Goal: Information Seeking & Learning: Learn about a topic

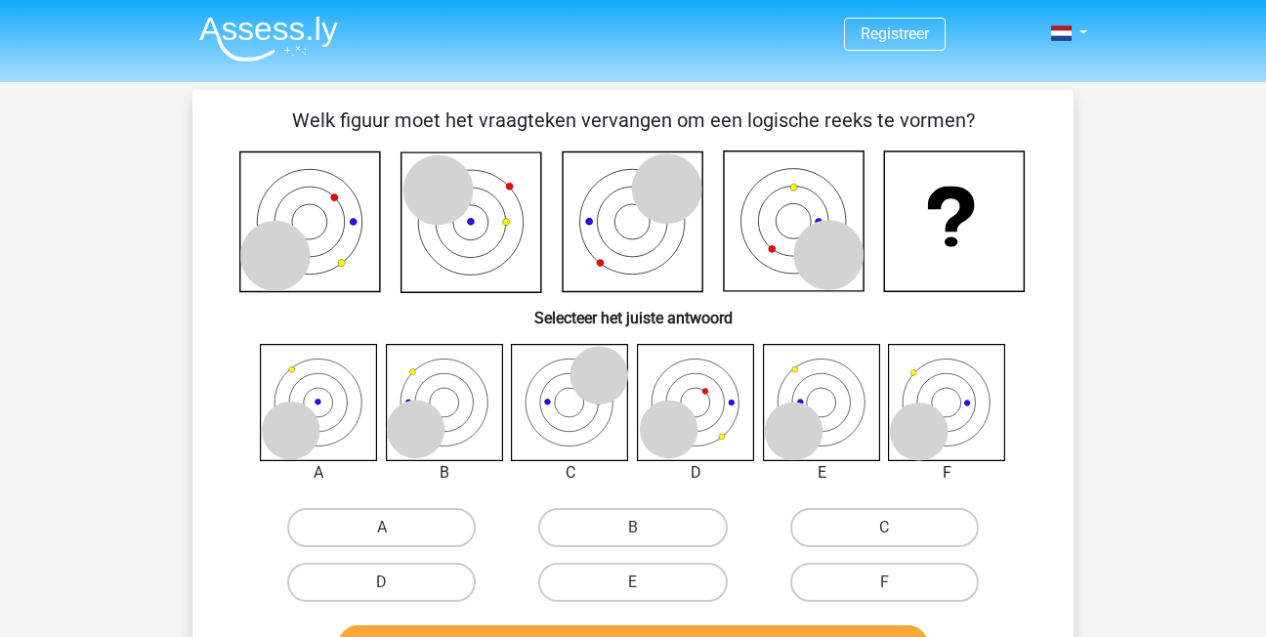
scroll to position [616, 0]
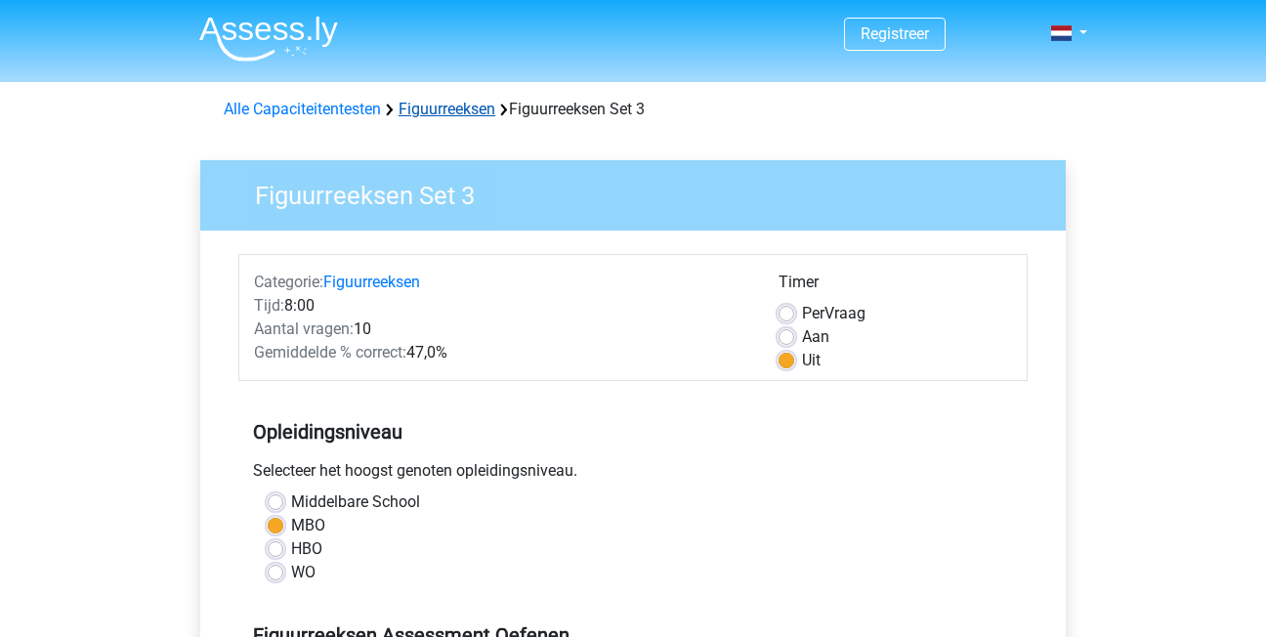
click at [440, 113] on link "Figuurreeksen" at bounding box center [447, 109] width 97 height 19
click at [443, 106] on link "Figuurreeksen" at bounding box center [447, 109] width 97 height 19
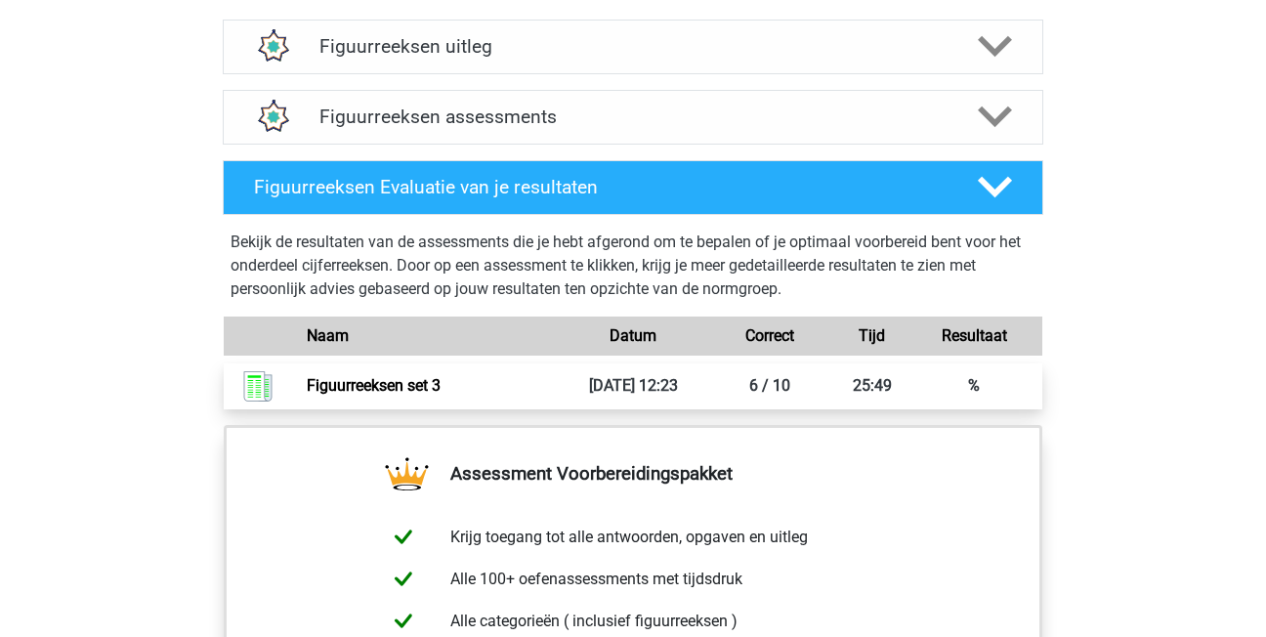
scroll to position [1173, 0]
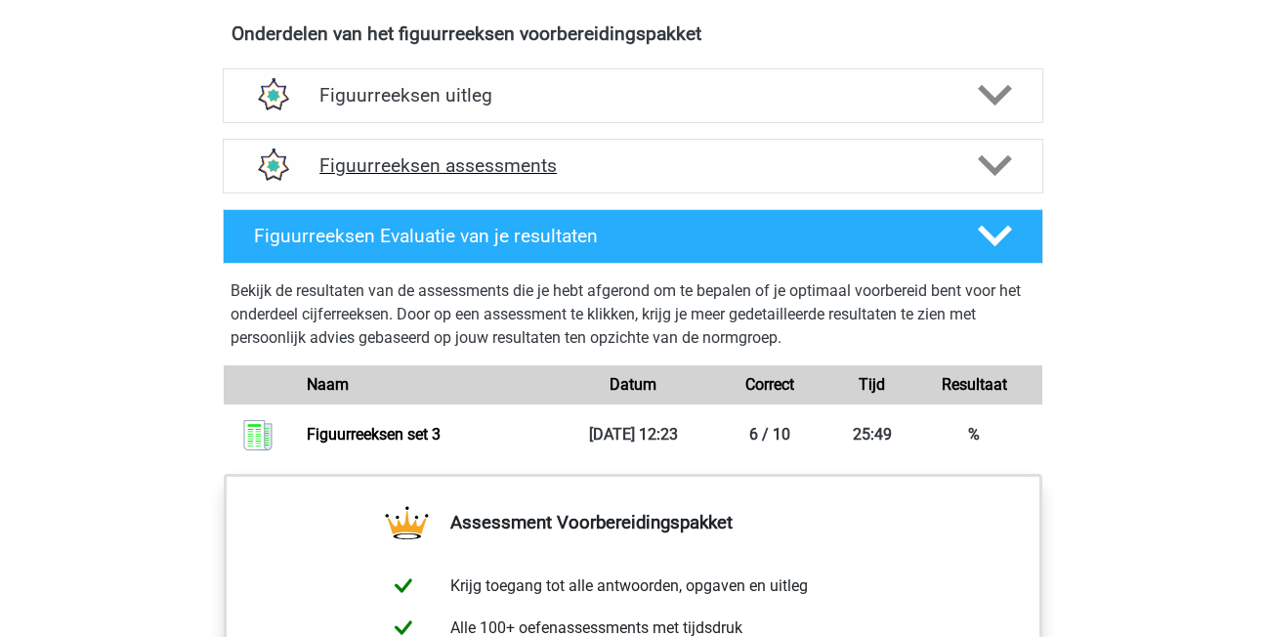
click at [1000, 159] on icon at bounding box center [995, 166] width 34 height 34
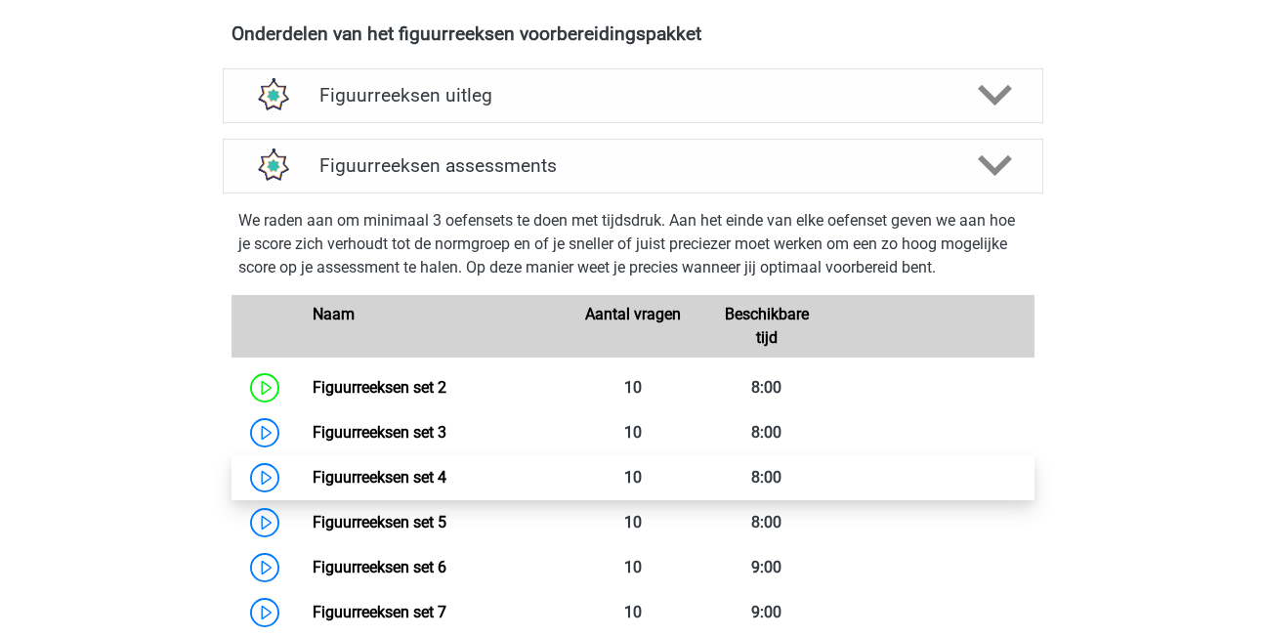
click at [428, 475] on link "Figuurreeksen set 4" at bounding box center [380, 477] width 134 height 19
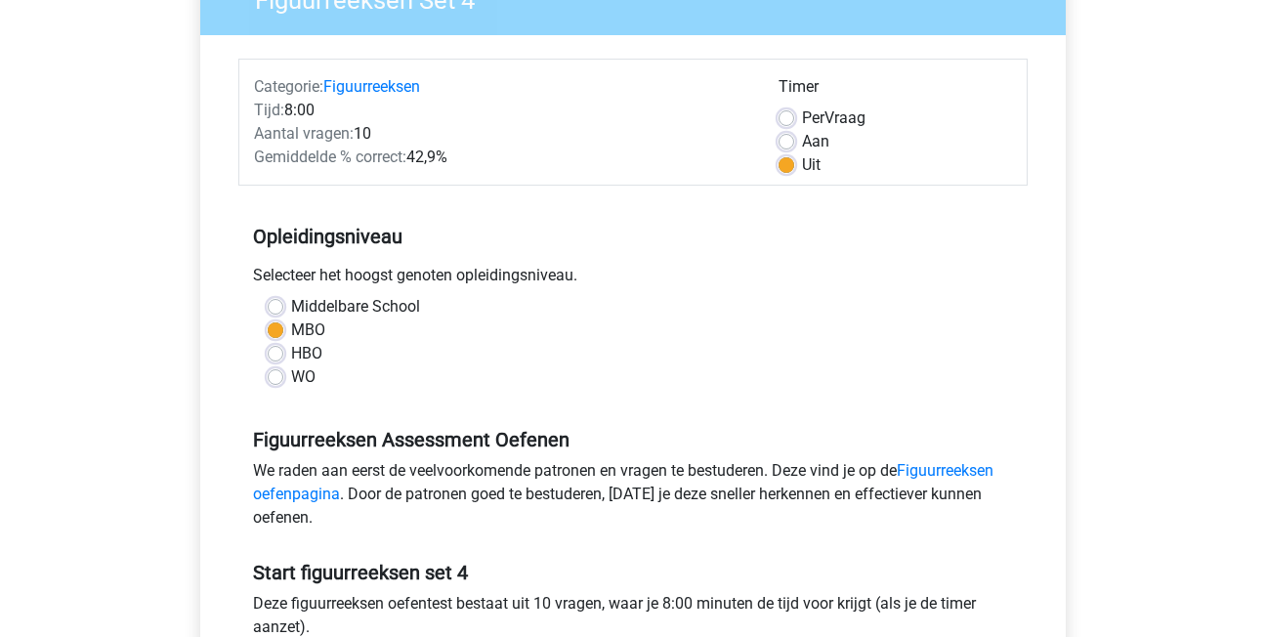
scroll to position [293, 0]
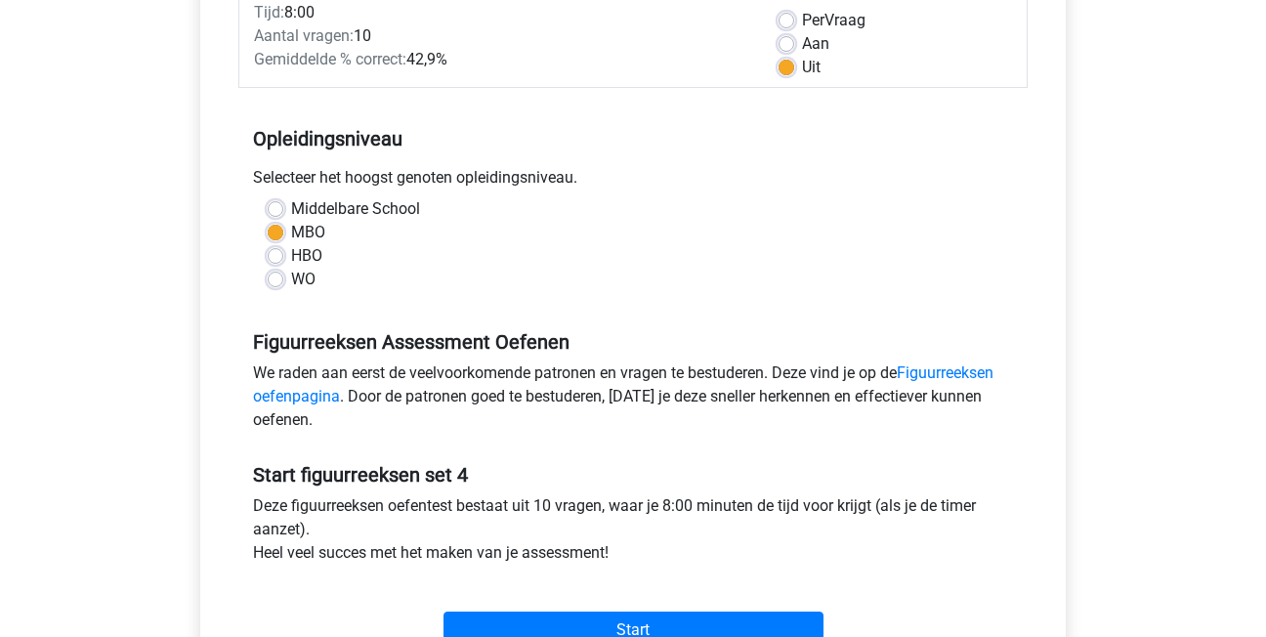
click at [802, 46] on label "Aan" at bounding box center [815, 43] width 27 height 23
click at [790, 46] on input "Aan" at bounding box center [787, 42] width 16 height 20
radio input "true"
click at [802, 66] on label "Uit" at bounding box center [811, 67] width 19 height 23
click at [792, 66] on input "Uit" at bounding box center [787, 66] width 16 height 20
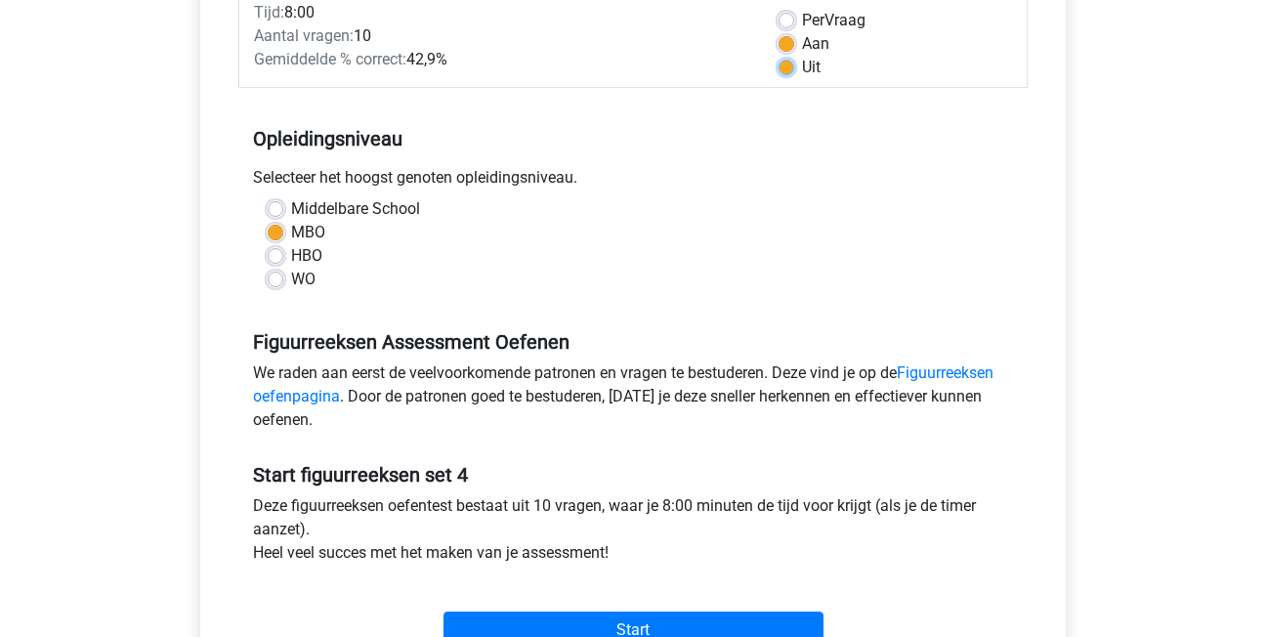
radio input "true"
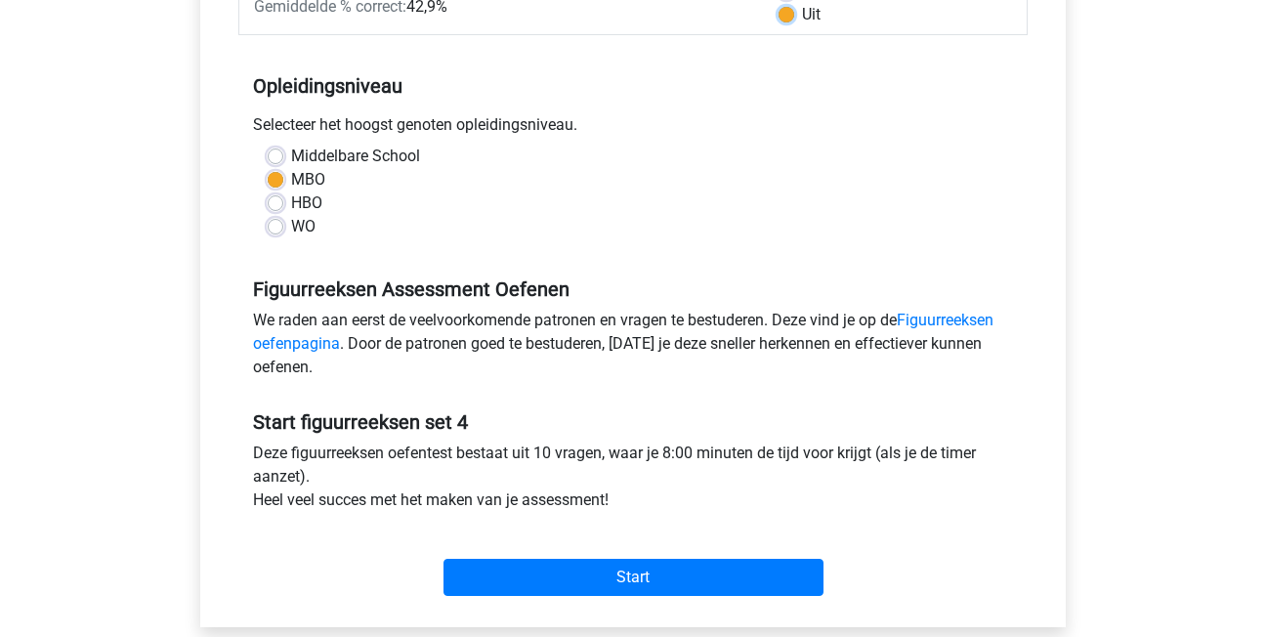
scroll to position [391, 0]
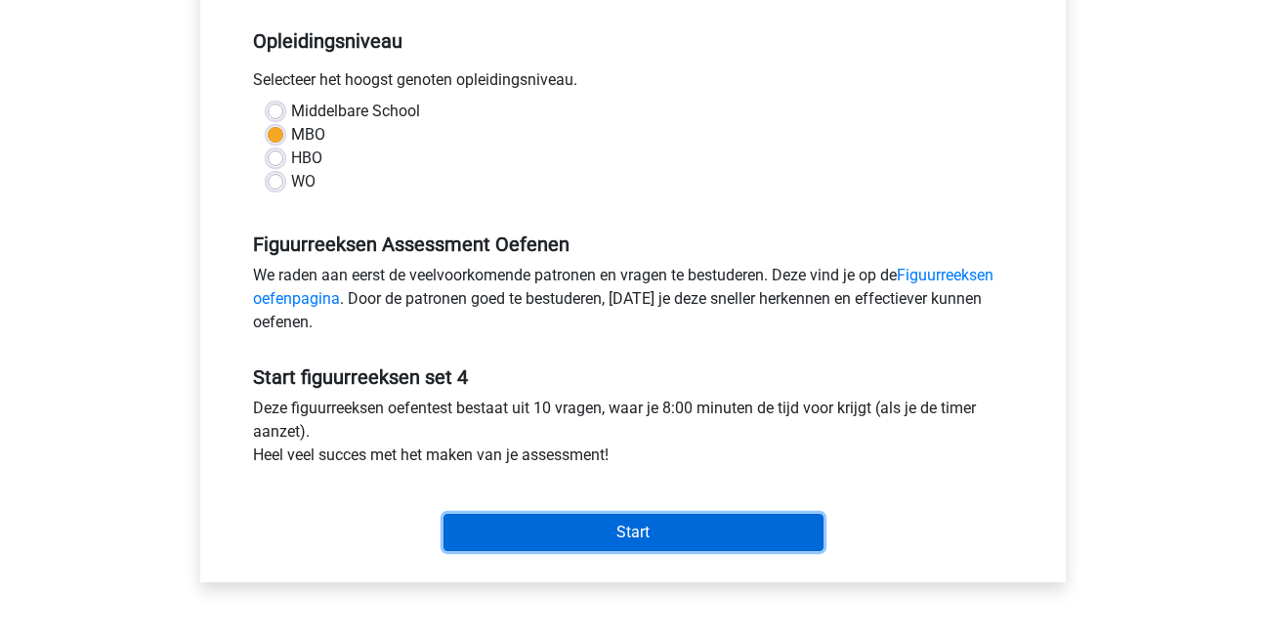
click at [587, 527] on input "Start" at bounding box center [634, 532] width 380 height 37
click at [628, 515] on input "Start" at bounding box center [634, 532] width 380 height 37
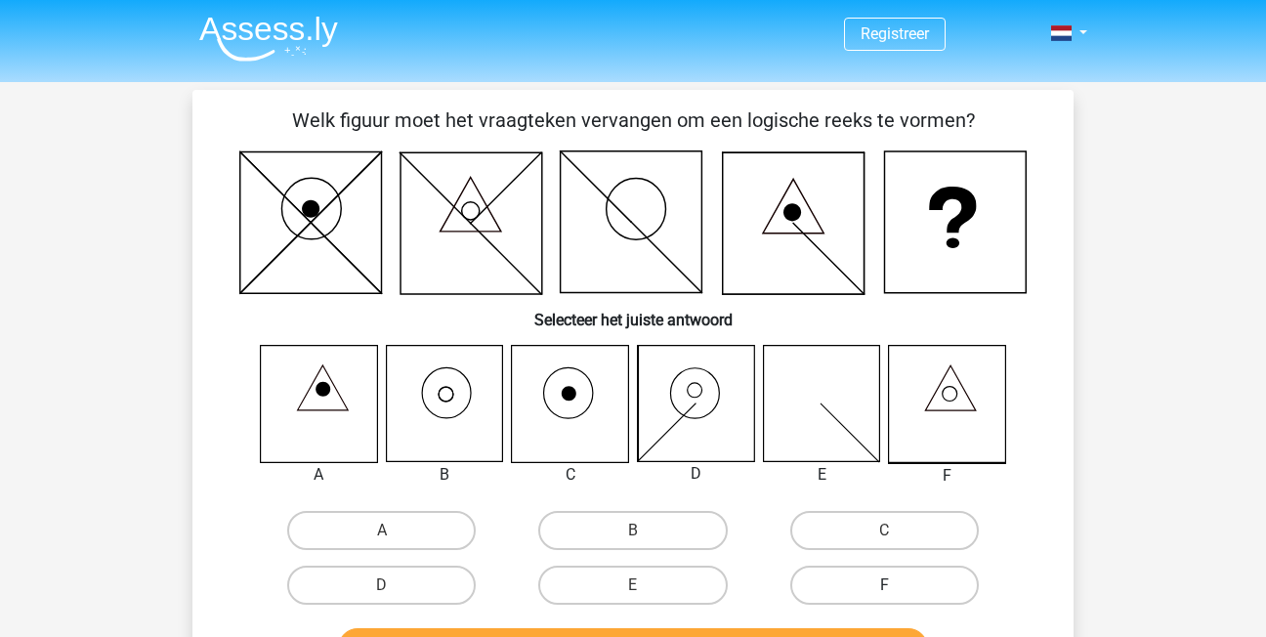
click at [838, 577] on label "F" at bounding box center [884, 585] width 189 height 39
click at [884, 585] on input "F" at bounding box center [890, 591] width 13 height 13
radio input "true"
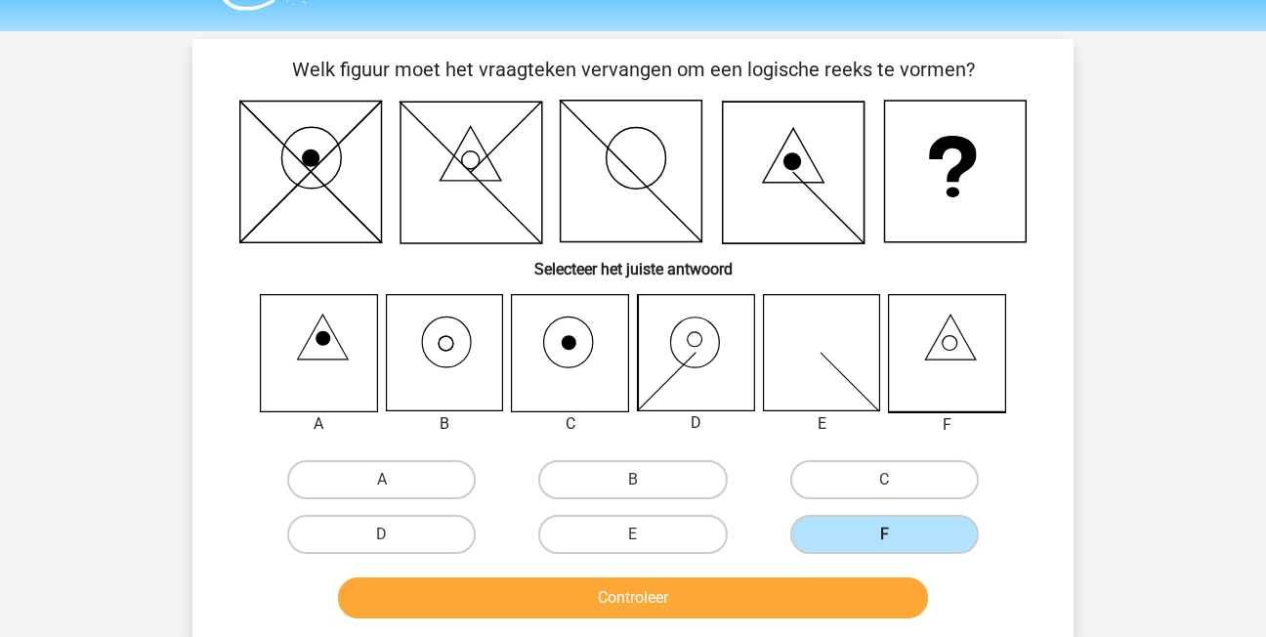
scroll to position [98, 0]
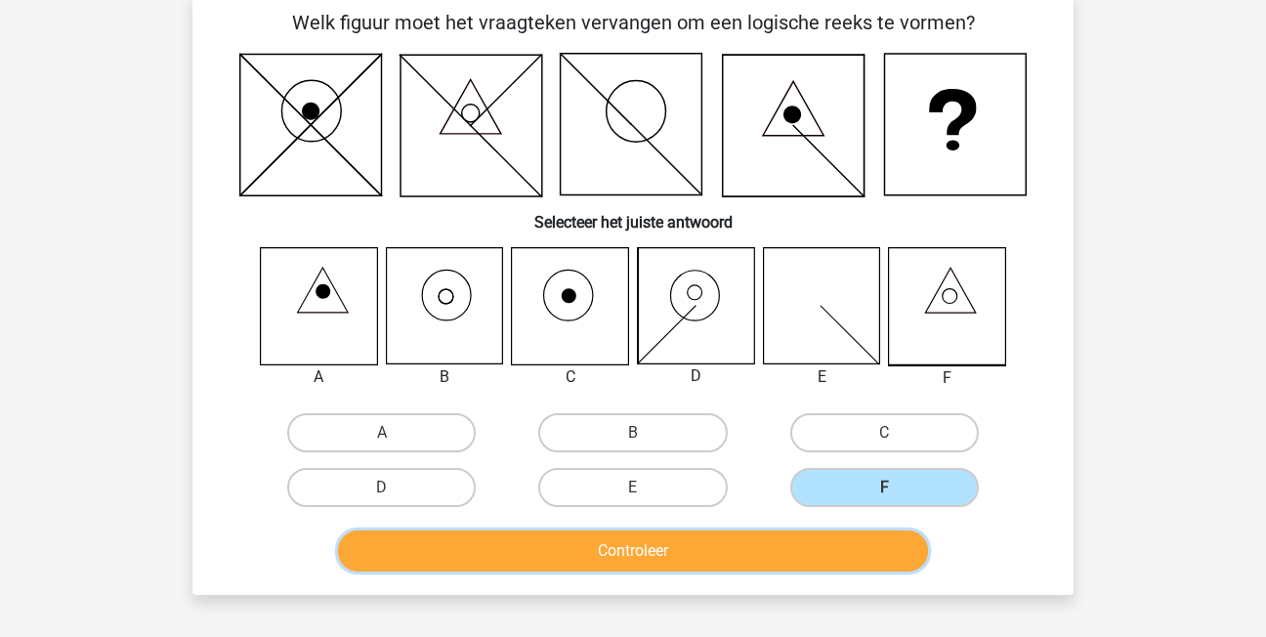
click at [824, 562] on button "Controleer" at bounding box center [633, 551] width 591 height 41
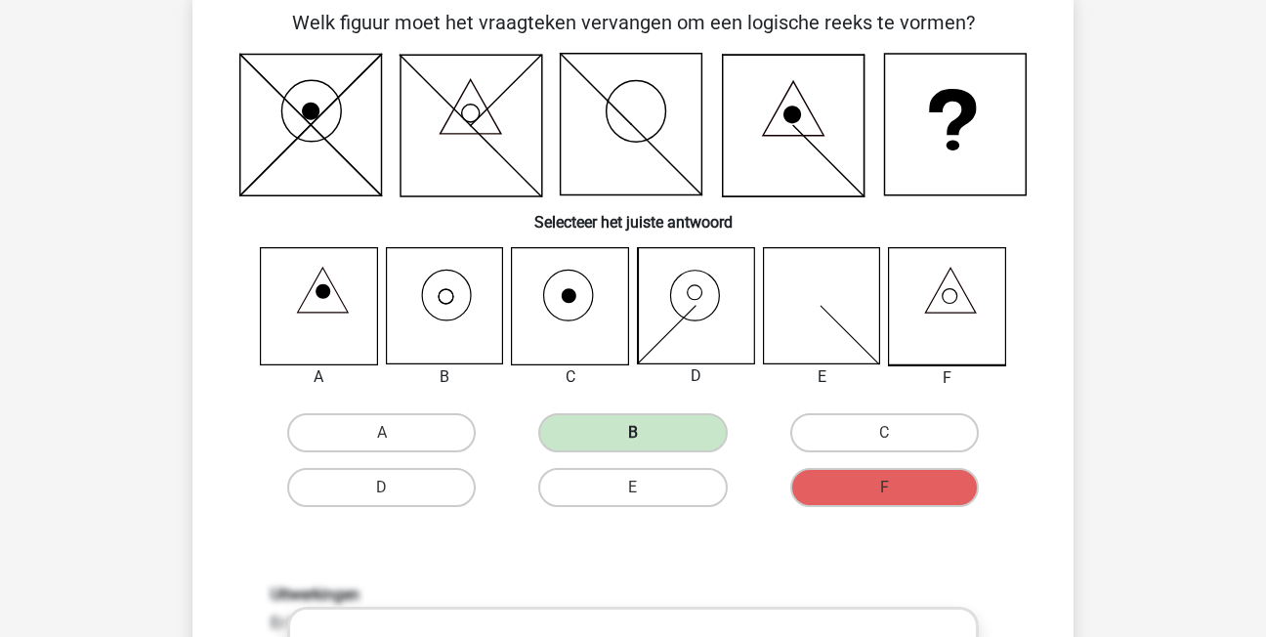
click at [600, 422] on label "B" at bounding box center [632, 432] width 189 height 39
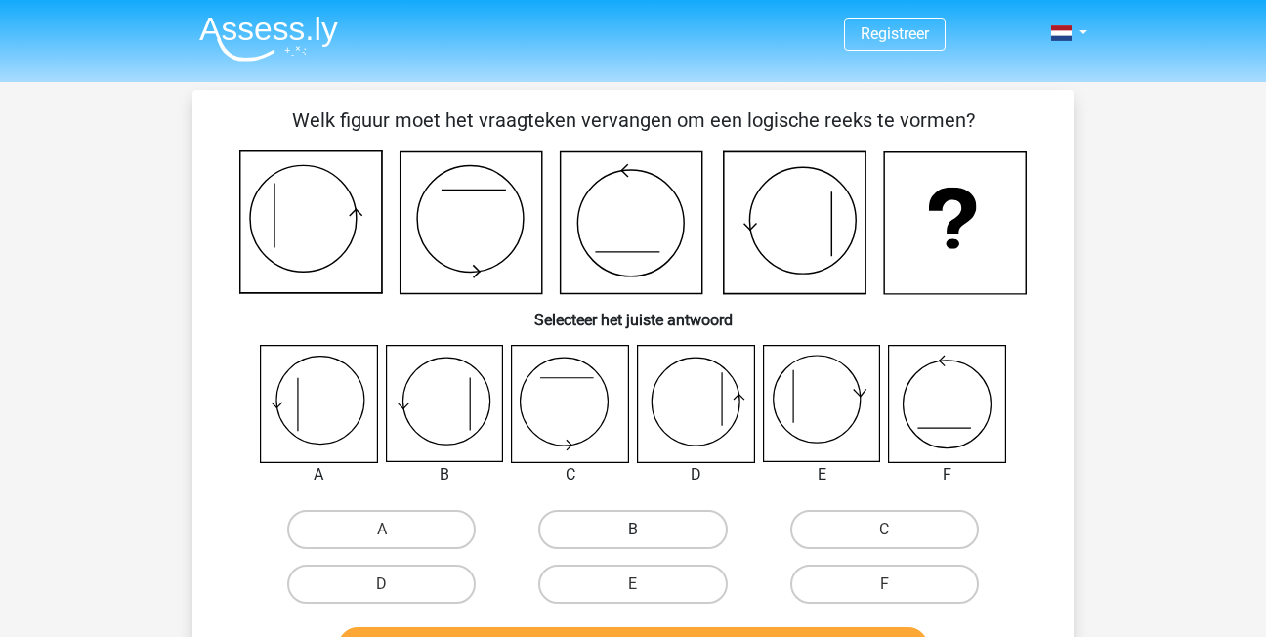
click at [588, 532] on label "B" at bounding box center [632, 529] width 189 height 39
click at [633, 532] on input "B" at bounding box center [639, 536] width 13 height 13
radio input "true"
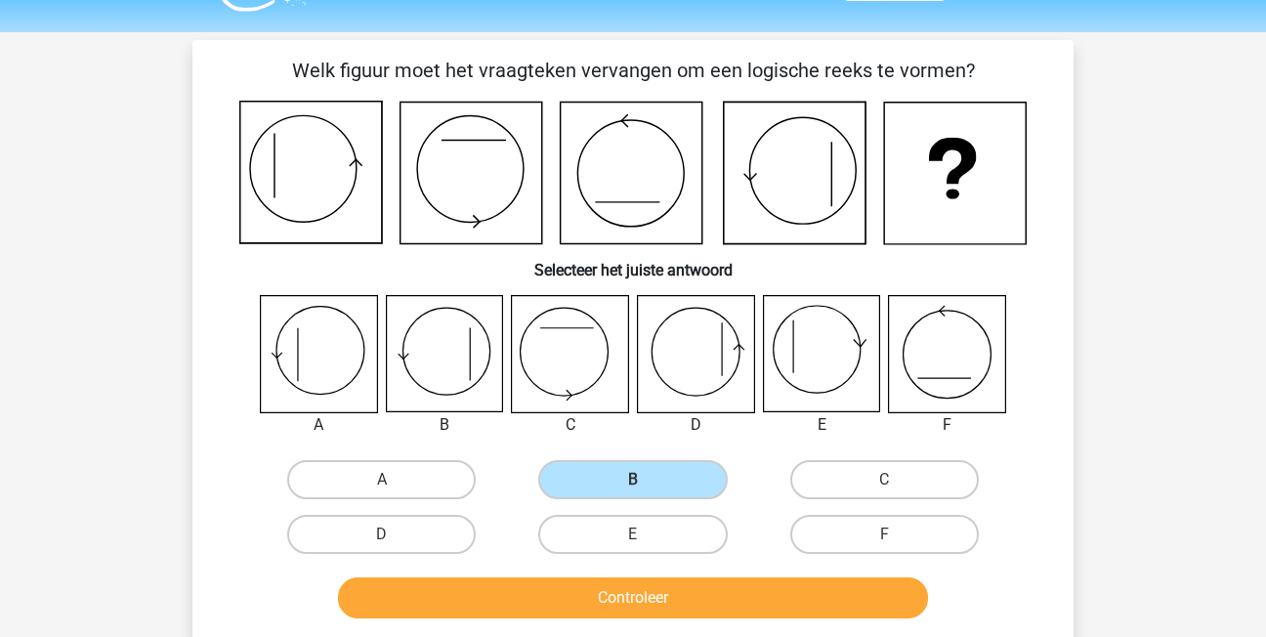
scroll to position [98, 0]
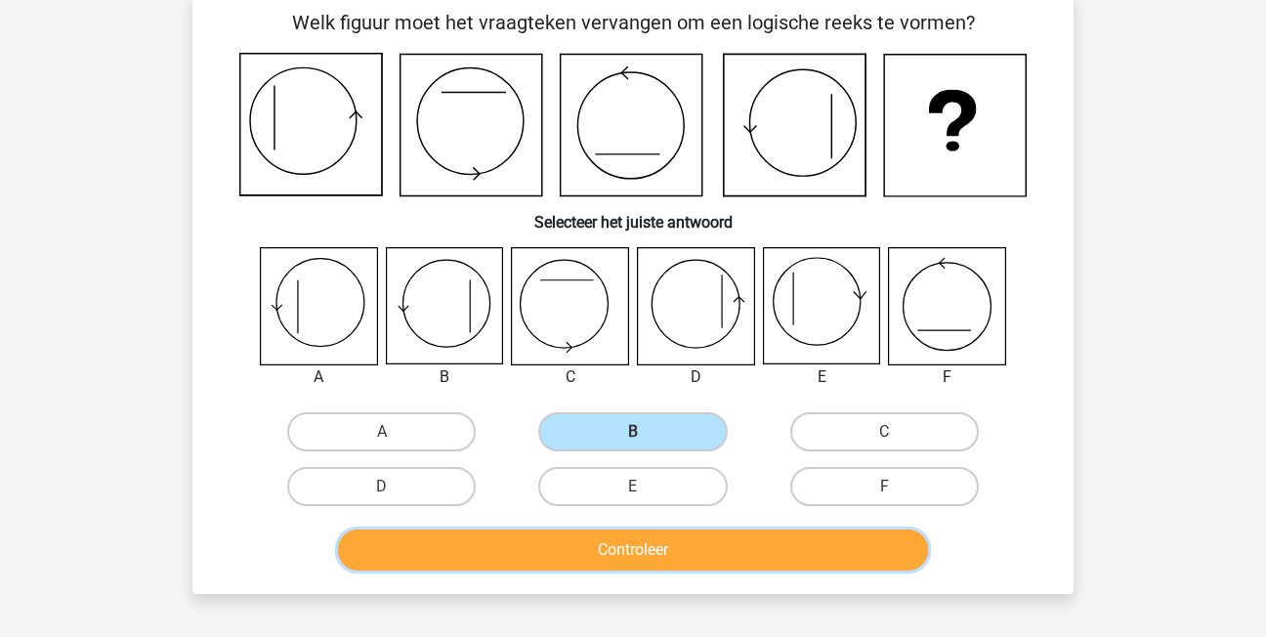
click at [595, 559] on button "Controleer" at bounding box center [633, 550] width 591 height 41
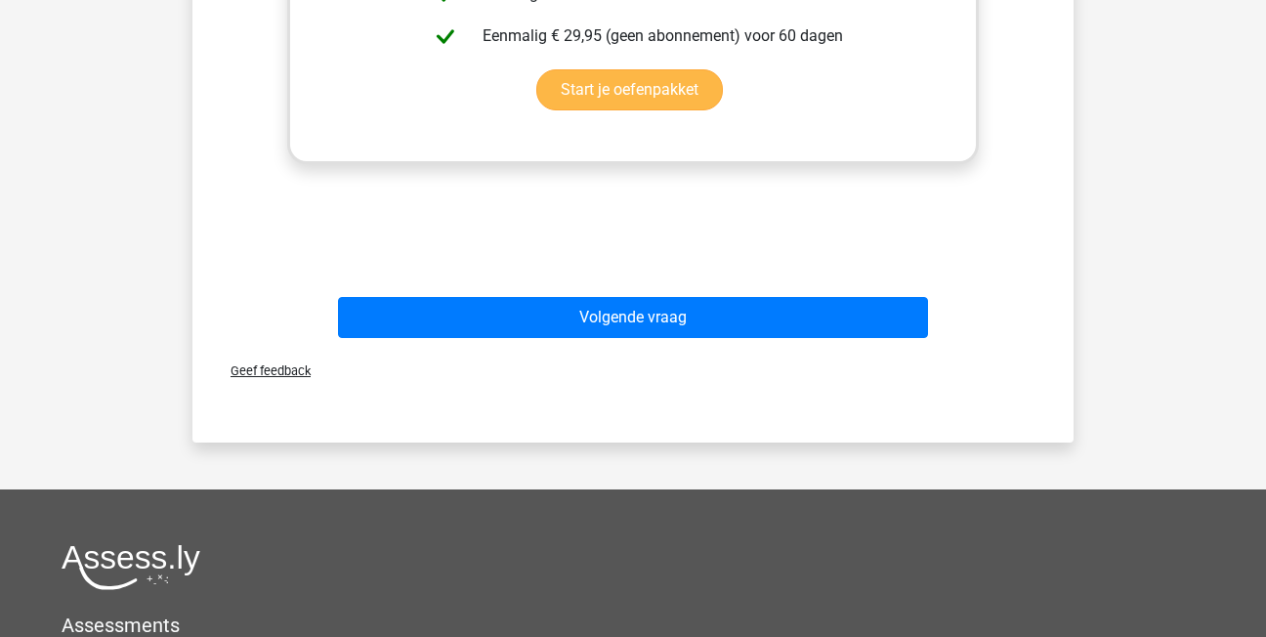
scroll to position [977, 0]
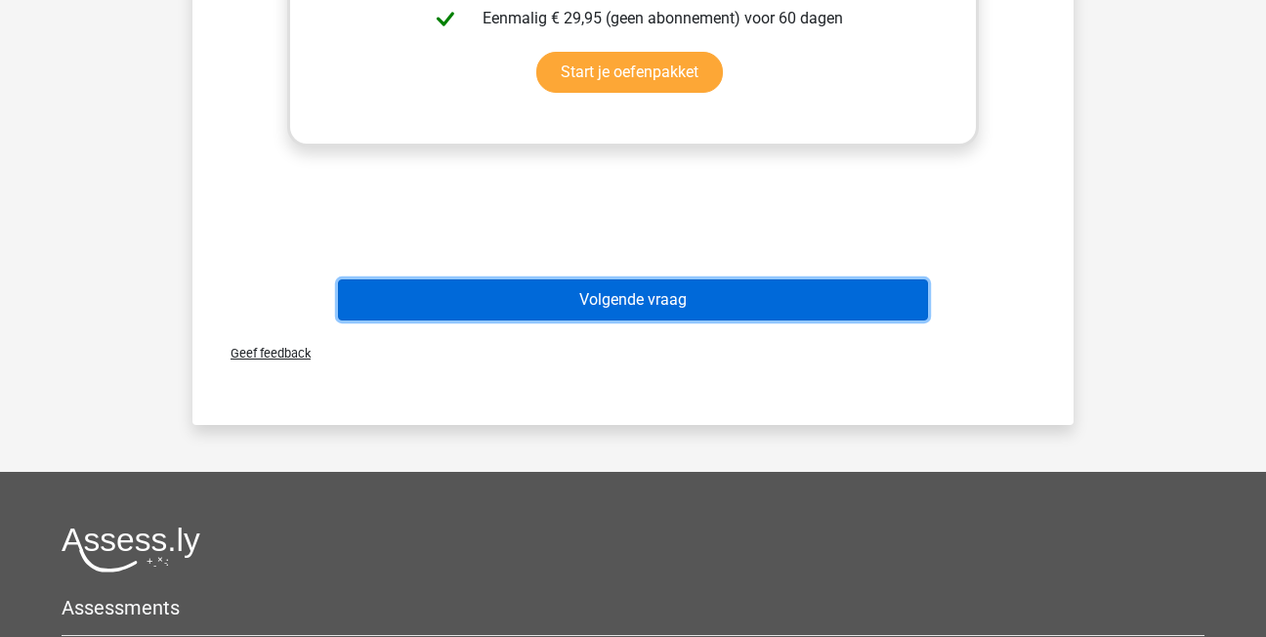
click at [646, 289] on button "Volgende vraag" at bounding box center [633, 299] width 591 height 41
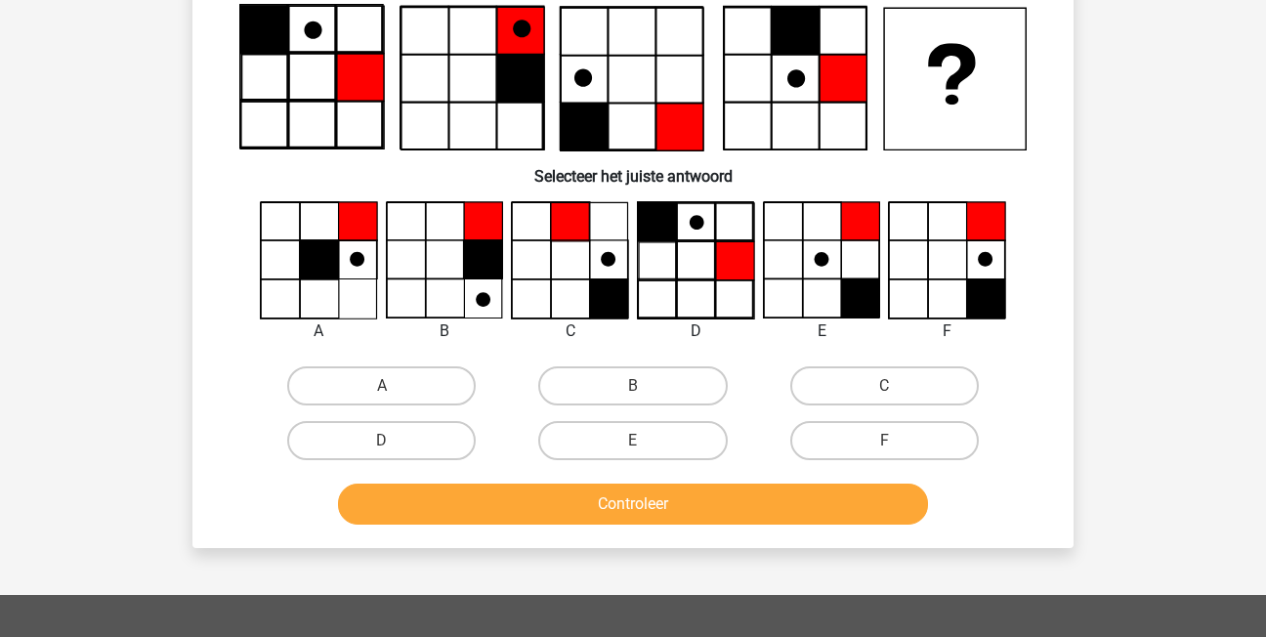
scroll to position [90, 0]
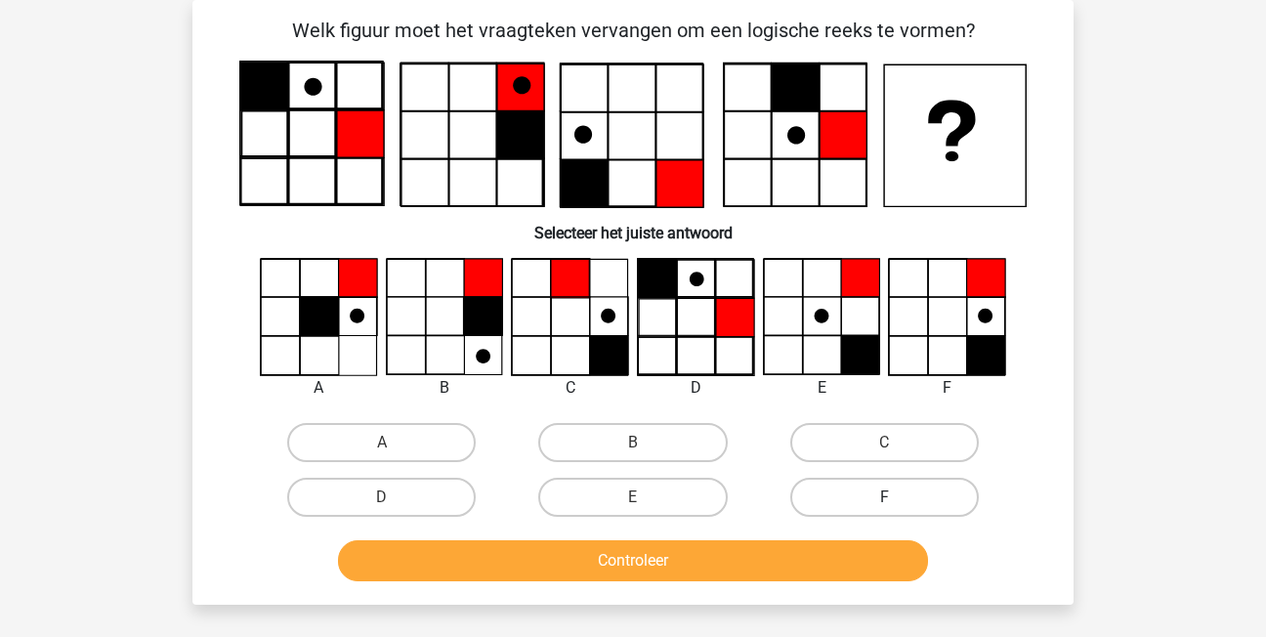
click at [930, 502] on label "F" at bounding box center [884, 497] width 189 height 39
click at [897, 502] on input "F" at bounding box center [890, 503] width 13 height 13
radio input "true"
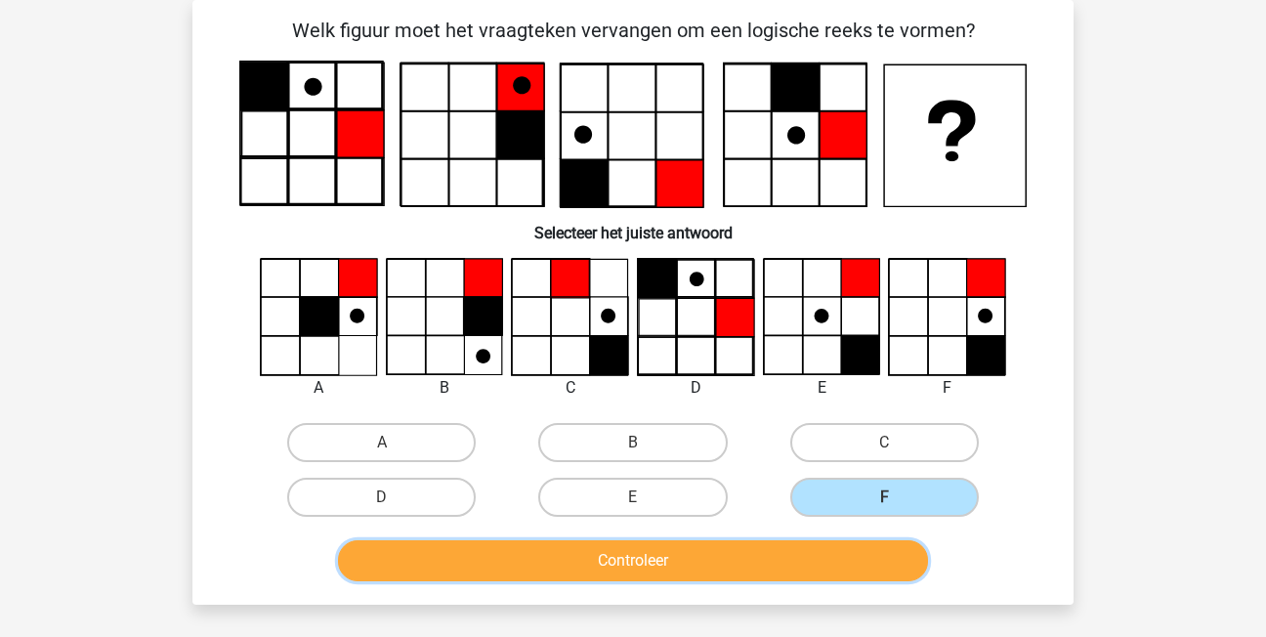
click at [898, 545] on button "Controleer" at bounding box center [633, 560] width 591 height 41
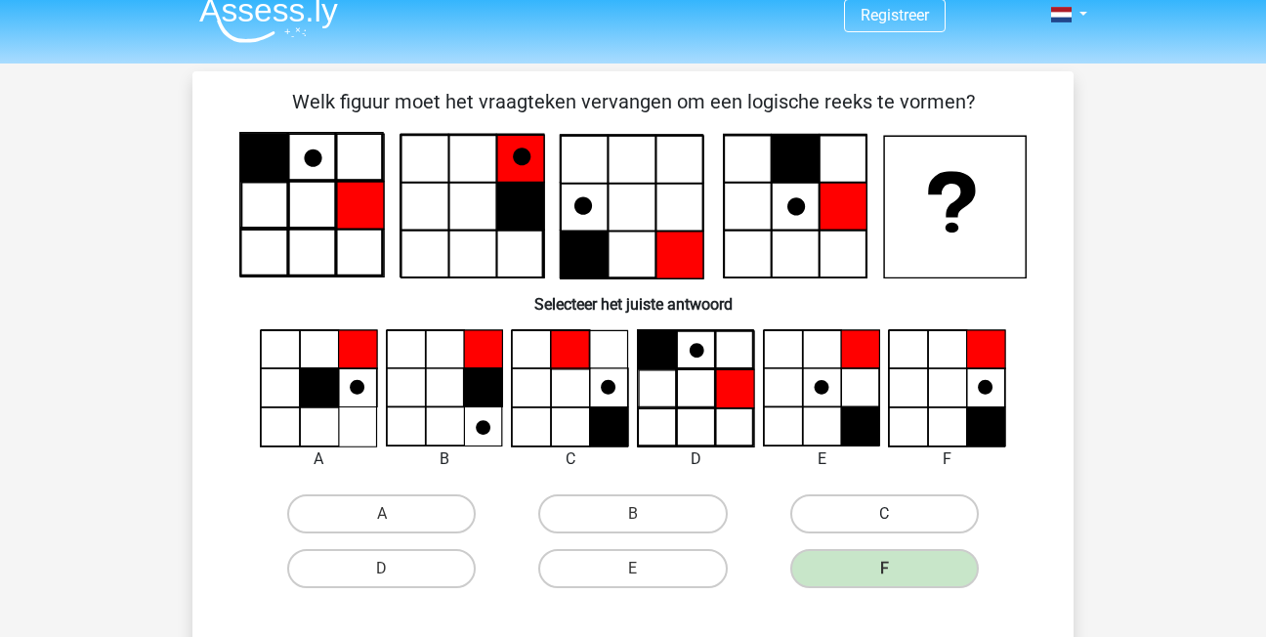
scroll to position [0, 0]
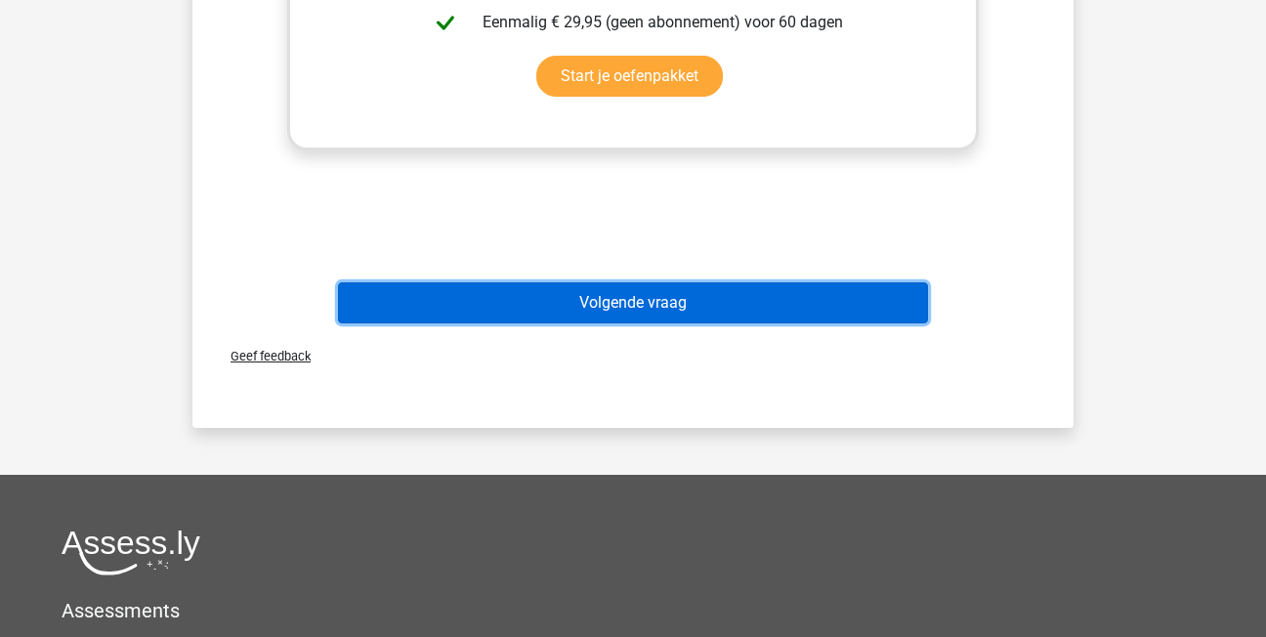
click at [686, 294] on button "Volgende vraag" at bounding box center [633, 302] width 591 height 41
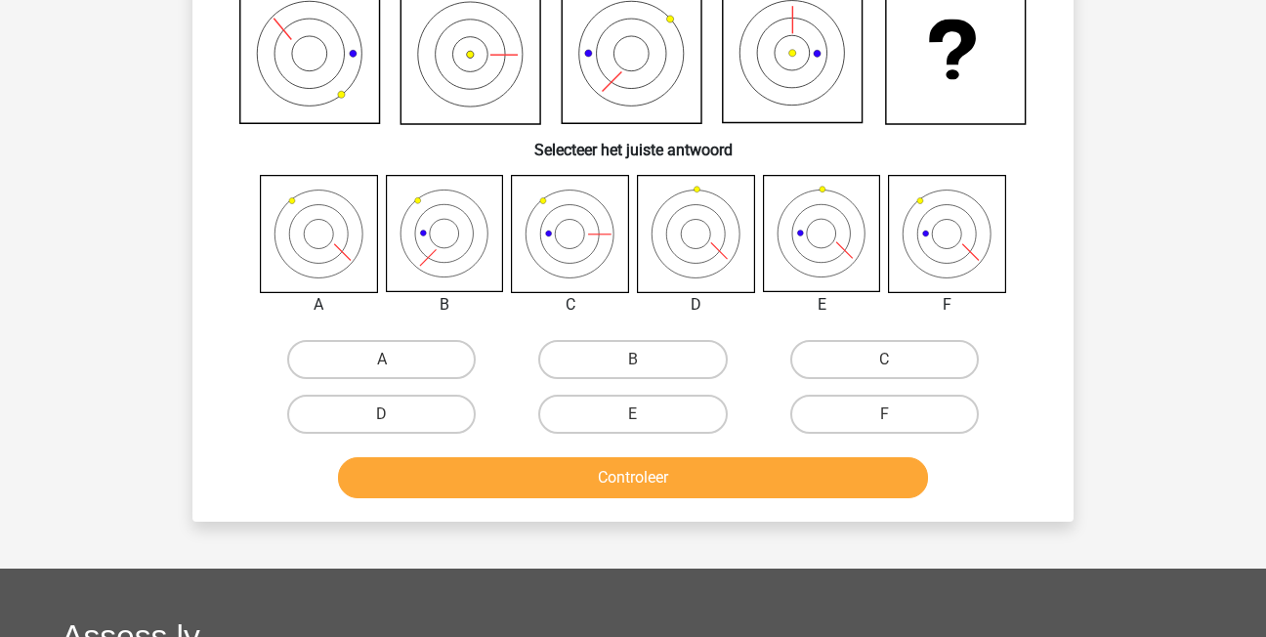
scroll to position [90, 0]
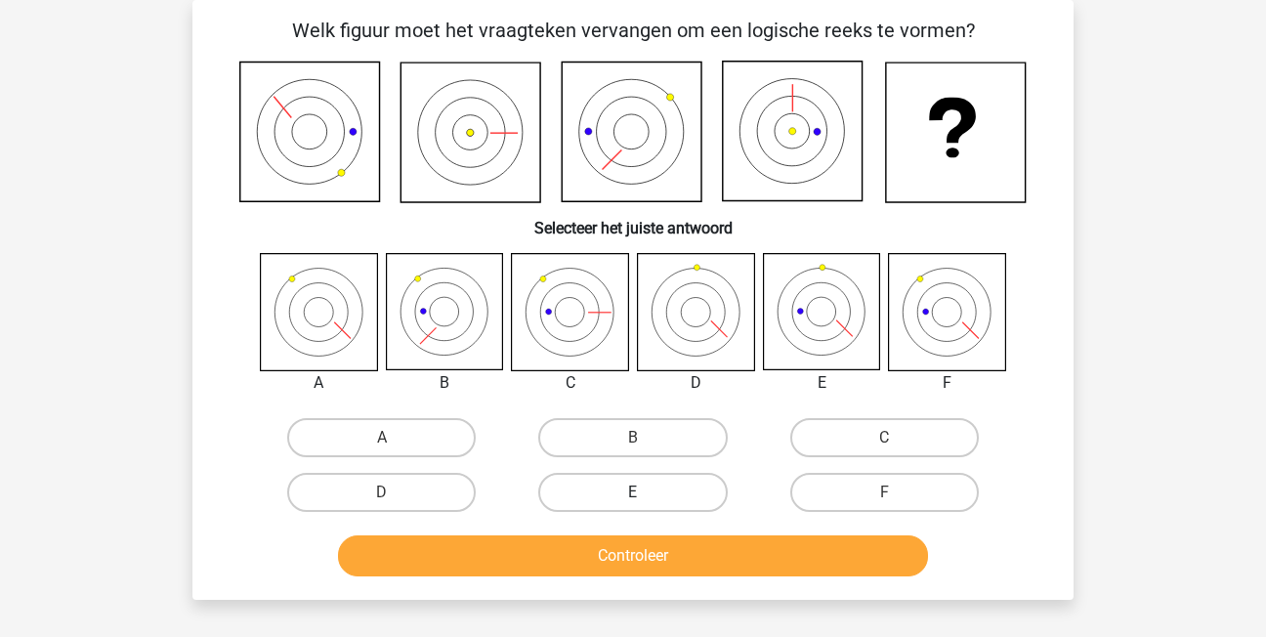
click at [663, 476] on label "E" at bounding box center [632, 492] width 189 height 39
click at [646, 492] on input "E" at bounding box center [639, 498] width 13 height 13
radio input "true"
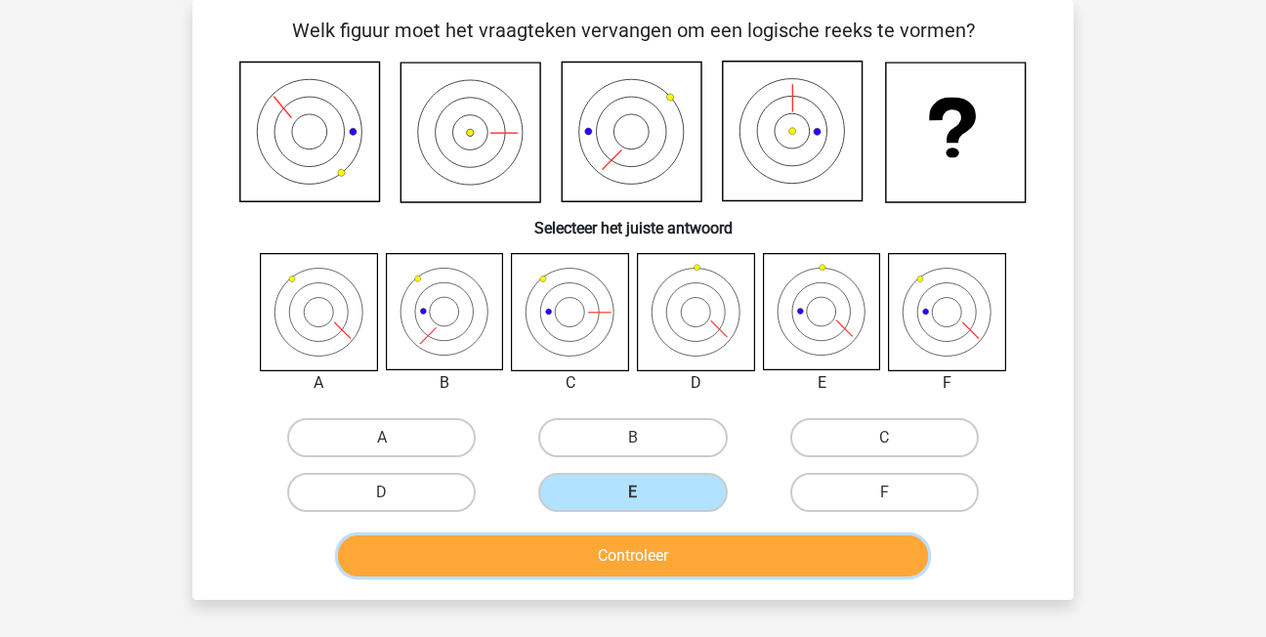
click at [687, 546] on button "Controleer" at bounding box center [633, 555] width 591 height 41
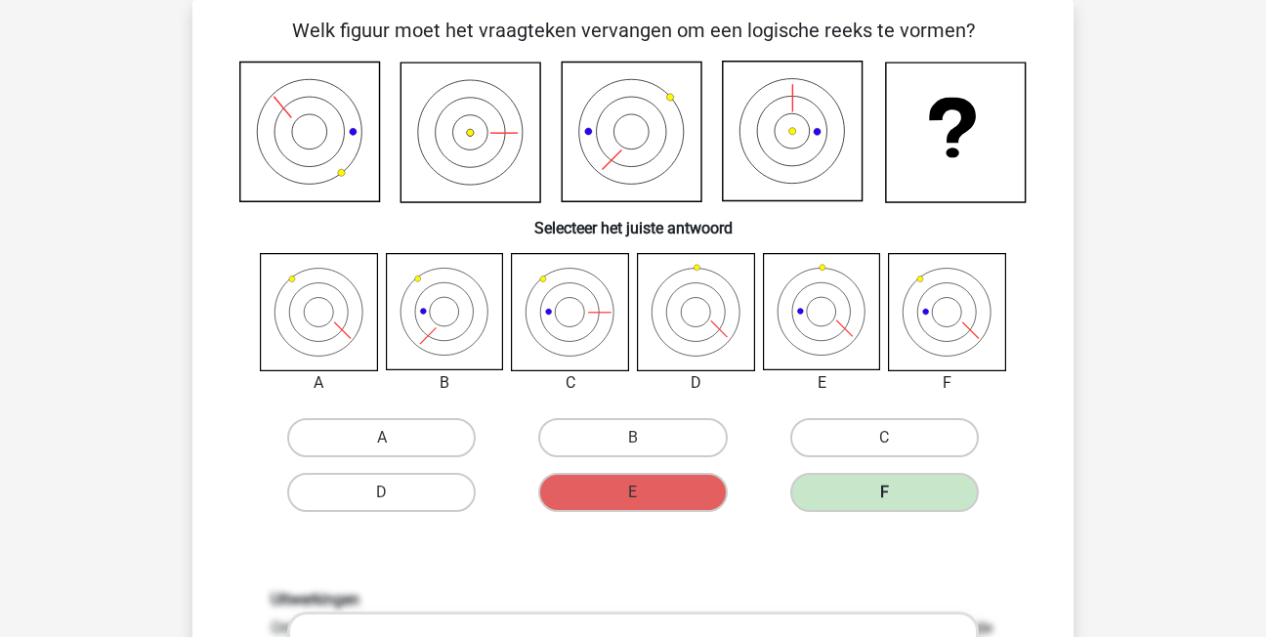
click at [928, 499] on label "F" at bounding box center [884, 492] width 189 height 39
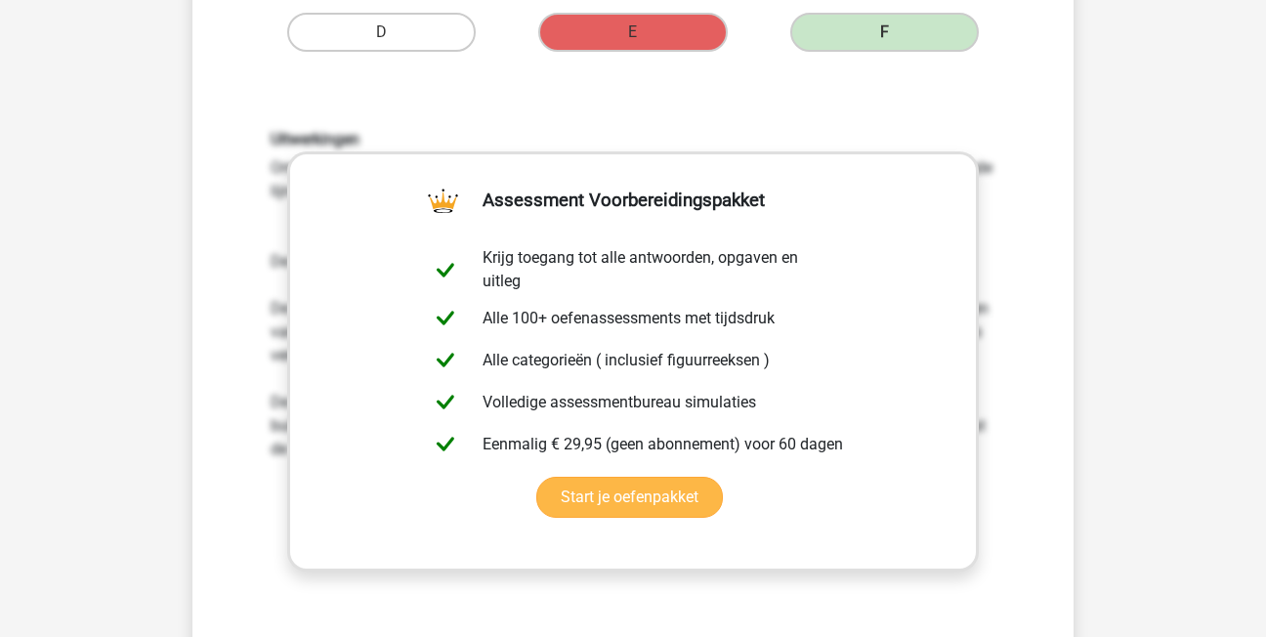
scroll to position [676, 0]
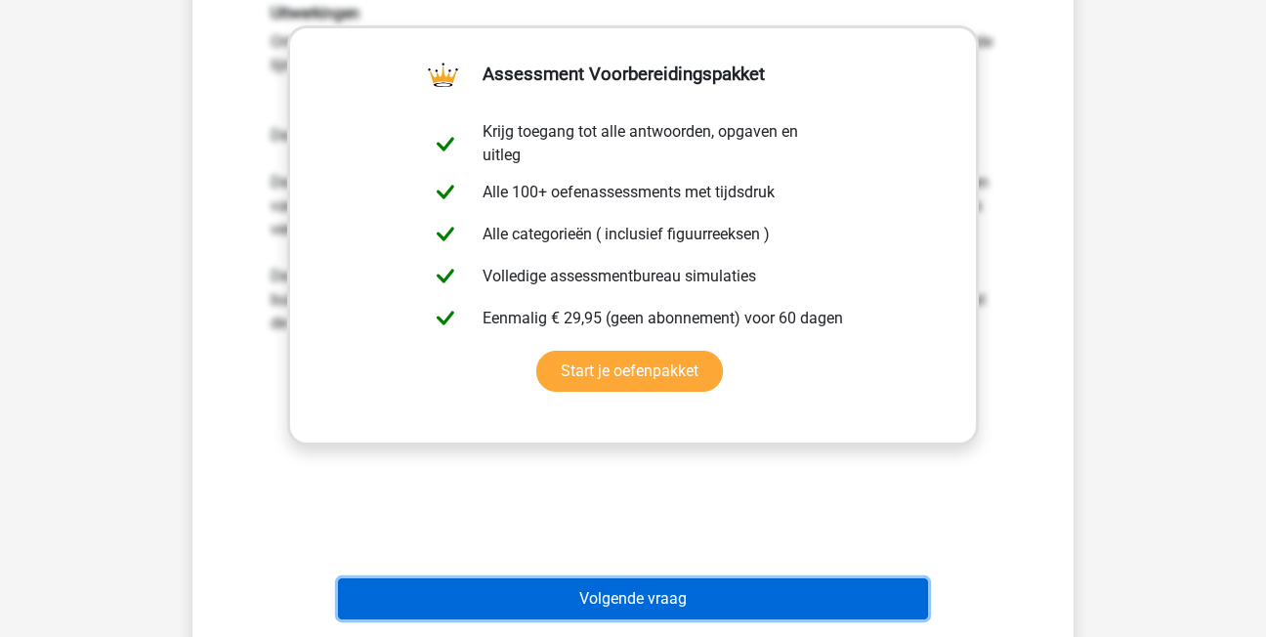
click at [678, 598] on button "Volgende vraag" at bounding box center [633, 598] width 591 height 41
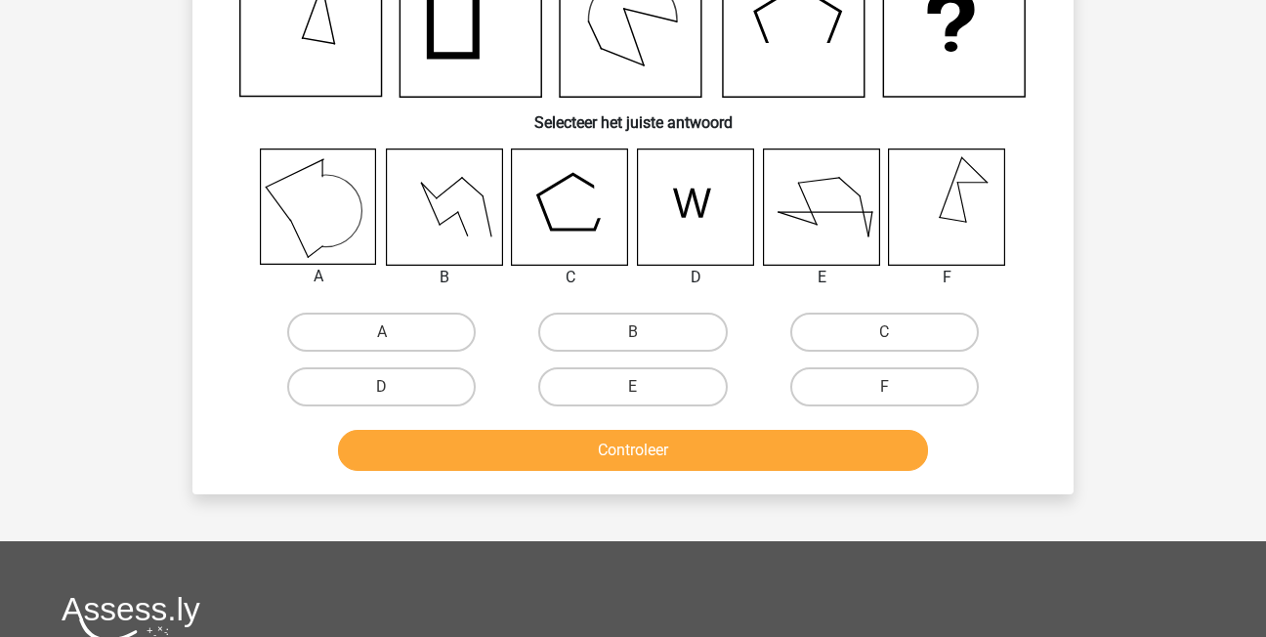
scroll to position [90, 0]
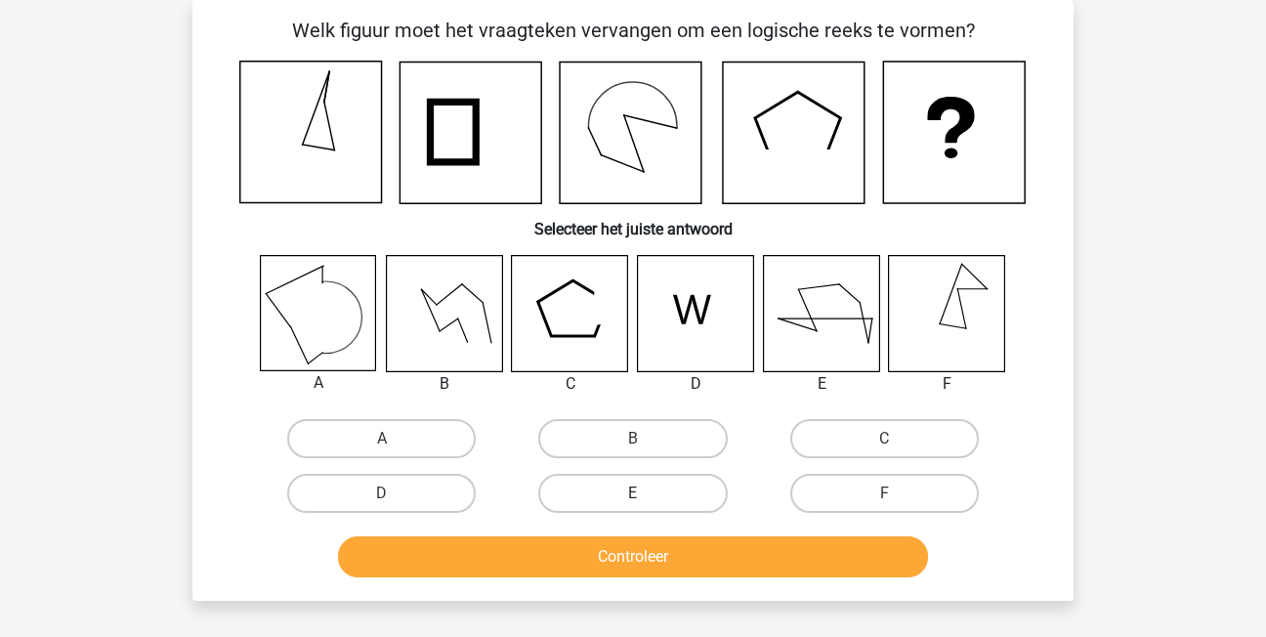
click at [674, 491] on label "E" at bounding box center [632, 493] width 189 height 39
click at [646, 493] on input "E" at bounding box center [639, 499] width 13 height 13
radio input "true"
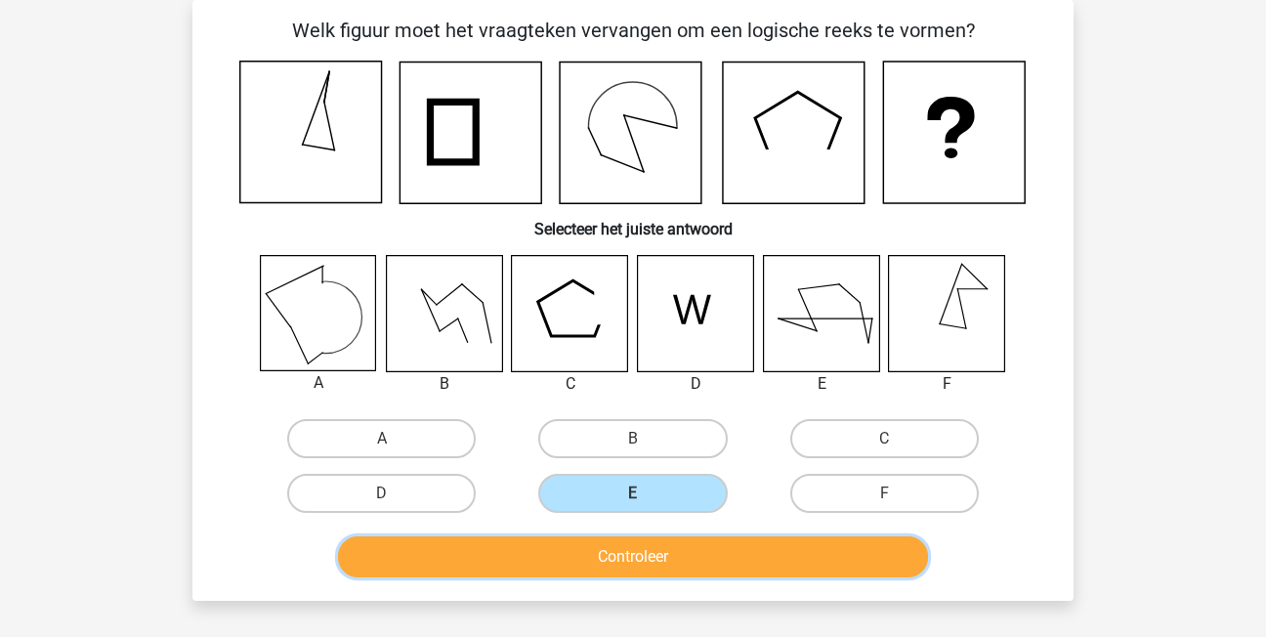
click at [705, 550] on button "Controleer" at bounding box center [633, 556] width 591 height 41
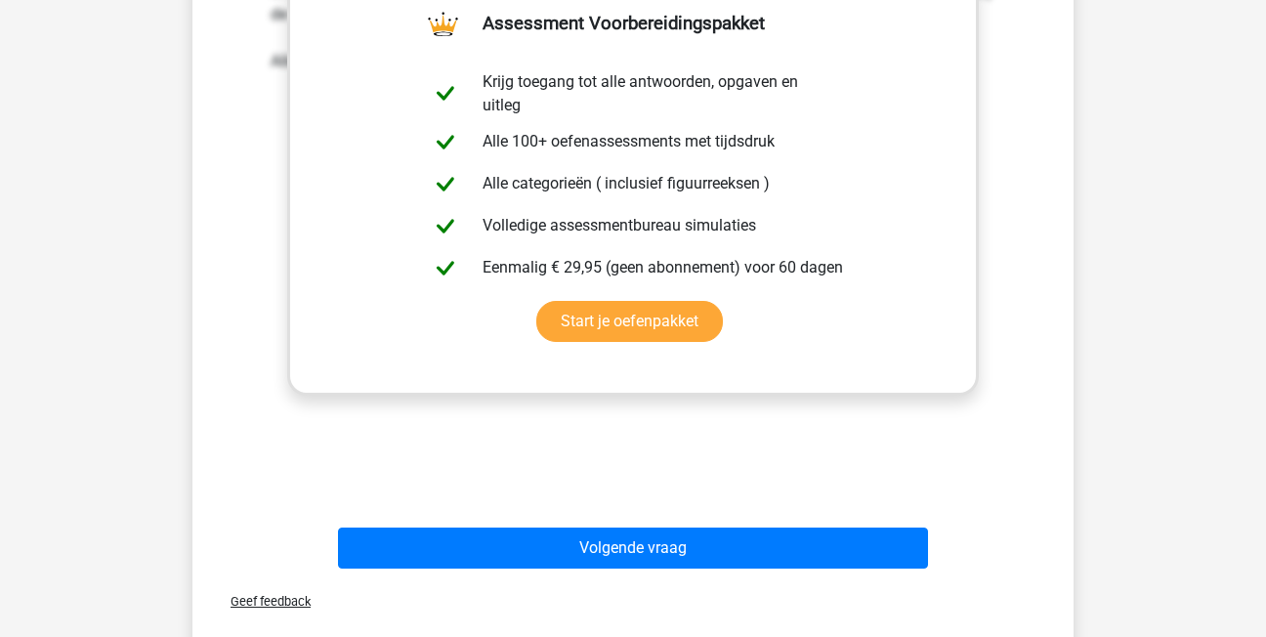
scroll to position [774, 0]
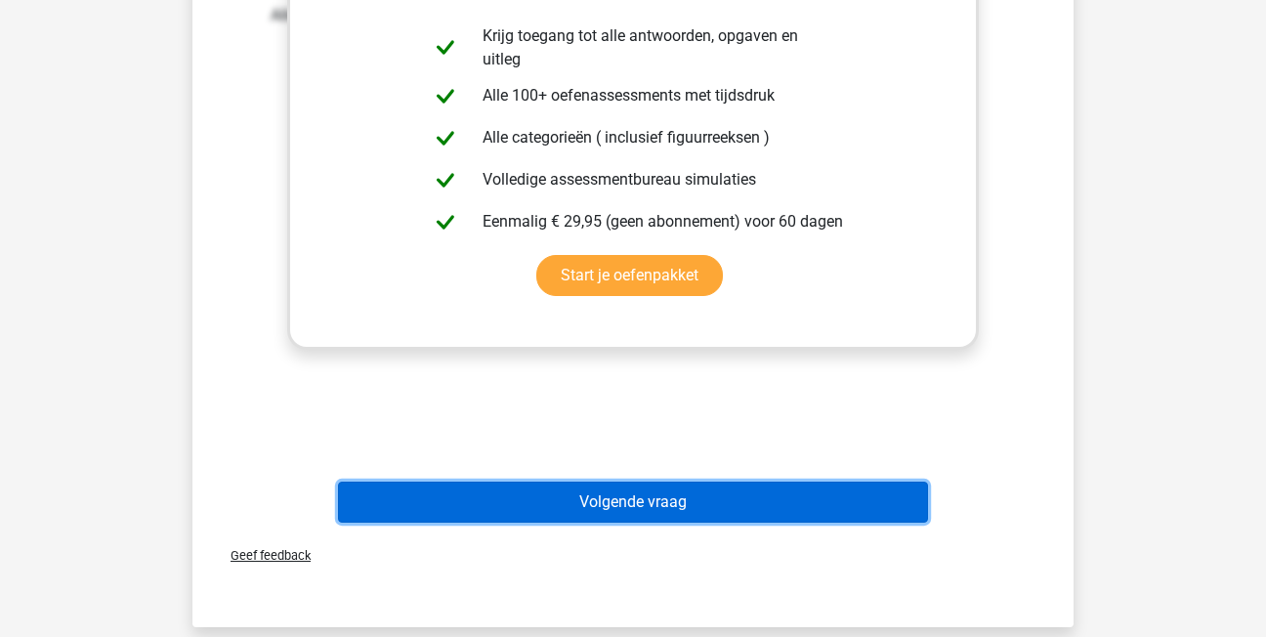
click at [689, 506] on button "Volgende vraag" at bounding box center [633, 502] width 591 height 41
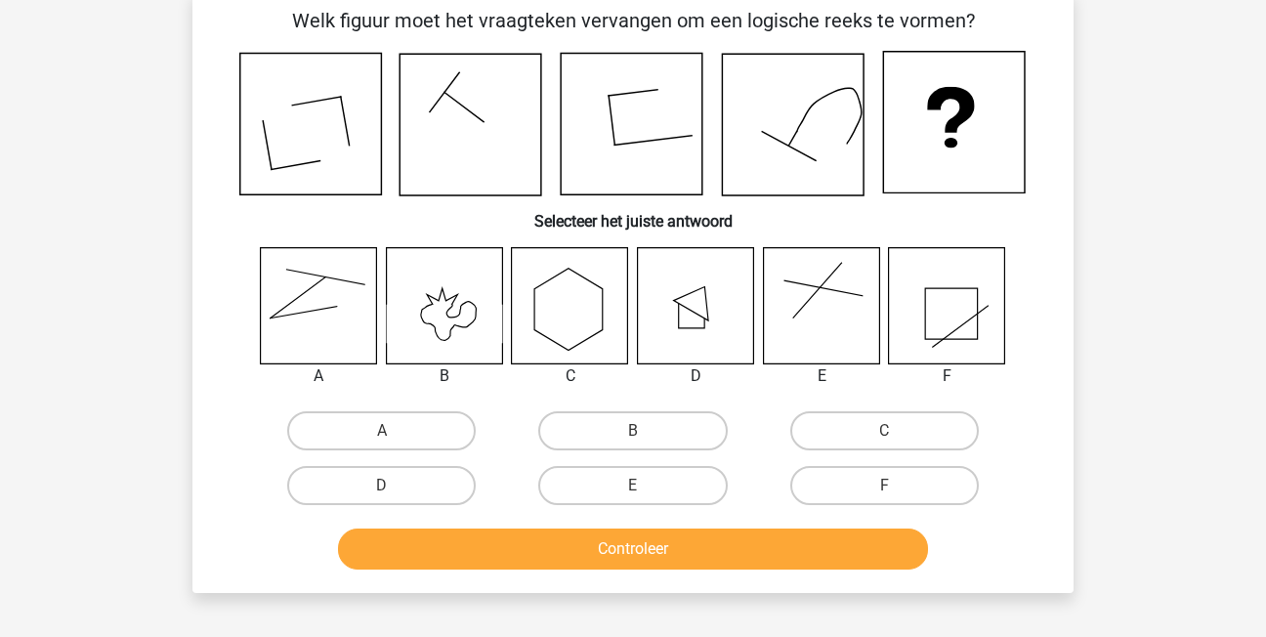
scroll to position [90, 0]
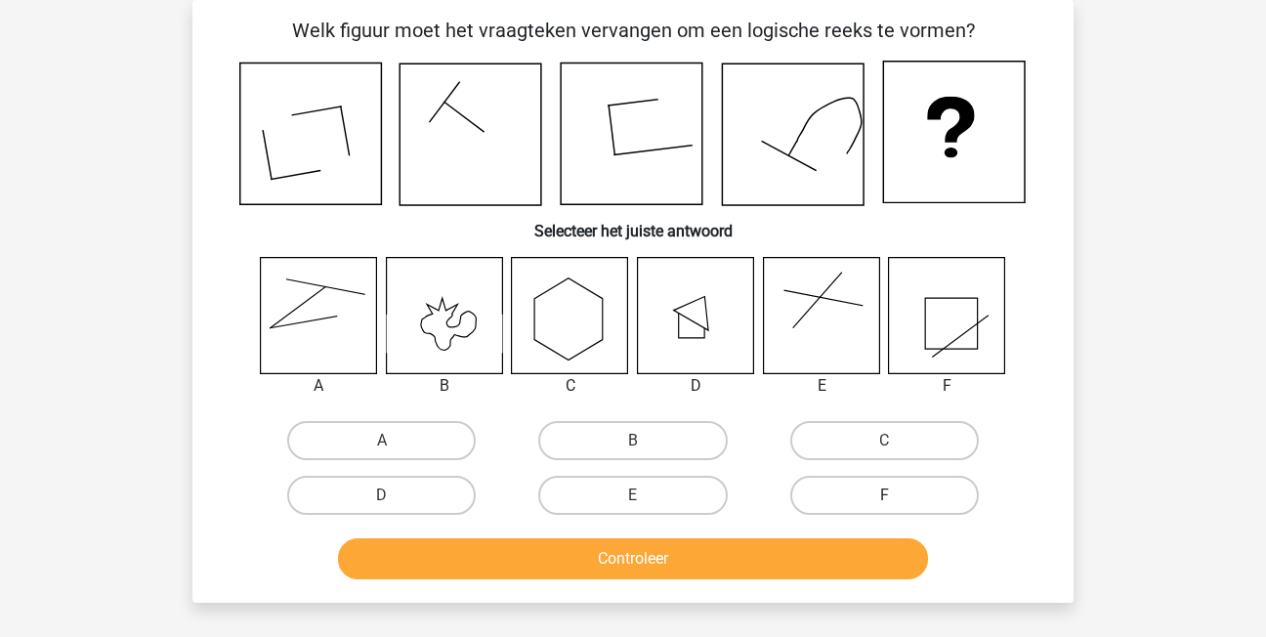
click at [905, 491] on label "F" at bounding box center [884, 495] width 189 height 39
click at [897, 495] on input "F" at bounding box center [890, 501] width 13 height 13
radio input "true"
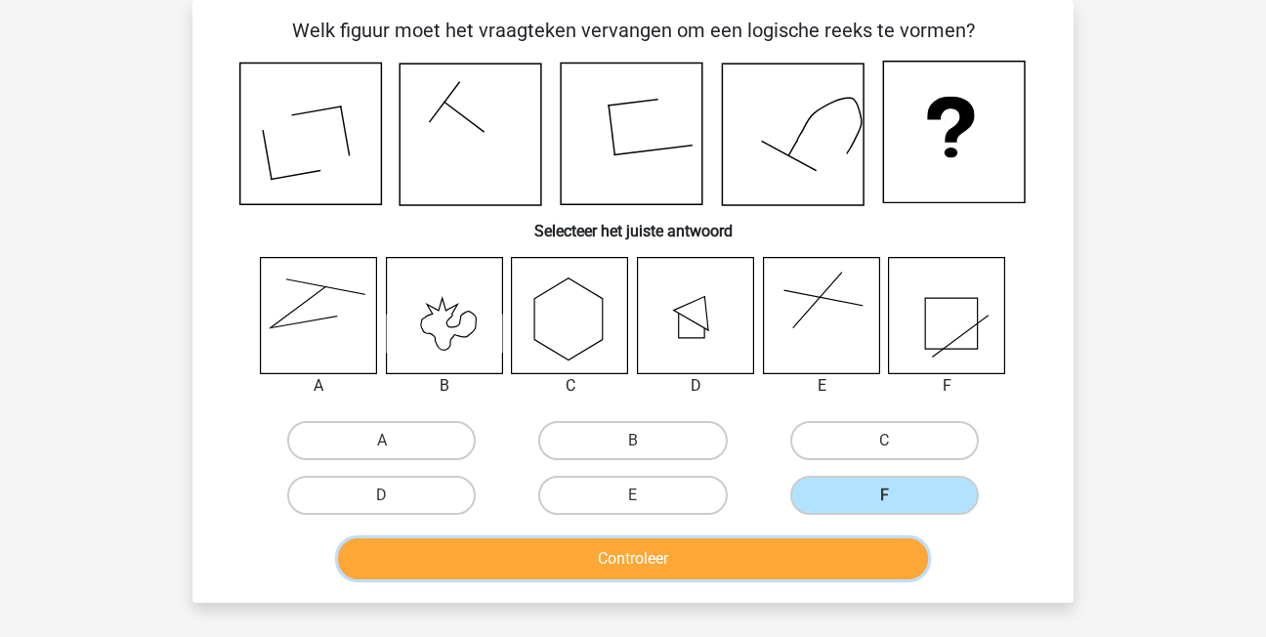
click at [853, 570] on button "Controleer" at bounding box center [633, 558] width 591 height 41
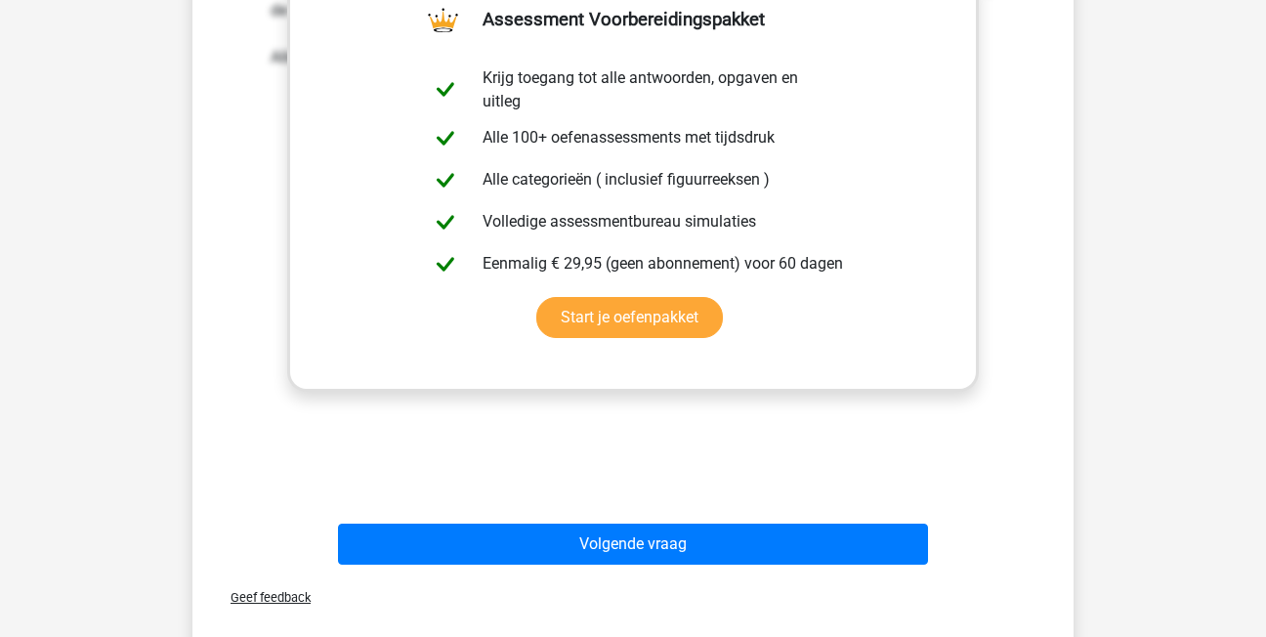
scroll to position [782, 0]
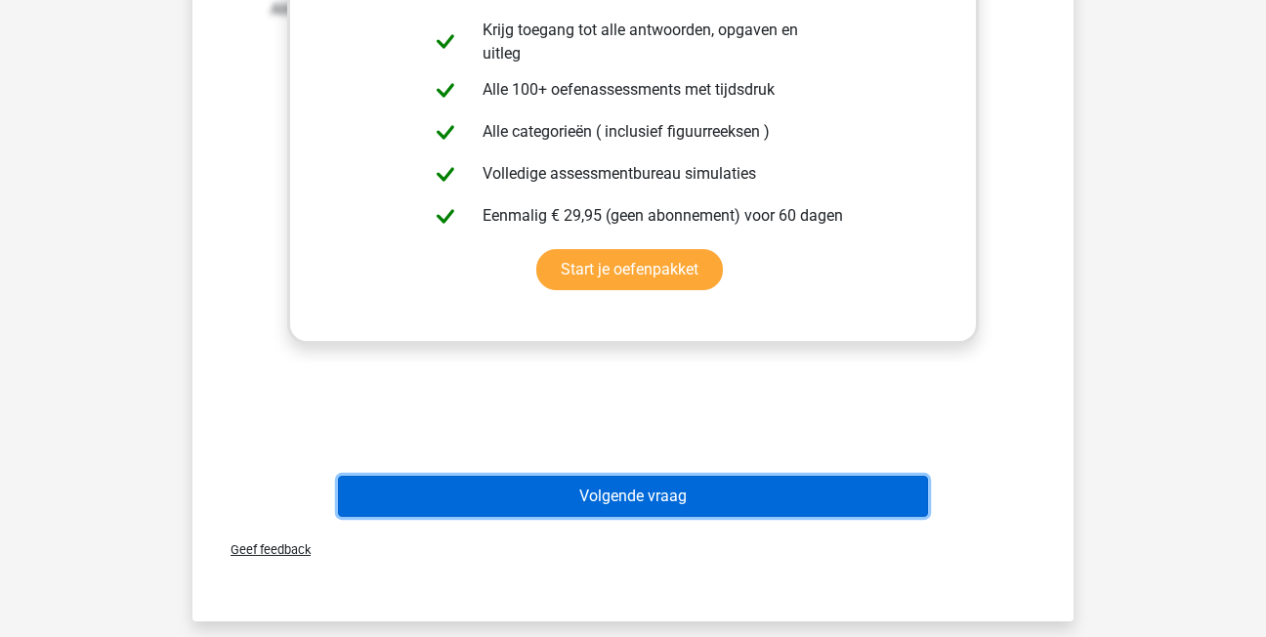
click at [737, 497] on button "Volgende vraag" at bounding box center [633, 496] width 591 height 41
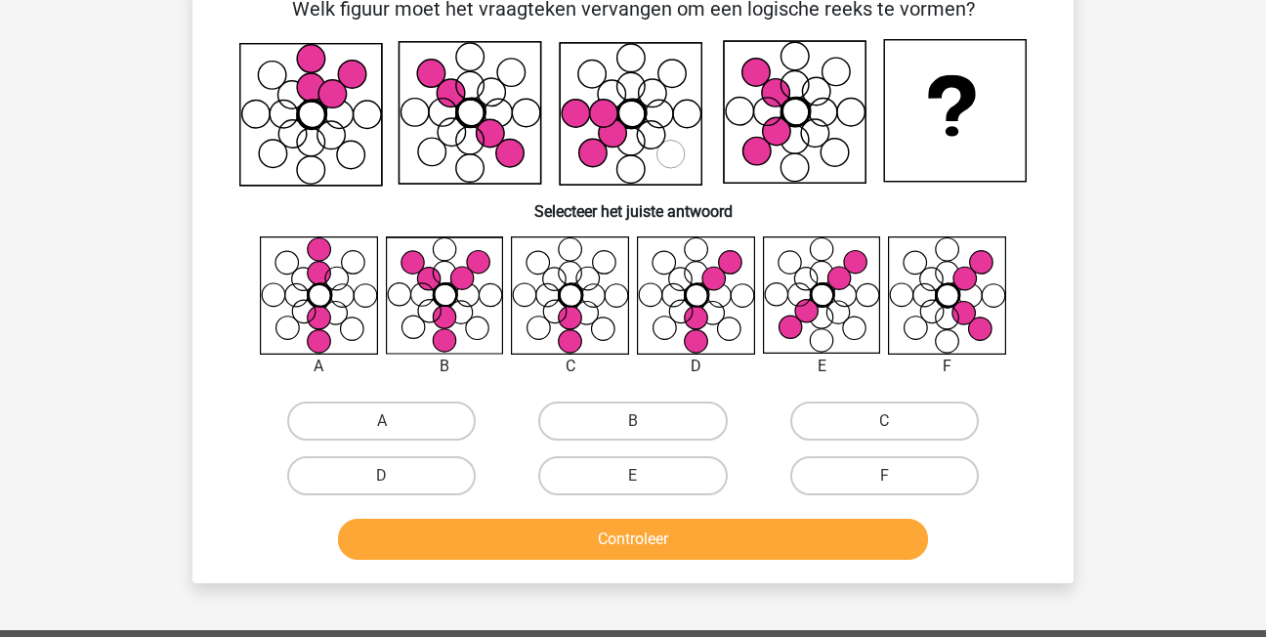
scroll to position [90, 0]
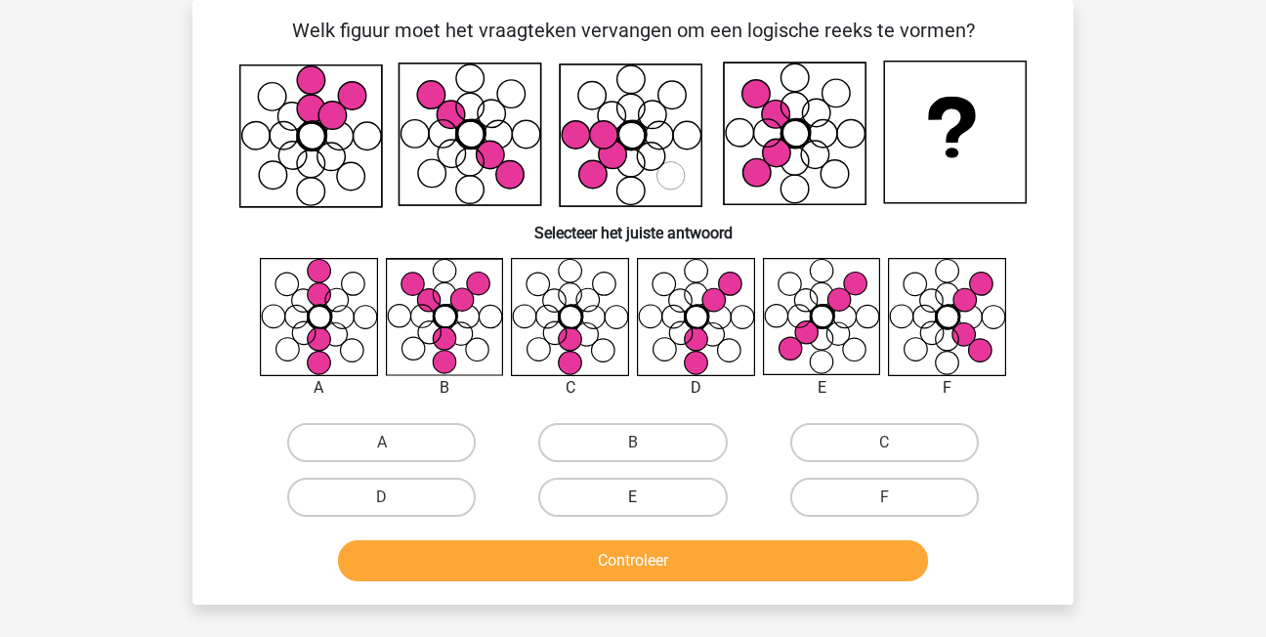
click at [644, 494] on label "E" at bounding box center [632, 497] width 189 height 39
click at [644, 497] on input "E" at bounding box center [639, 503] width 13 height 13
radio input "true"
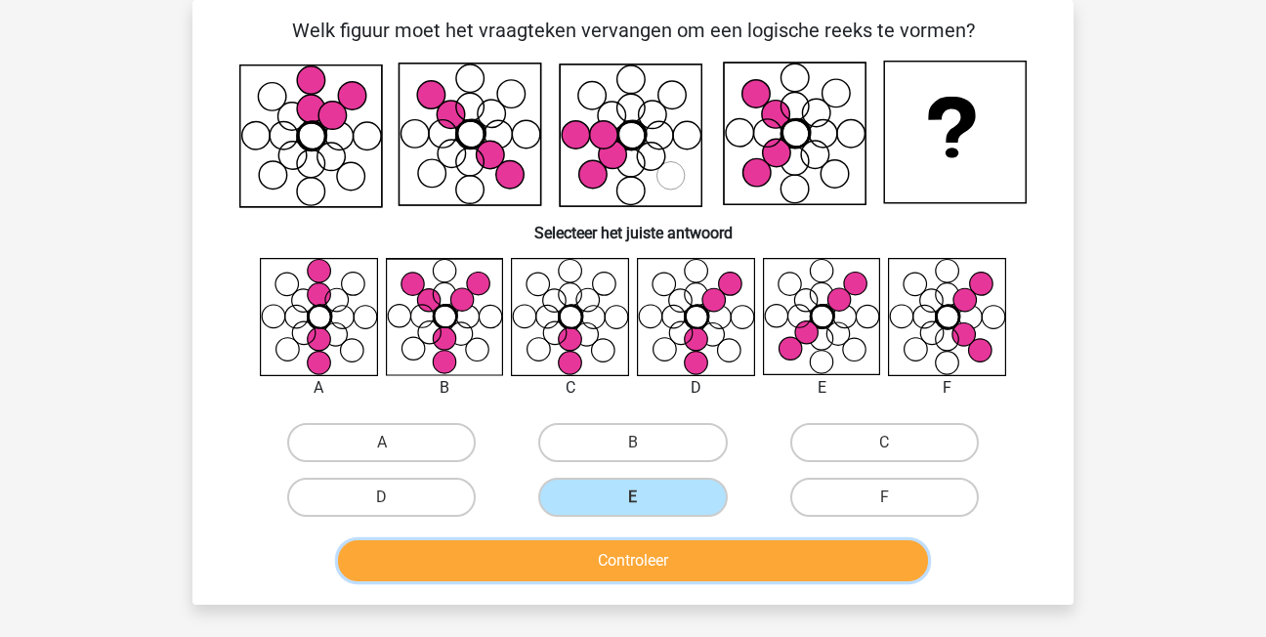
click at [681, 552] on button "Controleer" at bounding box center [633, 560] width 591 height 41
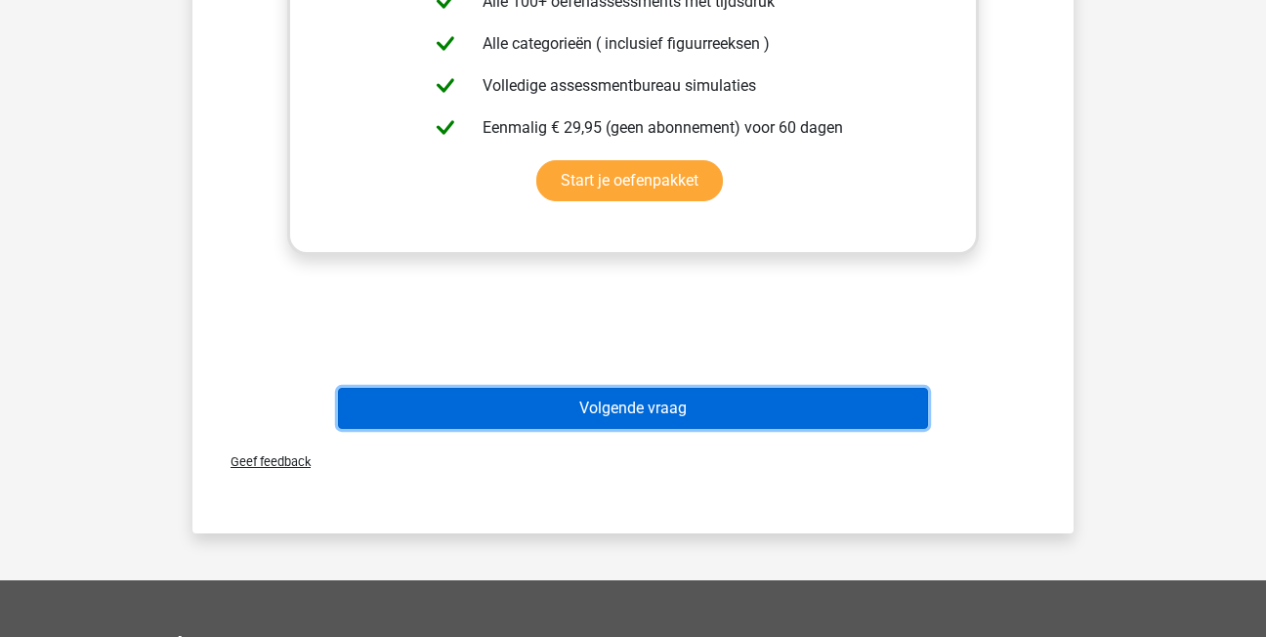
click at [743, 404] on button "Volgende vraag" at bounding box center [633, 408] width 591 height 41
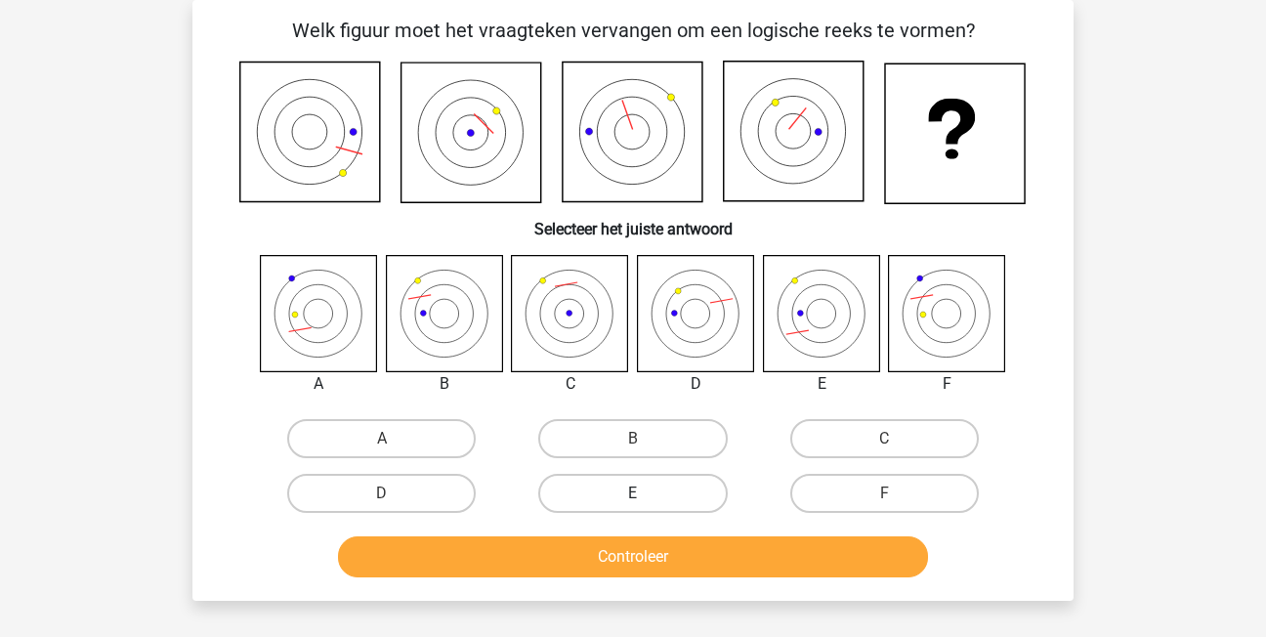
click at [678, 491] on label "E" at bounding box center [632, 493] width 189 height 39
click at [646, 493] on input "E" at bounding box center [639, 499] width 13 height 13
radio input "true"
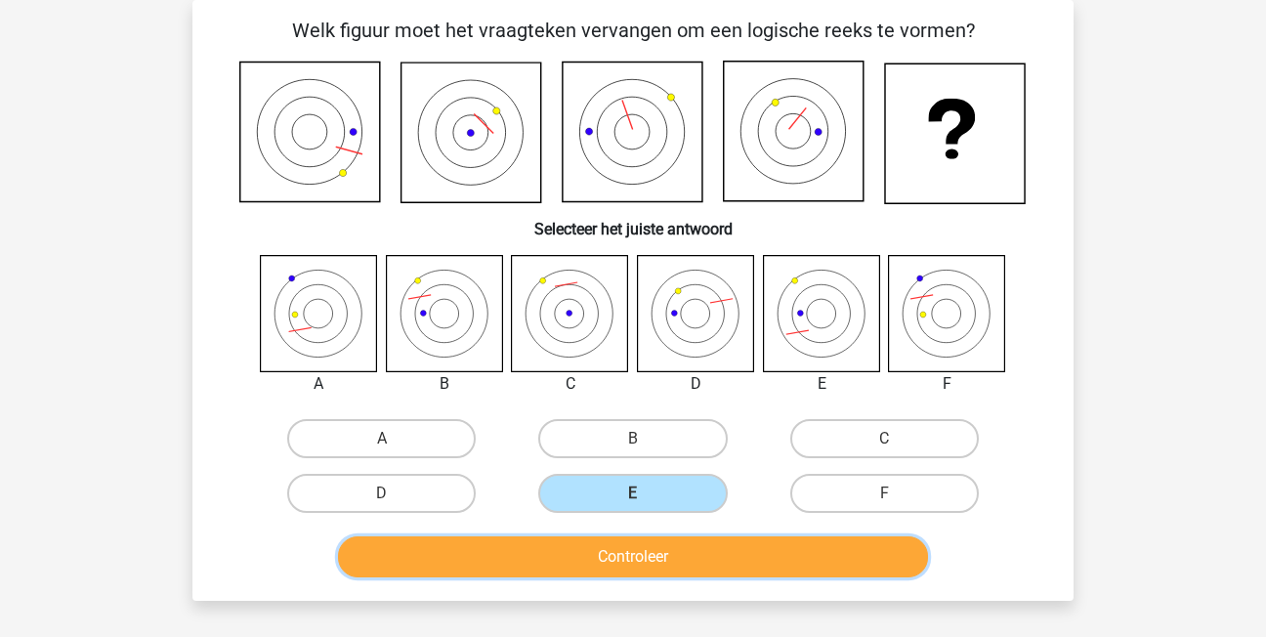
click at [691, 550] on button "Controleer" at bounding box center [633, 556] width 591 height 41
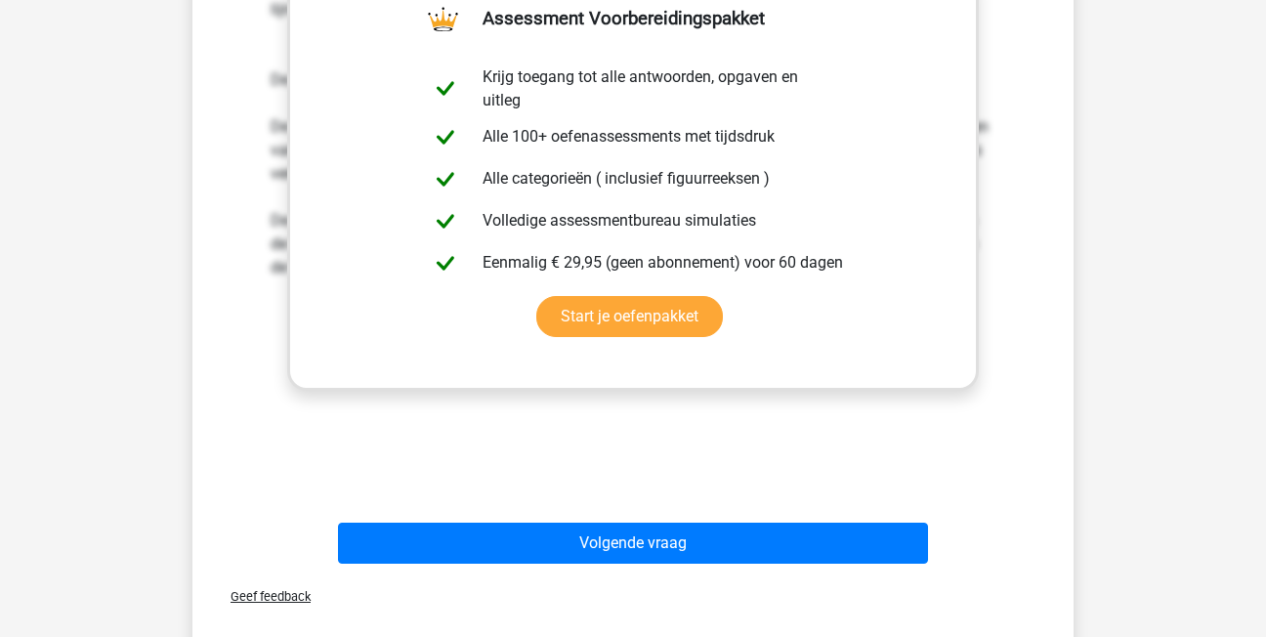
scroll to position [872, 0]
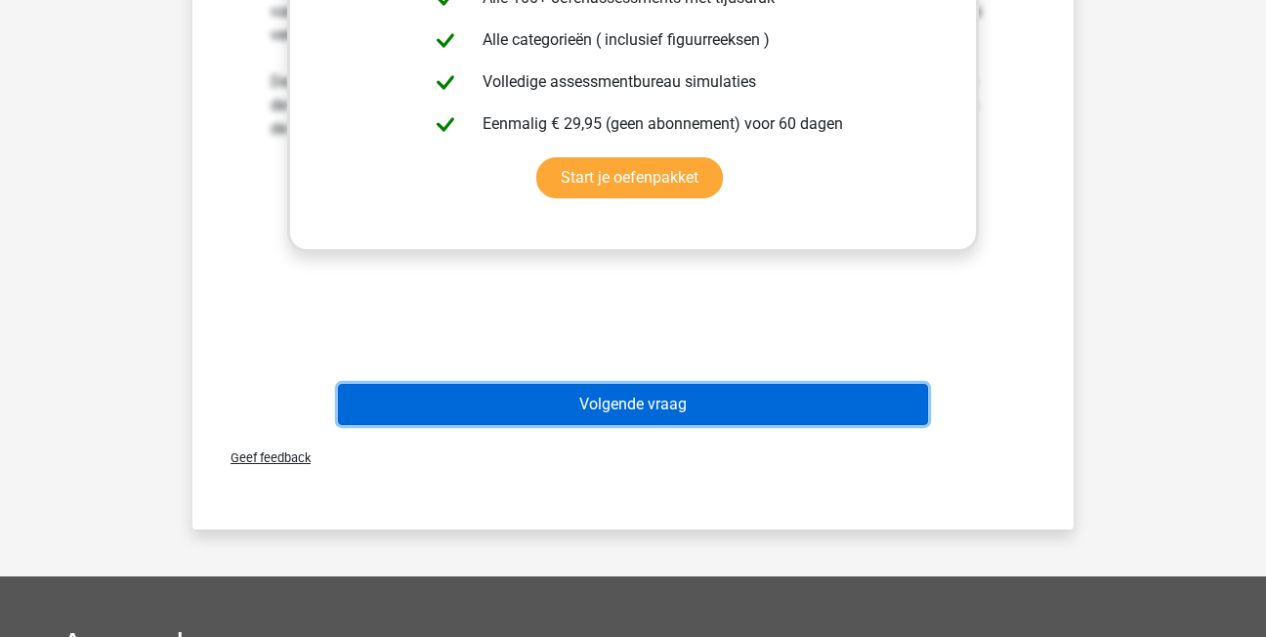
click at [831, 389] on button "Volgende vraag" at bounding box center [633, 404] width 591 height 41
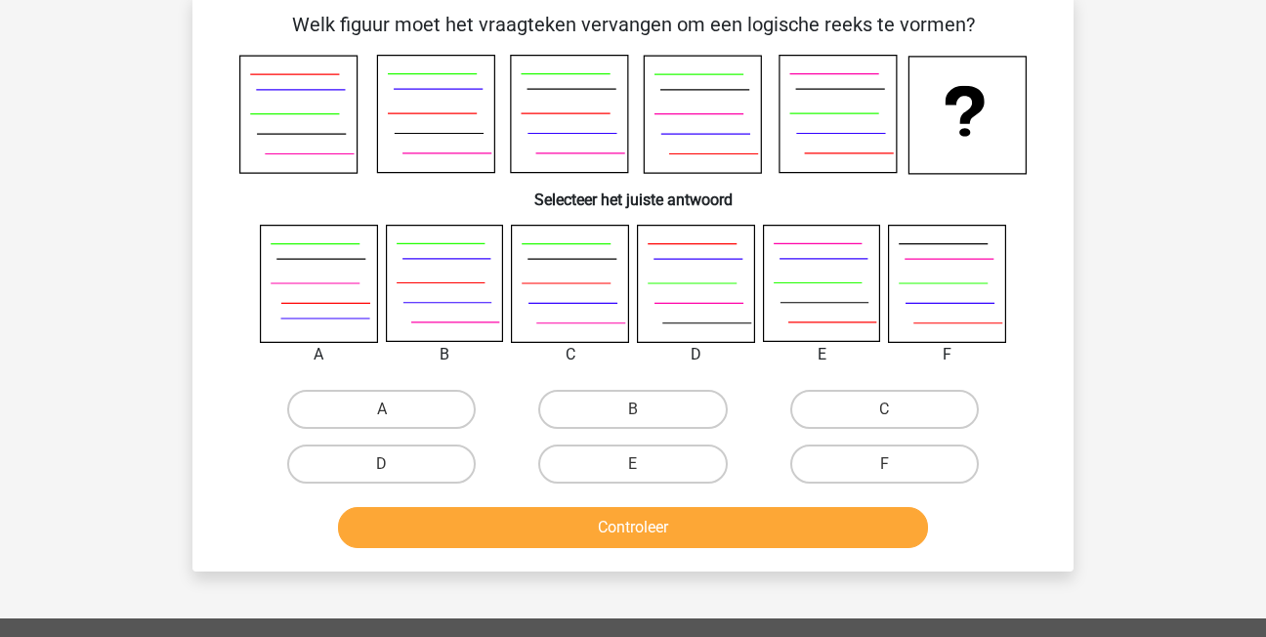
scroll to position [90, 0]
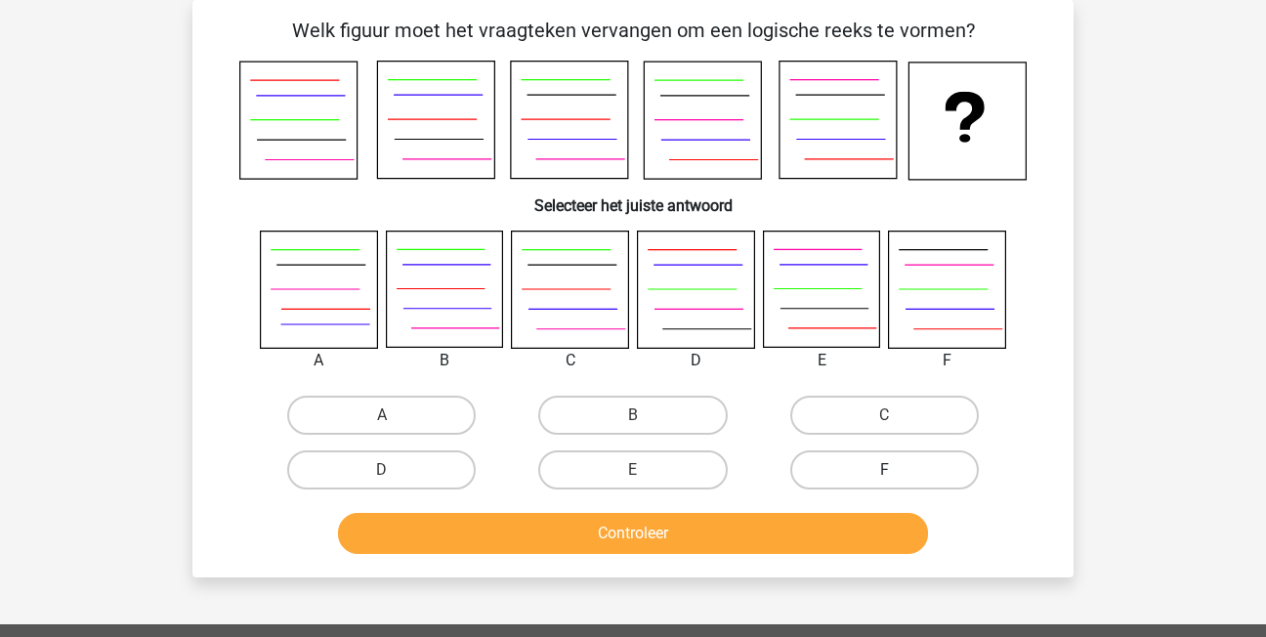
click at [918, 467] on label "F" at bounding box center [884, 469] width 189 height 39
click at [897, 470] on input "F" at bounding box center [890, 476] width 13 height 13
radio input "true"
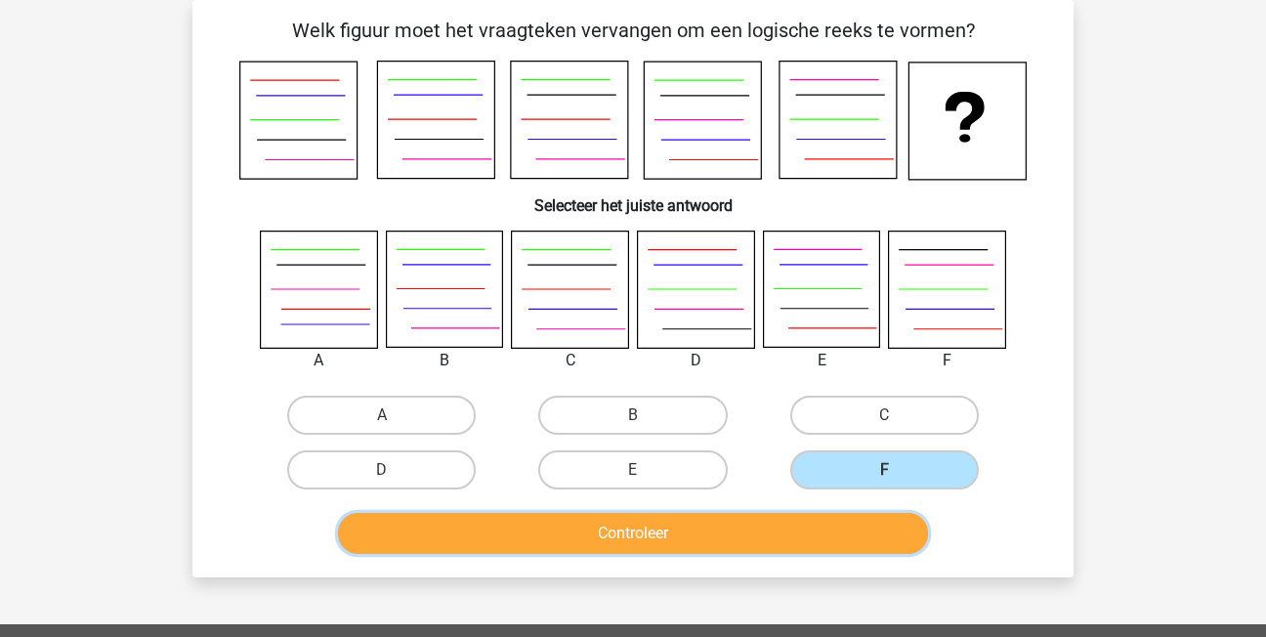
click at [772, 536] on button "Controleer" at bounding box center [633, 533] width 591 height 41
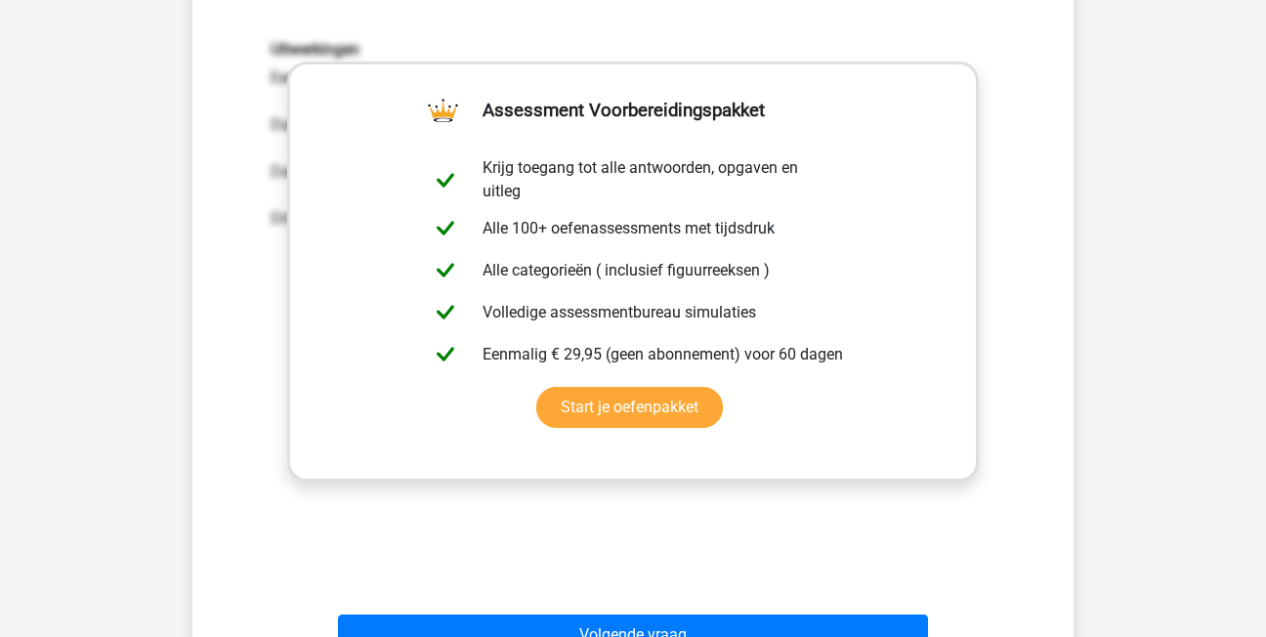
scroll to position [676, 0]
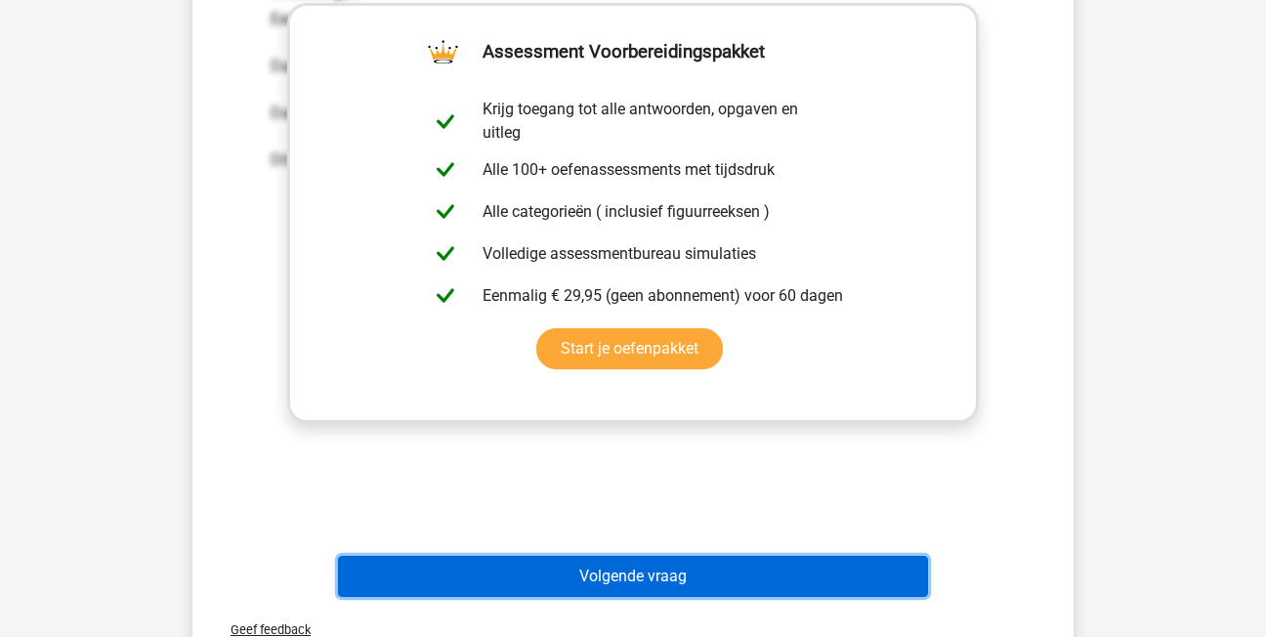
click at [600, 572] on button "Volgende vraag" at bounding box center [633, 576] width 591 height 41
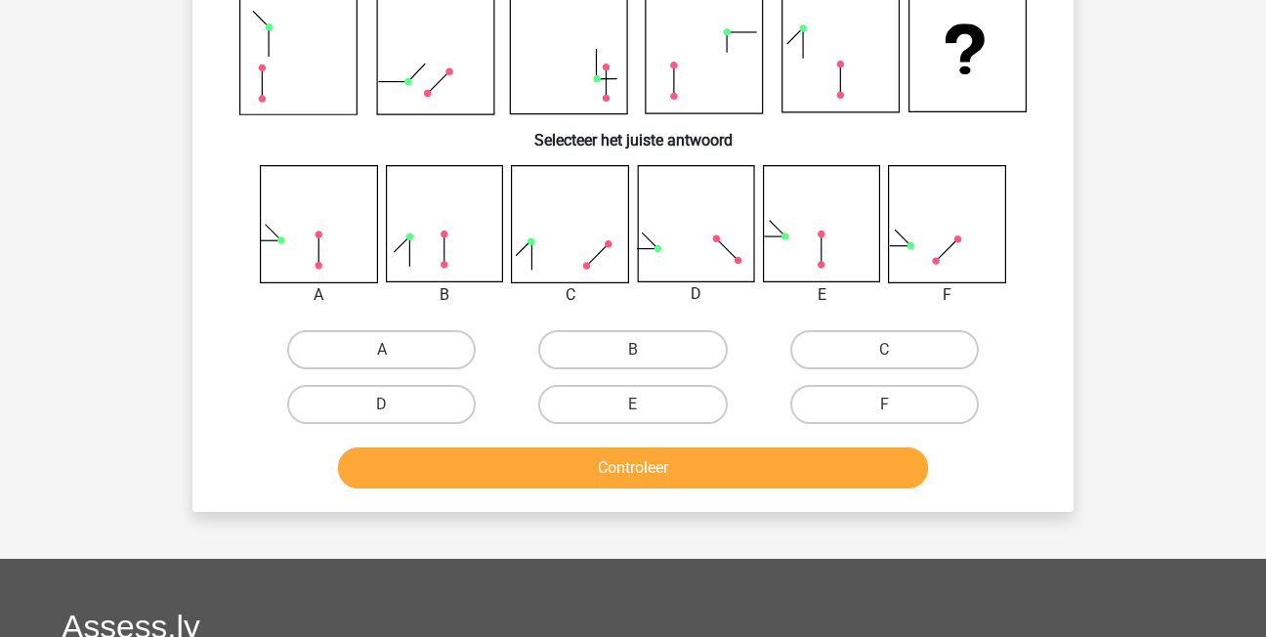
scroll to position [90, 0]
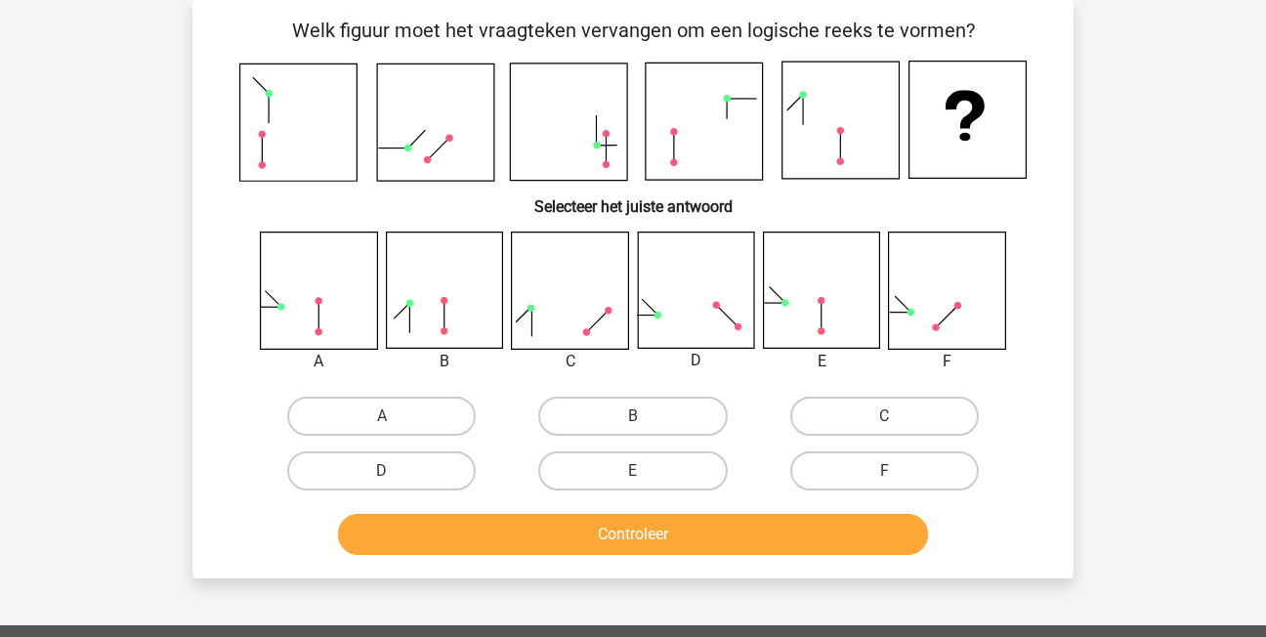
click at [730, 462] on div "E" at bounding box center [632, 470] width 235 height 39
click at [705, 462] on label "E" at bounding box center [632, 470] width 189 height 39
click at [646, 471] on input "E" at bounding box center [639, 477] width 13 height 13
radio input "true"
click at [701, 514] on div "Controleer" at bounding box center [633, 530] width 819 height 64
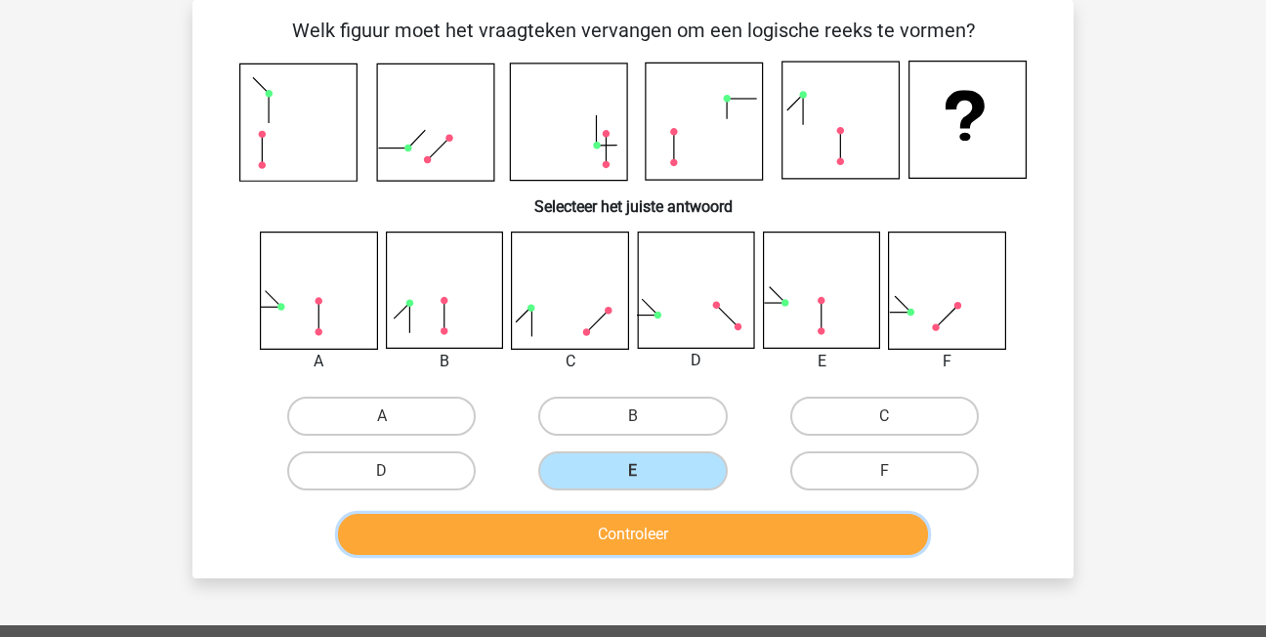
click at [699, 532] on button "Controleer" at bounding box center [633, 534] width 591 height 41
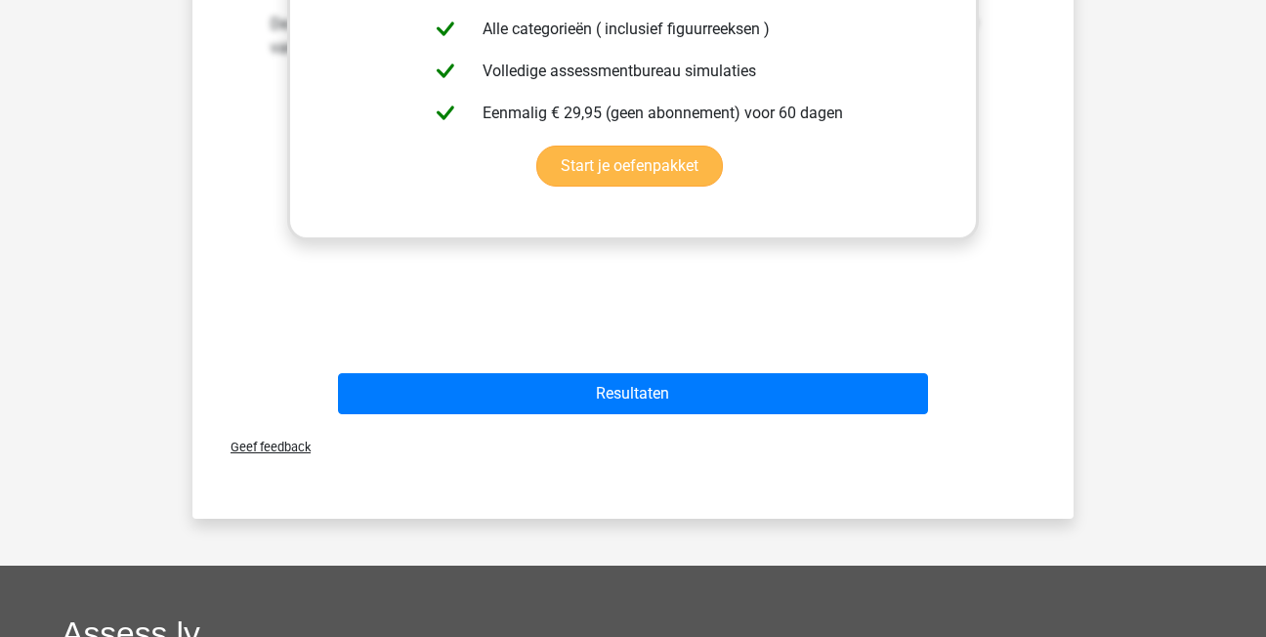
scroll to position [872, 0]
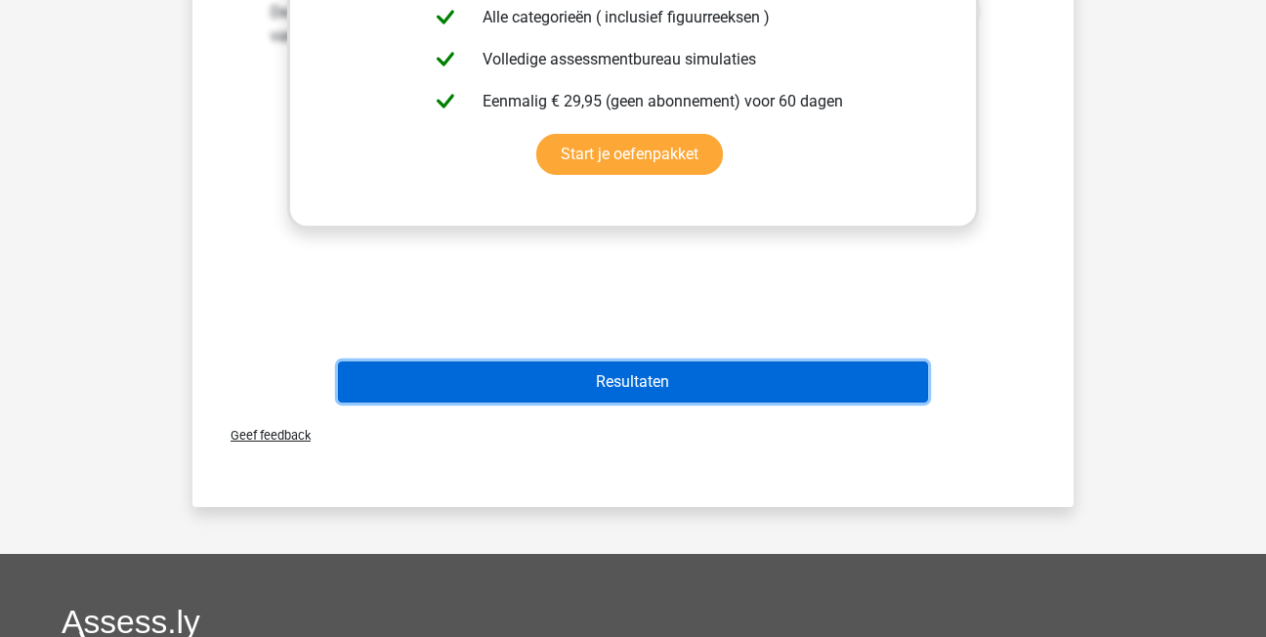
click at [518, 377] on button "Resultaten" at bounding box center [633, 382] width 591 height 41
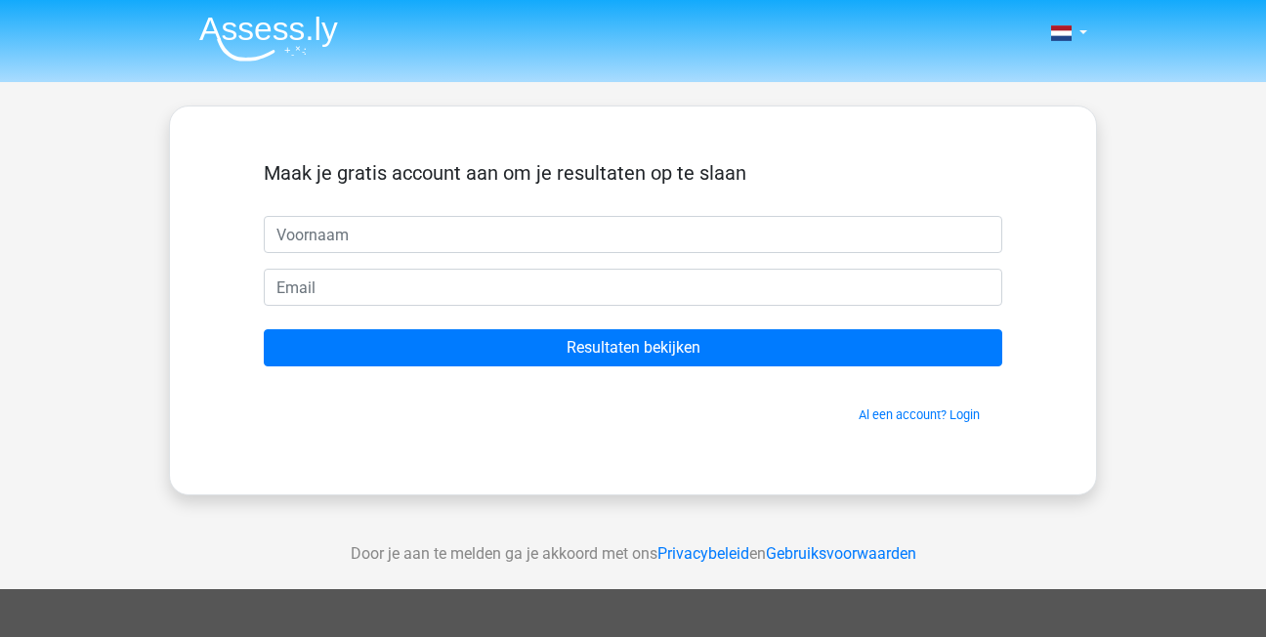
click at [432, 231] on input "text" at bounding box center [633, 234] width 739 height 37
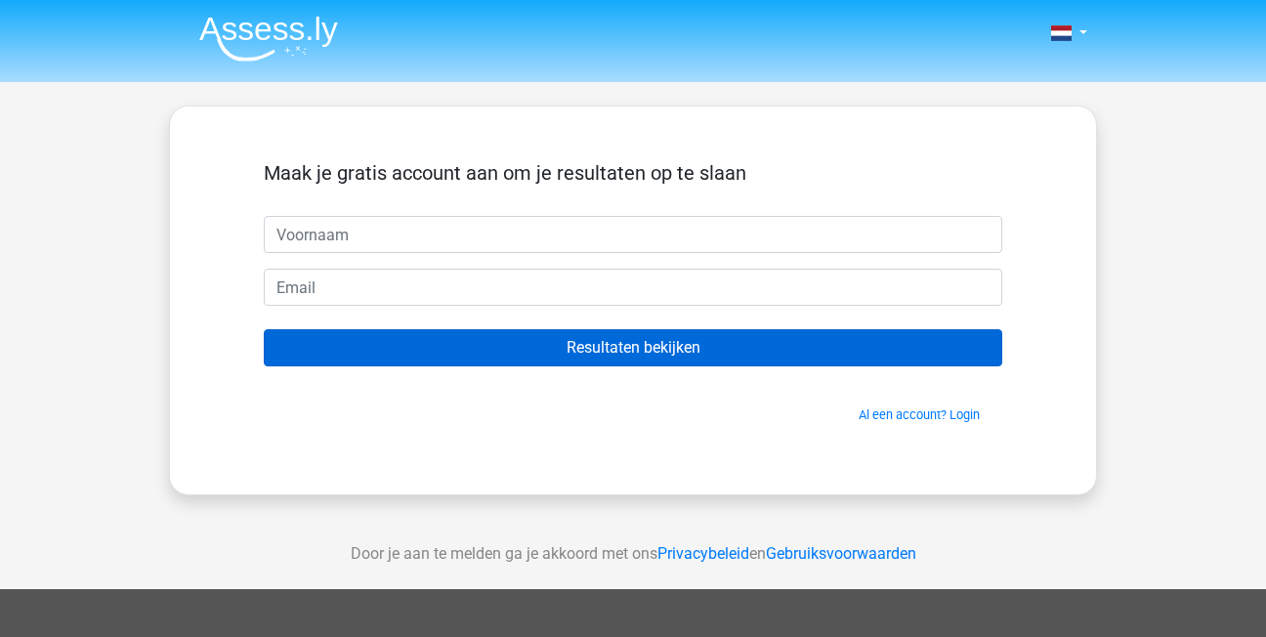
drag, startPoint x: 740, startPoint y: 258, endPoint x: 777, endPoint y: 349, distance: 98.2
click at [740, 258] on form "Maak je gratis account aan om je resultaten op te slaan Resultaten bekijken Al …" at bounding box center [633, 292] width 739 height 263
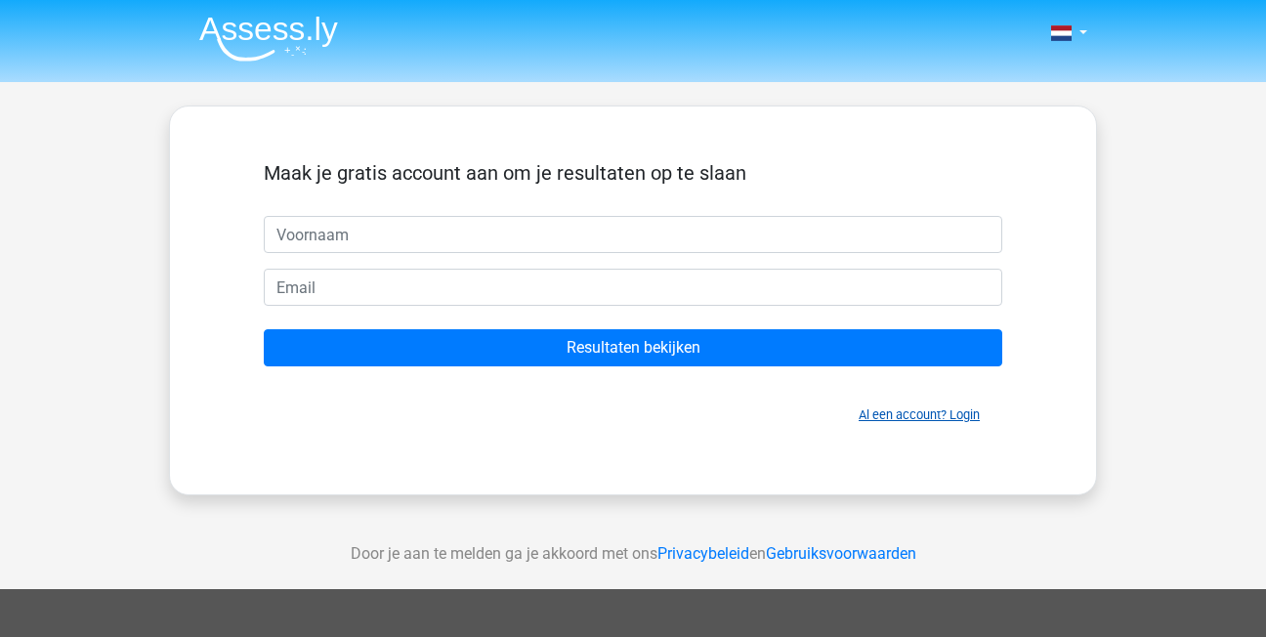
click at [920, 413] on link "Al een account? Login" at bounding box center [919, 414] width 121 height 15
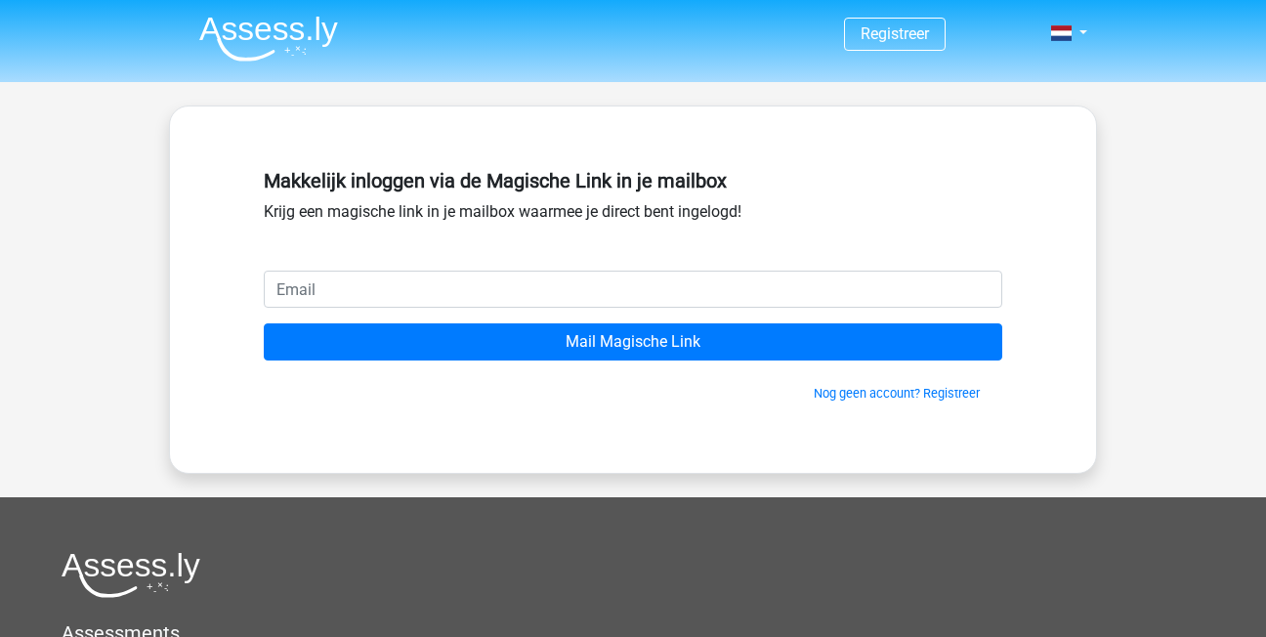
click at [681, 285] on input "email" at bounding box center [633, 289] width 739 height 37
type input "[EMAIL_ADDRESS][DOMAIN_NAME]"
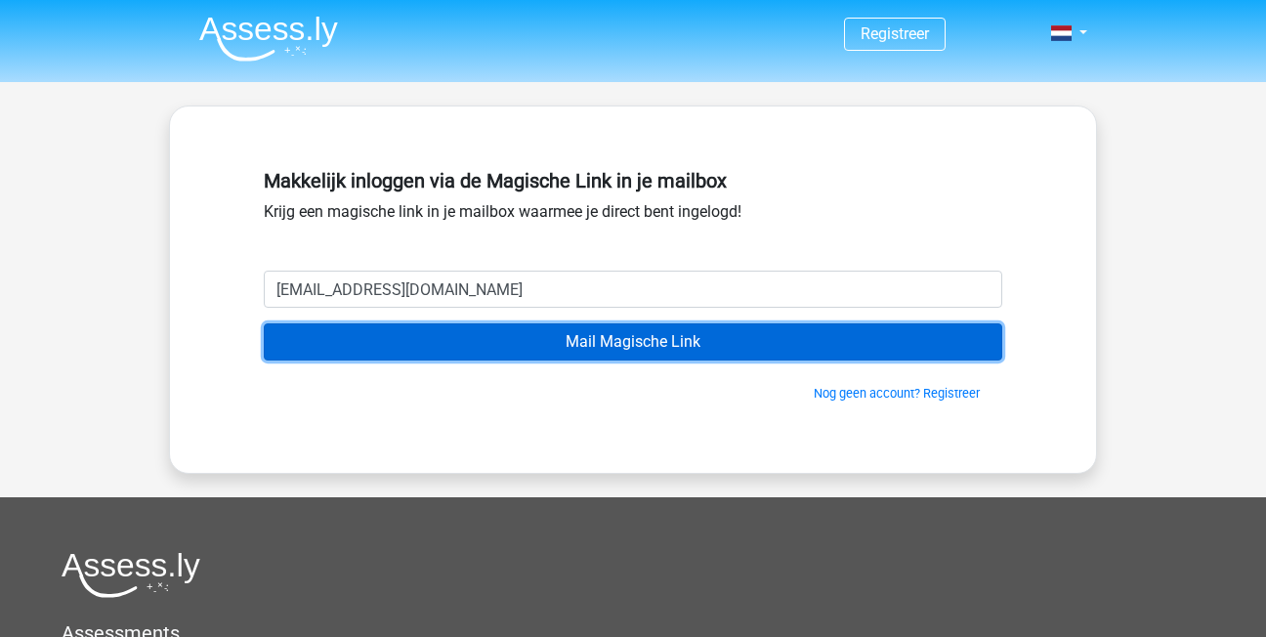
click at [540, 333] on input "Mail Magische Link" at bounding box center [633, 341] width 739 height 37
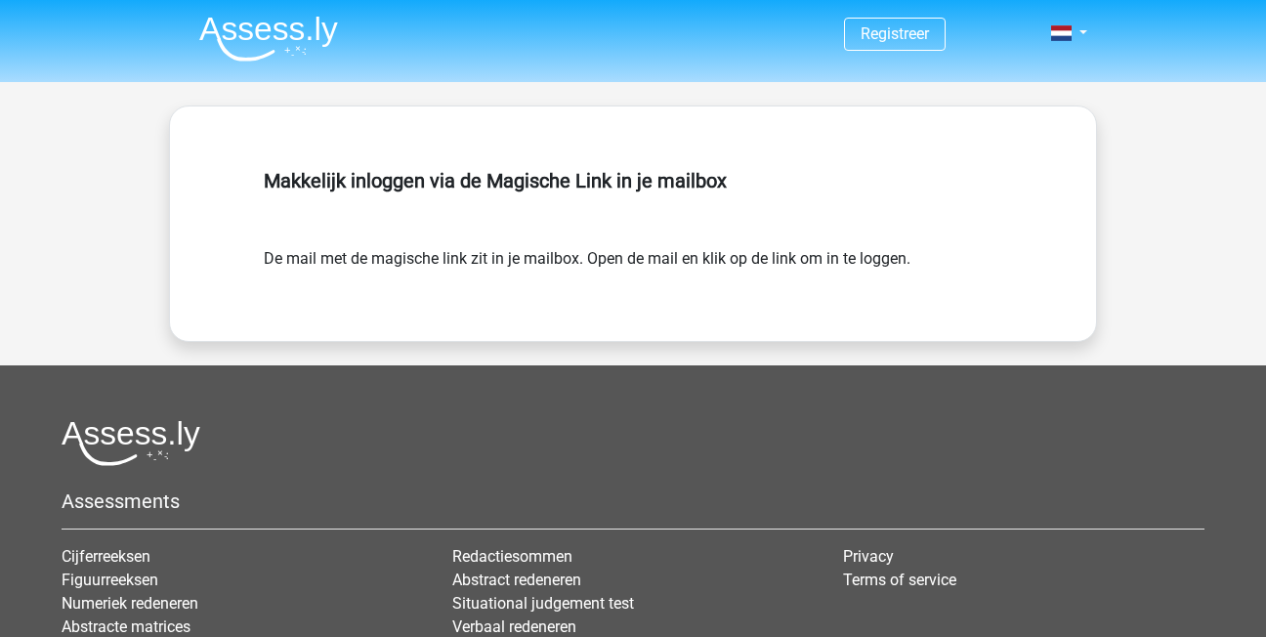
click at [237, 46] on img at bounding box center [268, 39] width 139 height 46
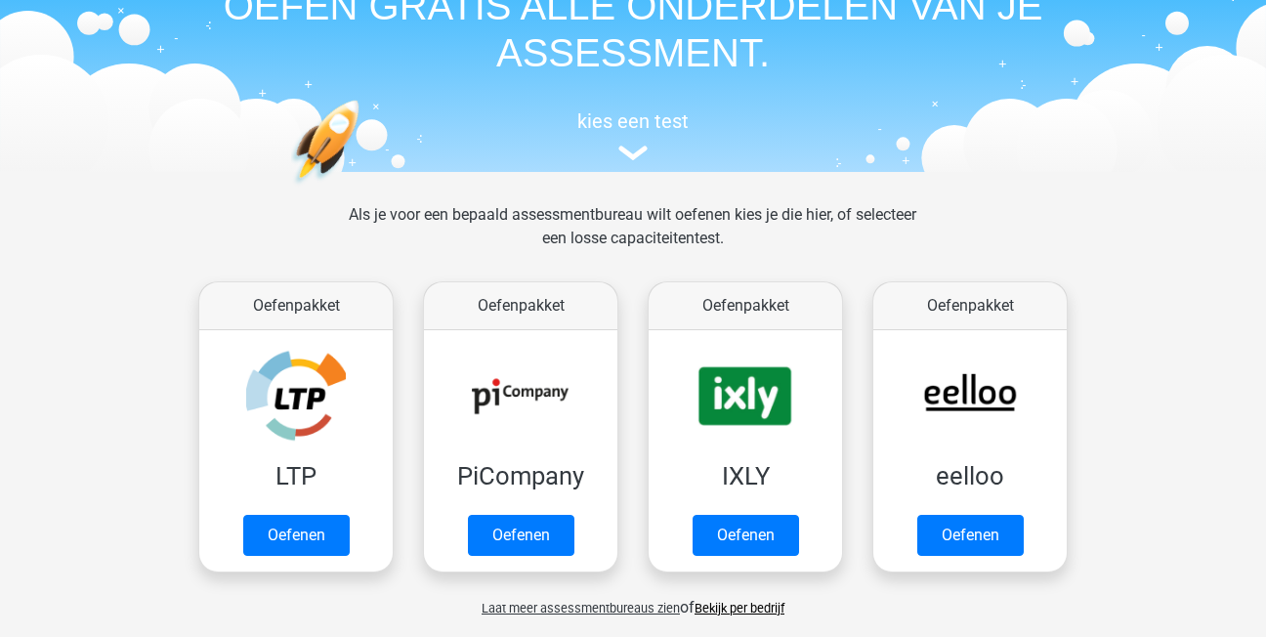
scroll to position [195, 0]
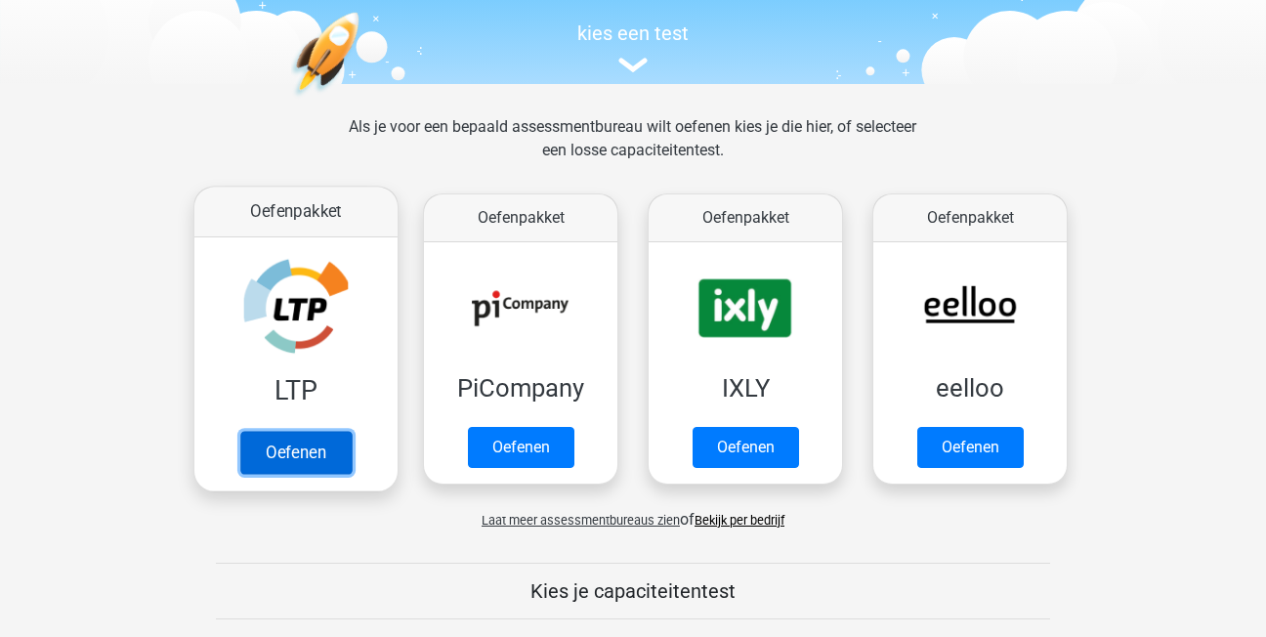
click at [270, 450] on link "Oefenen" at bounding box center [295, 452] width 111 height 43
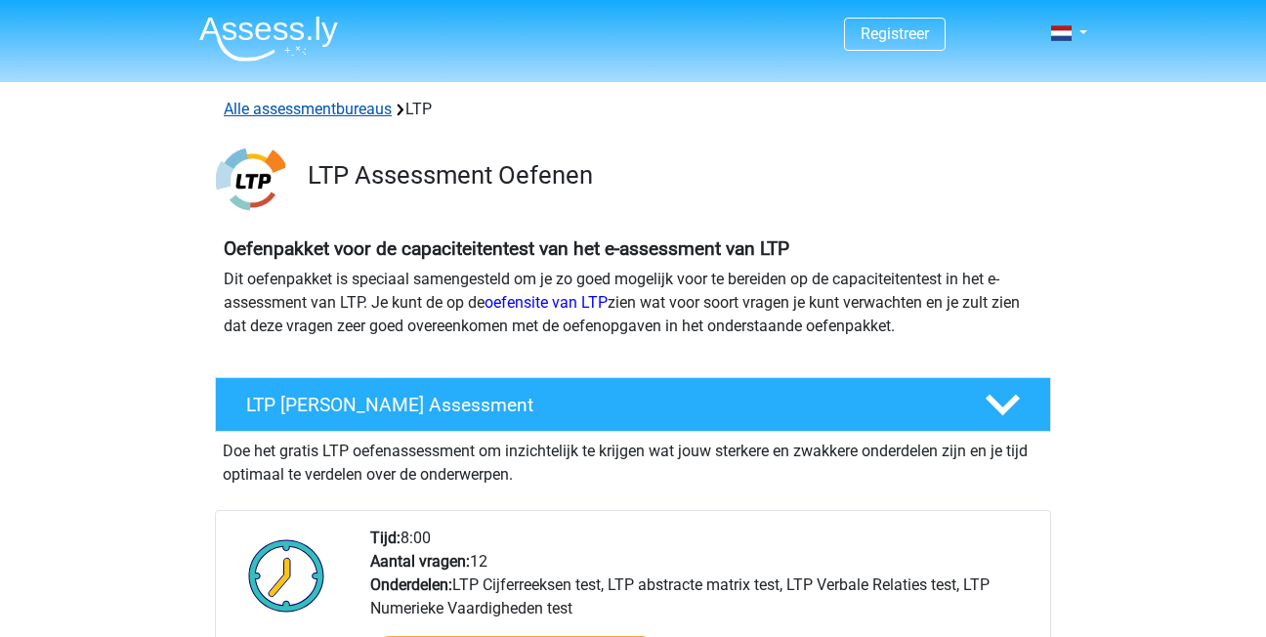
click at [293, 113] on link "Alle assessmentbureaus" at bounding box center [308, 109] width 168 height 19
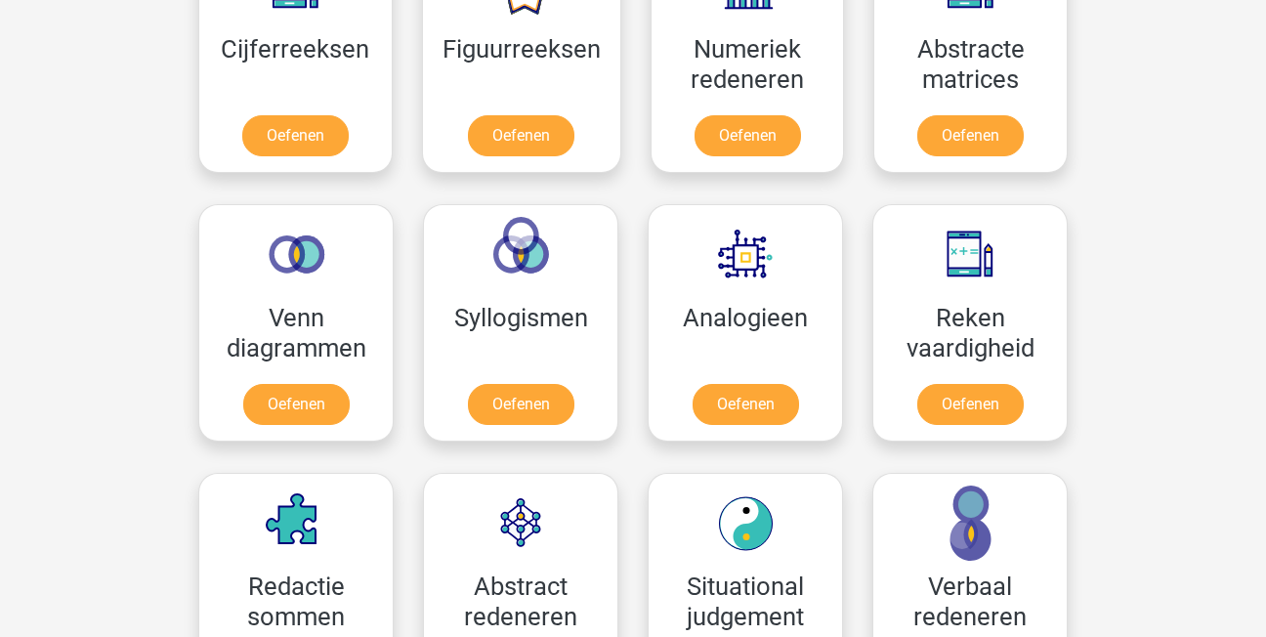
scroll to position [1972, 0]
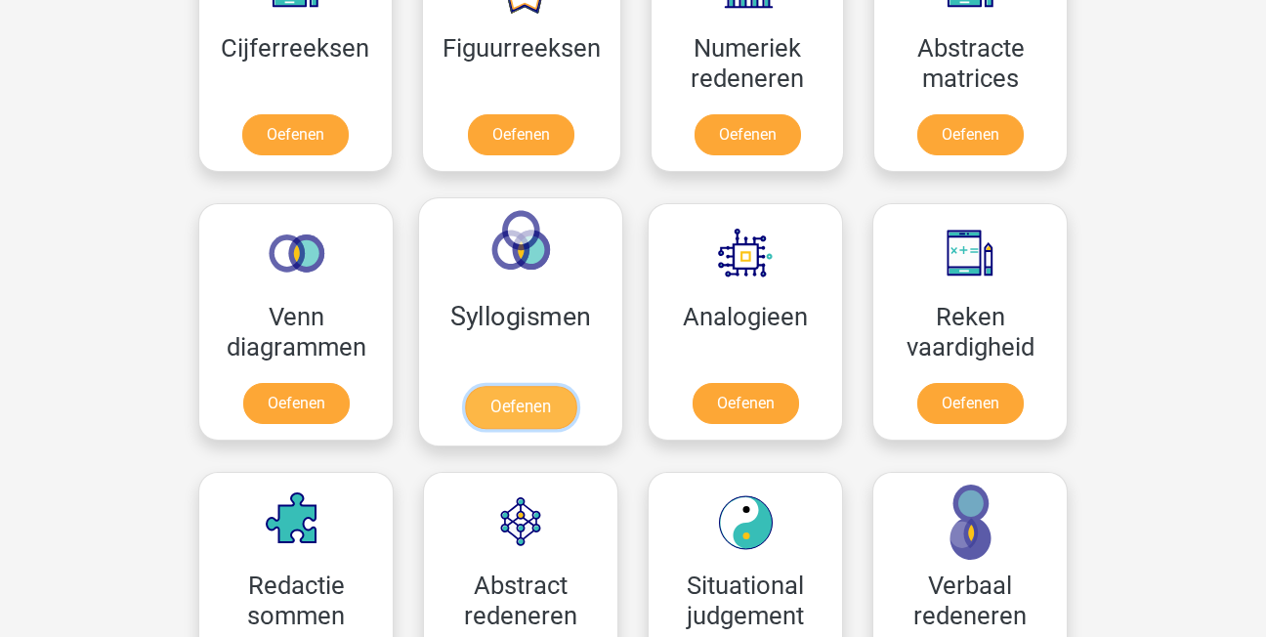
click at [530, 410] on link "Oefenen" at bounding box center [520, 407] width 111 height 43
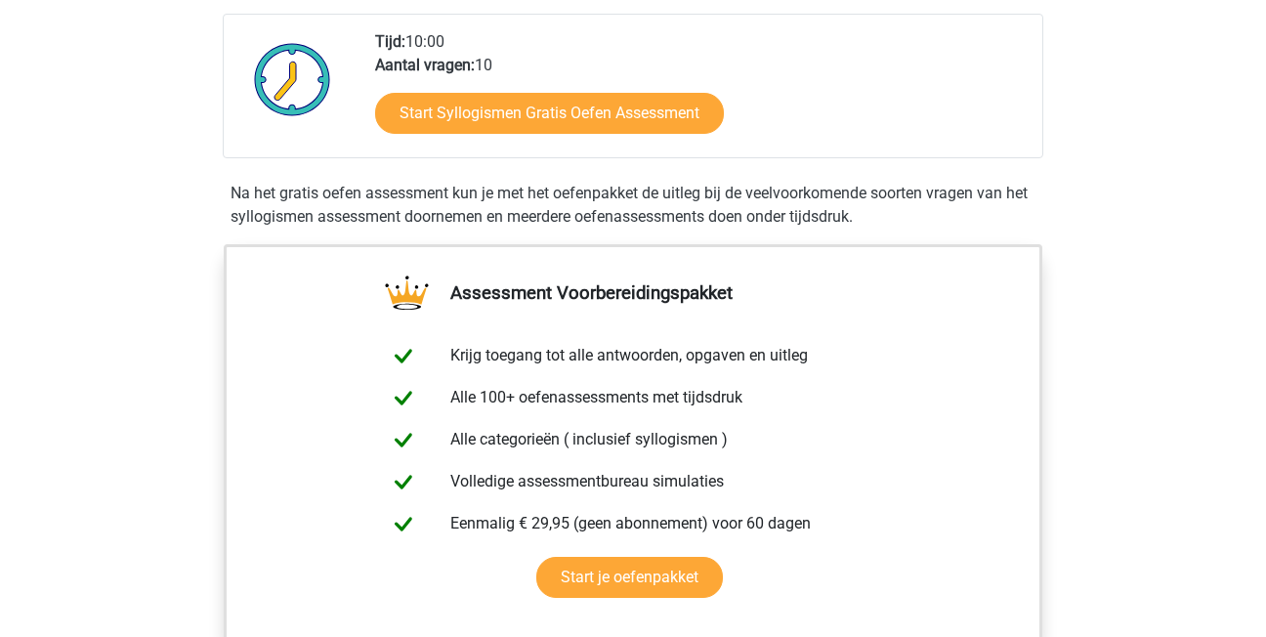
scroll to position [489, 0]
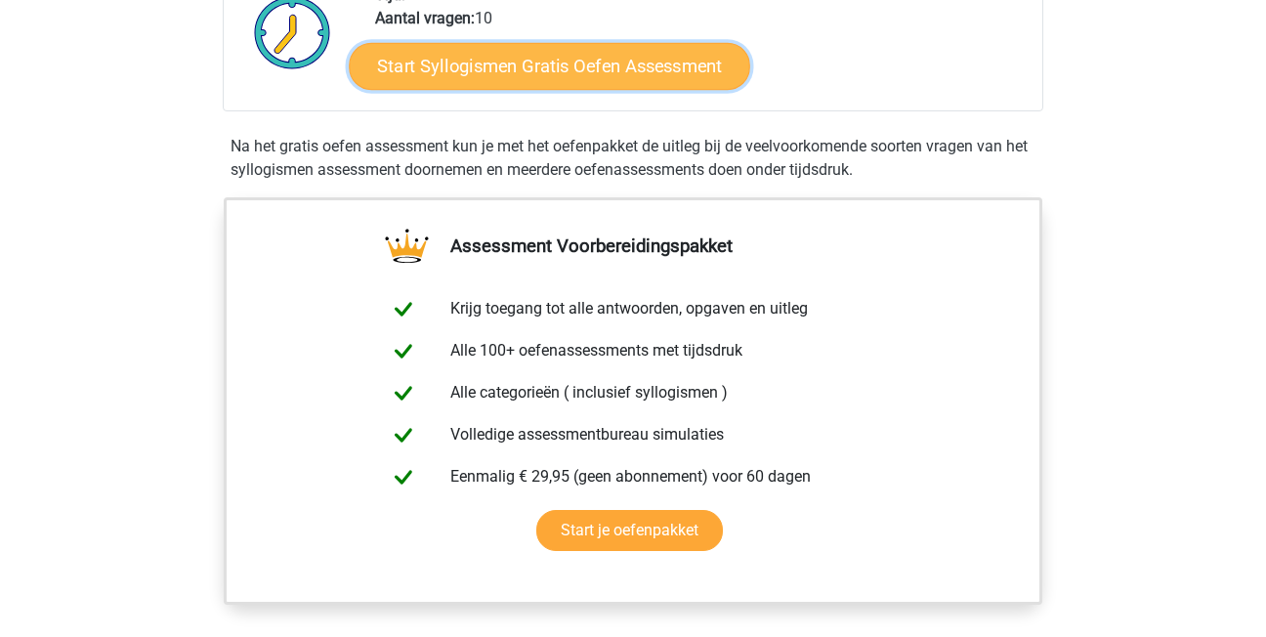
click at [619, 73] on link "Start Syllogismen Gratis Oefen Assessment" at bounding box center [551, 65] width 402 height 47
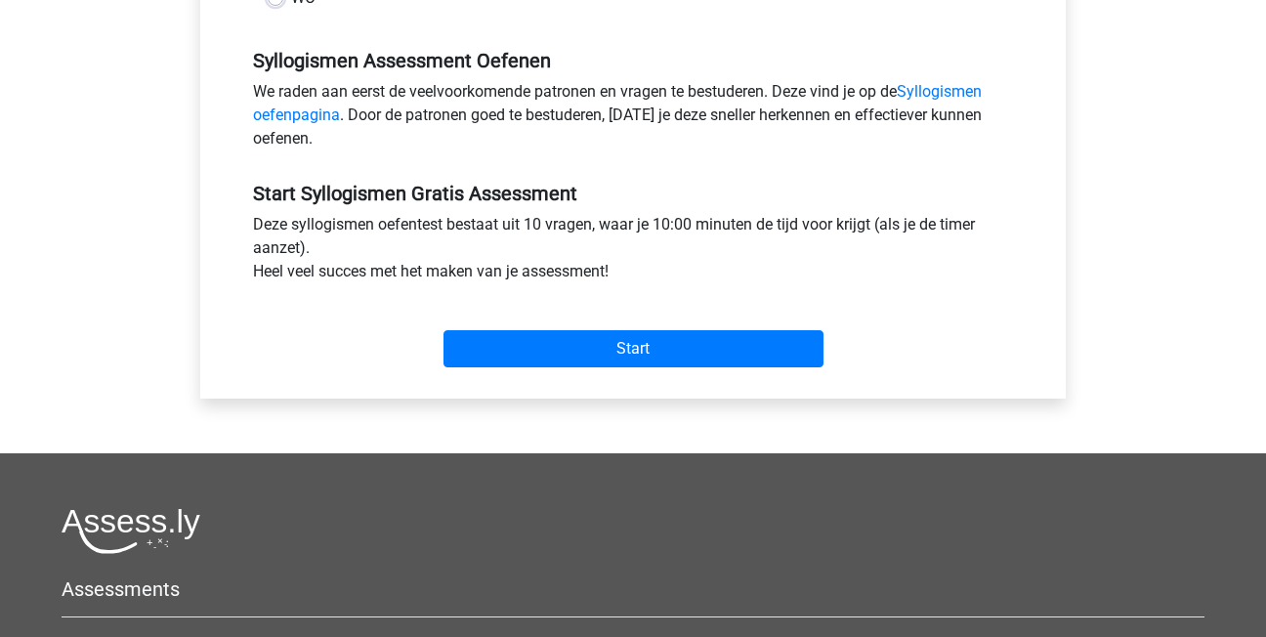
scroll to position [684, 0]
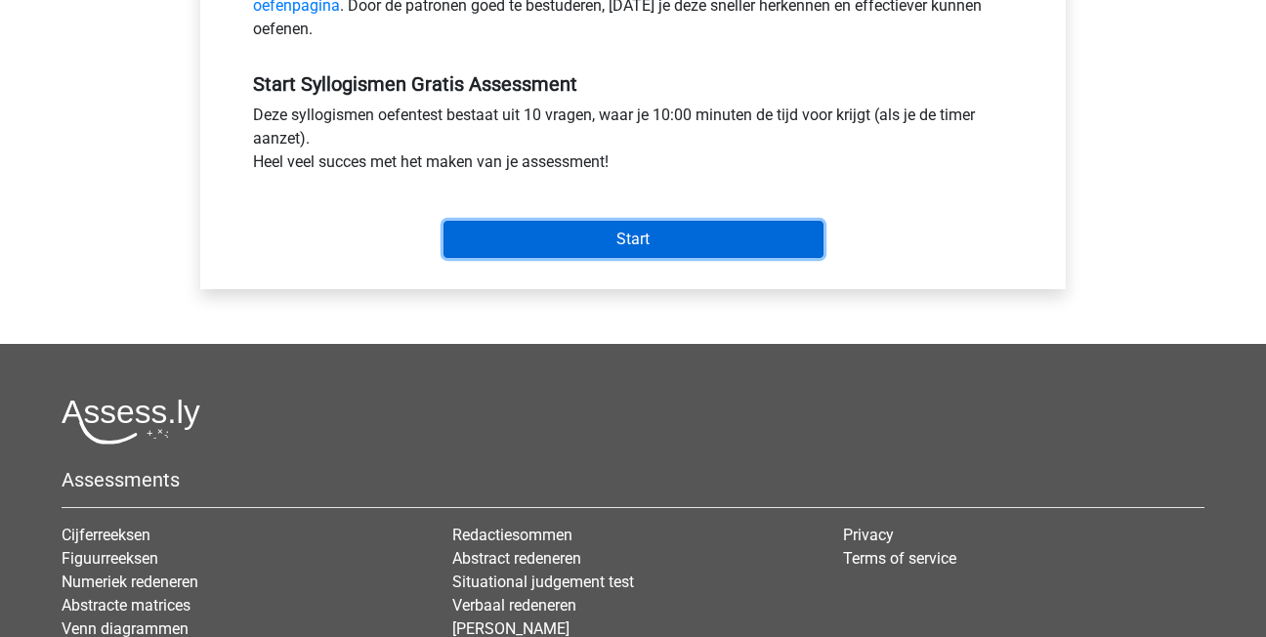
click at [612, 230] on input "Start" at bounding box center [634, 239] width 380 height 37
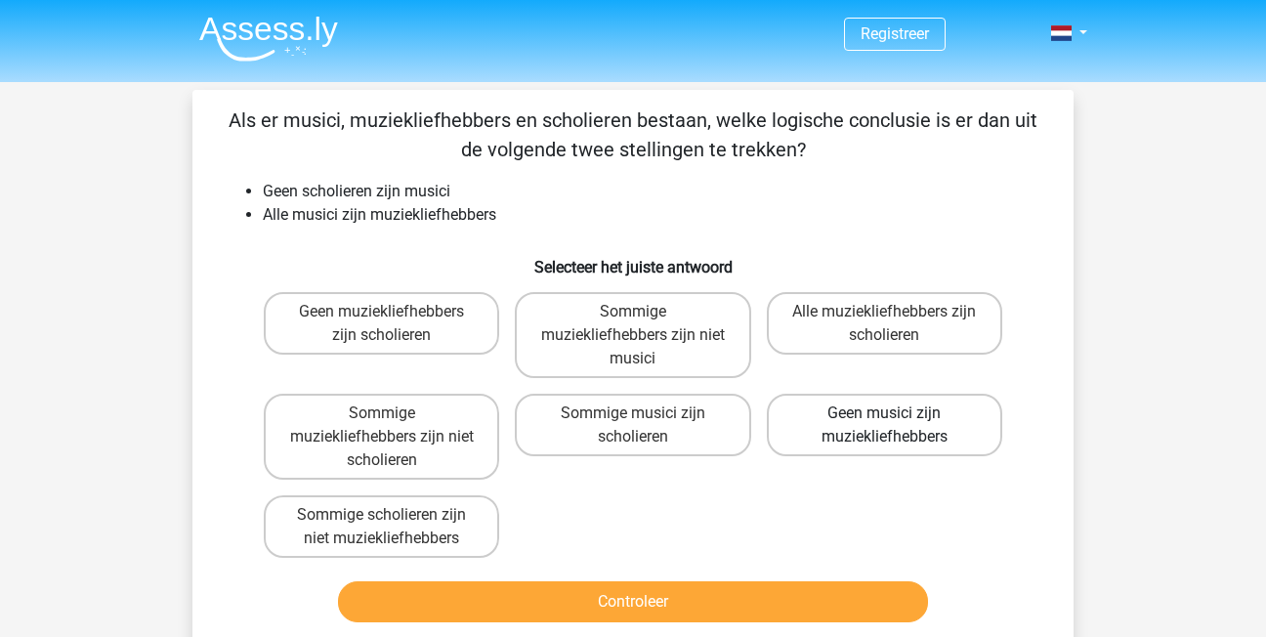
click at [862, 436] on label "Geen musici zijn muziekliefhebbers" at bounding box center [884, 425] width 235 height 63
click at [884, 426] on input "Geen musici zijn muziekliefhebbers" at bounding box center [890, 419] width 13 height 13
radio input "true"
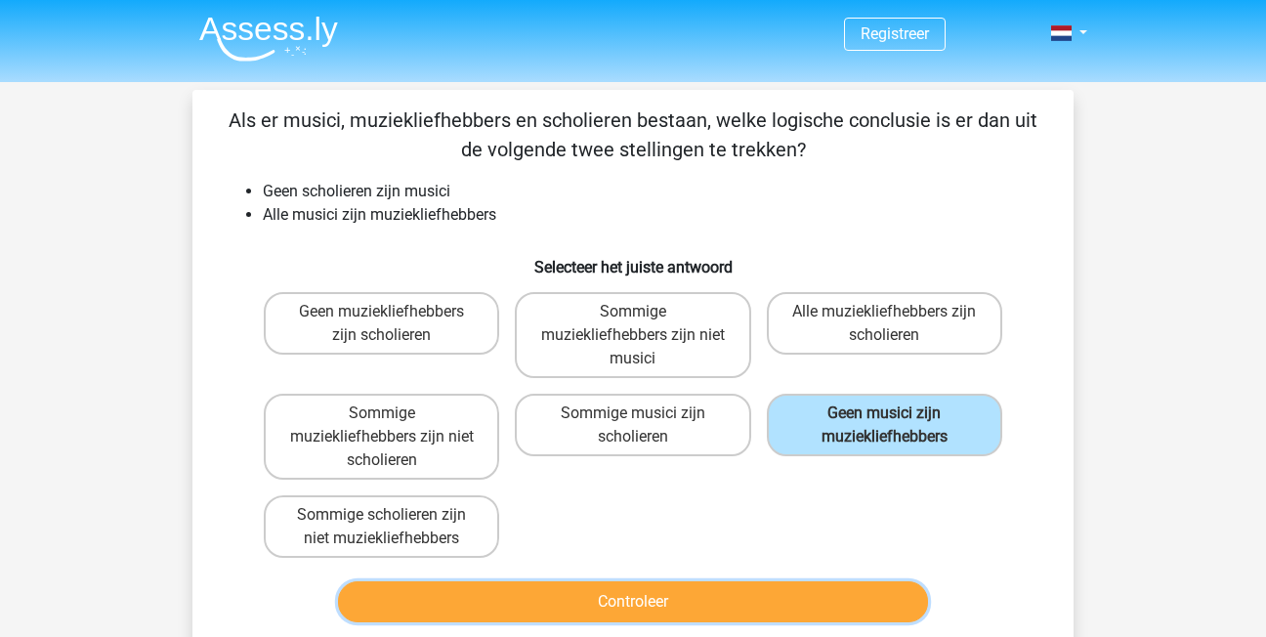
click at [772, 590] on button "Controleer" at bounding box center [633, 601] width 591 height 41
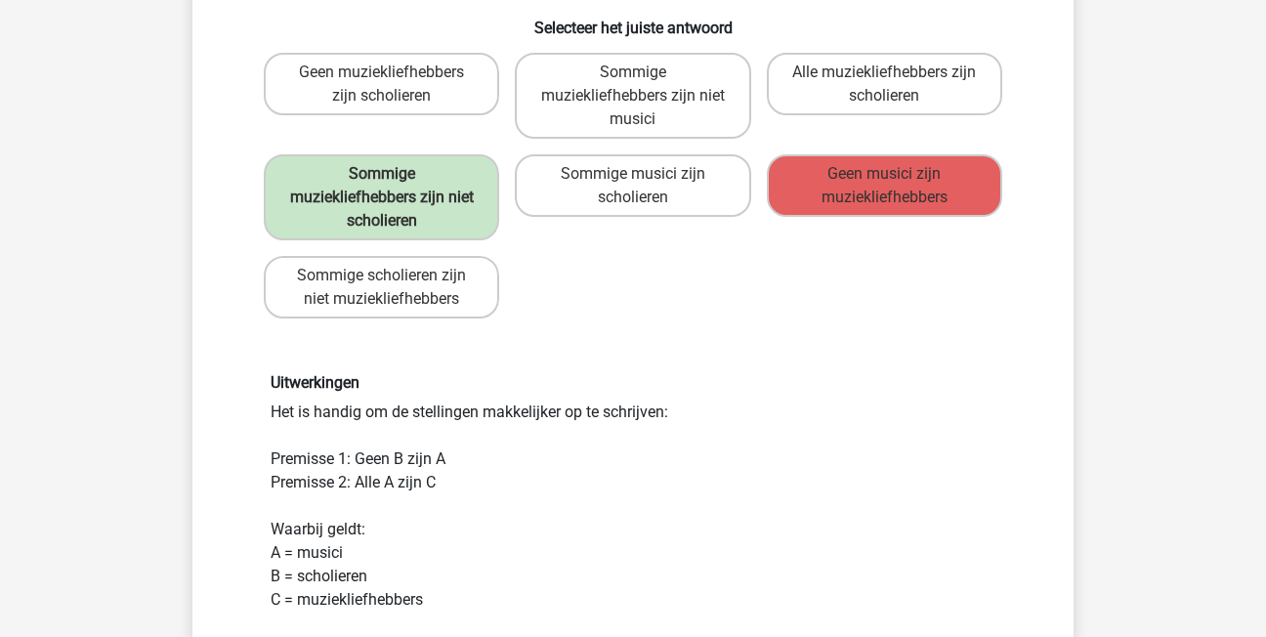
scroll to position [293, 0]
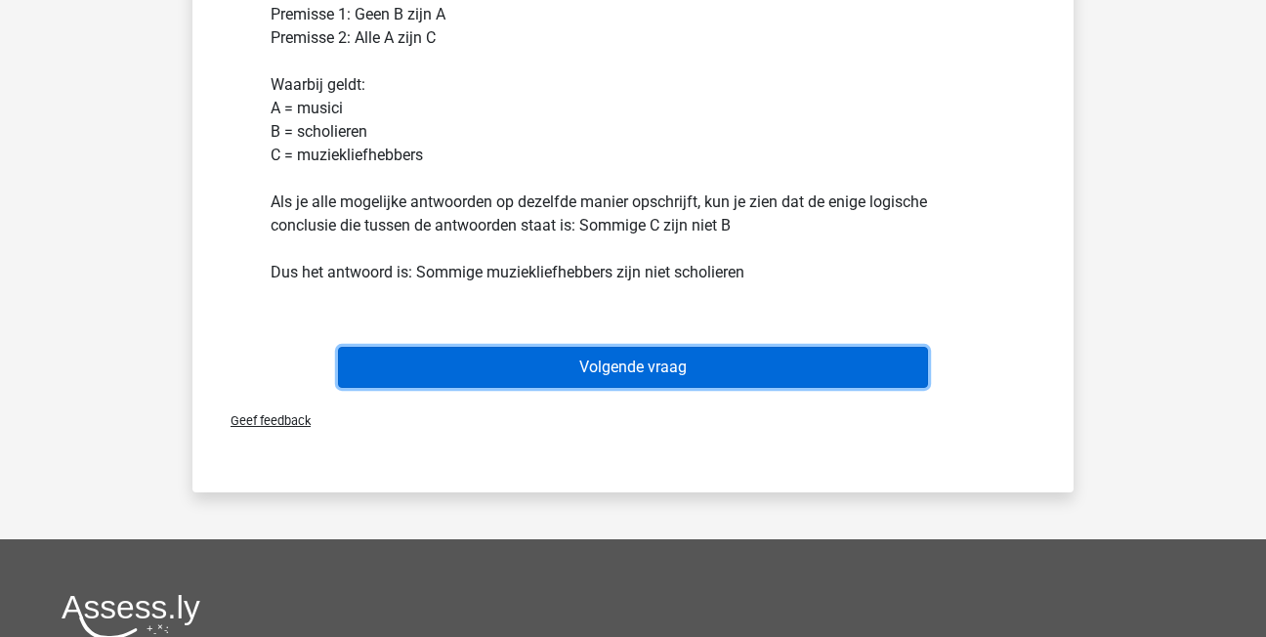
click at [793, 359] on button "Volgende vraag" at bounding box center [633, 367] width 591 height 41
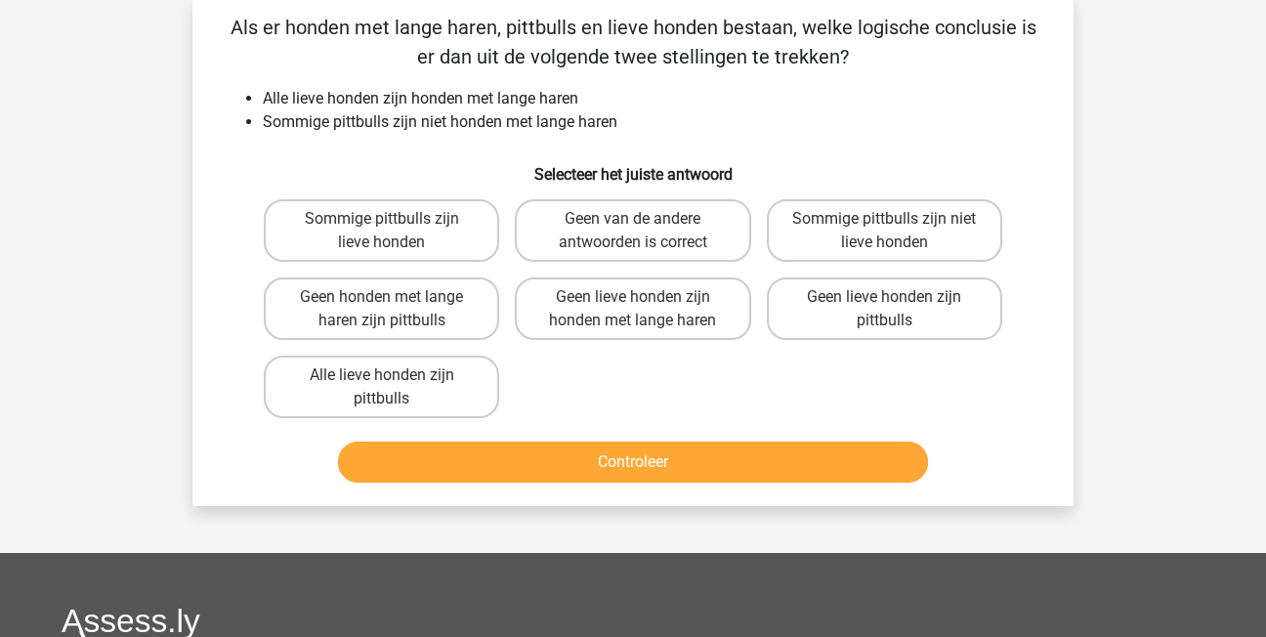
scroll to position [90, 0]
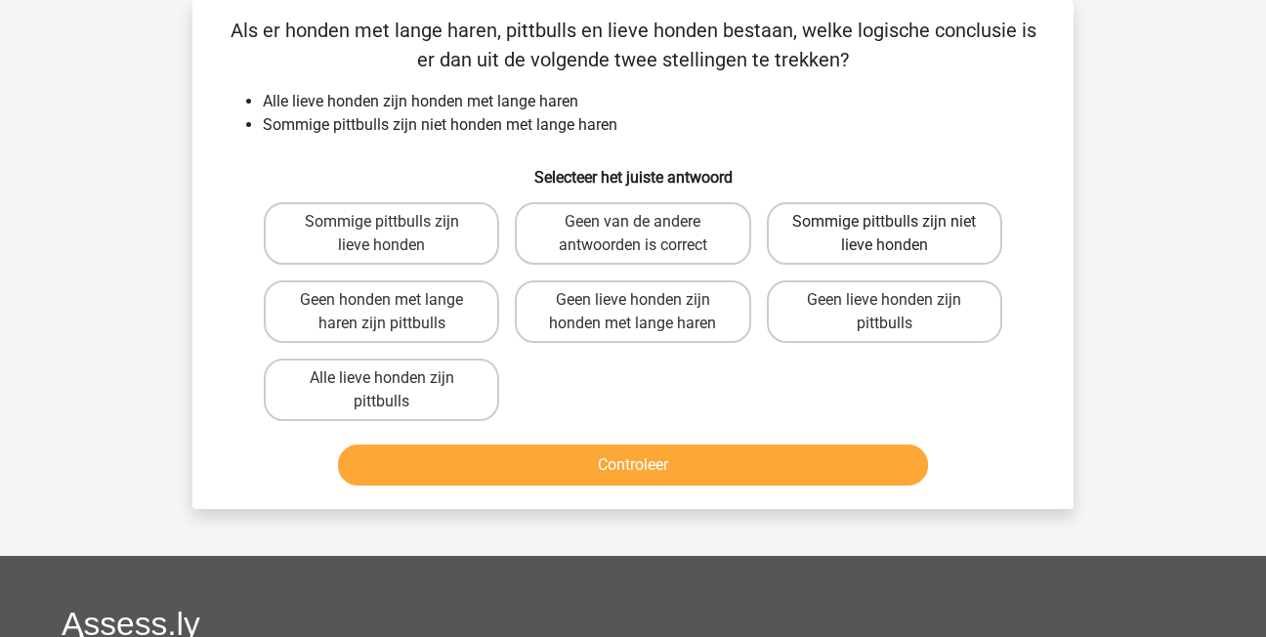
click at [901, 236] on label "Sommige pittbulls zijn niet lieve honden" at bounding box center [884, 233] width 235 height 63
click at [897, 235] on input "Sommige pittbulls zijn niet lieve honden" at bounding box center [890, 228] width 13 height 13
radio input "true"
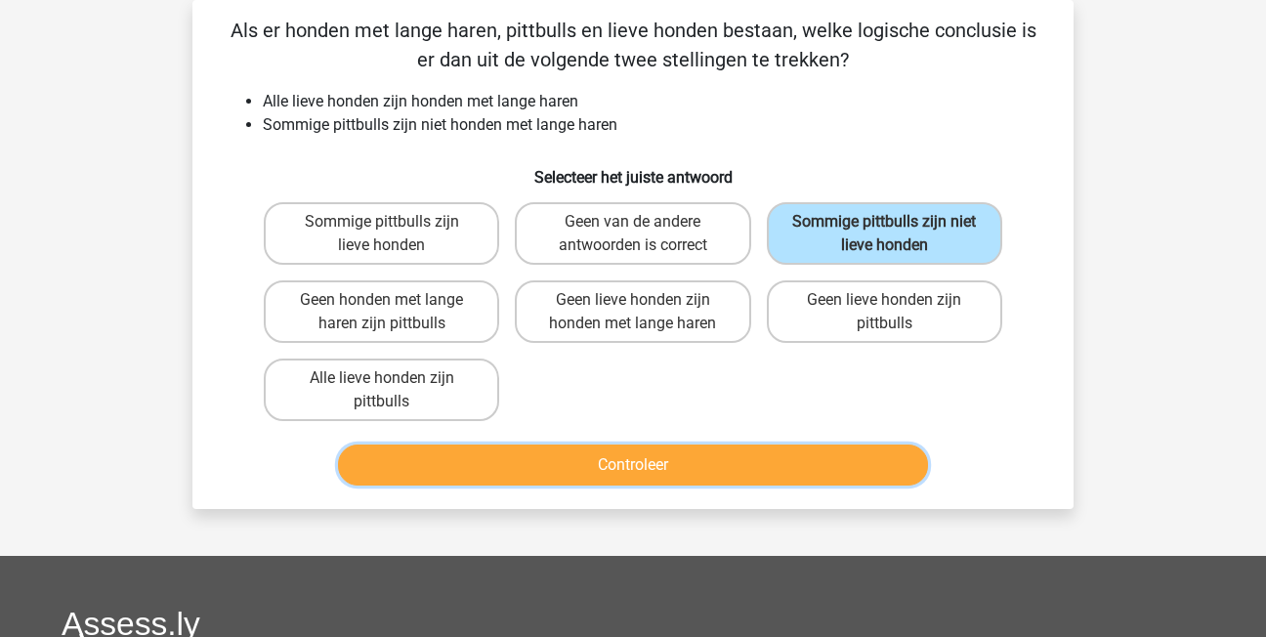
click at [757, 470] on button "Controleer" at bounding box center [633, 465] width 591 height 41
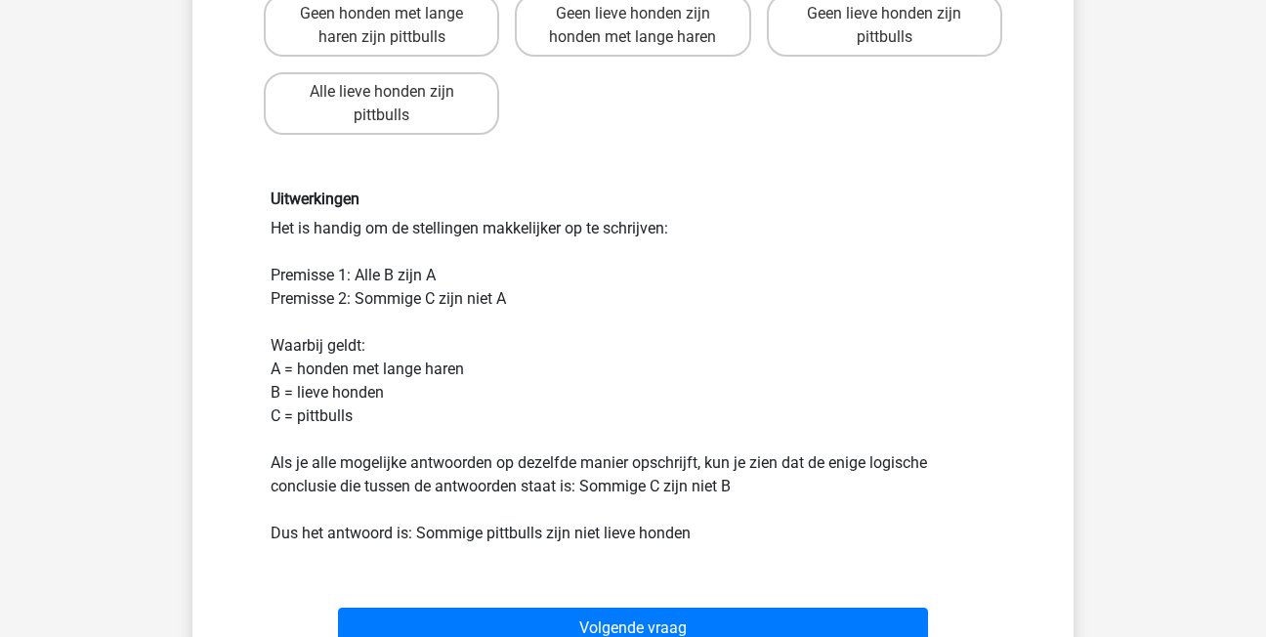
scroll to position [489, 0]
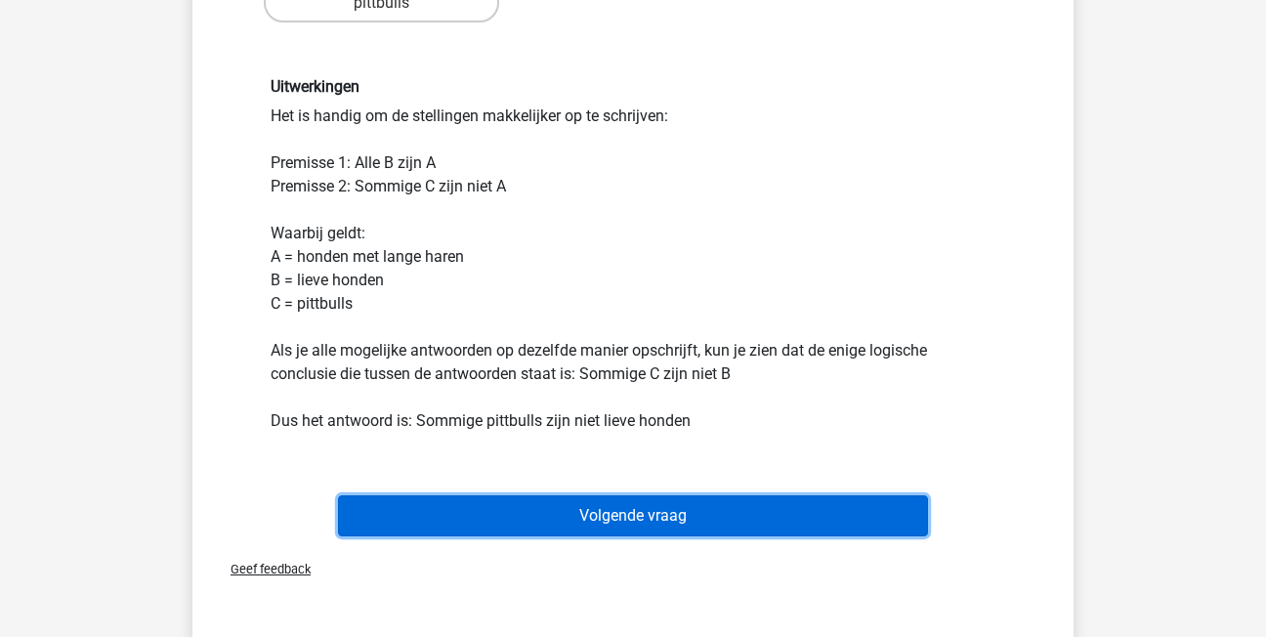
click at [428, 516] on button "Volgende vraag" at bounding box center [633, 515] width 591 height 41
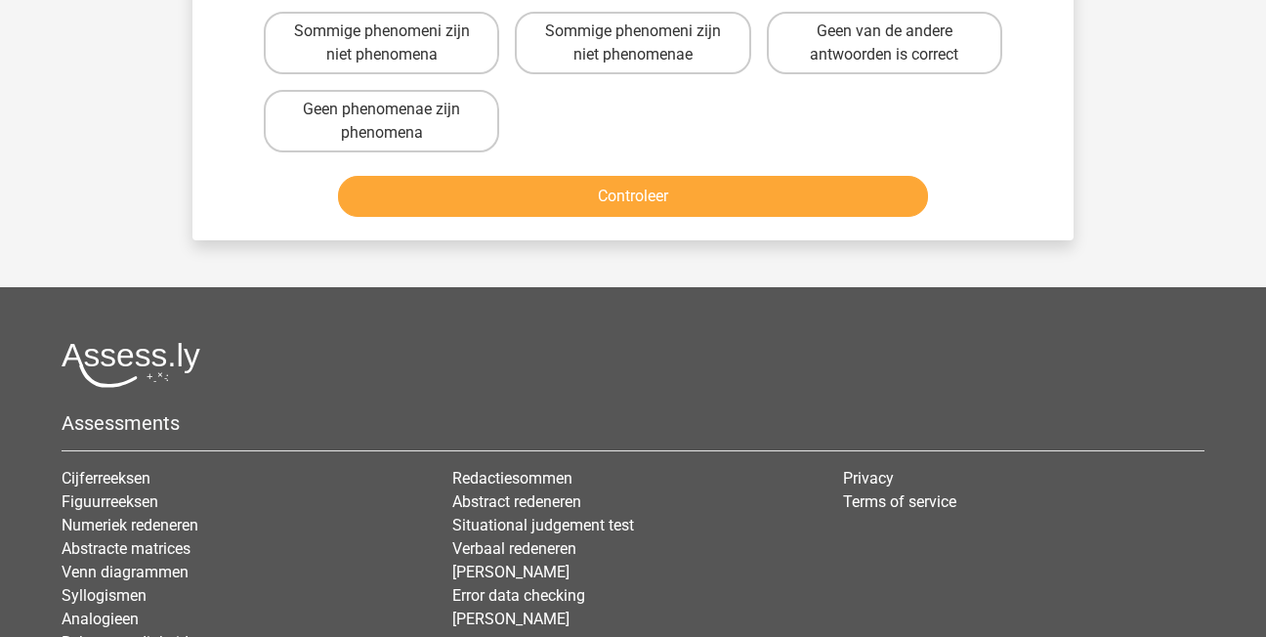
scroll to position [90, 0]
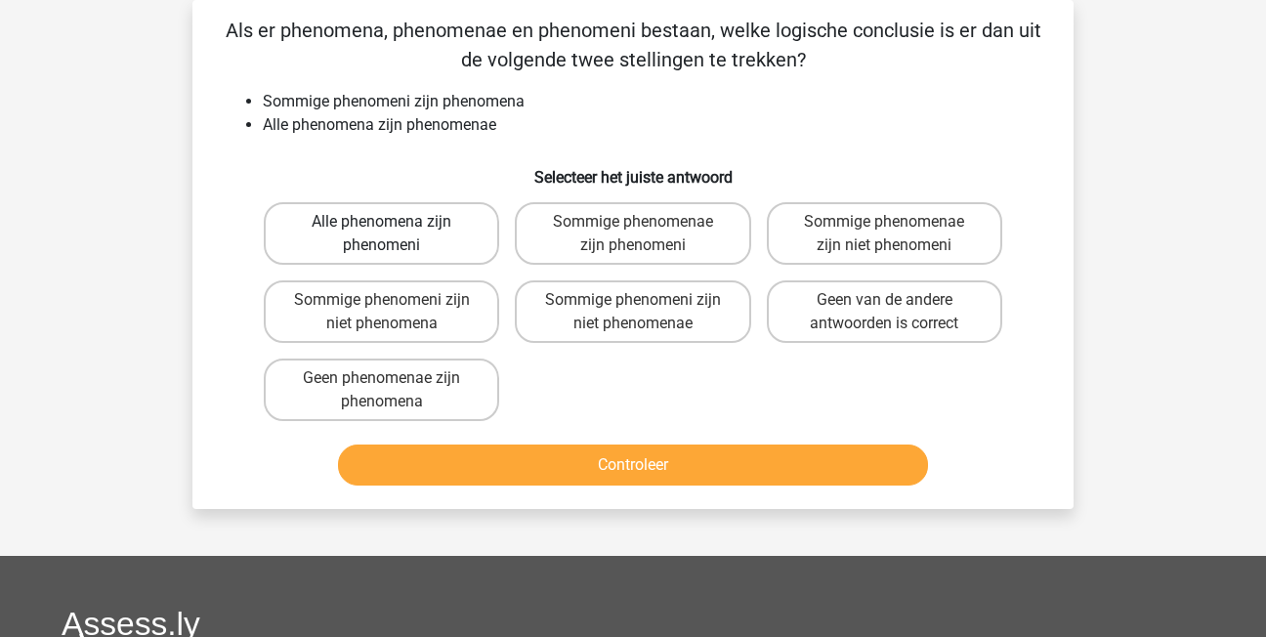
click at [452, 240] on label "Alle phenomena zijn phenomeni" at bounding box center [381, 233] width 235 height 63
click at [395, 235] on input "Alle phenomena zijn phenomeni" at bounding box center [388, 228] width 13 height 13
radio input "true"
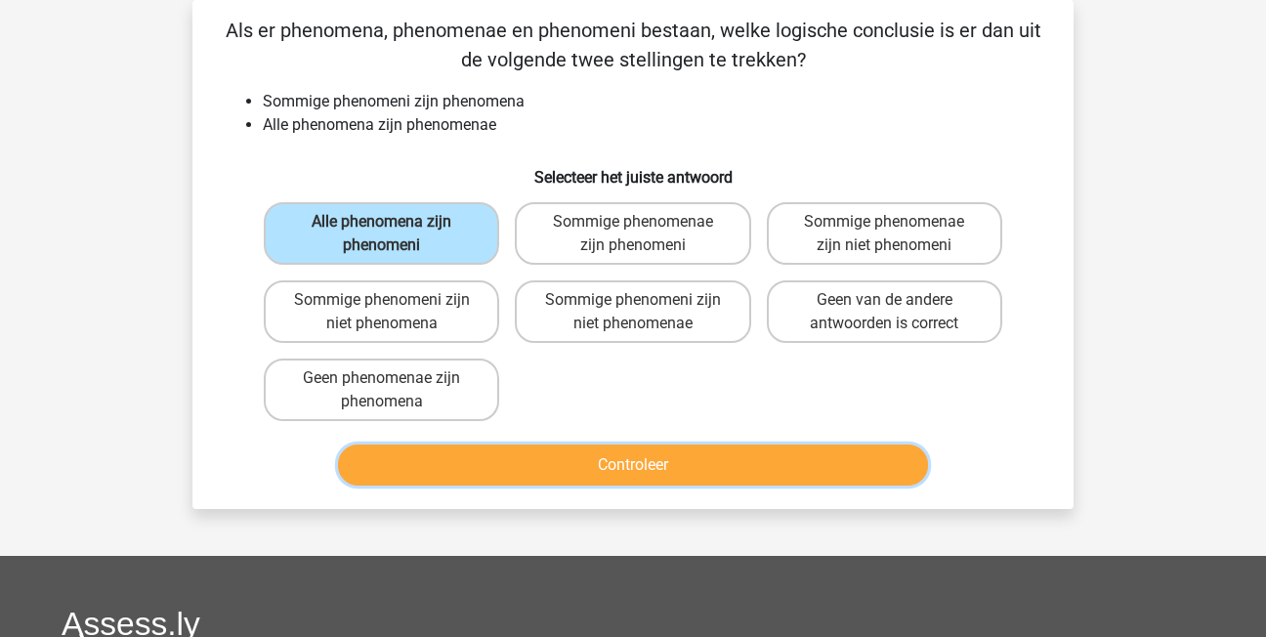
click at [471, 467] on button "Controleer" at bounding box center [633, 465] width 591 height 41
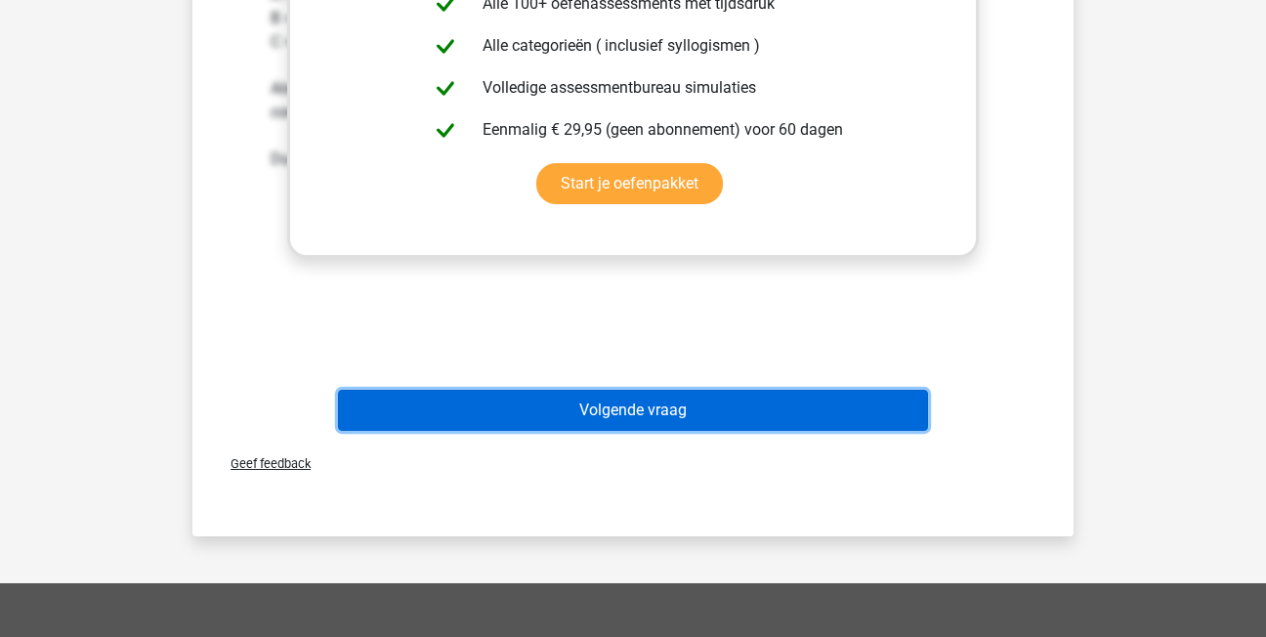
click at [608, 393] on button "Volgende vraag" at bounding box center [633, 410] width 591 height 41
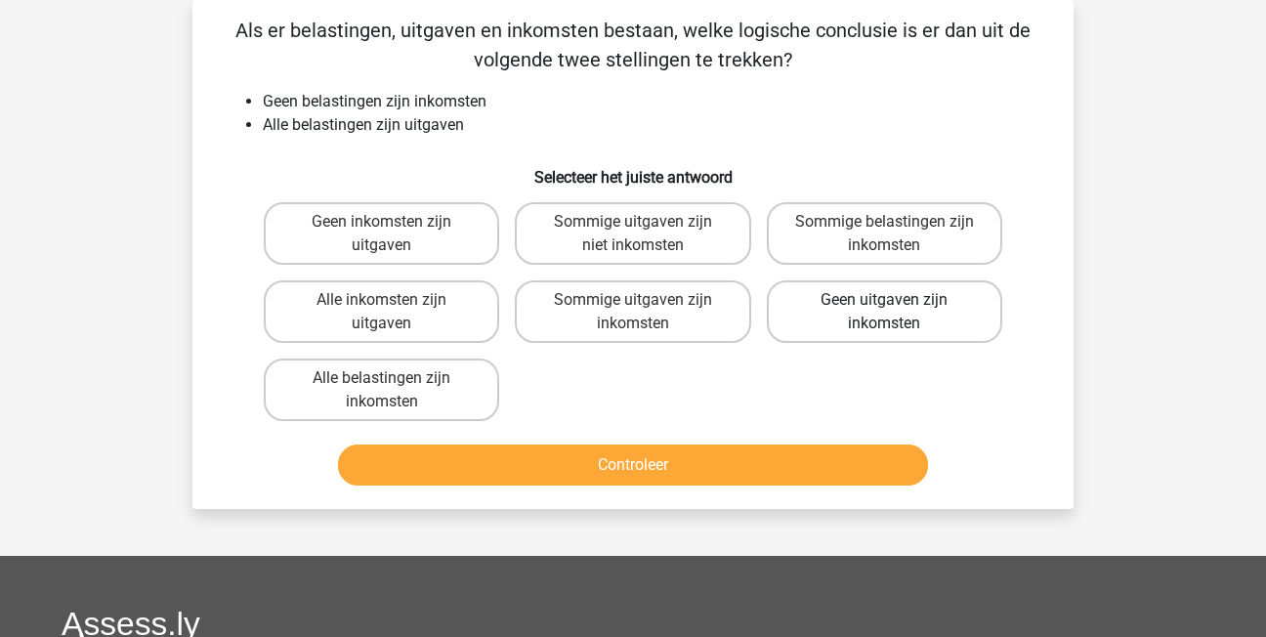
click at [906, 312] on label "Geen uitgaven zijn inkomsten" at bounding box center [884, 311] width 235 height 63
click at [897, 312] on input "Geen uitgaven zijn inkomsten" at bounding box center [890, 306] width 13 height 13
radio input "true"
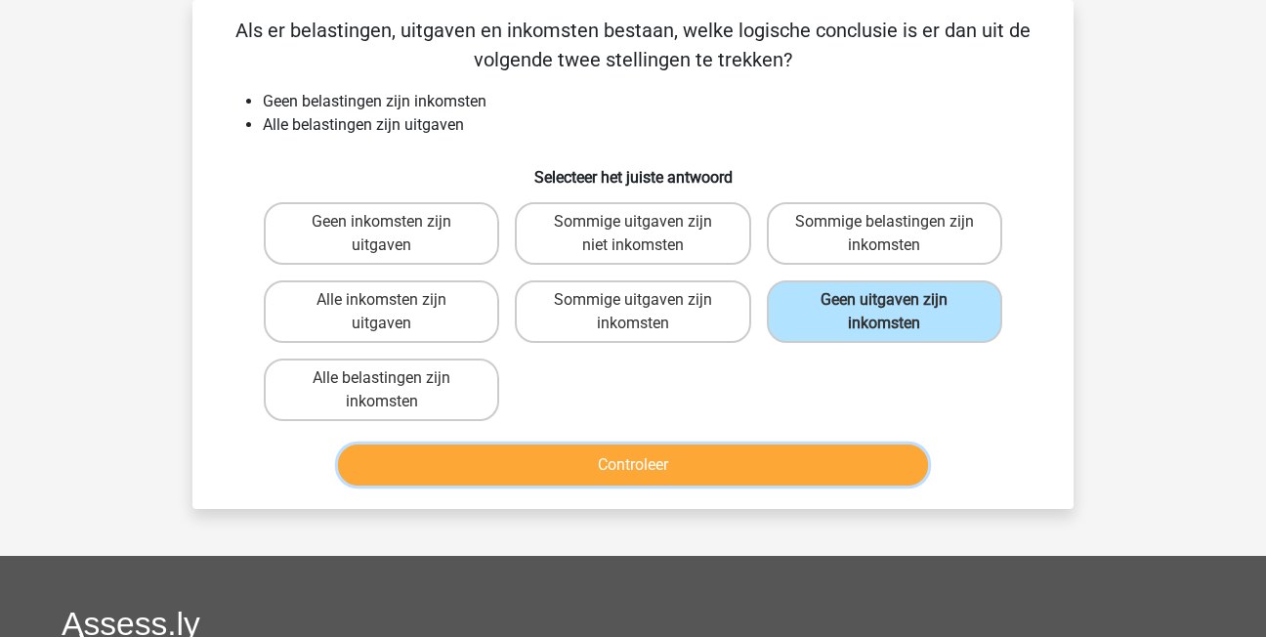
click at [542, 471] on button "Controleer" at bounding box center [633, 465] width 591 height 41
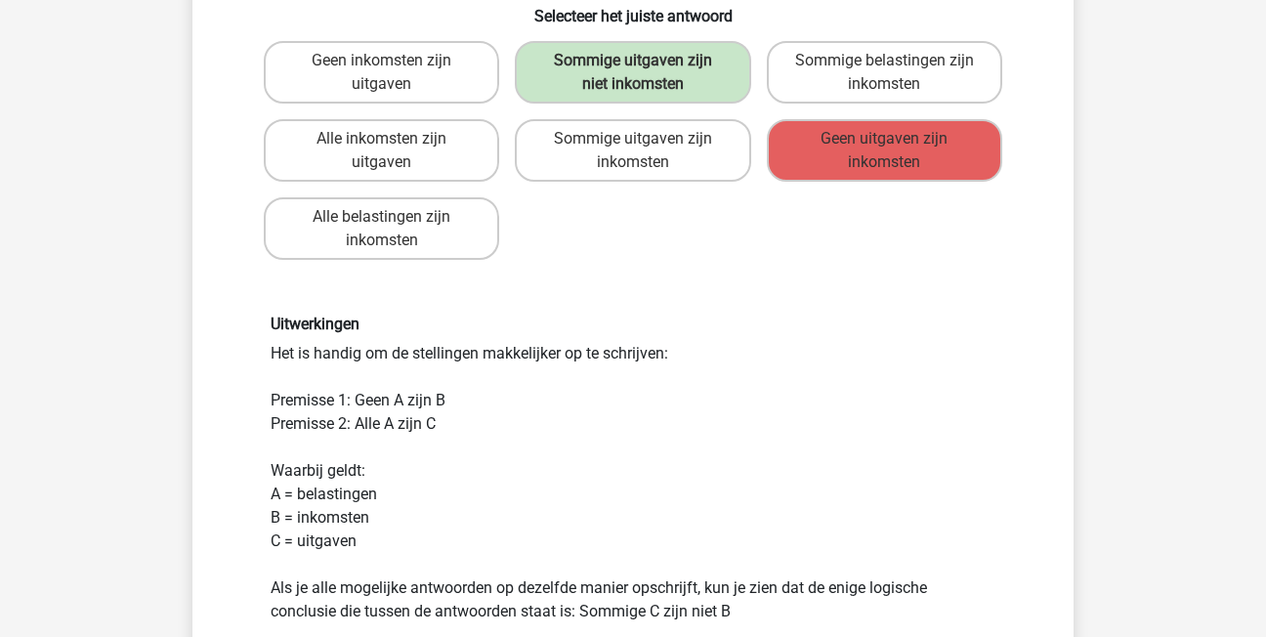
scroll to position [285, 0]
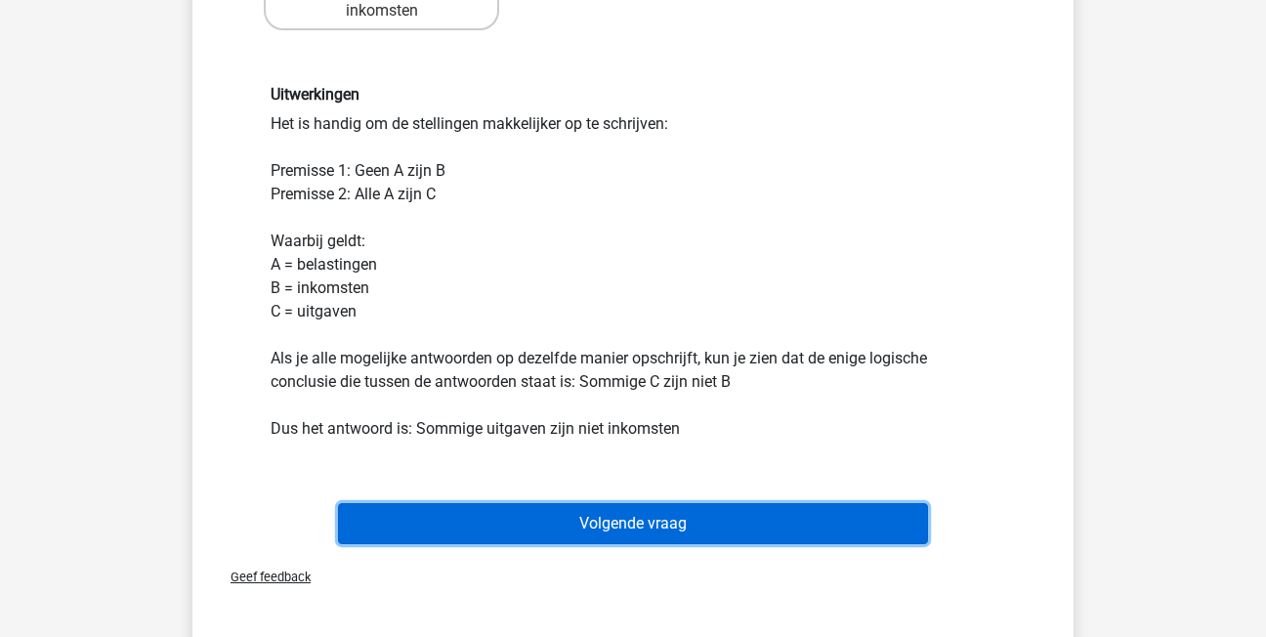
click at [580, 531] on button "Volgende vraag" at bounding box center [633, 523] width 591 height 41
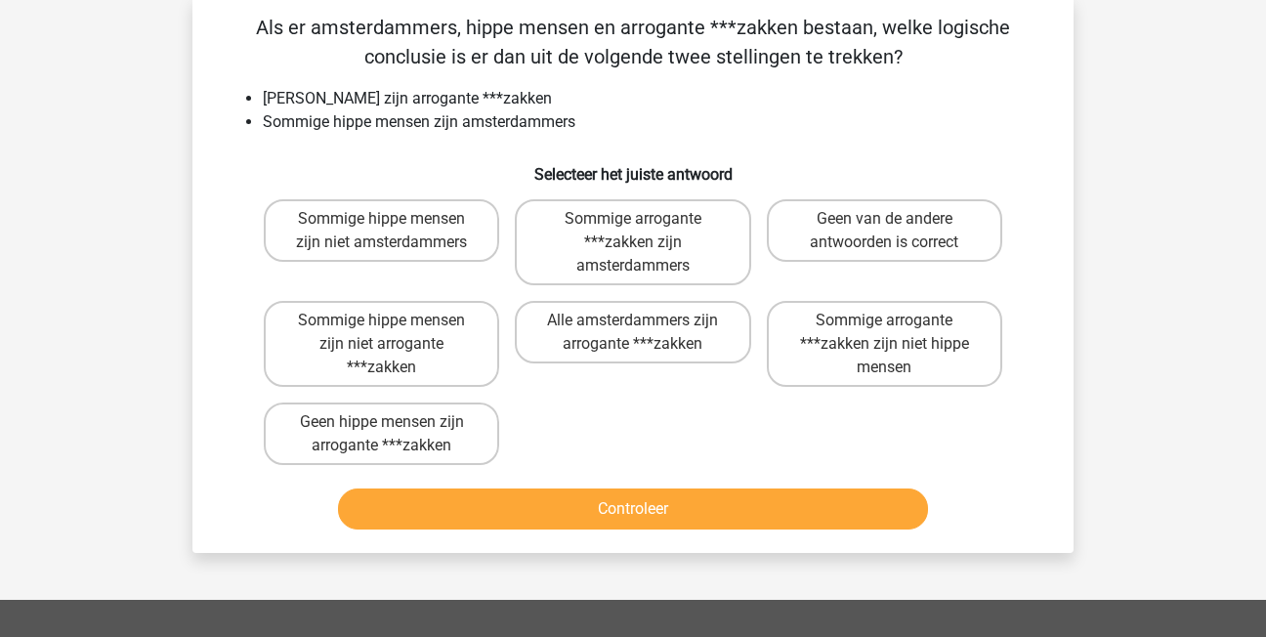
scroll to position [98, 0]
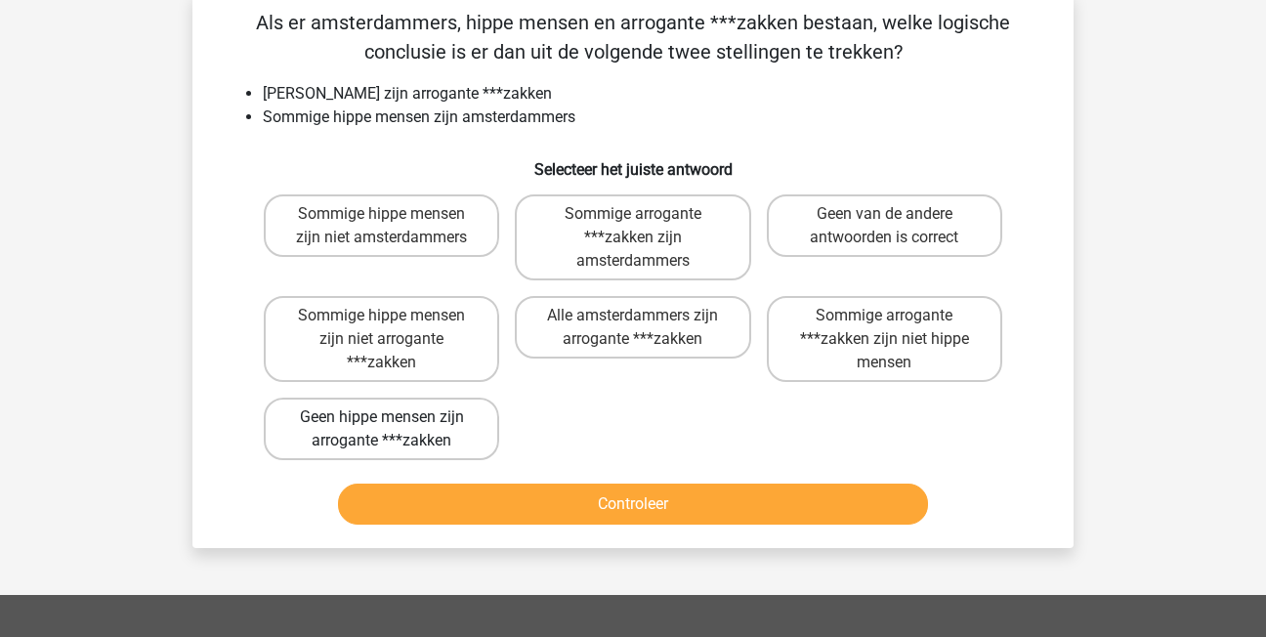
click at [377, 443] on label "Geen hippe mensen zijn arrogante ***zakken" at bounding box center [381, 429] width 235 height 63
click at [382, 430] on input "Geen hippe mensen zijn arrogante ***zakken" at bounding box center [388, 423] width 13 height 13
radio input "true"
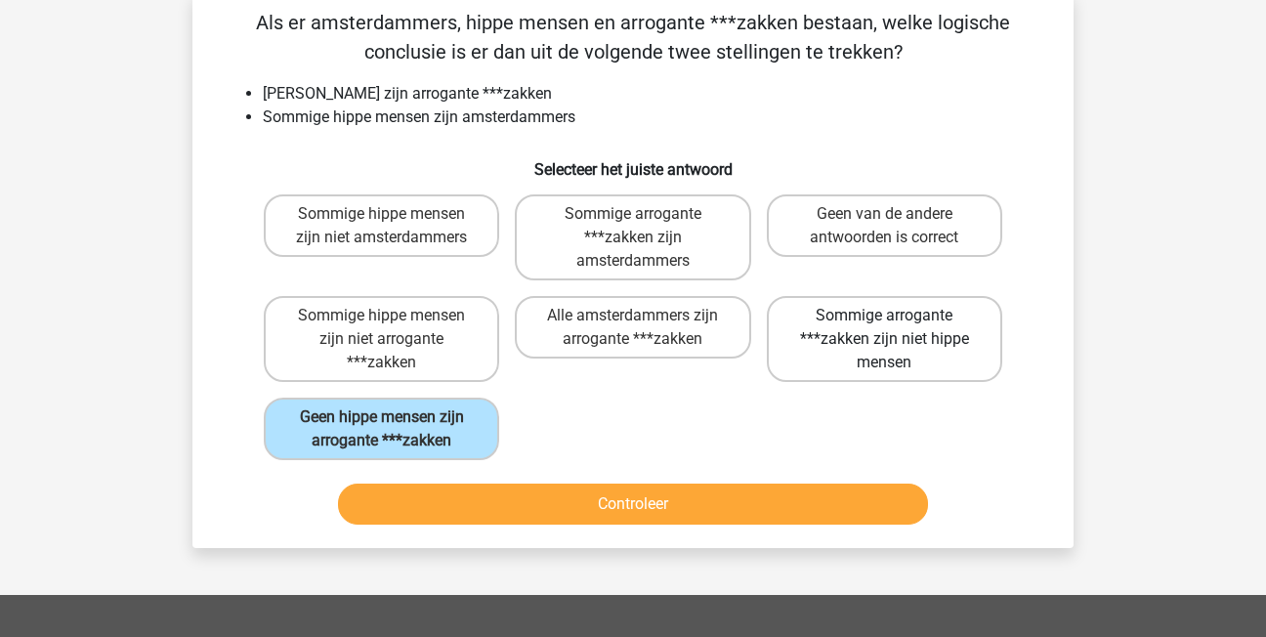
click at [896, 331] on label "Sommige arrogante ***zakken zijn niet hippe mensen" at bounding box center [884, 339] width 235 height 86
click at [896, 328] on input "Sommige arrogante ***zakken zijn niet hippe mensen" at bounding box center [890, 322] width 13 height 13
radio input "true"
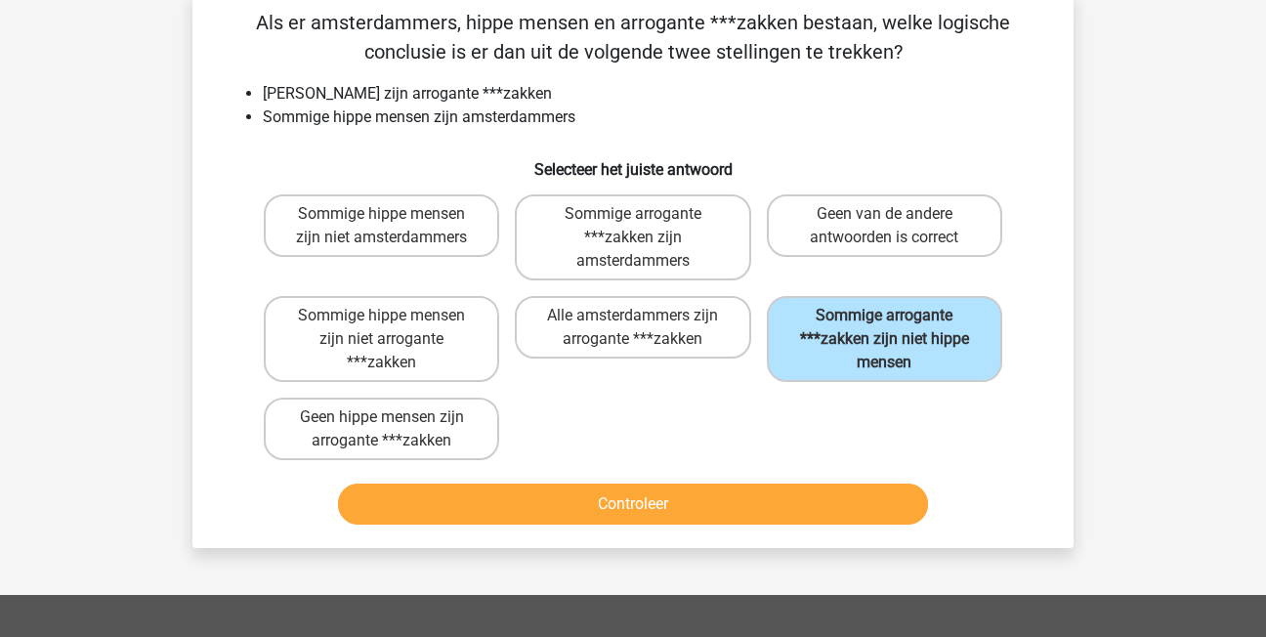
click at [804, 529] on div "Controleer" at bounding box center [633, 508] width 754 height 49
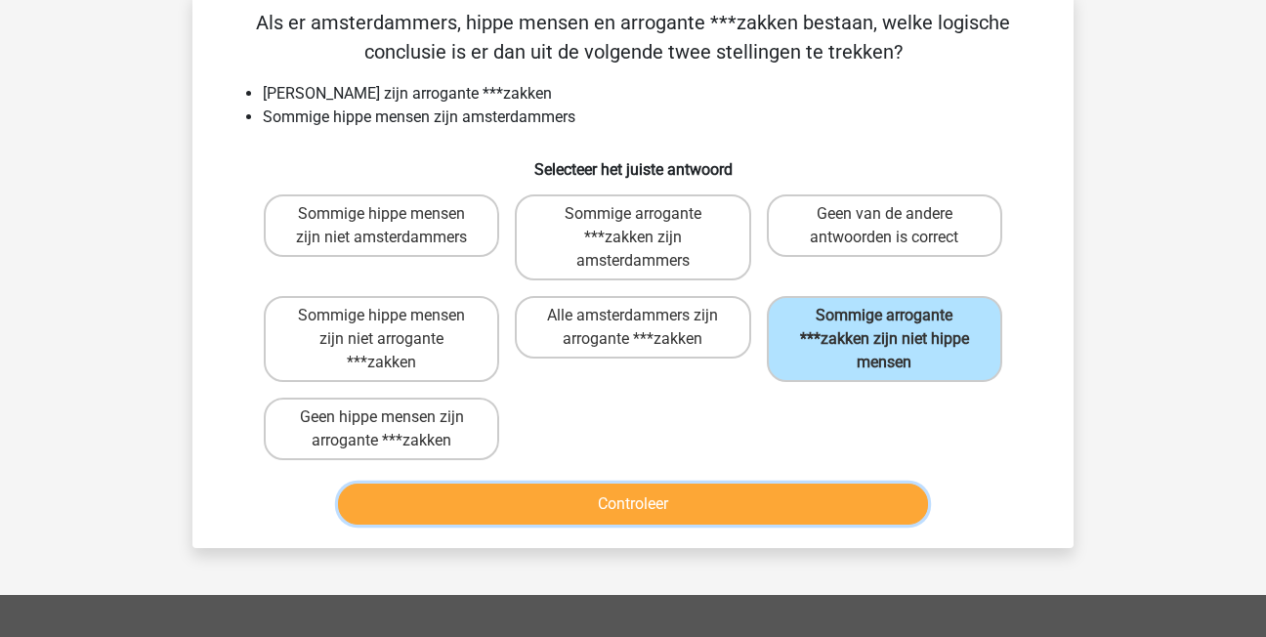
click at [808, 513] on button "Controleer" at bounding box center [633, 504] width 591 height 41
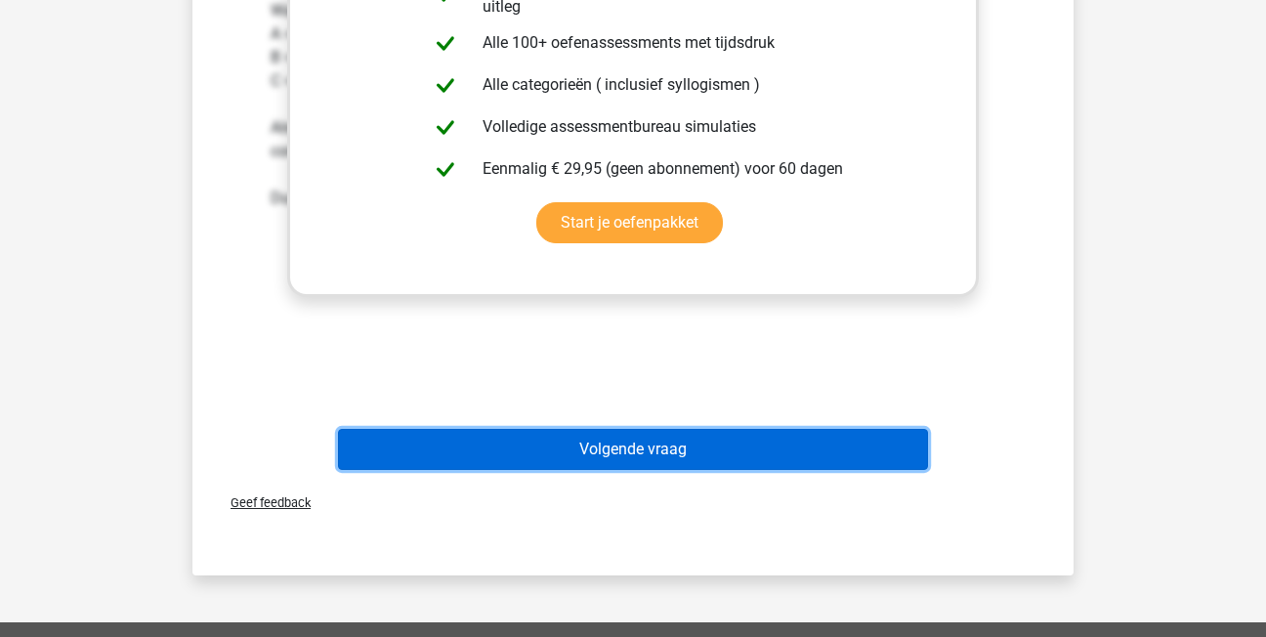
click at [549, 445] on button "Volgende vraag" at bounding box center [633, 449] width 591 height 41
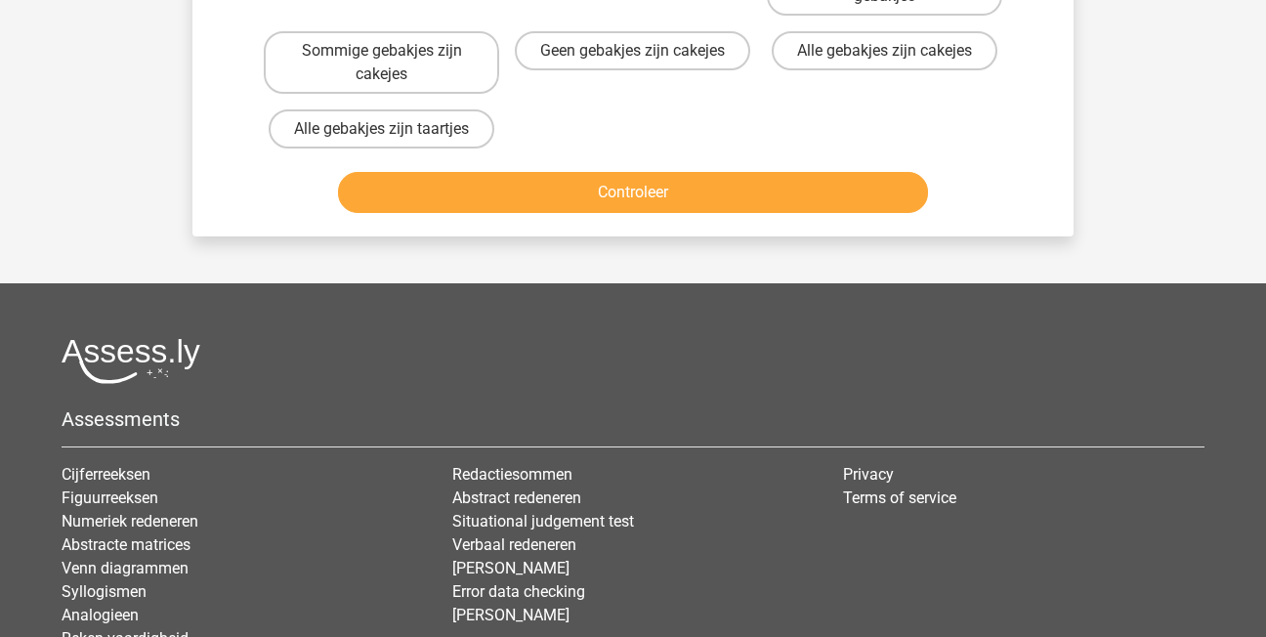
scroll to position [90, 0]
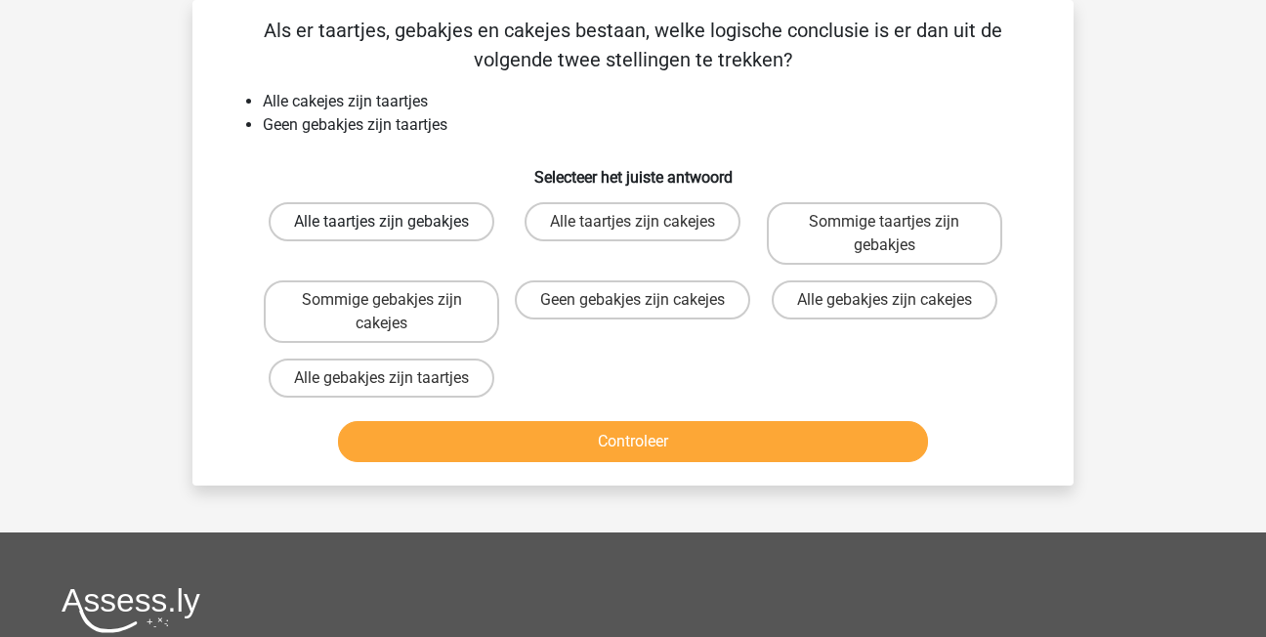
click at [406, 214] on label "Alle taartjes zijn gebakjes" at bounding box center [382, 221] width 226 height 39
click at [395, 222] on input "Alle taartjes zijn gebakjes" at bounding box center [388, 228] width 13 height 13
radio input "true"
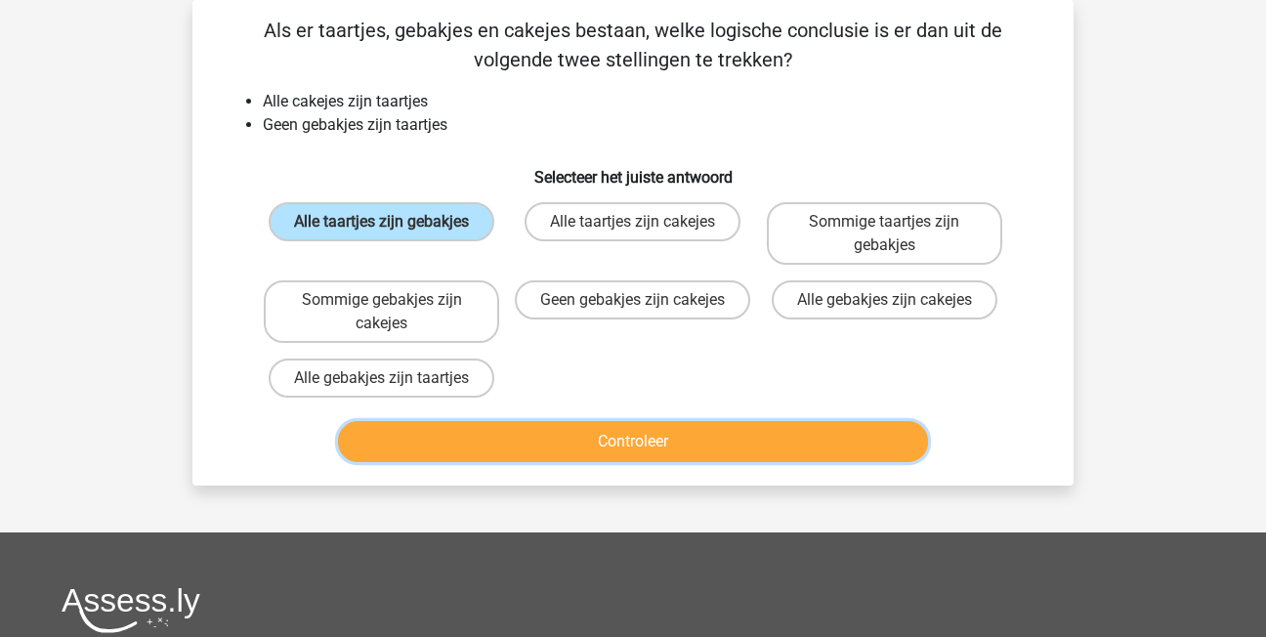
click at [541, 452] on button "Controleer" at bounding box center [633, 441] width 591 height 41
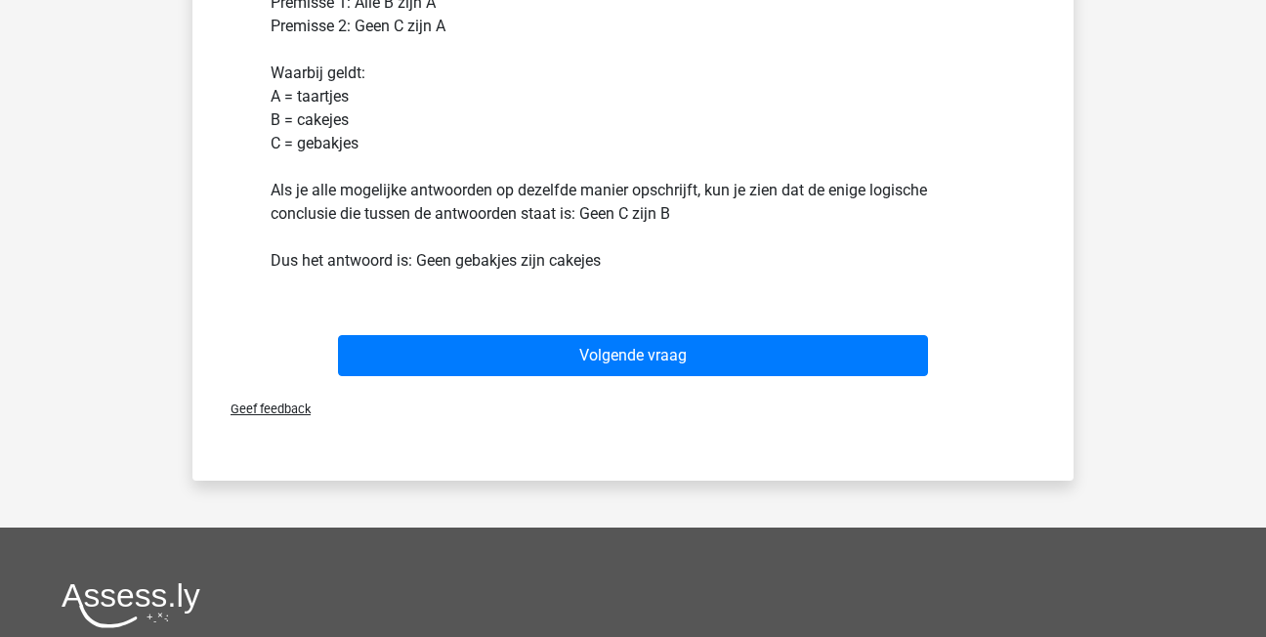
scroll to position [676, 0]
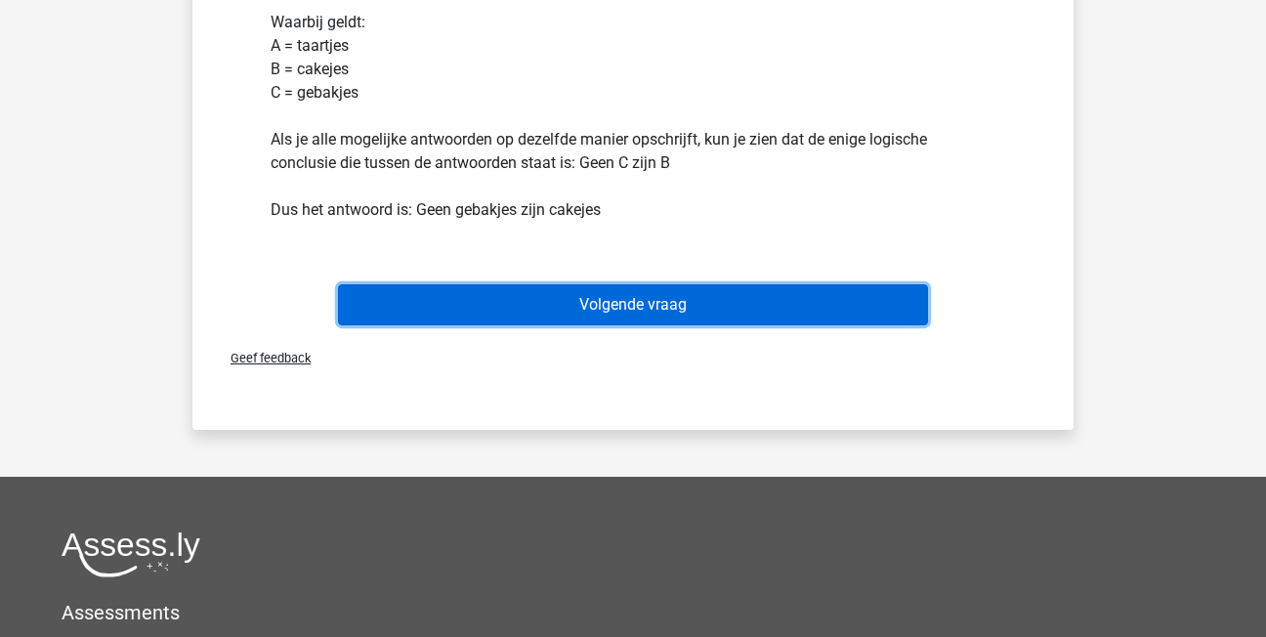
click at [624, 291] on button "Volgende vraag" at bounding box center [633, 304] width 591 height 41
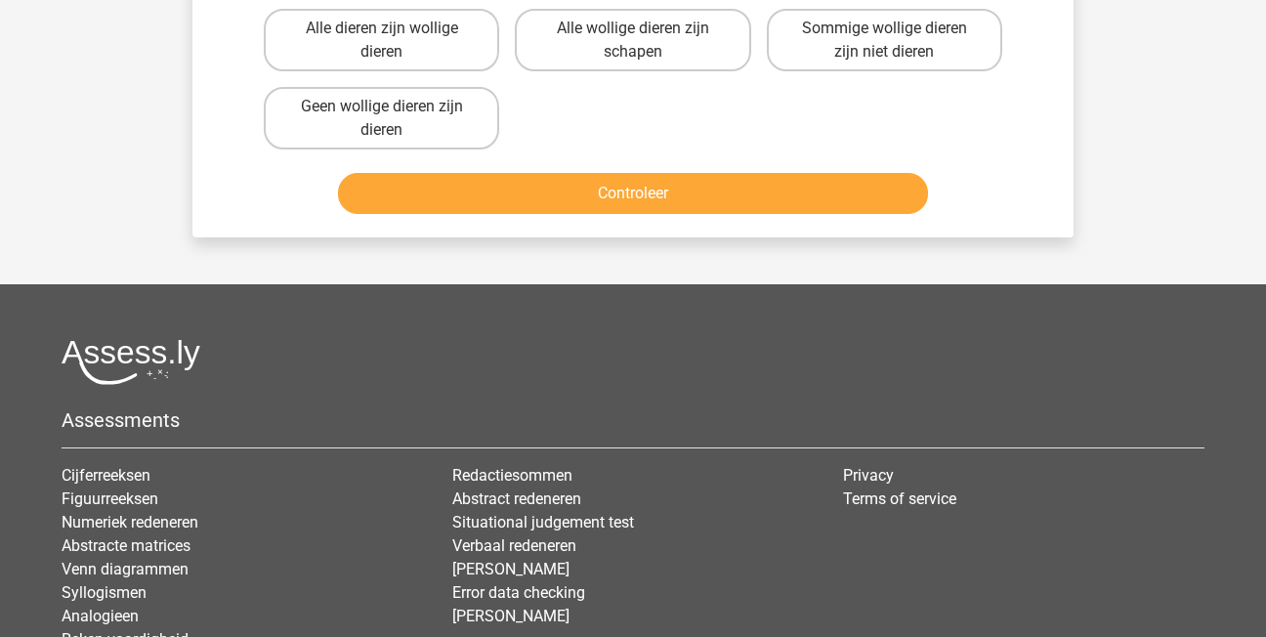
scroll to position [90, 0]
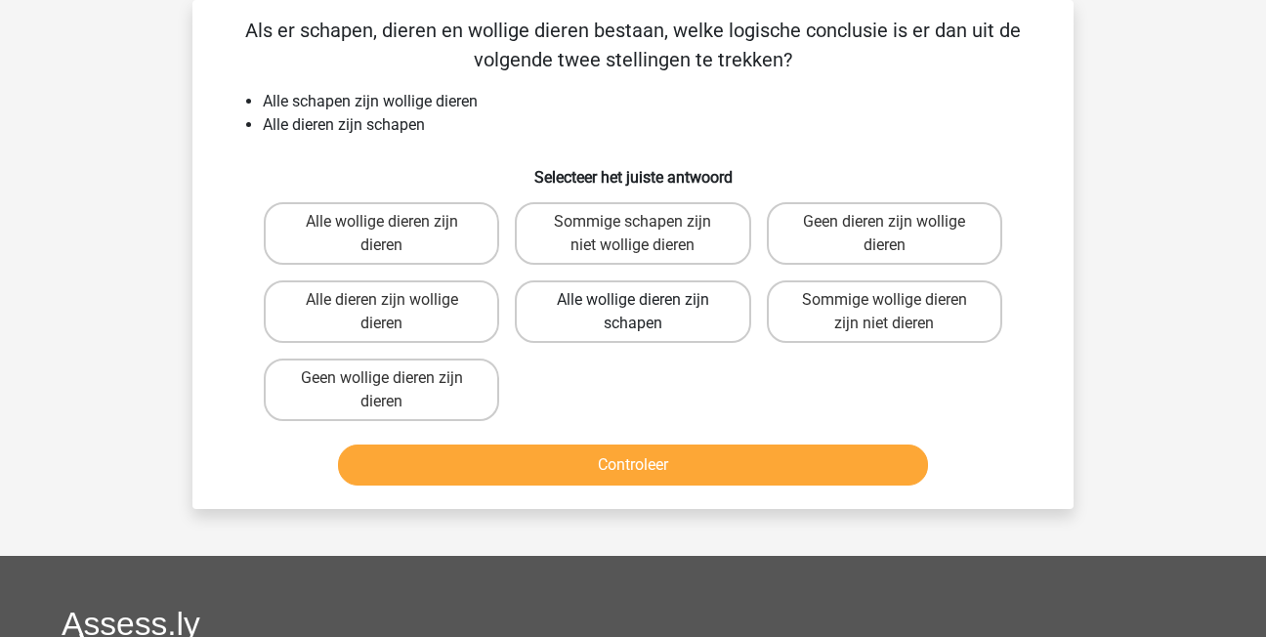
click at [605, 318] on label "Alle wollige dieren zijn schapen" at bounding box center [632, 311] width 235 height 63
click at [633, 313] on input "Alle wollige dieren zijn schapen" at bounding box center [639, 306] width 13 height 13
radio input "true"
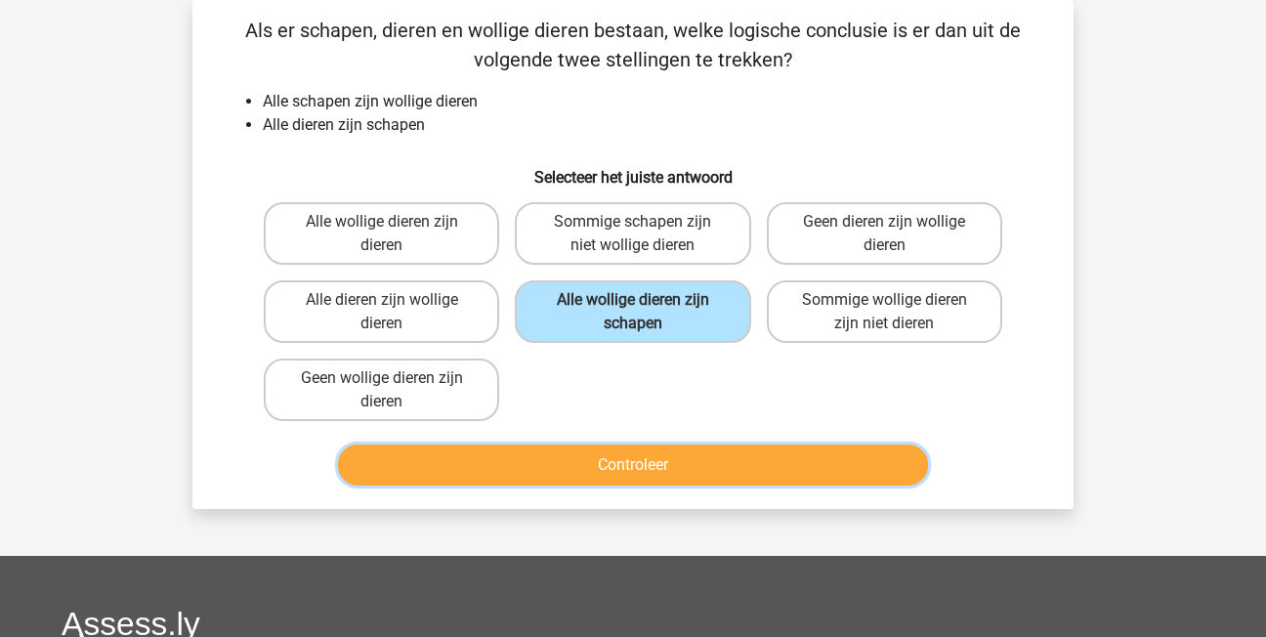
click at [699, 481] on button "Controleer" at bounding box center [633, 465] width 591 height 41
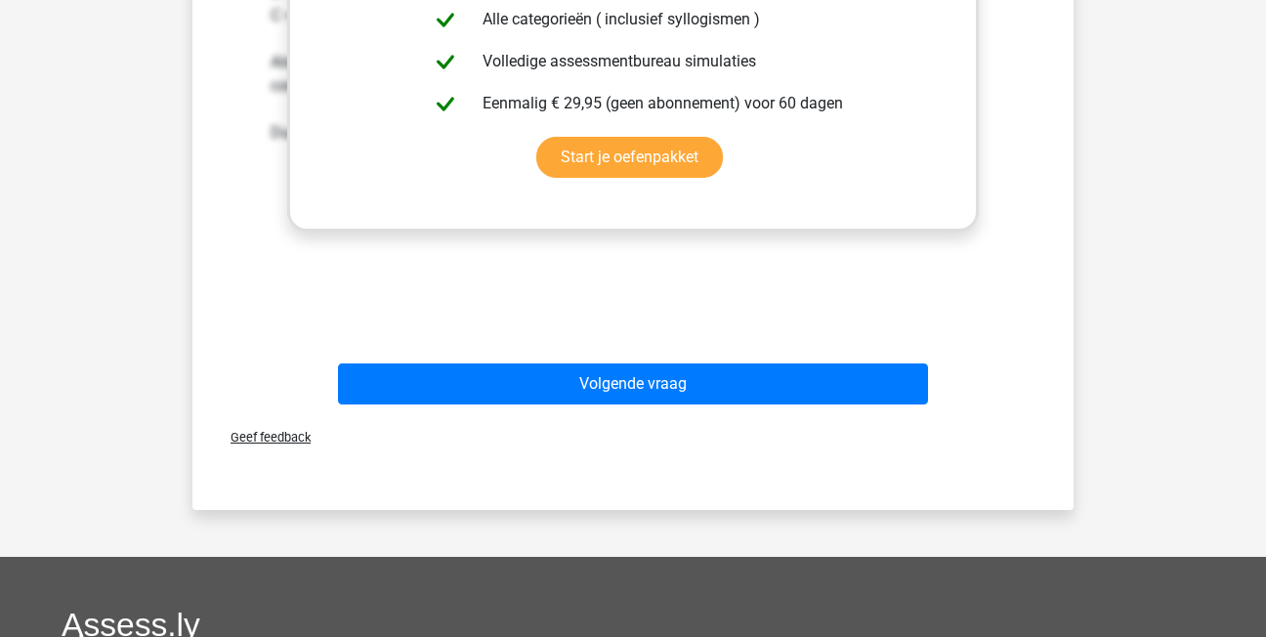
scroll to position [872, 0]
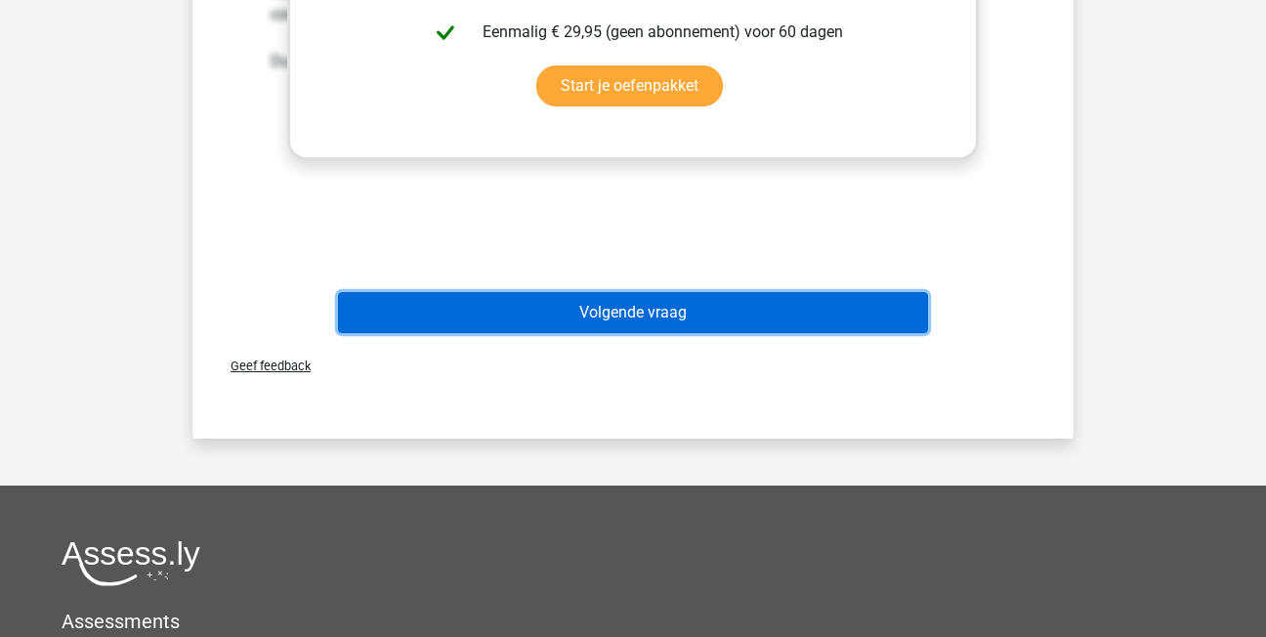
click at [523, 319] on button "Volgende vraag" at bounding box center [633, 312] width 591 height 41
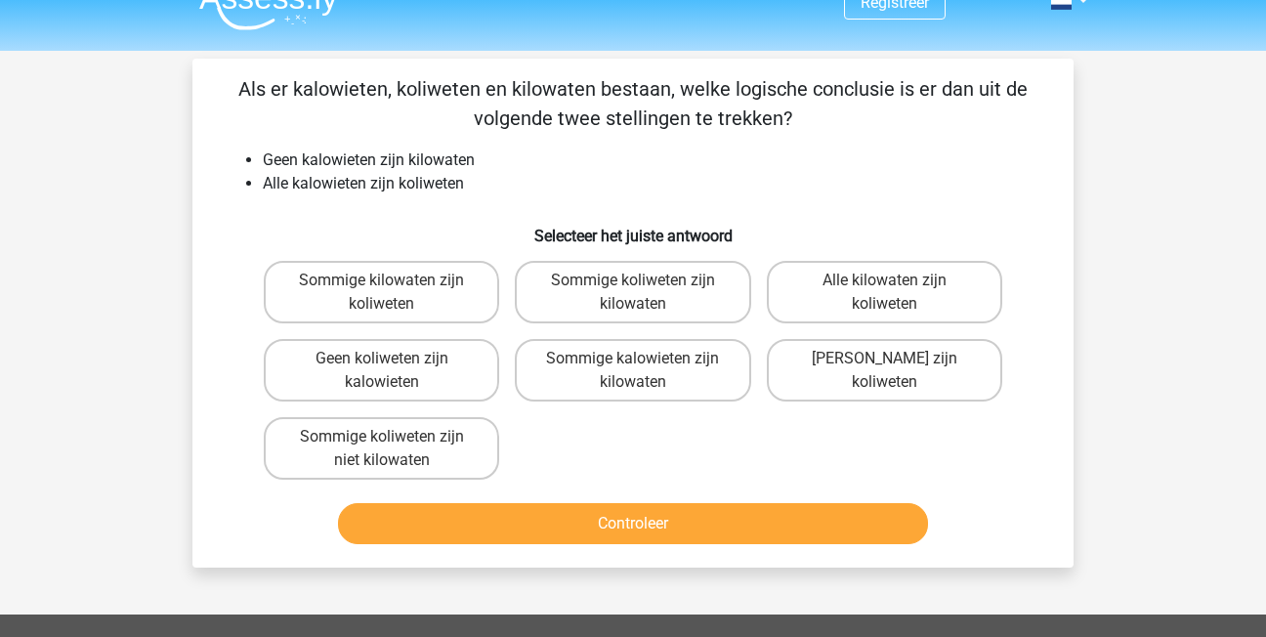
scroll to position [0, 0]
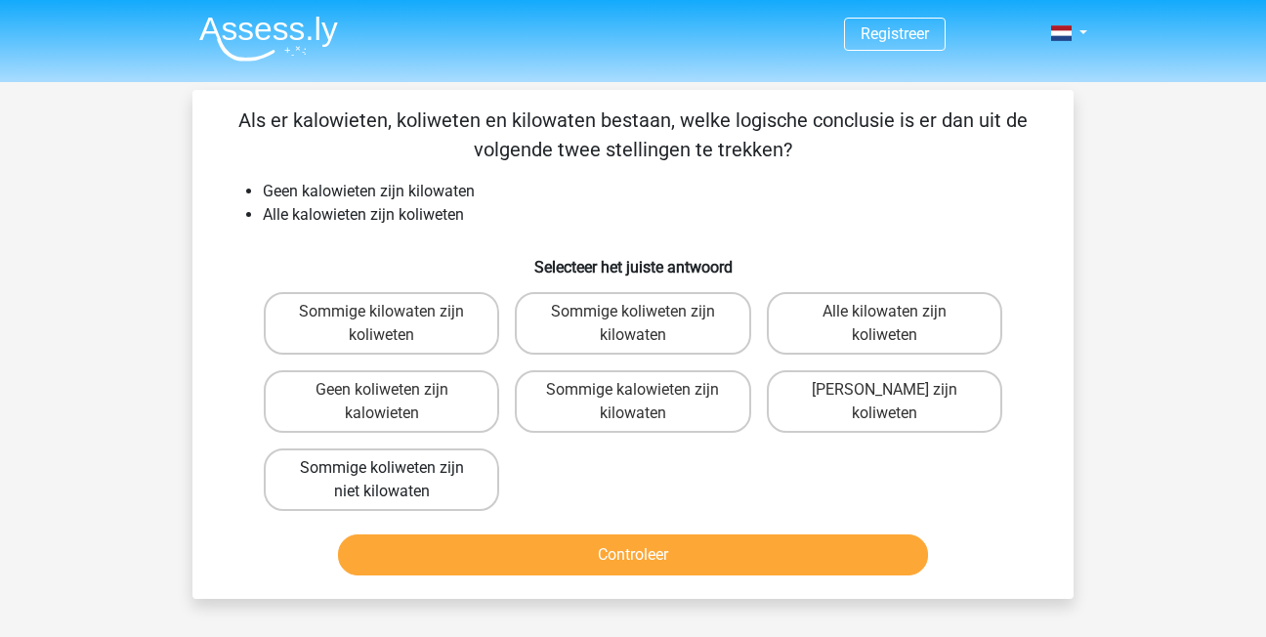
click at [430, 496] on label "Sommige koliweten zijn niet kilowaten" at bounding box center [381, 480] width 235 height 63
click at [395, 481] on input "Sommige koliweten zijn niet kilowaten" at bounding box center [388, 474] width 13 height 13
radio input "true"
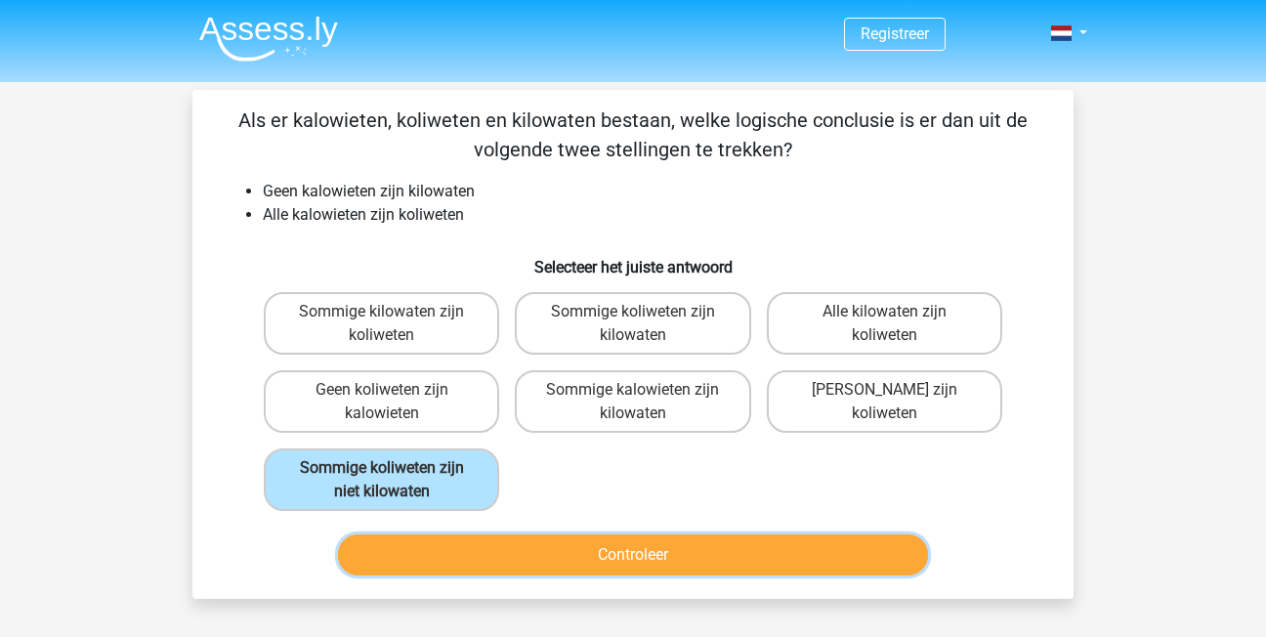
click at [510, 548] on button "Controleer" at bounding box center [633, 554] width 591 height 41
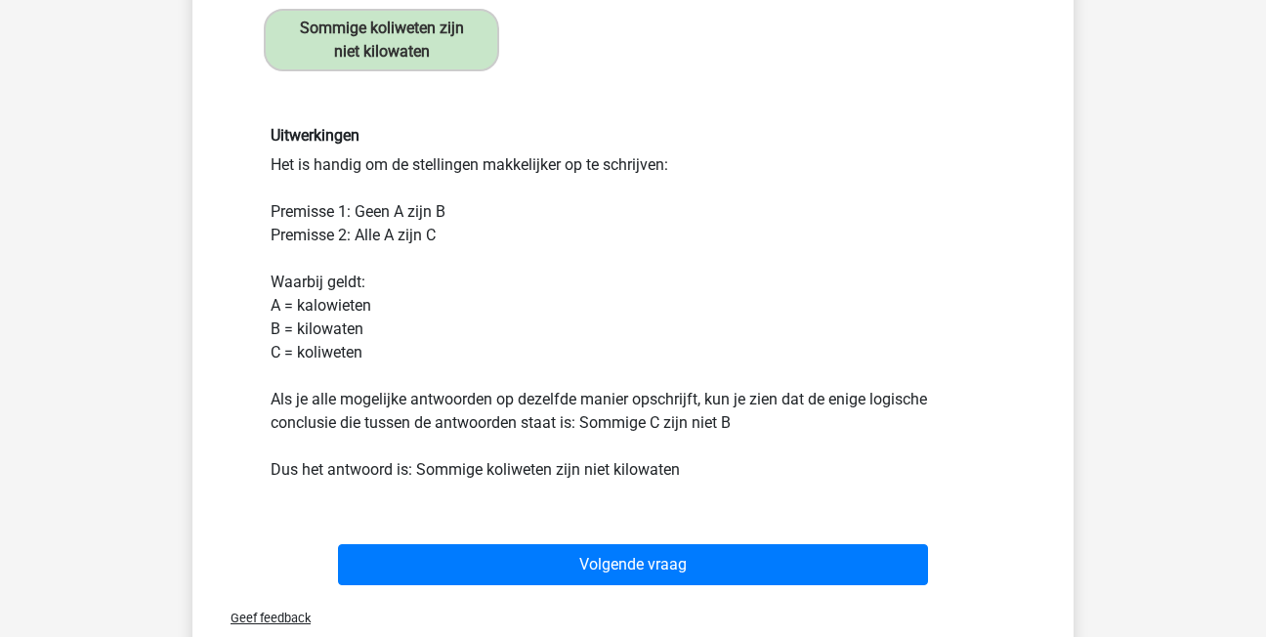
scroll to position [586, 0]
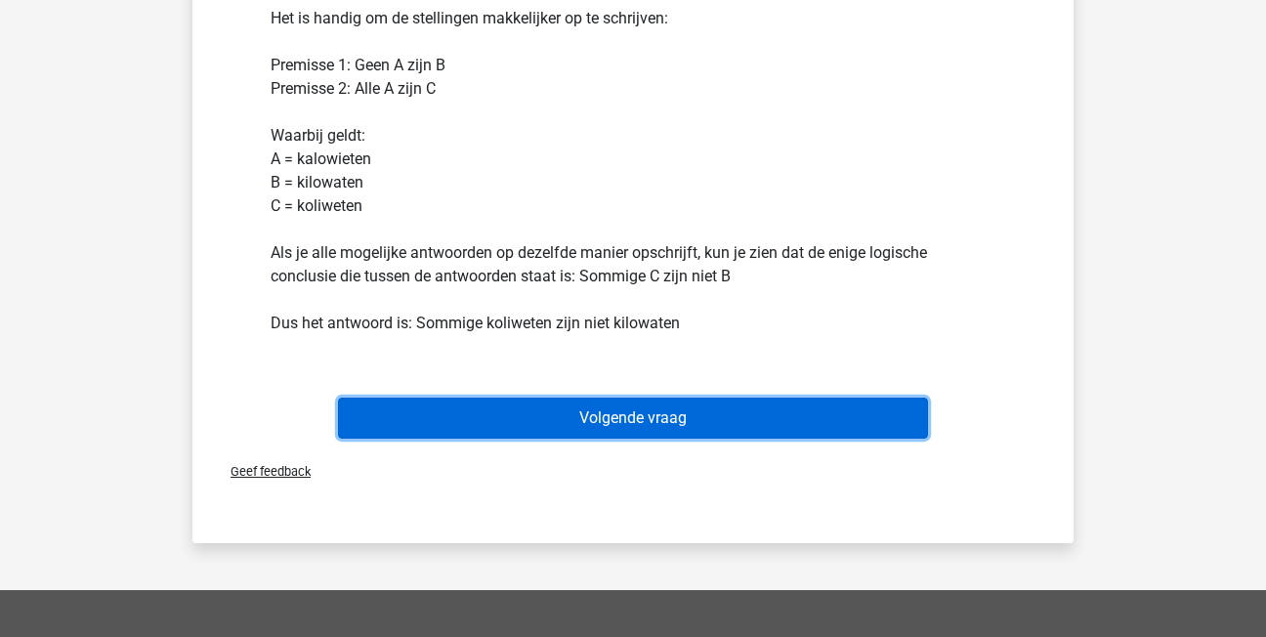
click at [454, 421] on button "Volgende vraag" at bounding box center [633, 418] width 591 height 41
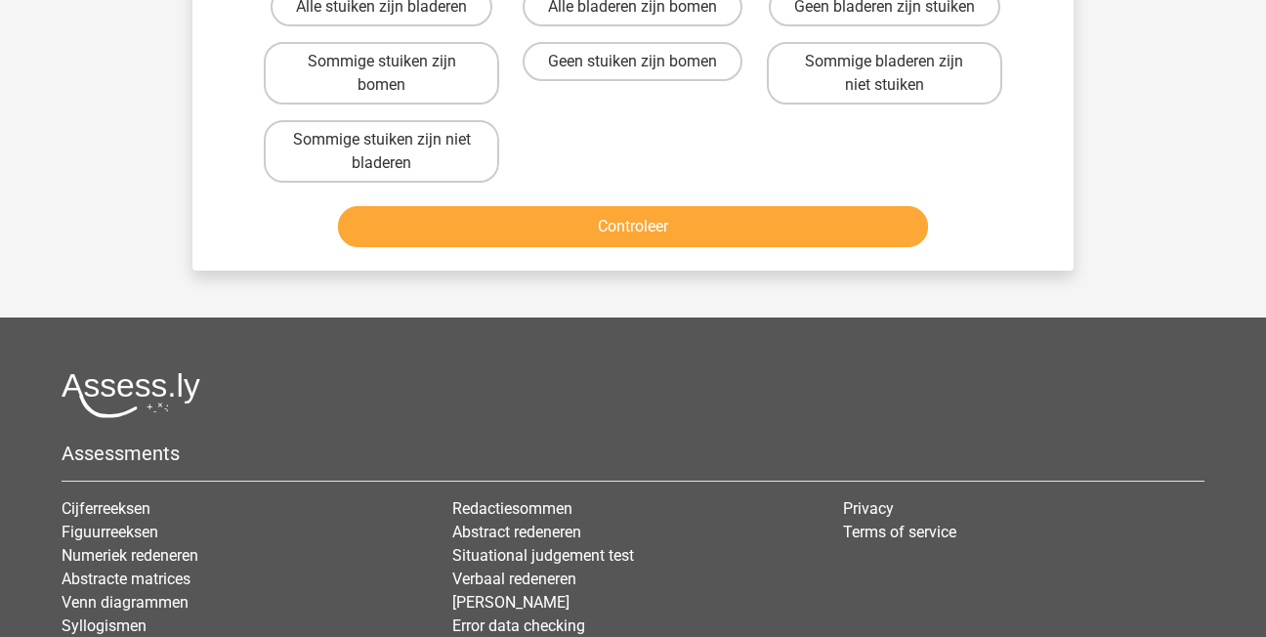
scroll to position [90, 0]
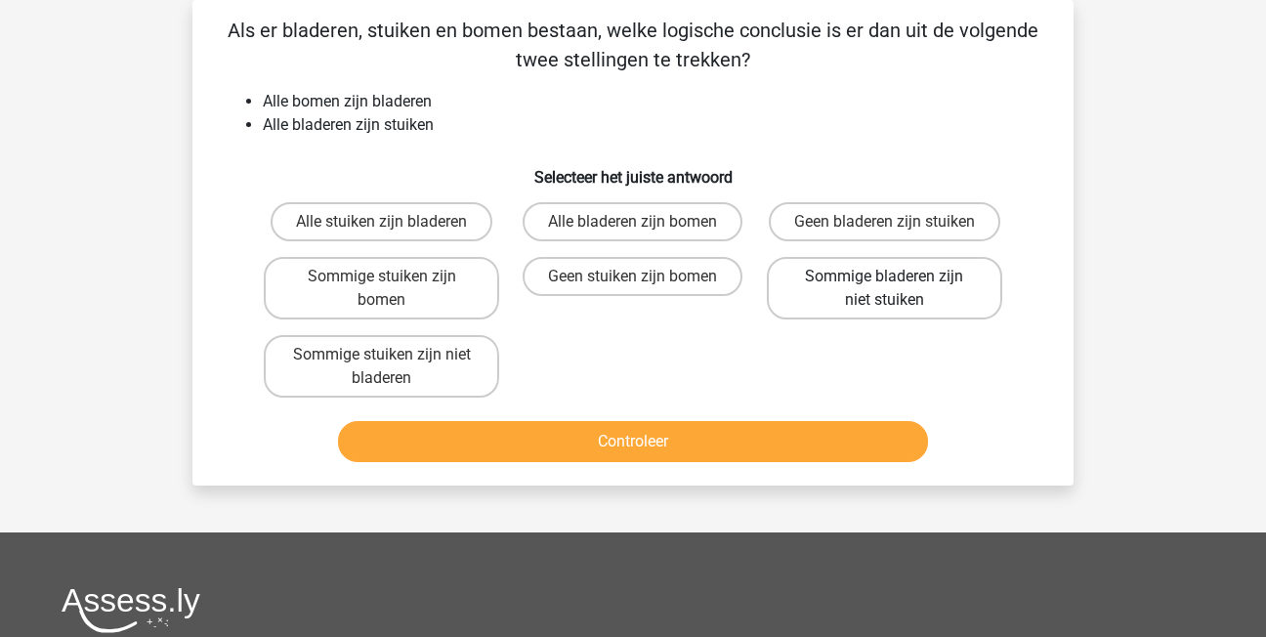
click at [904, 266] on label "Sommige bladeren zijn niet stuiken" at bounding box center [884, 288] width 235 height 63
click at [897, 277] on input "Sommige bladeren zijn niet stuiken" at bounding box center [890, 283] width 13 height 13
radio input "true"
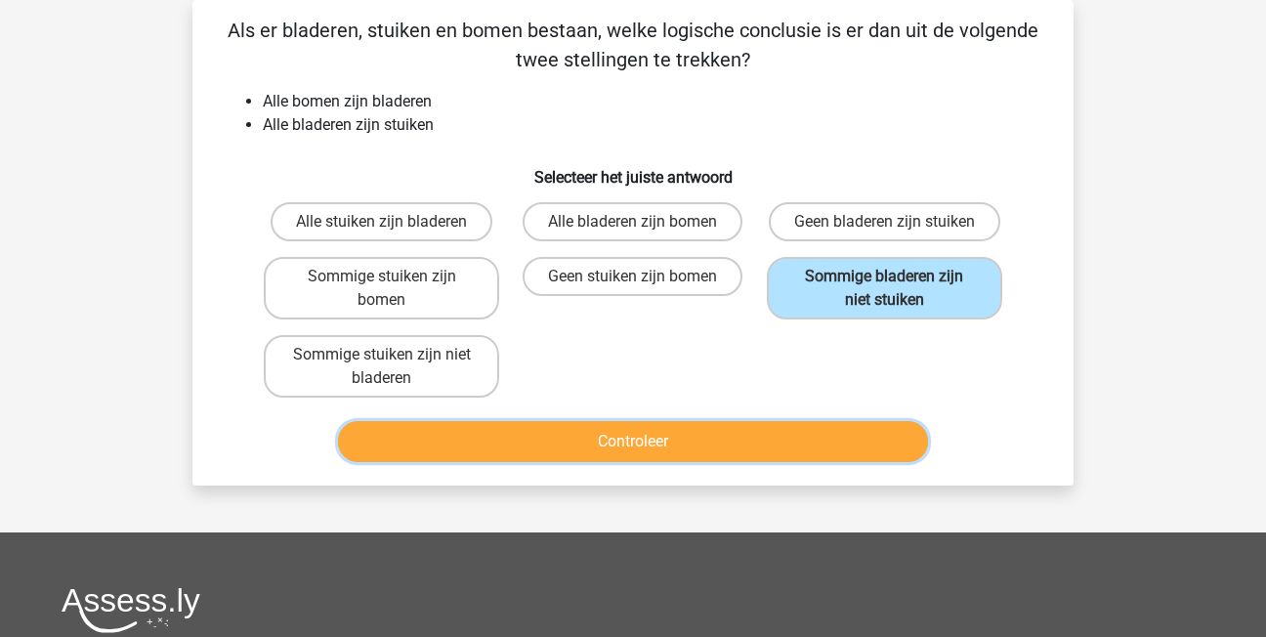
click at [900, 442] on button "Controleer" at bounding box center [633, 441] width 591 height 41
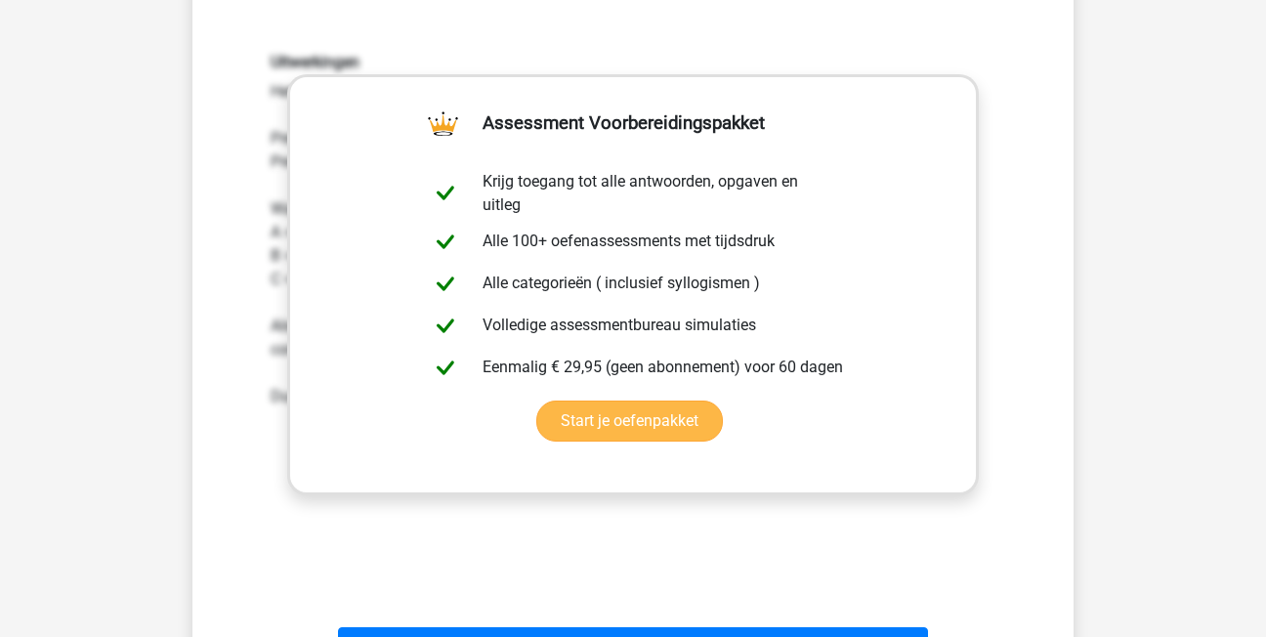
scroll to position [774, 0]
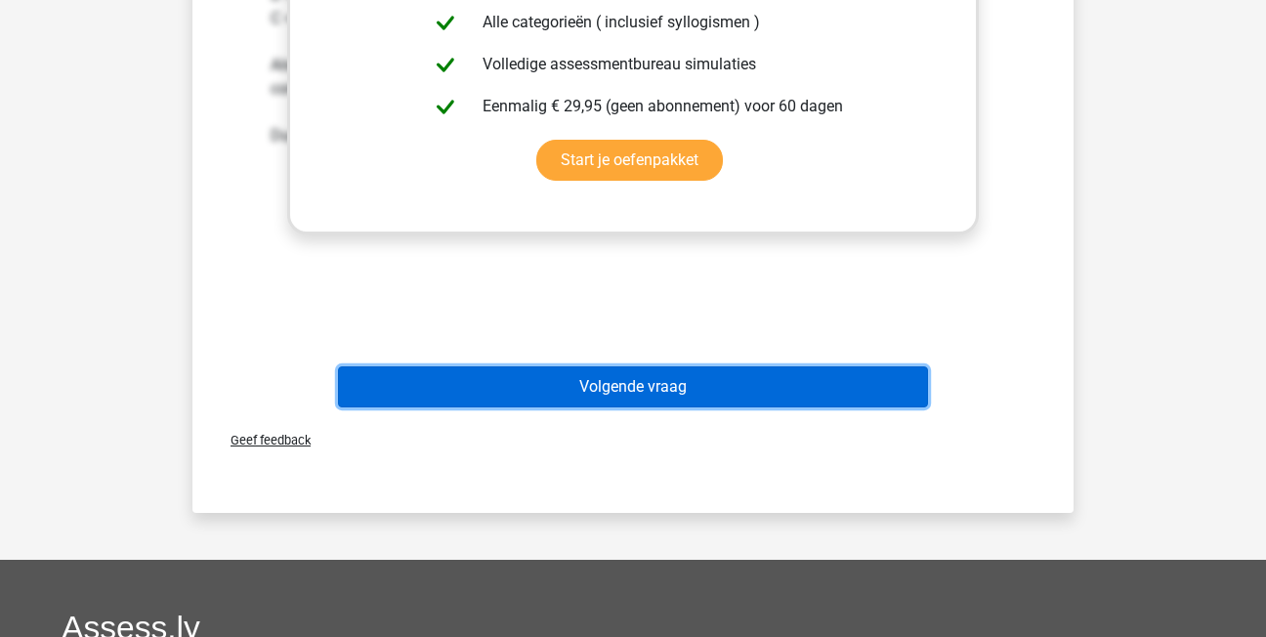
click at [534, 367] on button "Volgende vraag" at bounding box center [633, 386] width 591 height 41
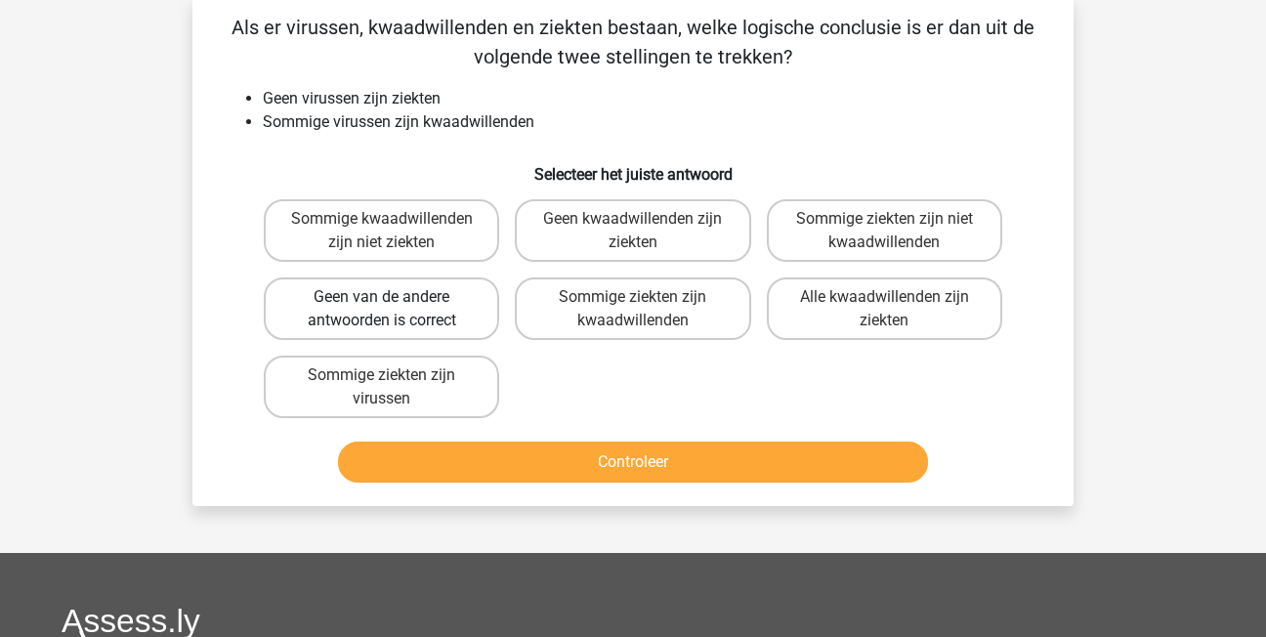
scroll to position [90, 0]
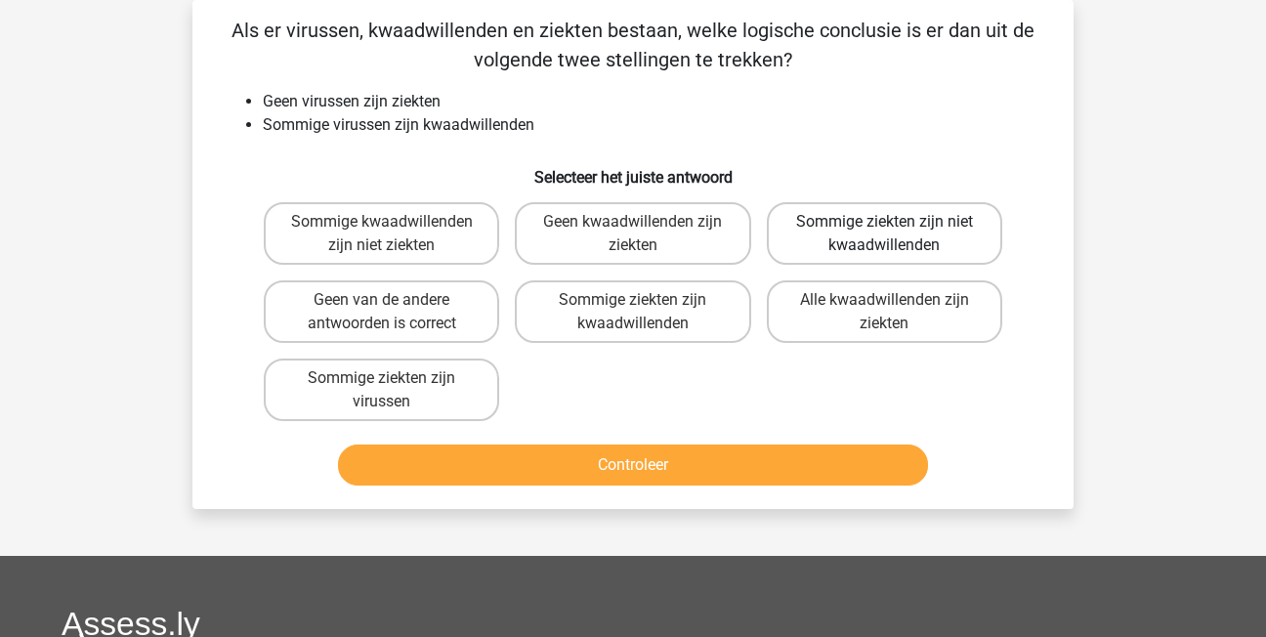
click at [882, 235] on label "Sommige ziekten zijn niet kwaadwillenden" at bounding box center [884, 233] width 235 height 63
click at [884, 235] on input "Sommige ziekten zijn niet kwaadwillenden" at bounding box center [890, 228] width 13 height 13
radio input "true"
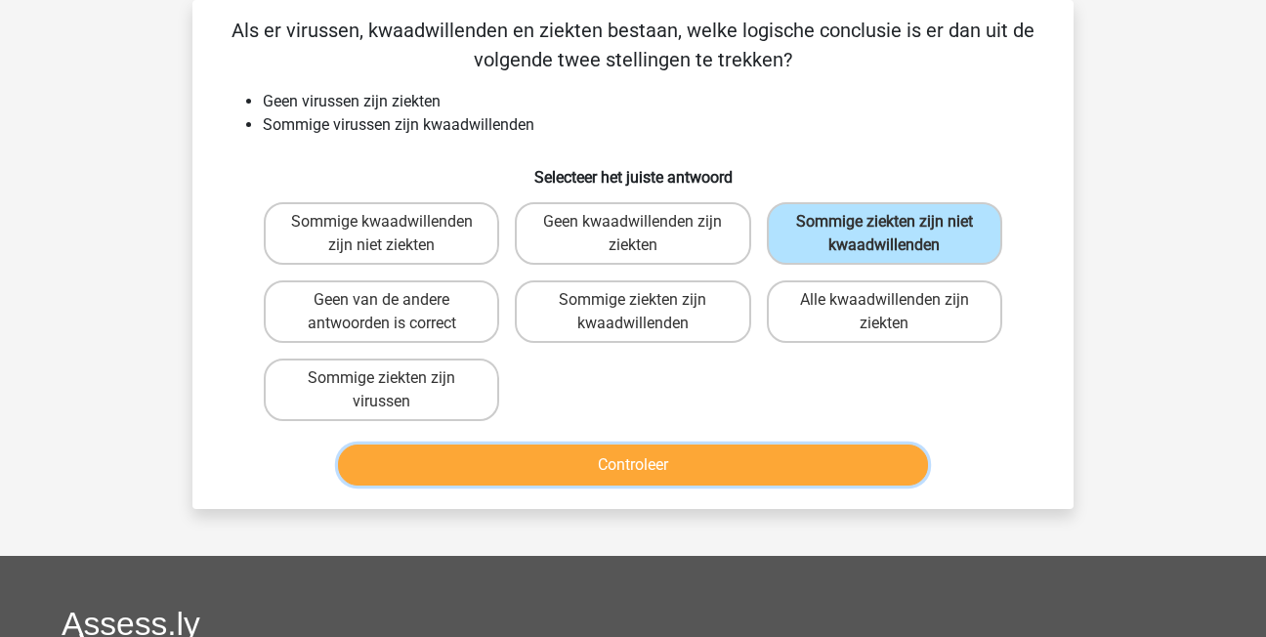
click at [844, 474] on button "Controleer" at bounding box center [633, 465] width 591 height 41
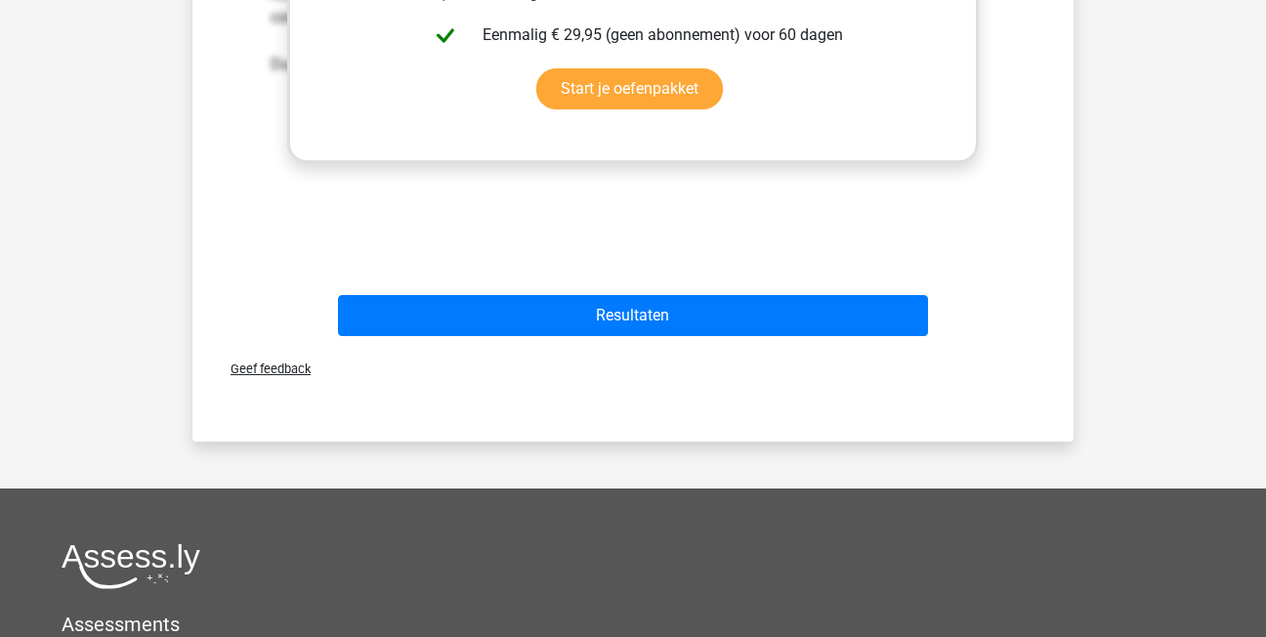
scroll to position [872, 0]
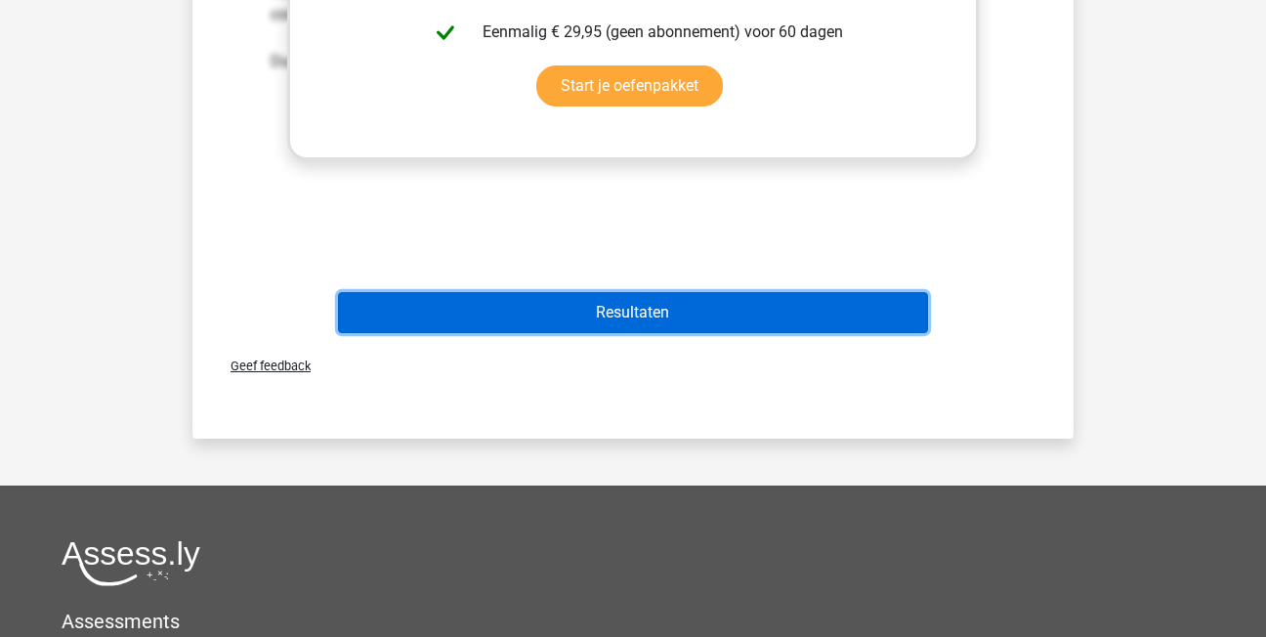
click at [599, 323] on button "Resultaten" at bounding box center [633, 312] width 591 height 41
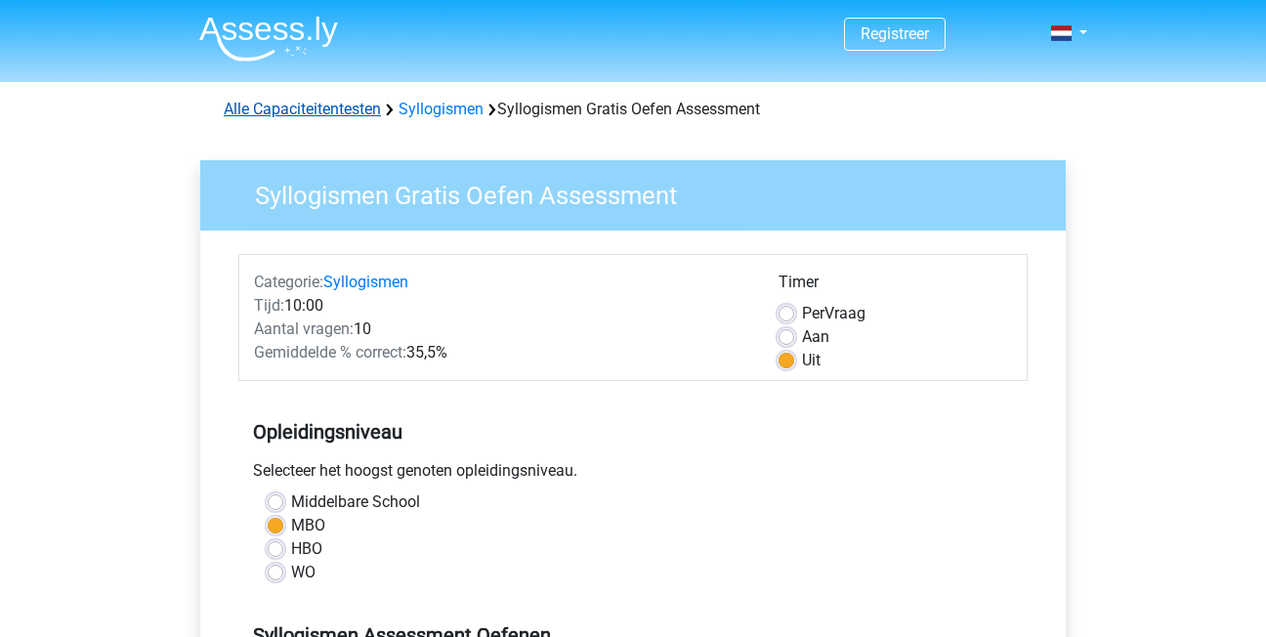
click at [358, 107] on link "Alle Capaciteitentesten" at bounding box center [302, 109] width 157 height 19
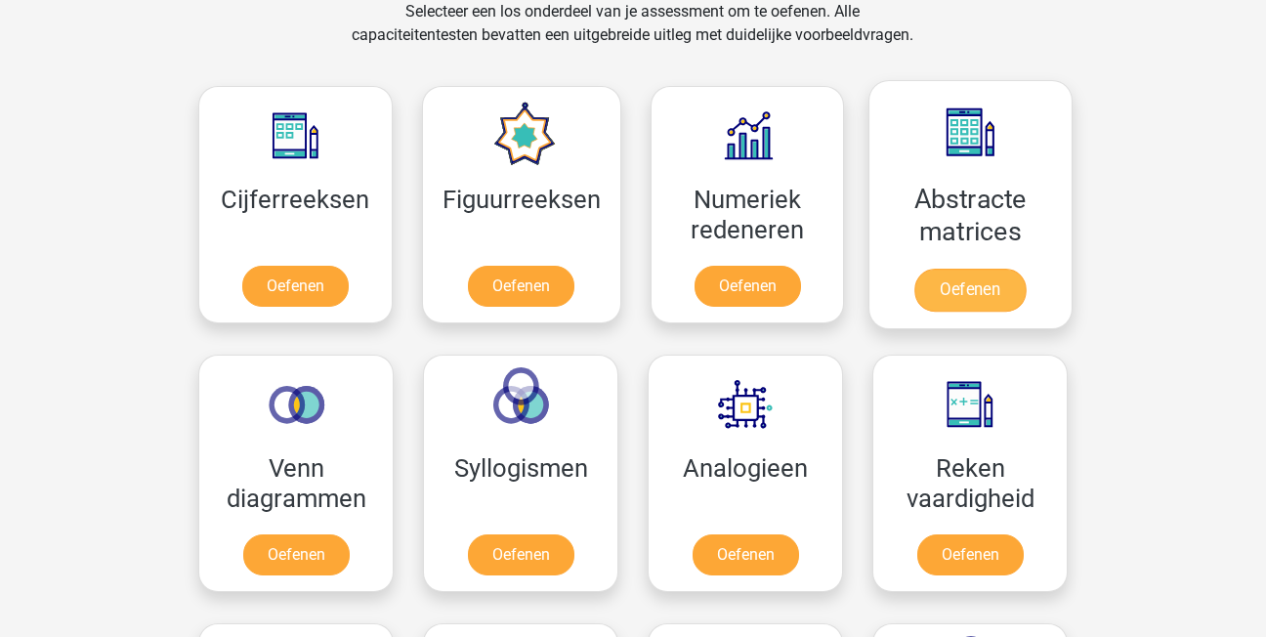
scroll to position [831, 0]
click at [976, 286] on link "Oefenen" at bounding box center [970, 290] width 111 height 43
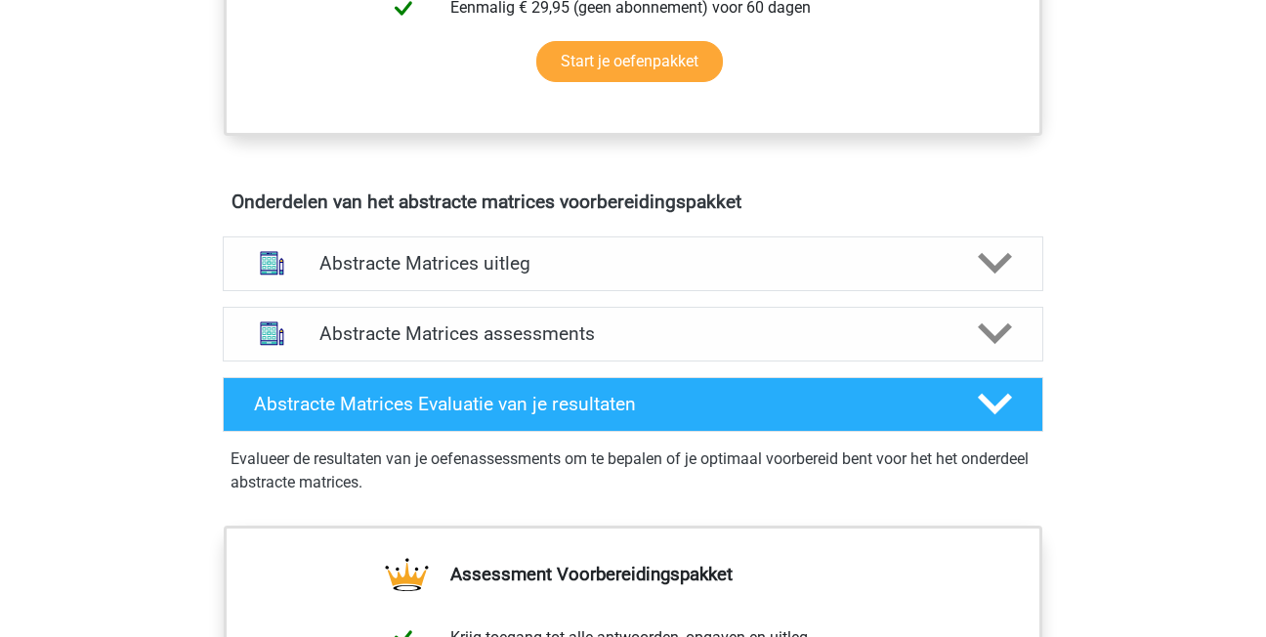
scroll to position [1075, 0]
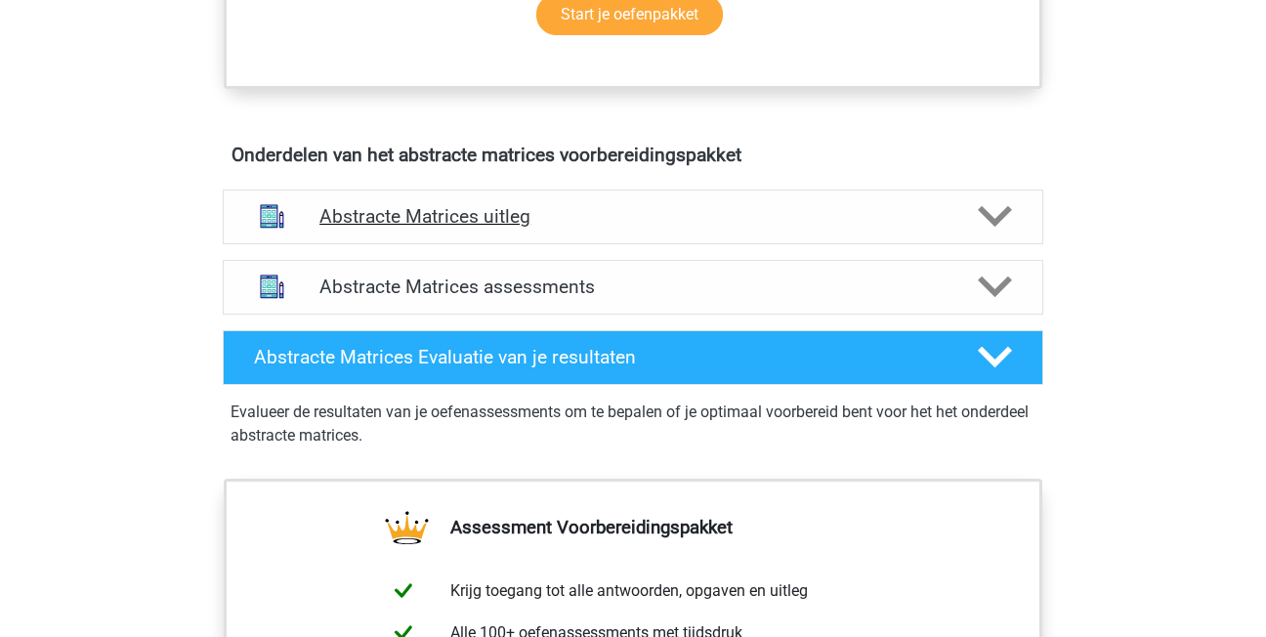
click at [501, 221] on h4 "Abstracte Matrices uitleg" at bounding box center [633, 216] width 627 height 22
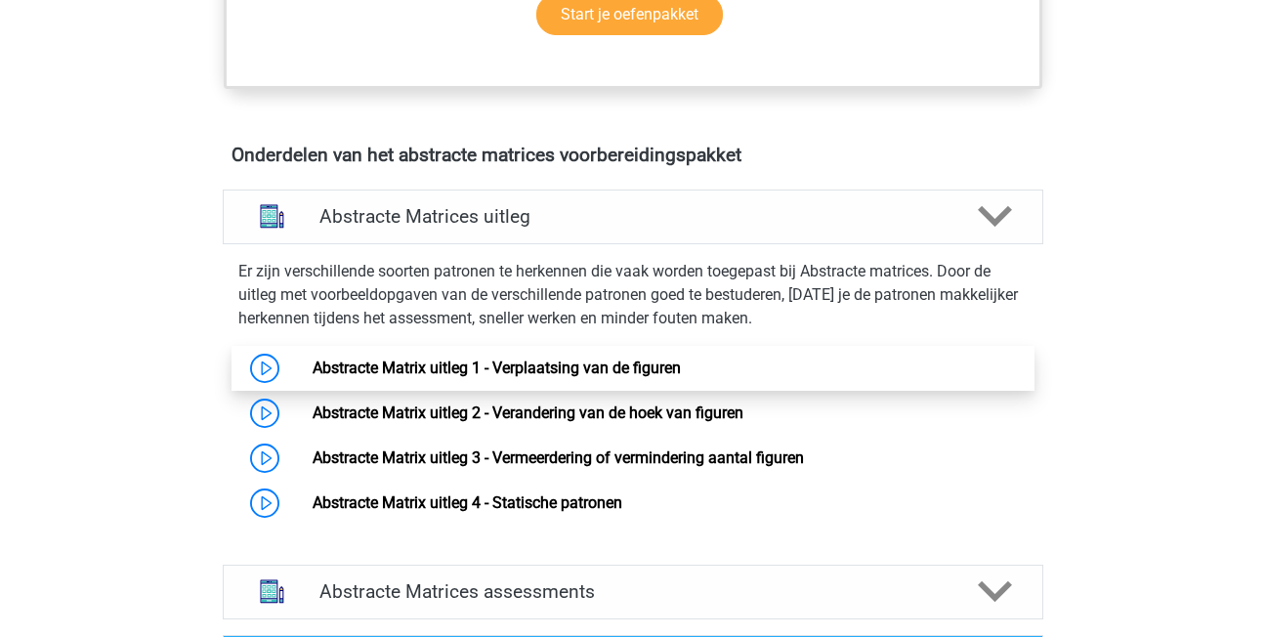
click at [491, 368] on link "Abstracte Matrix uitleg 1 - Verplaatsing van de figuren" at bounding box center [497, 368] width 368 height 19
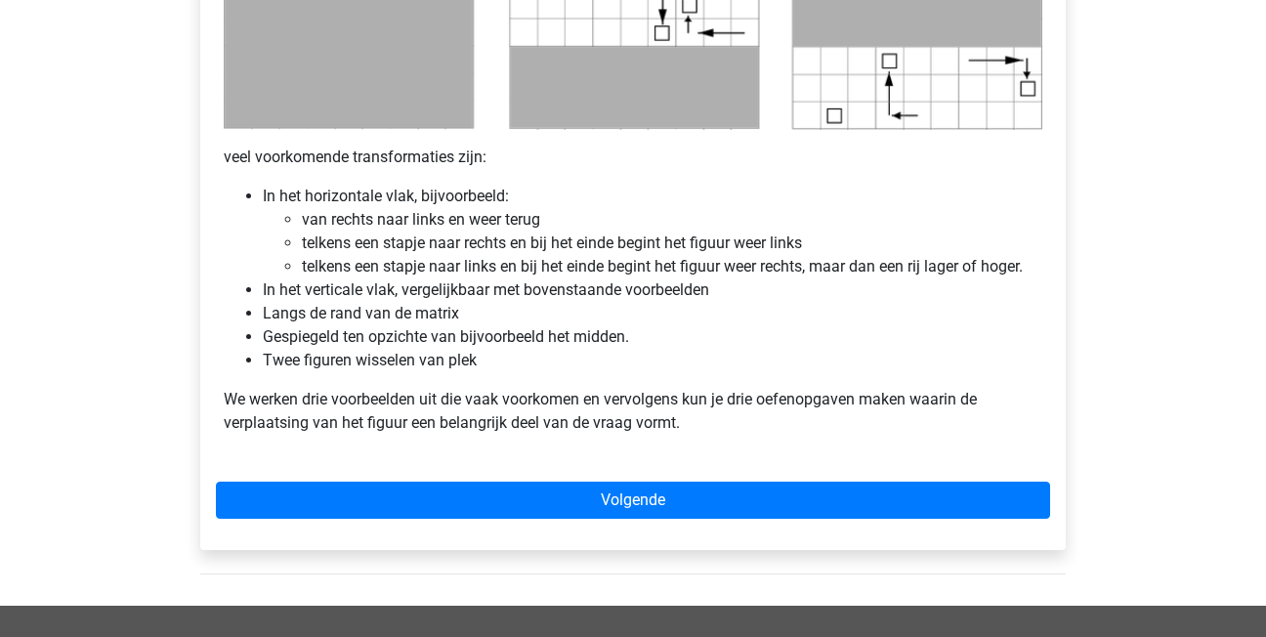
scroll to position [1173, 0]
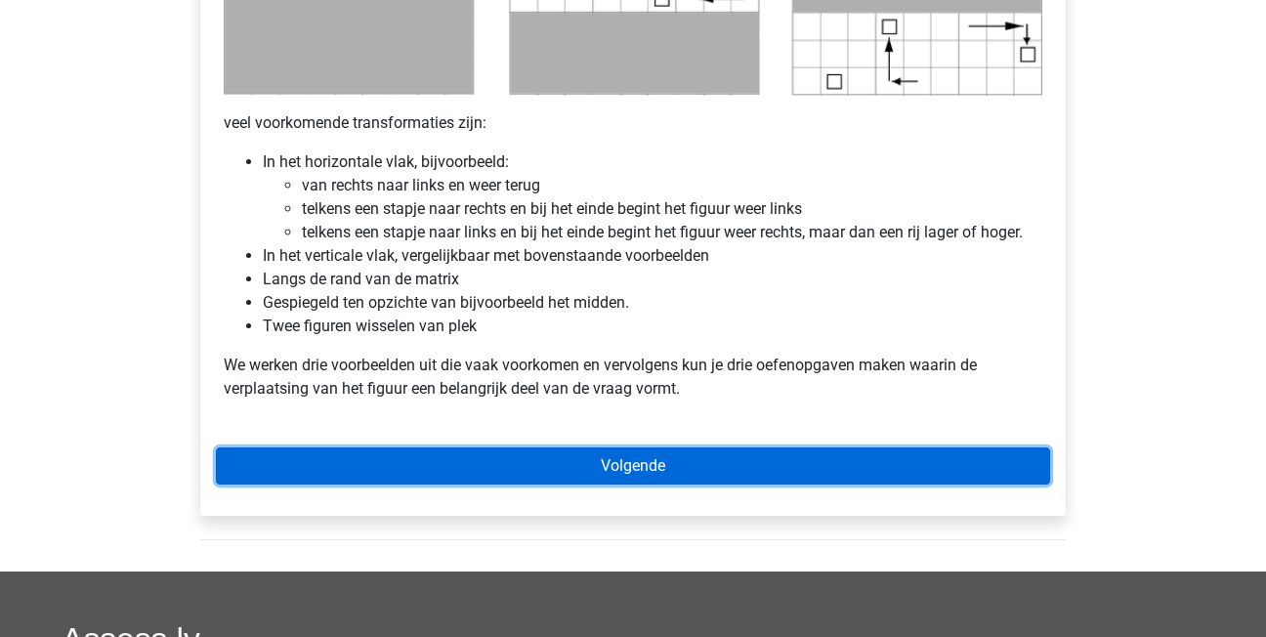
click at [626, 478] on link "Volgende" at bounding box center [633, 466] width 834 height 37
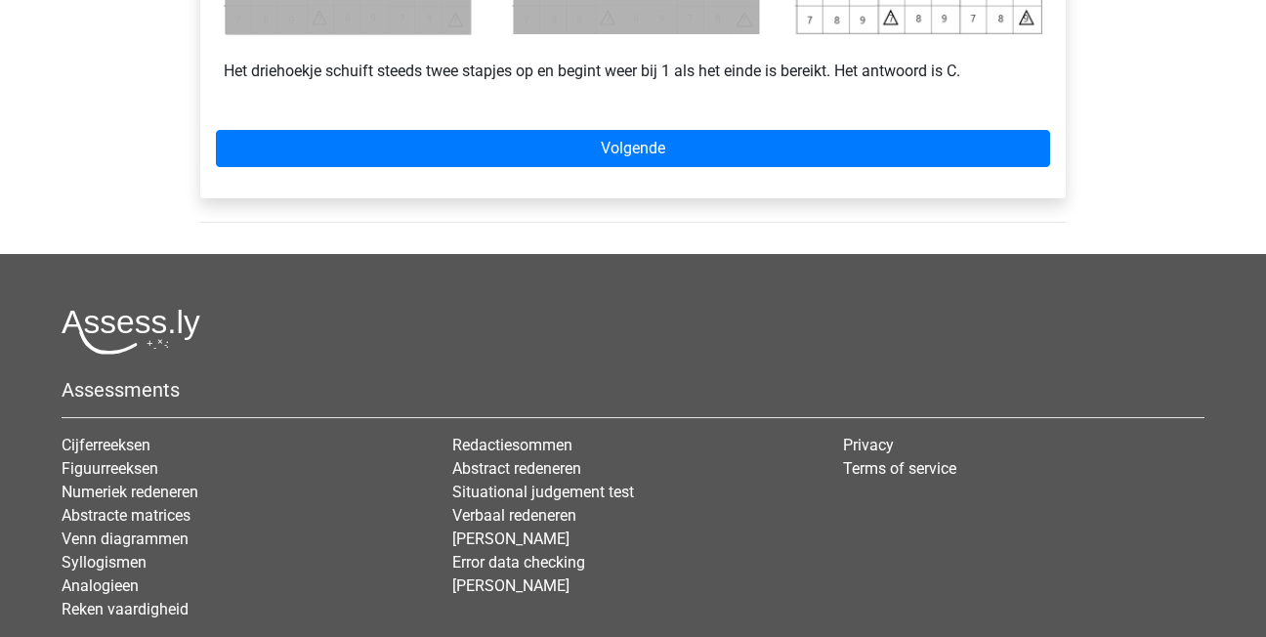
scroll to position [1173, 0]
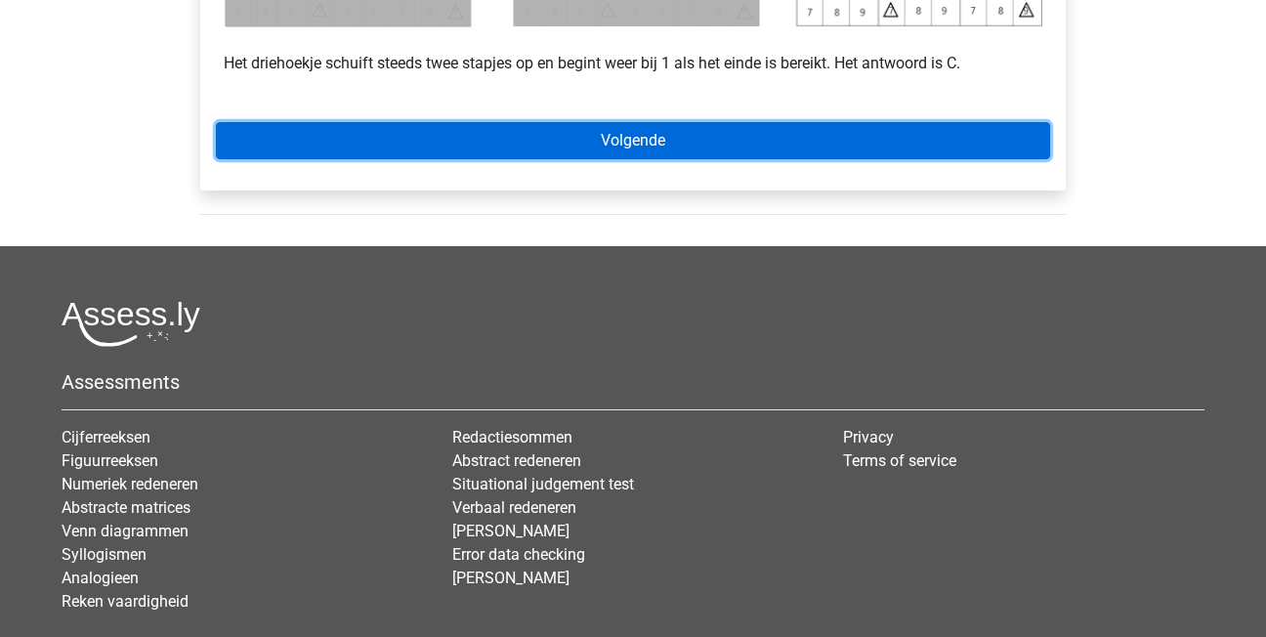
click at [524, 150] on link "Volgende" at bounding box center [633, 140] width 834 height 37
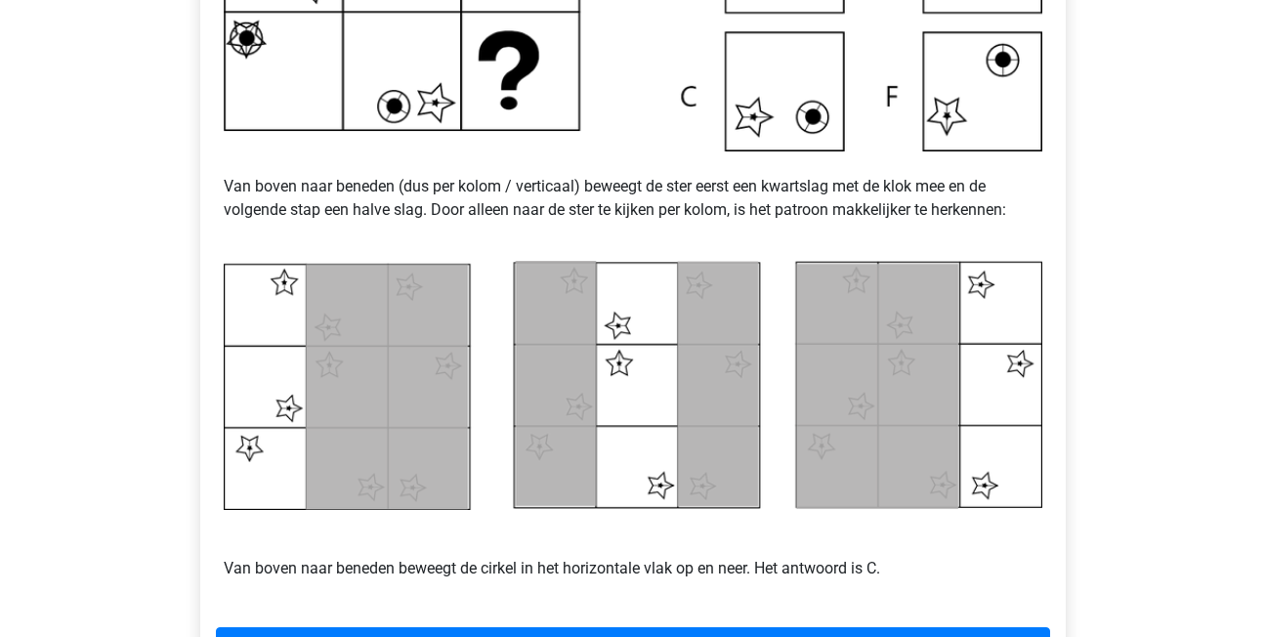
scroll to position [782, 0]
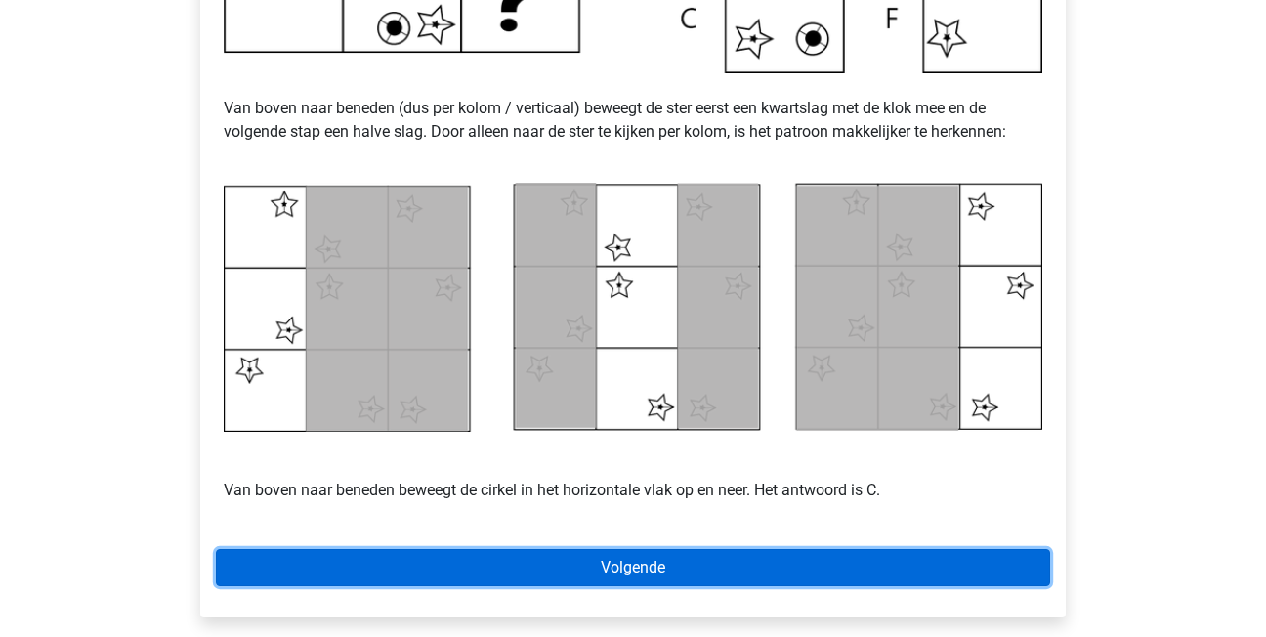
click at [516, 557] on link "Volgende" at bounding box center [633, 567] width 834 height 37
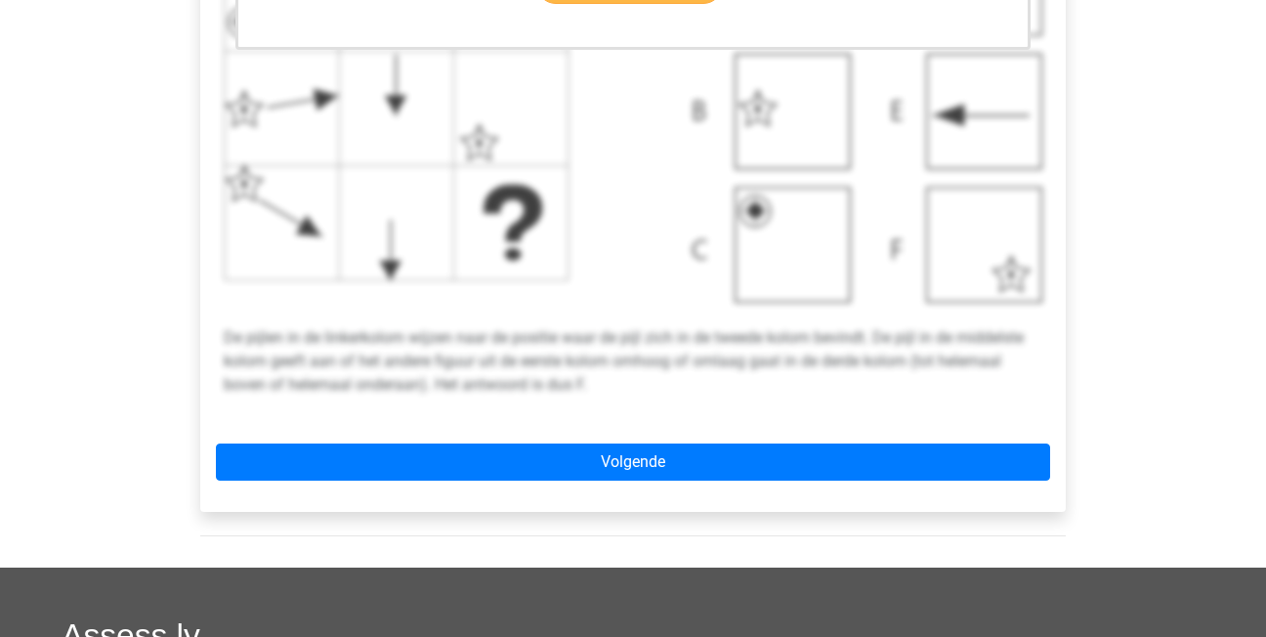
scroll to position [782, 0]
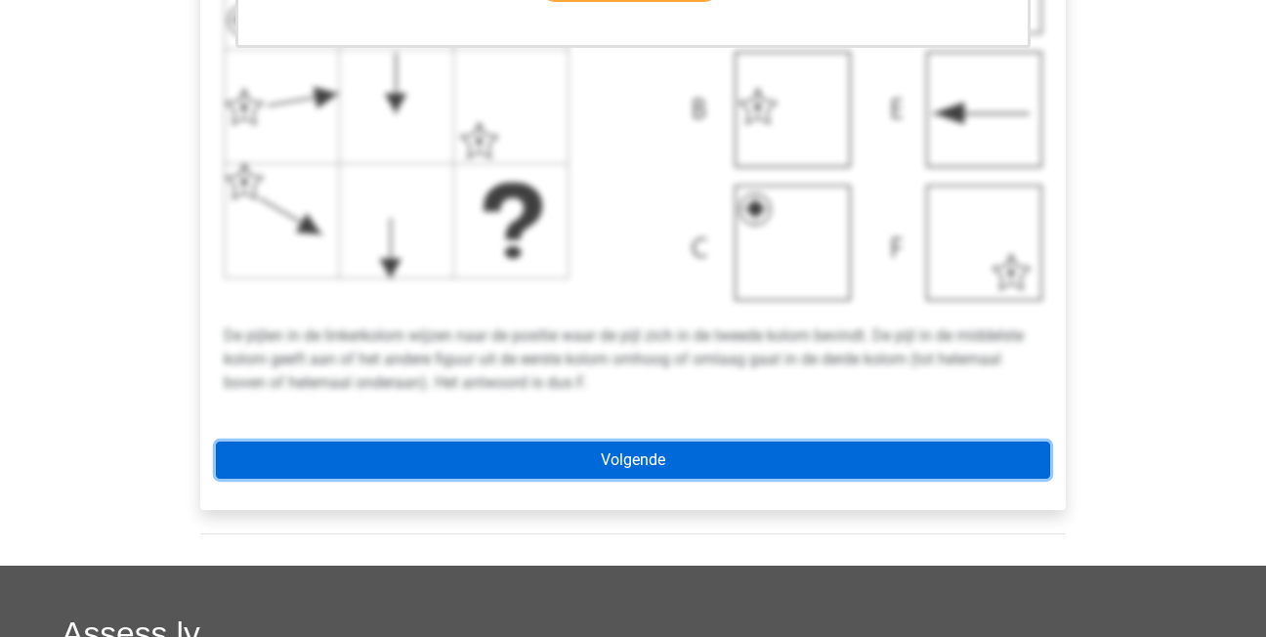
click at [499, 460] on link "Volgende" at bounding box center [633, 460] width 834 height 37
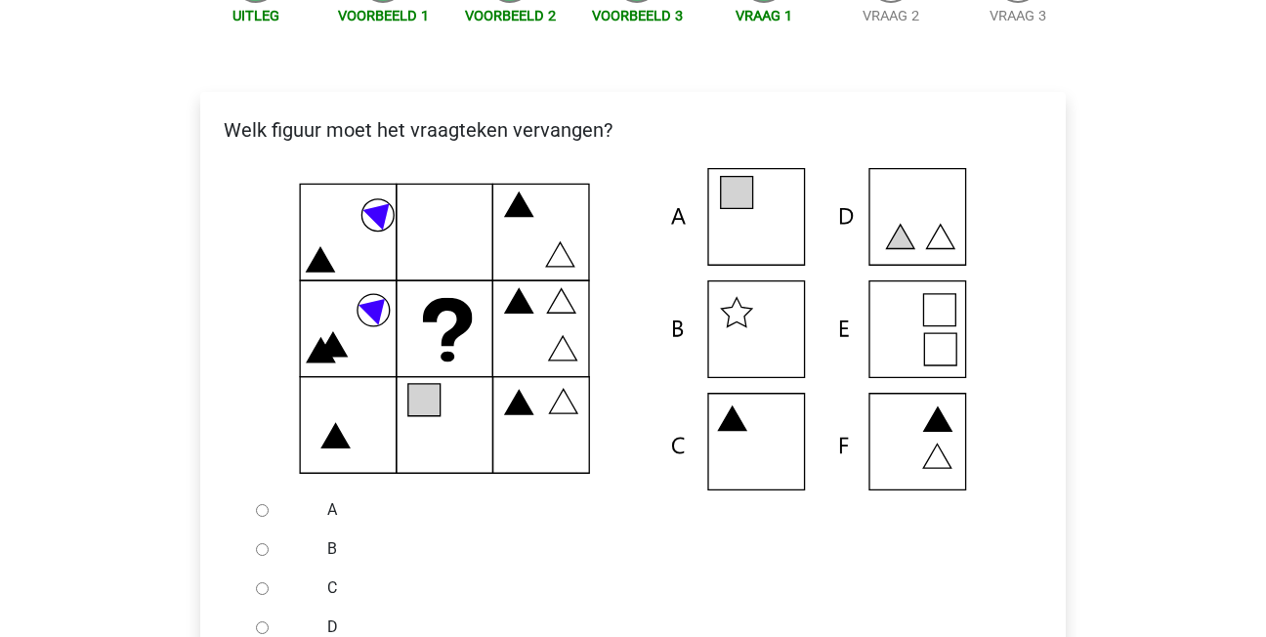
scroll to position [293, 0]
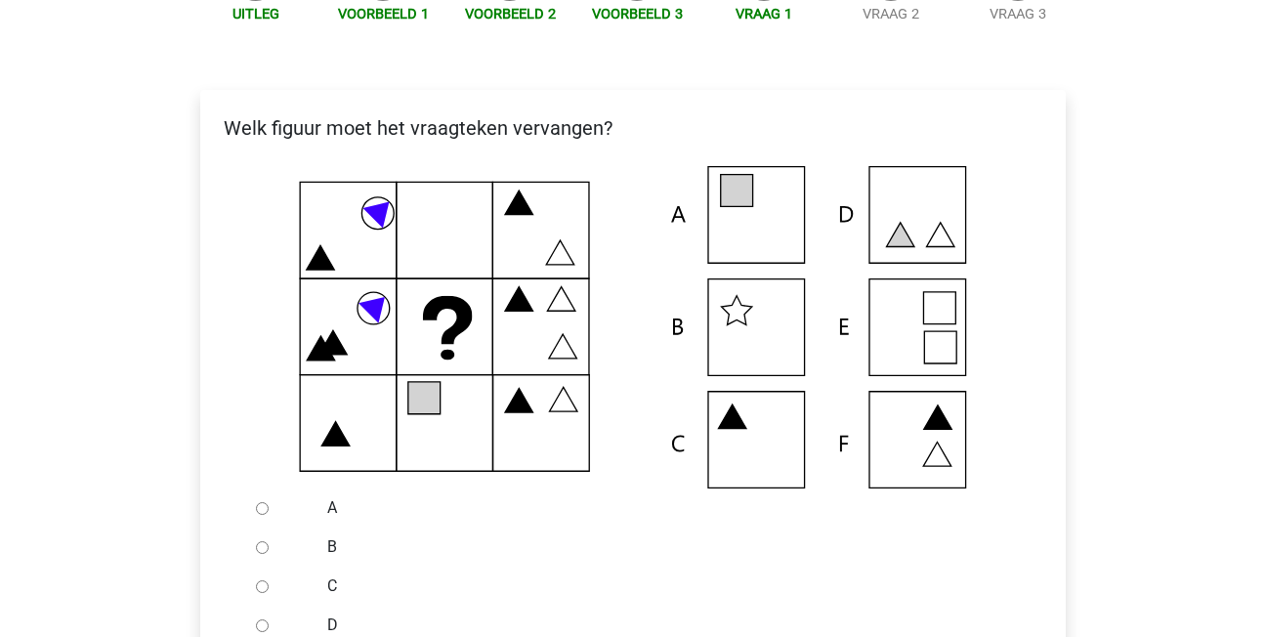
click at [264, 507] on input "A" at bounding box center [262, 508] width 13 height 13
radio input "true"
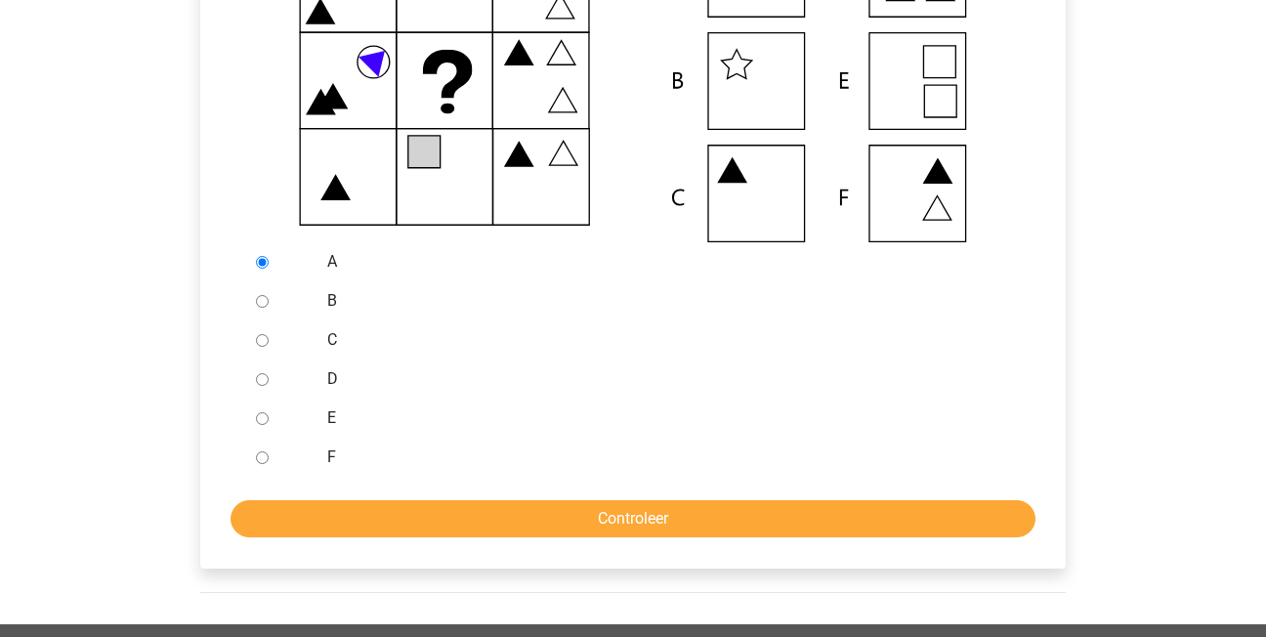
scroll to position [586, 0]
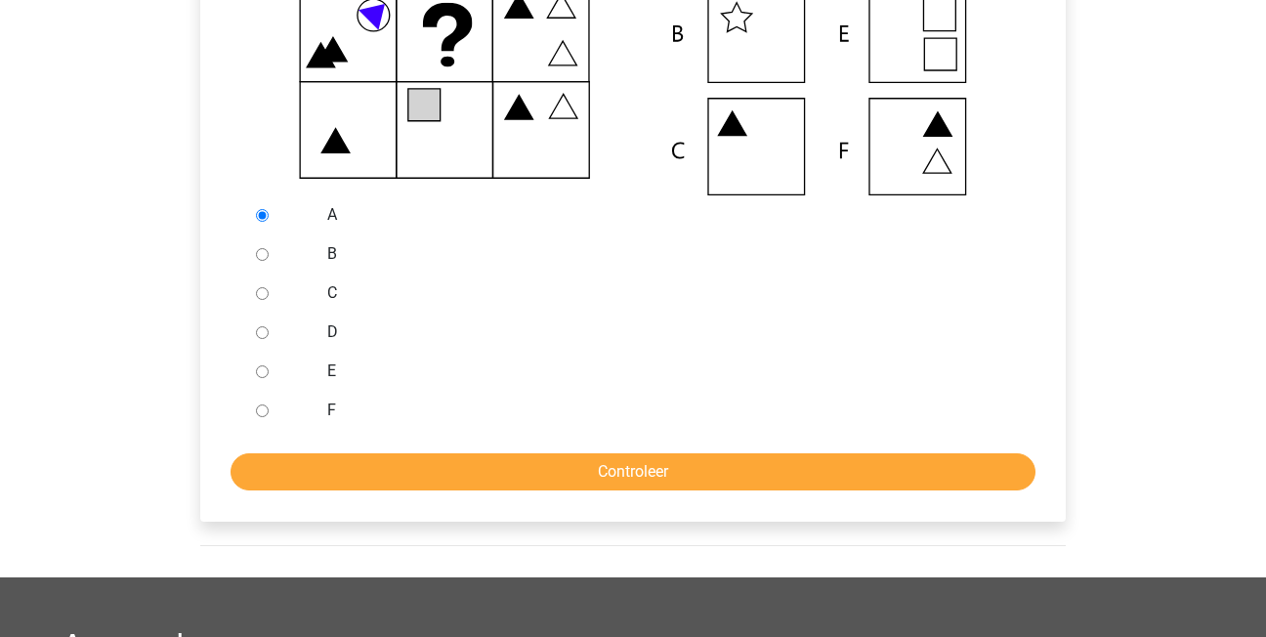
click at [302, 493] on div "Welk figuur moet het vraagteken vervangen? A" at bounding box center [633, 159] width 866 height 725
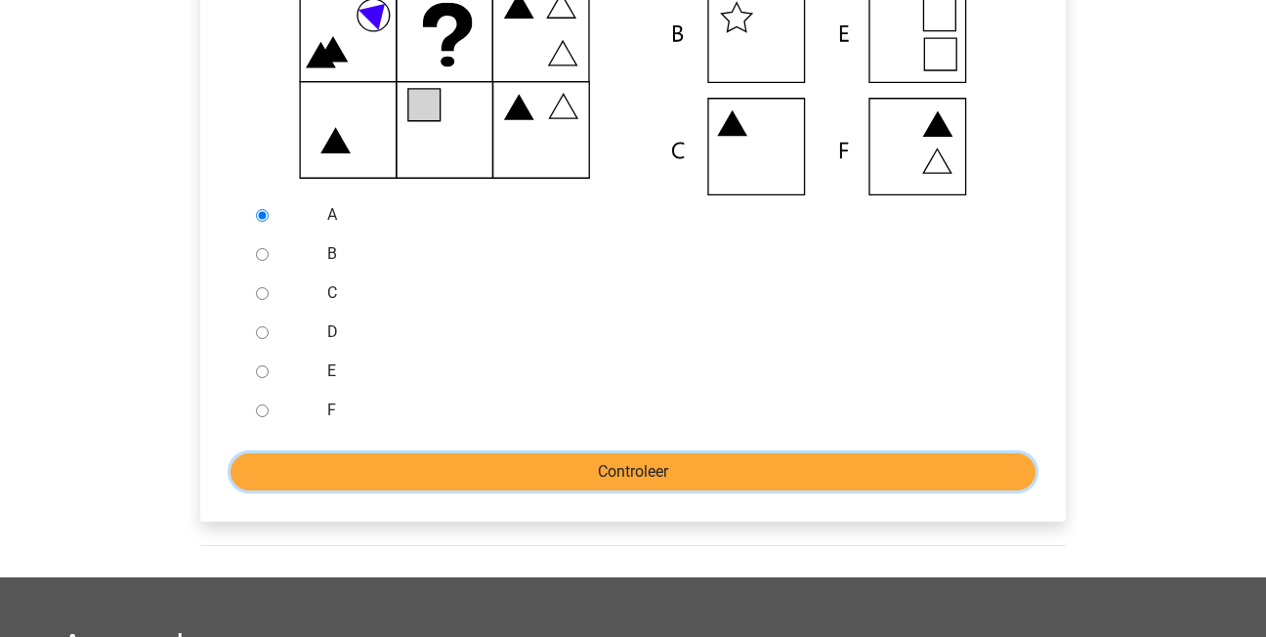
click at [320, 472] on input "Controleer" at bounding box center [633, 471] width 805 height 37
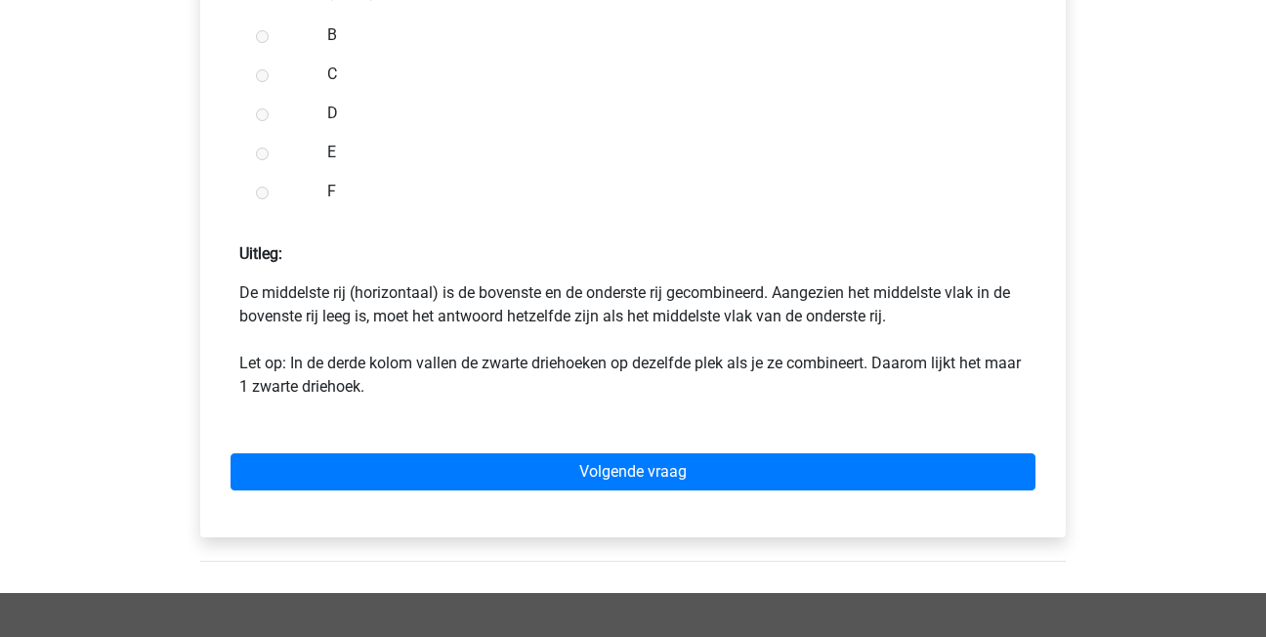
scroll to position [879, 0]
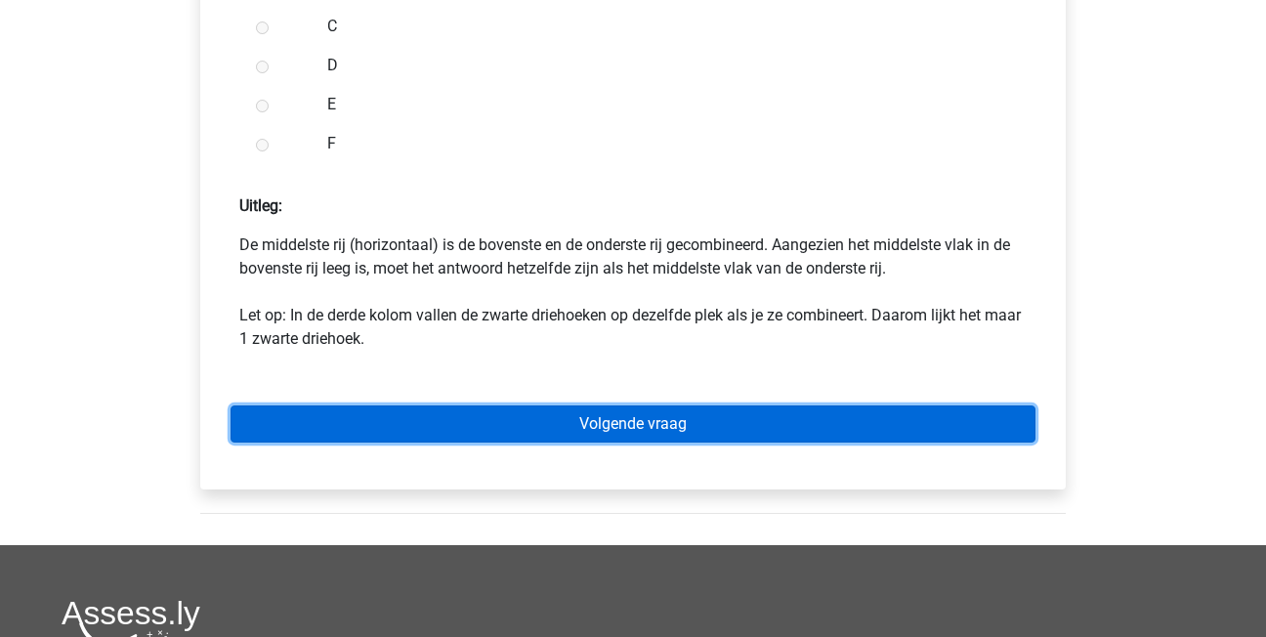
click at [400, 415] on link "Volgende vraag" at bounding box center [633, 424] width 805 height 37
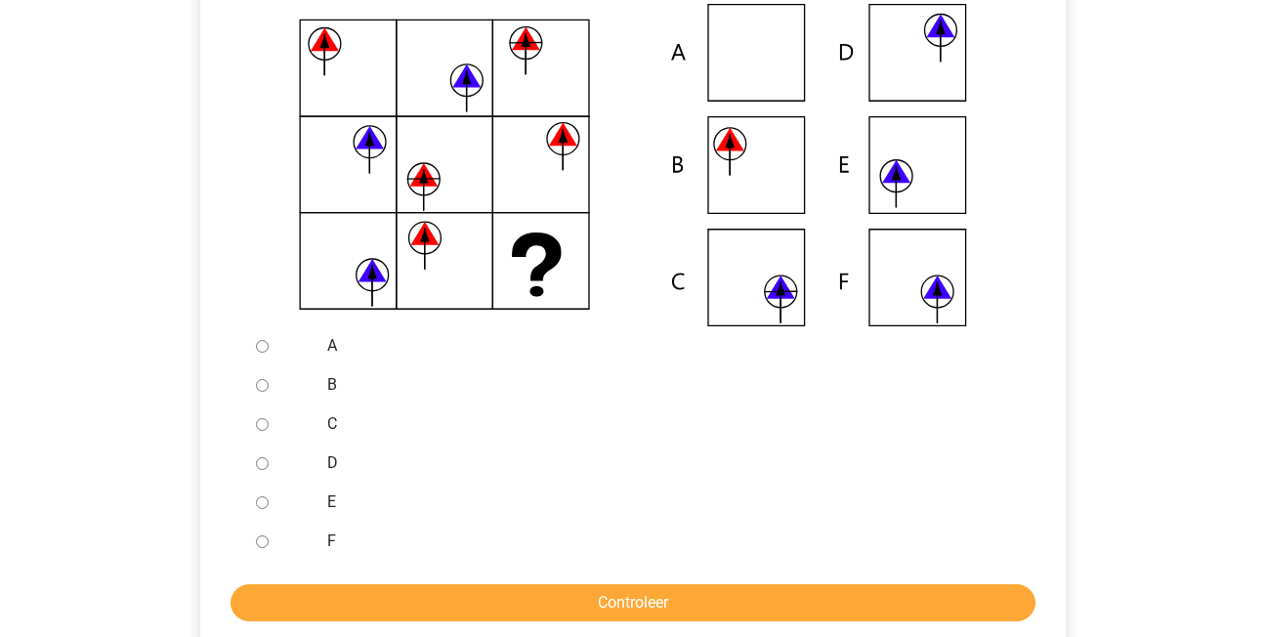
scroll to position [489, 0]
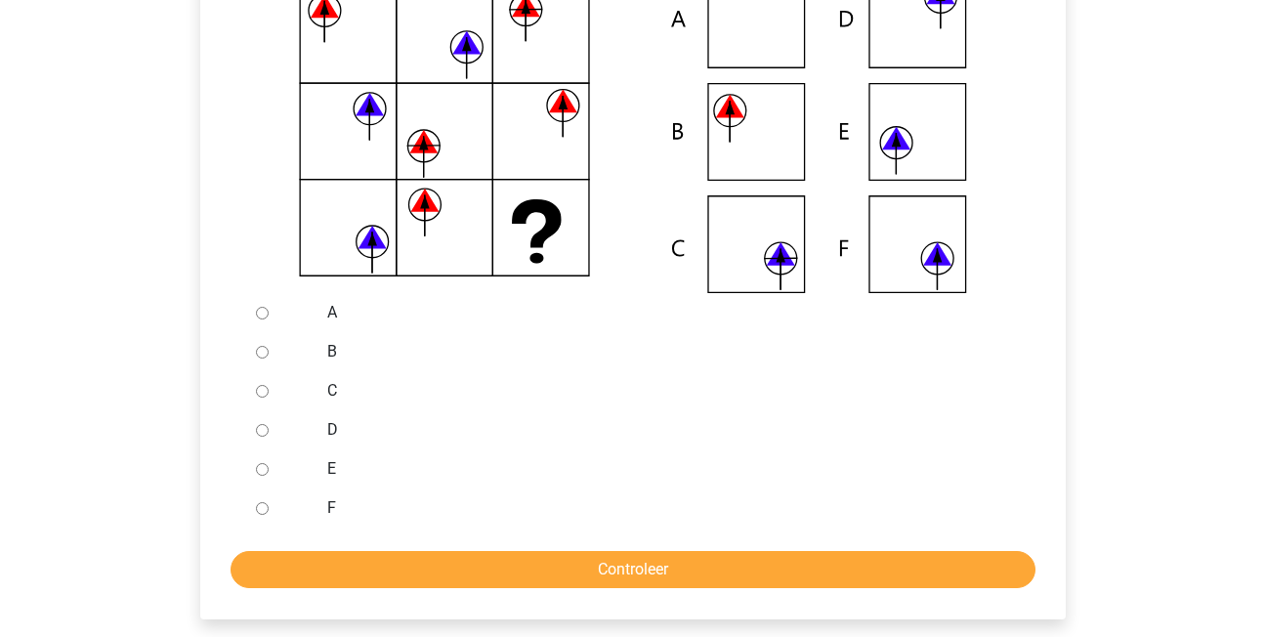
click at [262, 506] on input "F" at bounding box center [262, 508] width 13 height 13
radio input "true"
click at [268, 534] on form "A B C D E F Controleer" at bounding box center [633, 440] width 834 height 295
click at [271, 548] on form "A B C D E F Controleer" at bounding box center [633, 440] width 834 height 295
click at [273, 554] on form "A B C D E F Controleer" at bounding box center [633, 440] width 834 height 295
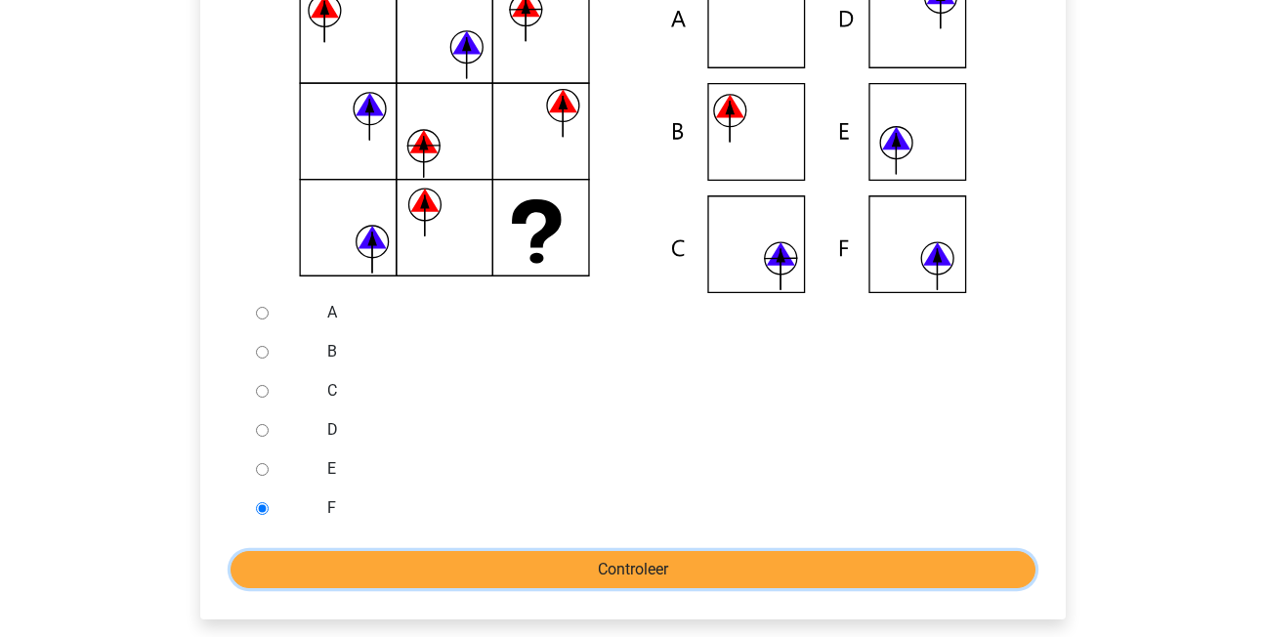
click at [273, 556] on input "Controleer" at bounding box center [633, 569] width 805 height 37
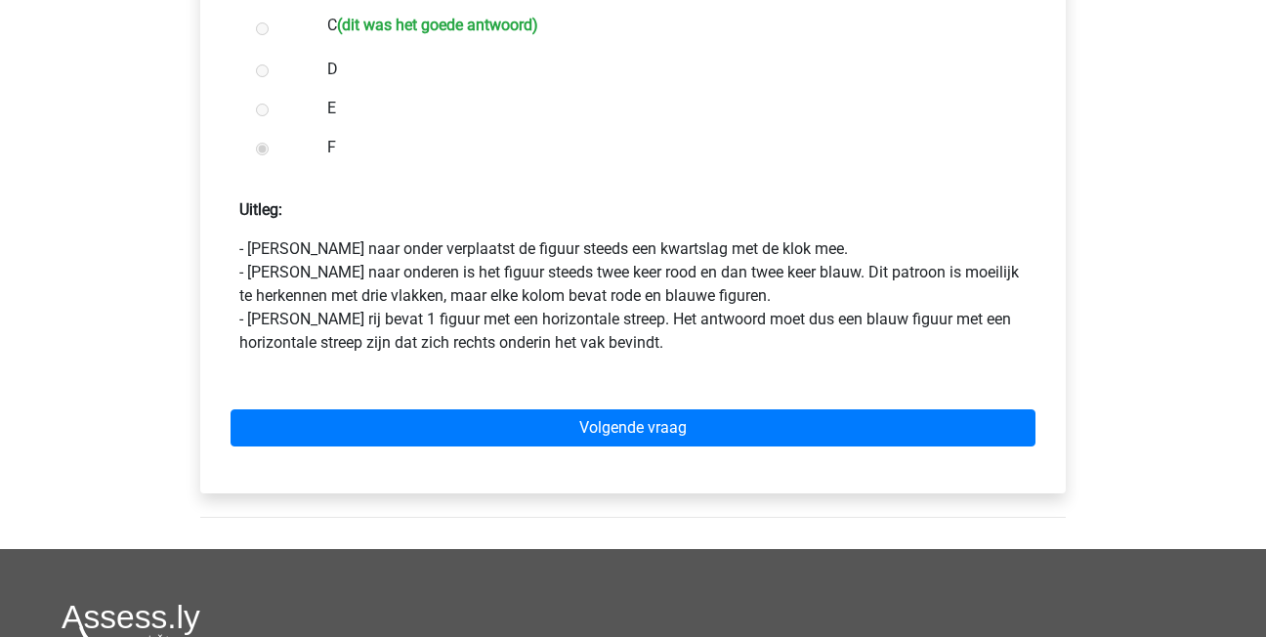
scroll to position [879, 0]
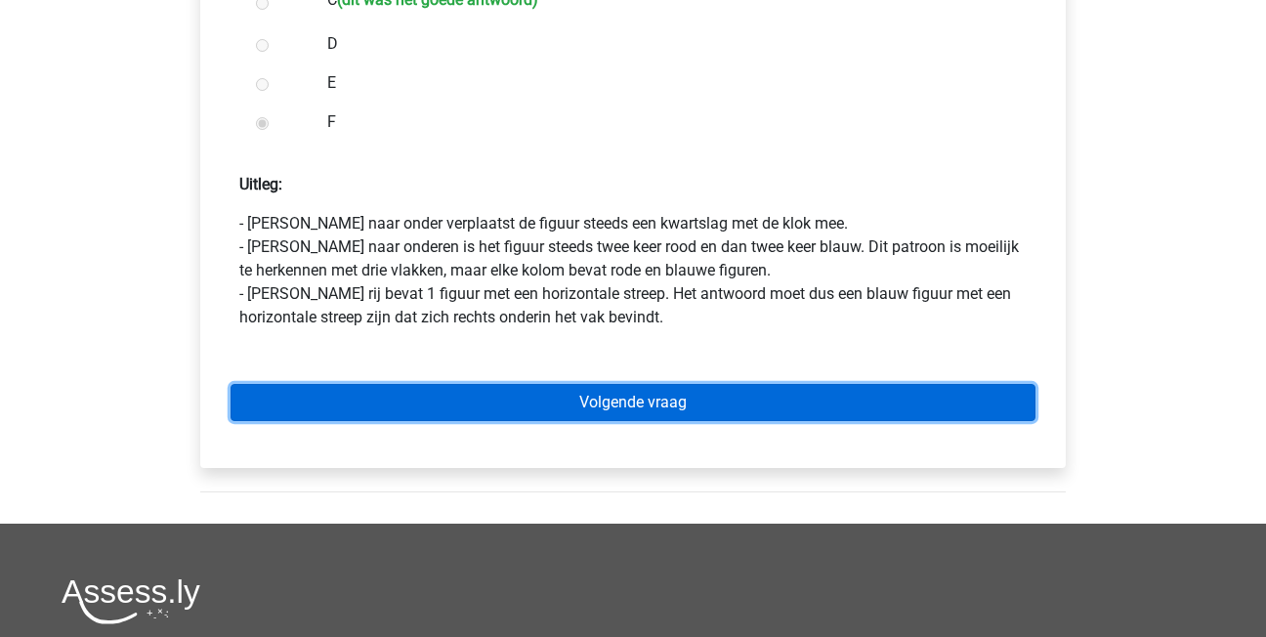
click at [509, 395] on link "Volgende vraag" at bounding box center [633, 402] width 805 height 37
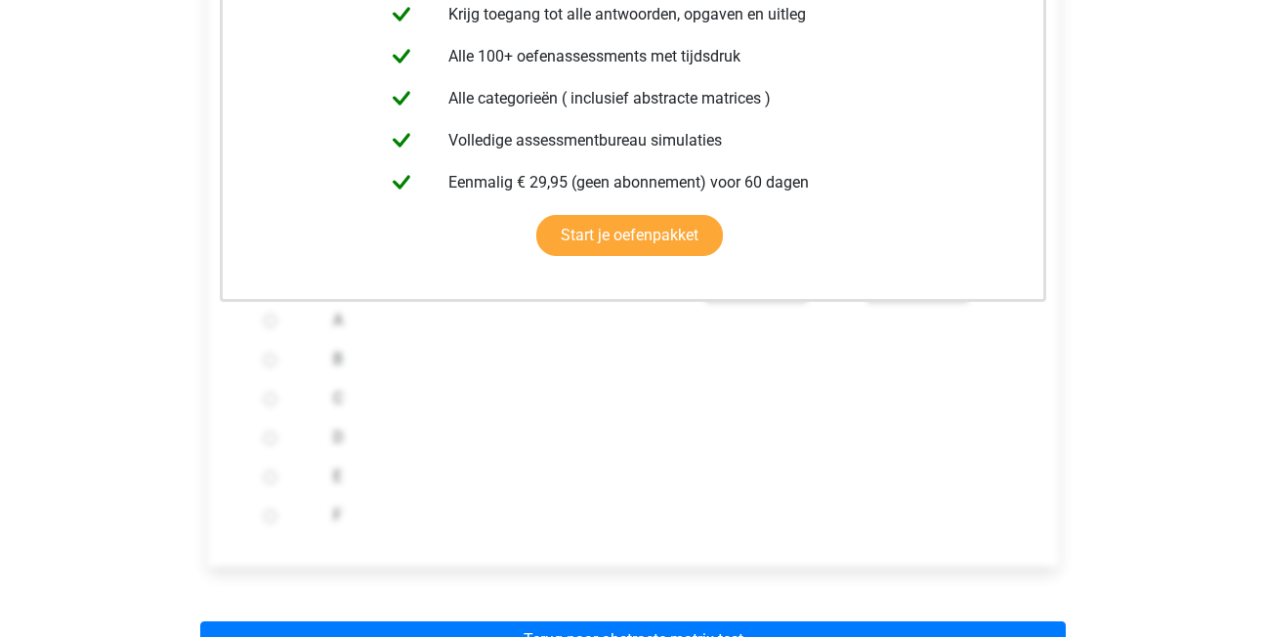
scroll to position [684, 0]
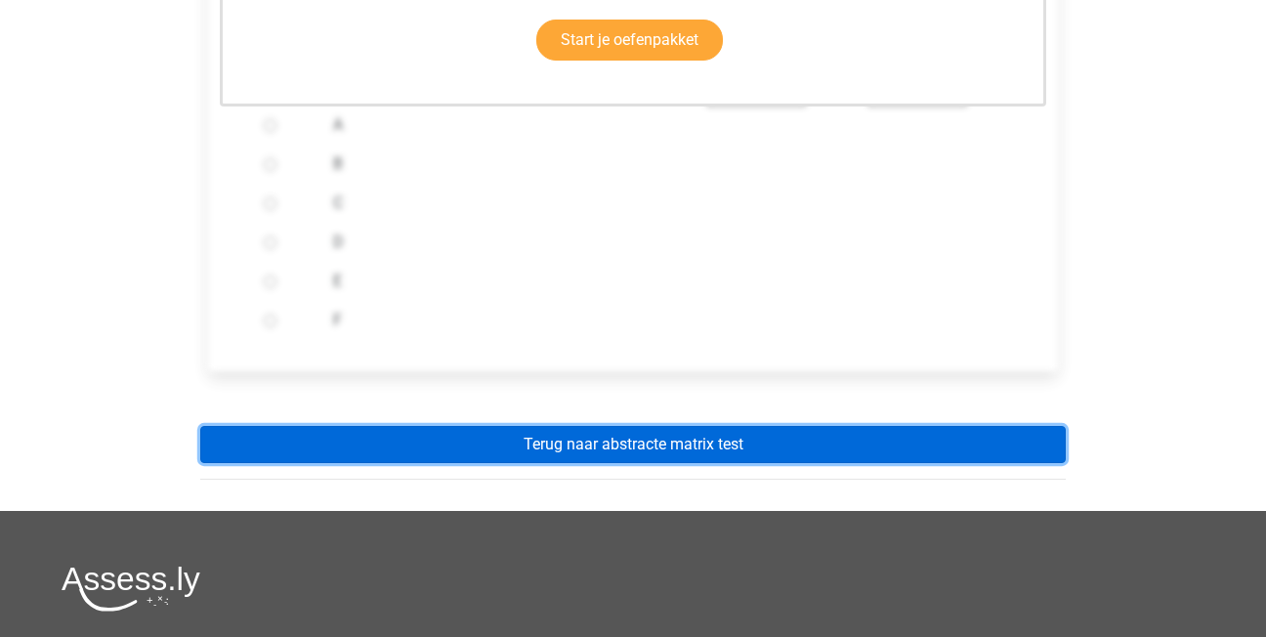
click at [512, 458] on link "Terug naar abstracte matrix test" at bounding box center [633, 444] width 866 height 37
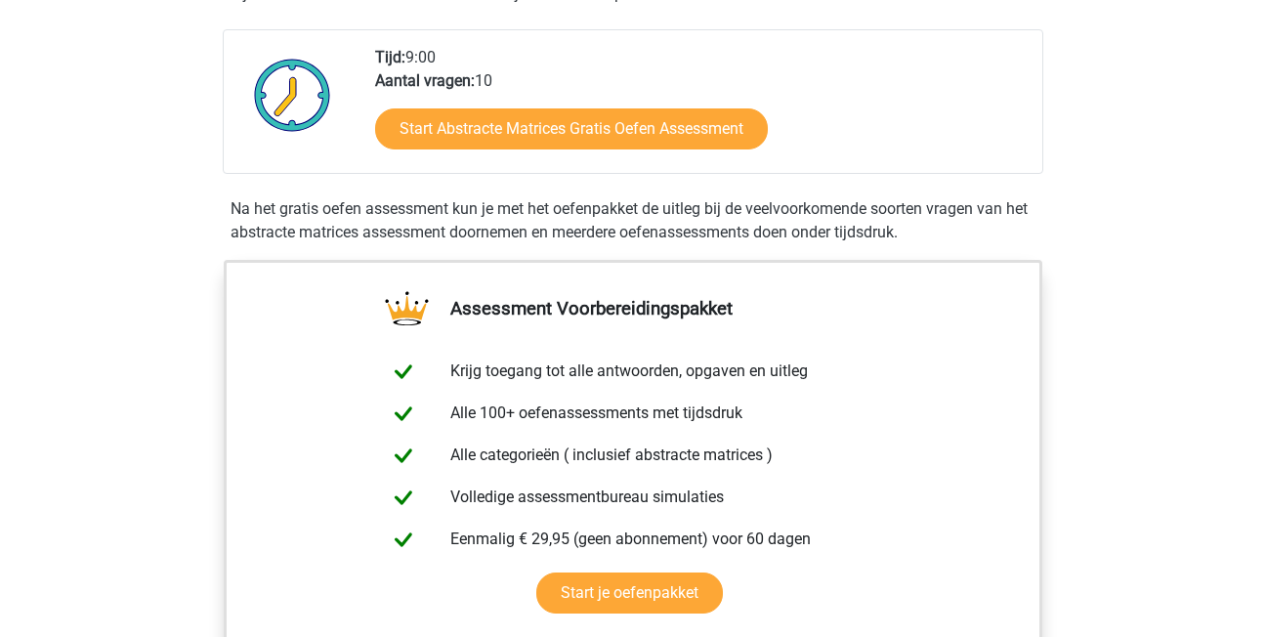
scroll to position [293, 0]
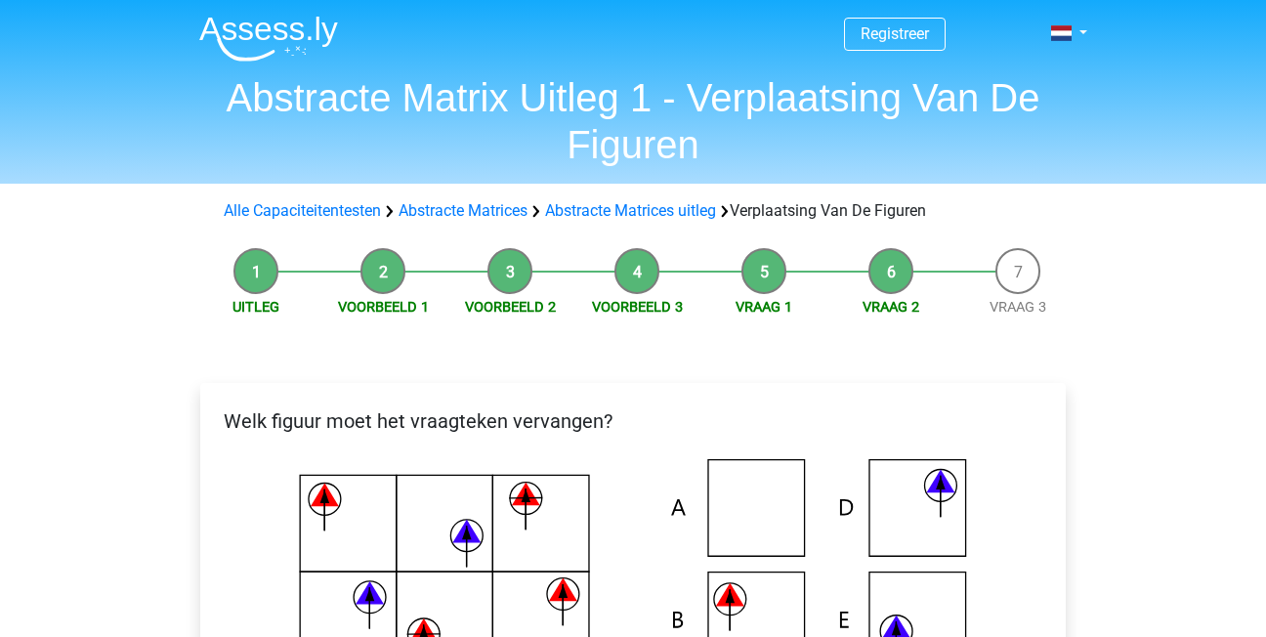
scroll to position [489, 0]
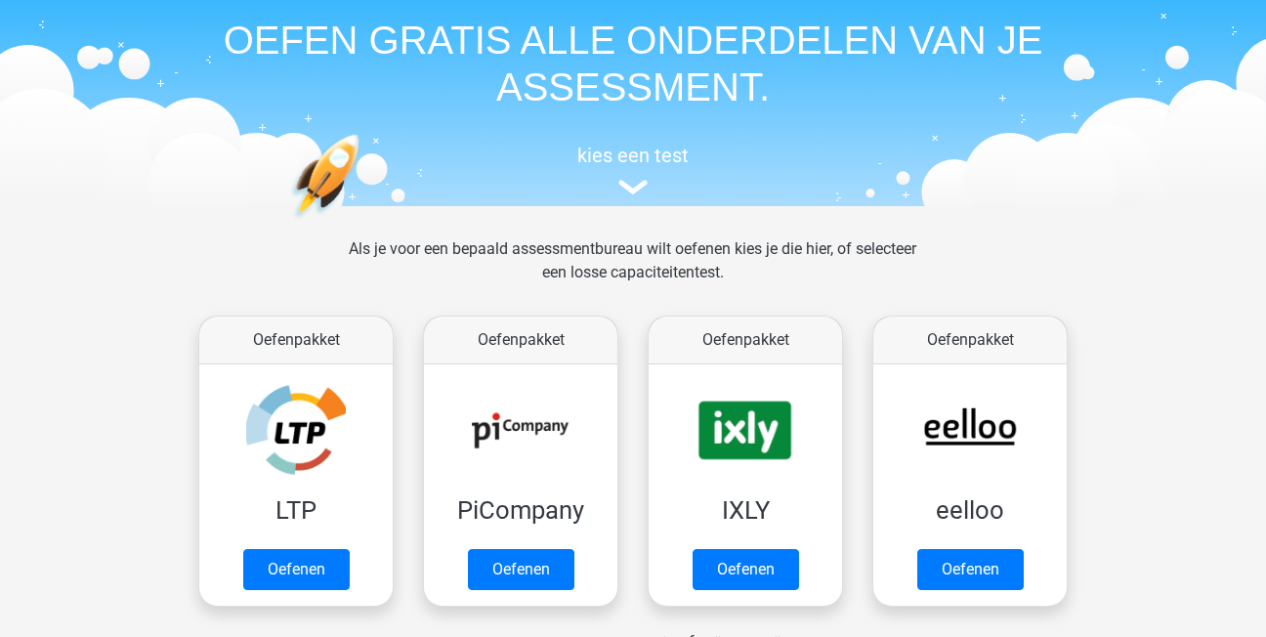
scroll to position [195, 0]
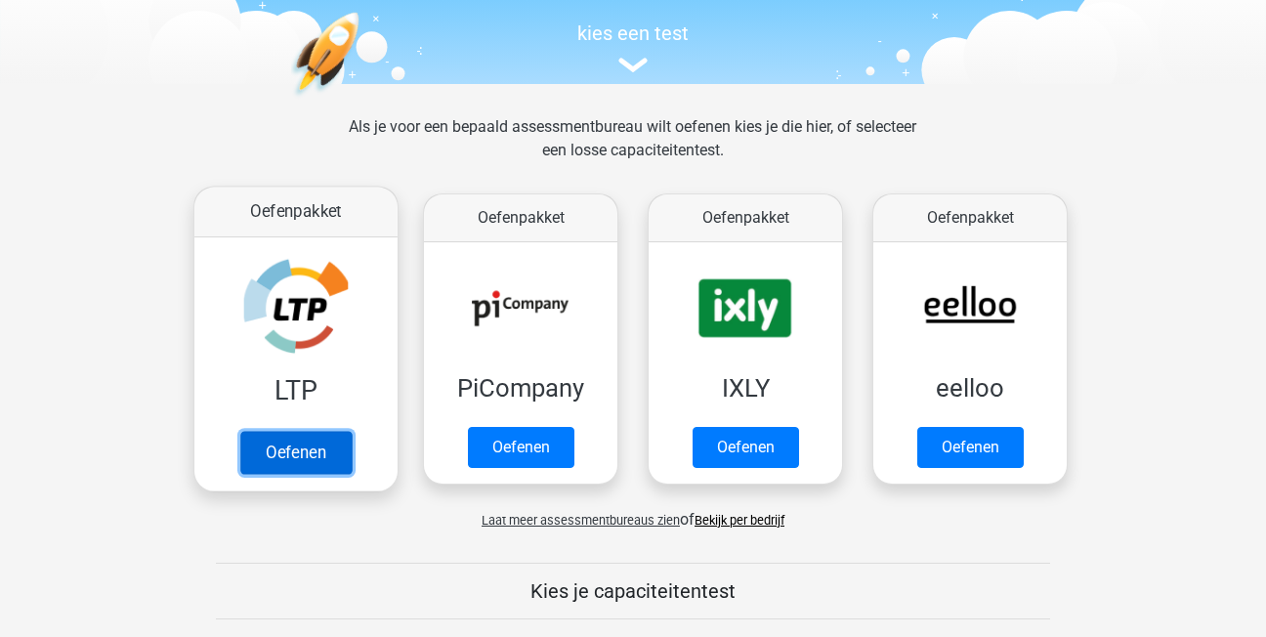
click at [320, 445] on link "Oefenen" at bounding box center [295, 452] width 111 height 43
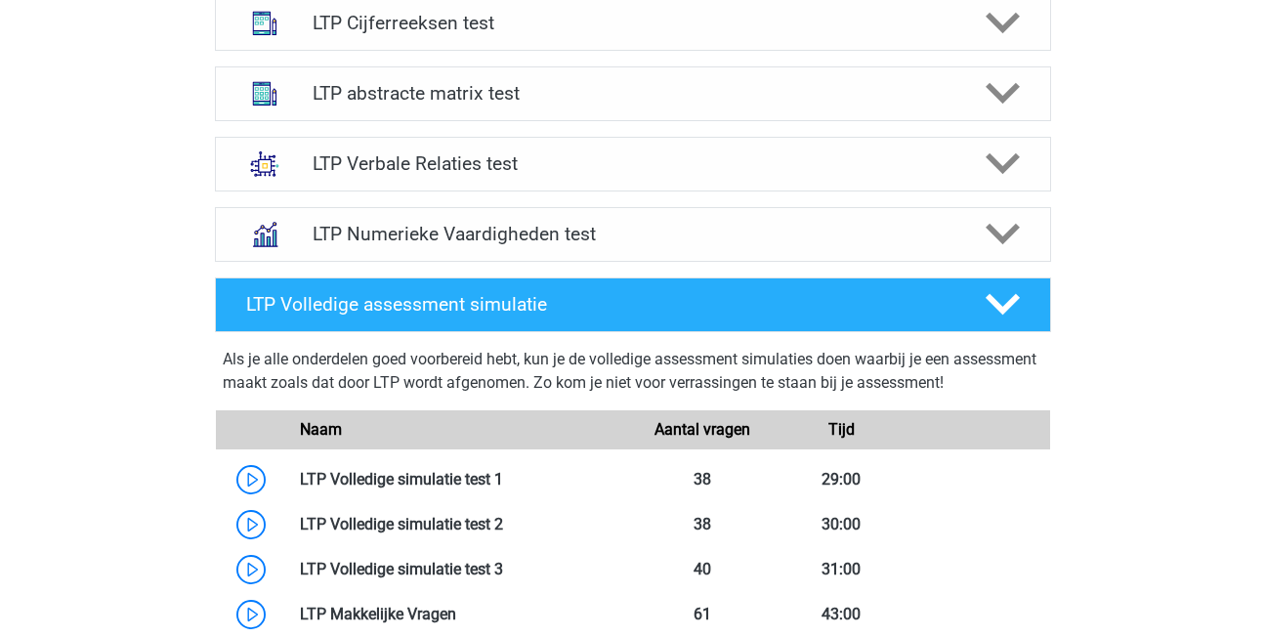
scroll to position [1368, 0]
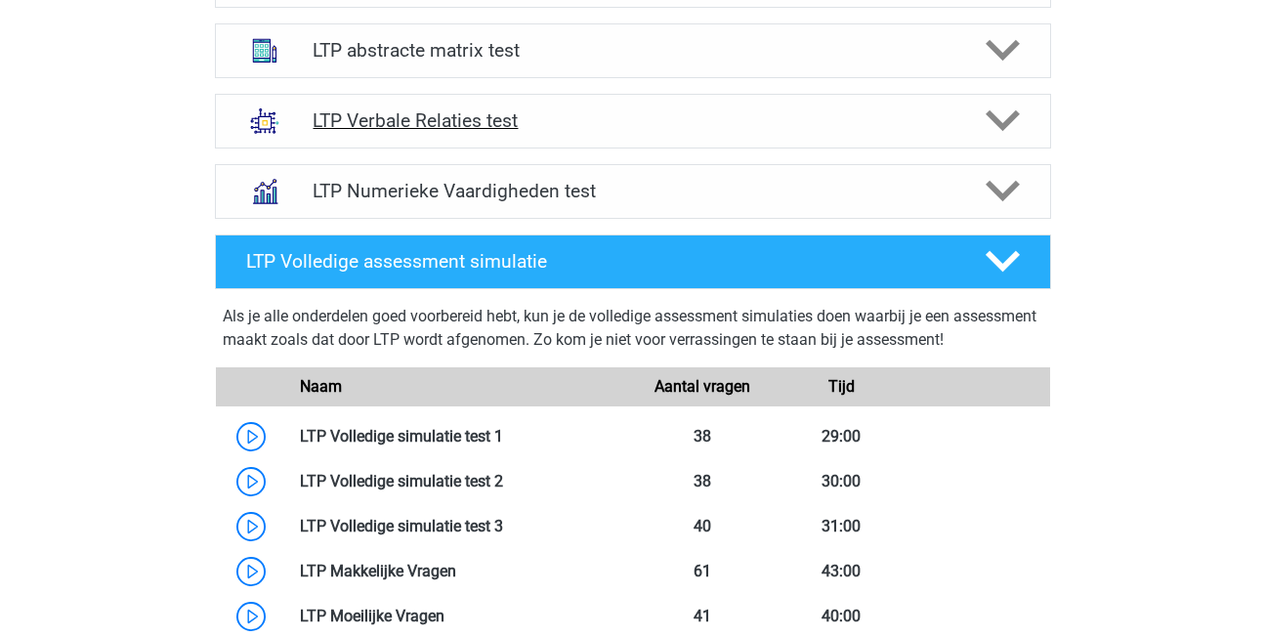
click at [639, 121] on h4 "LTP Verbale Relaties test" at bounding box center [633, 120] width 640 height 22
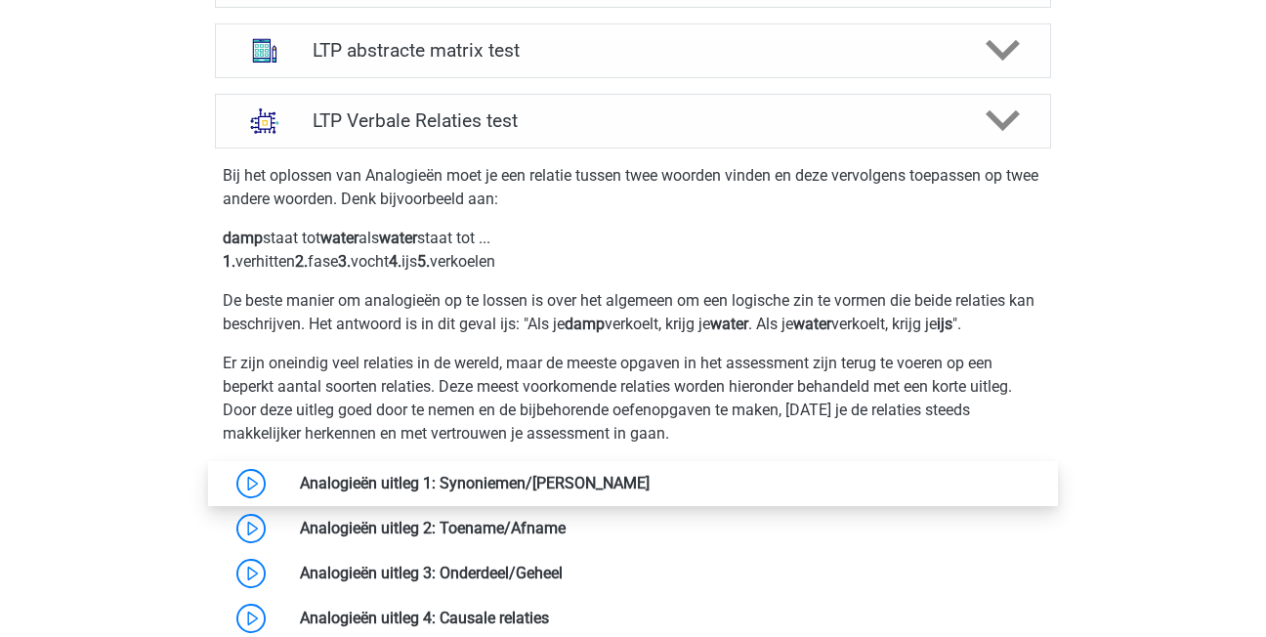
click at [650, 492] on link at bounding box center [650, 483] width 0 height 19
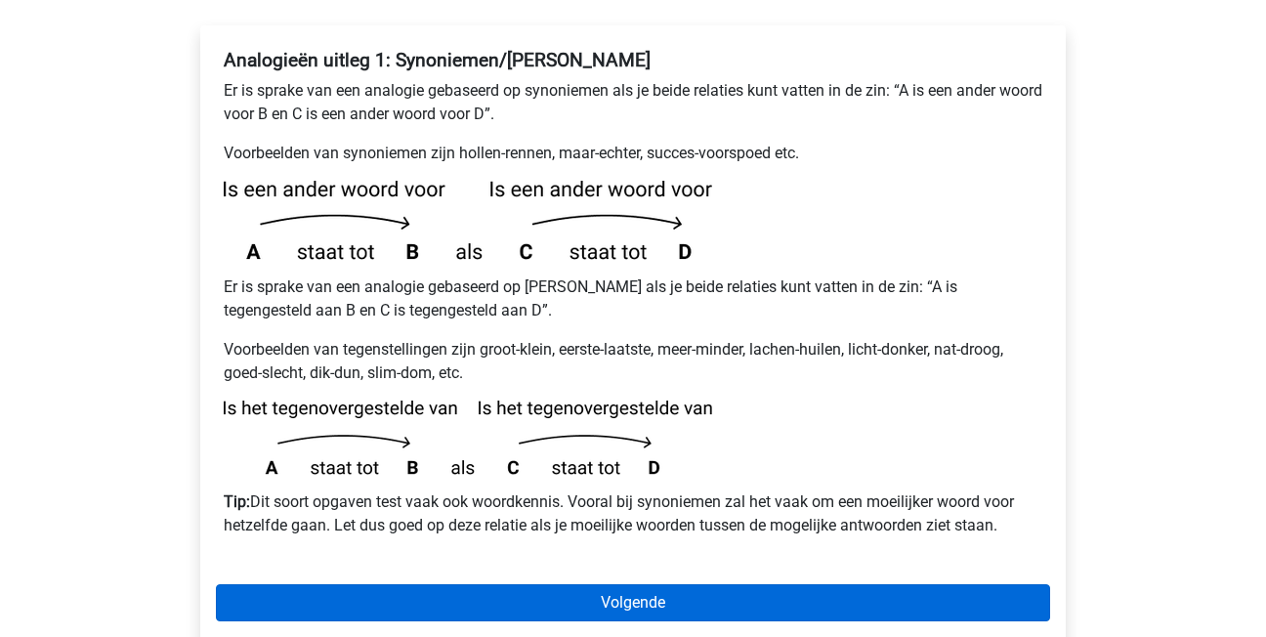
scroll to position [391, 0]
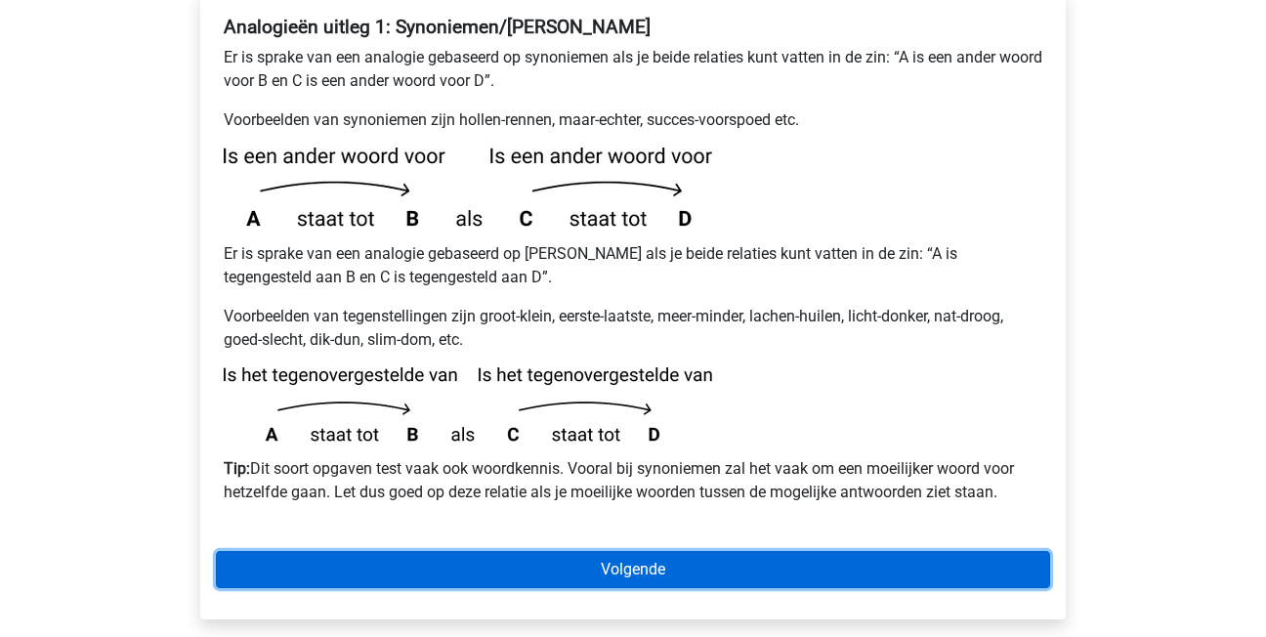
click at [661, 551] on link "Volgende" at bounding box center [633, 569] width 834 height 37
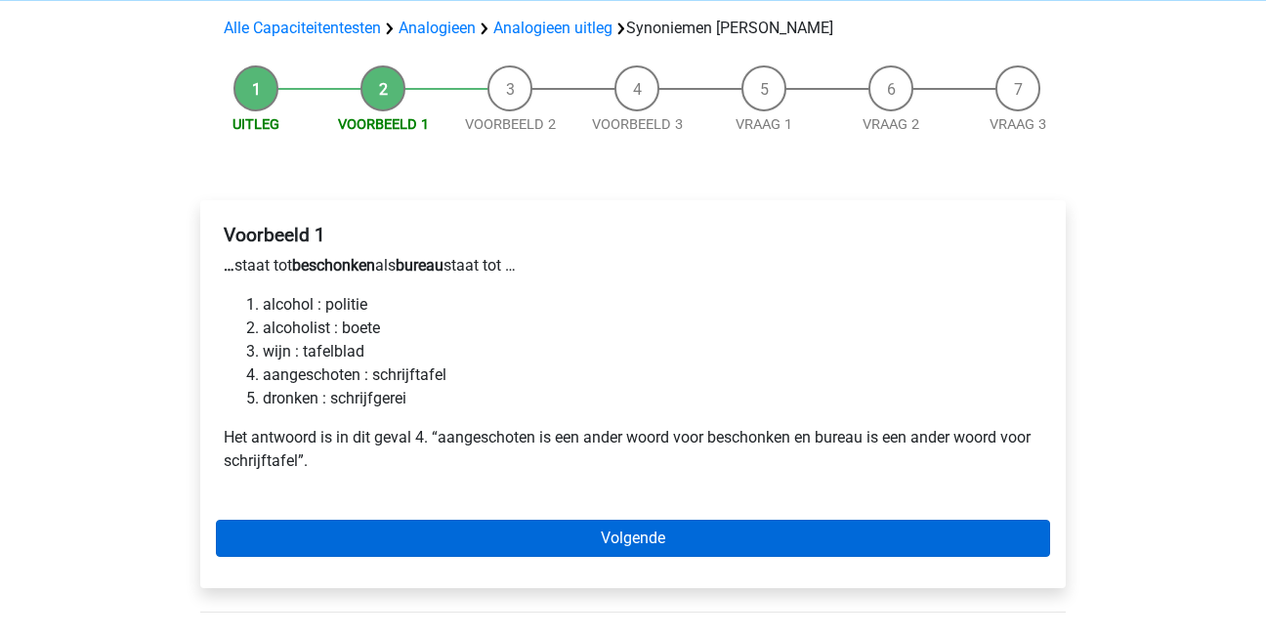
scroll to position [195, 0]
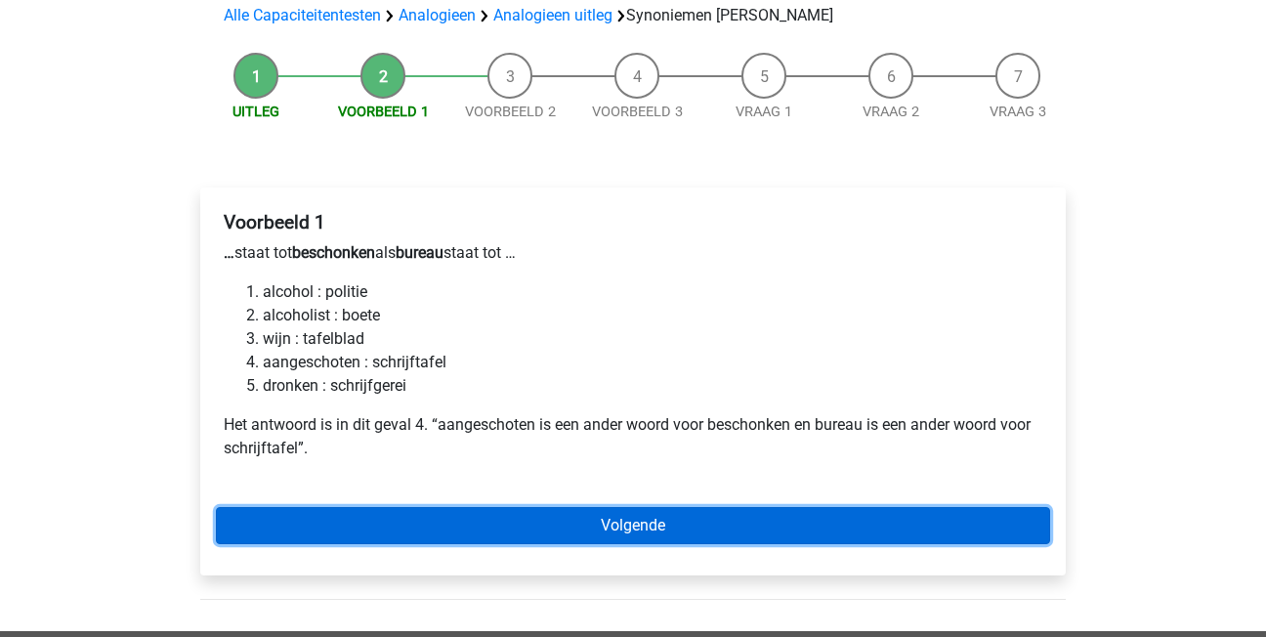
click at [674, 507] on link "Volgende" at bounding box center [633, 525] width 834 height 37
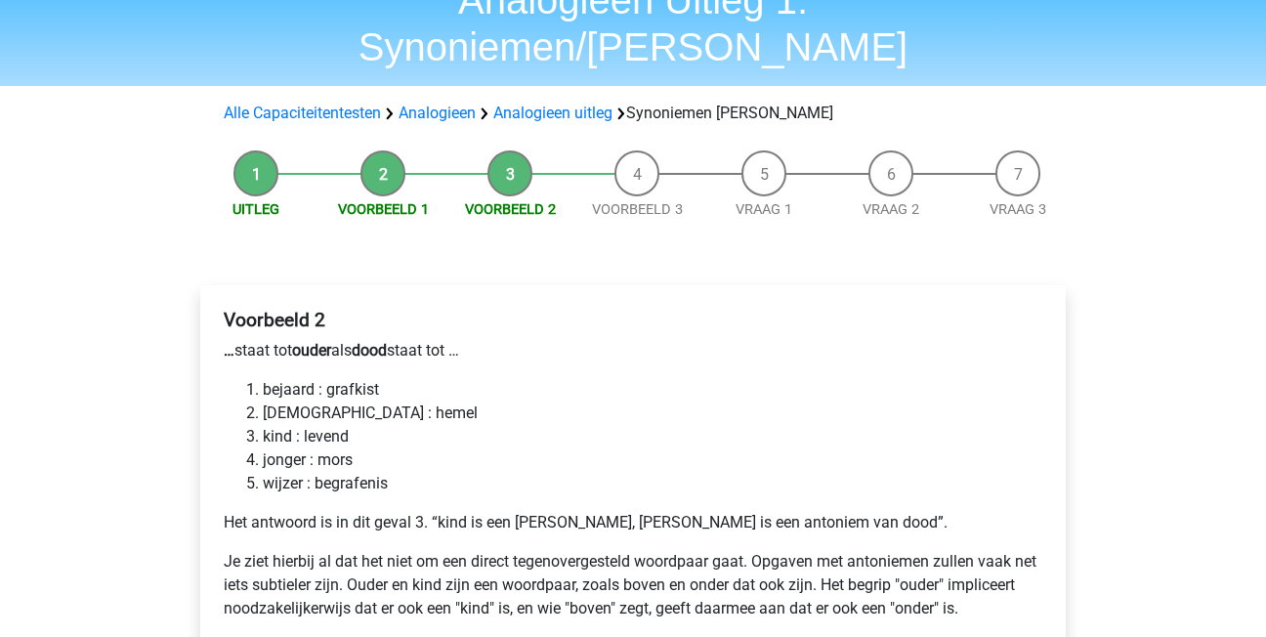
scroll to position [195, 0]
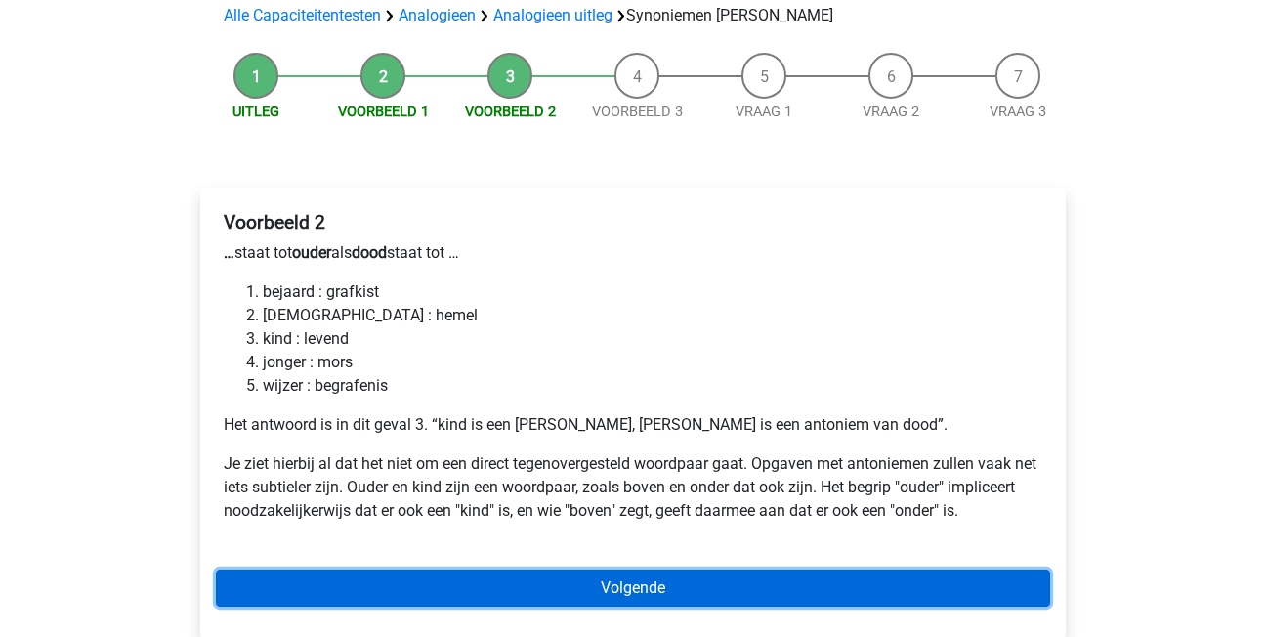
click at [587, 570] on link "Volgende" at bounding box center [633, 588] width 834 height 37
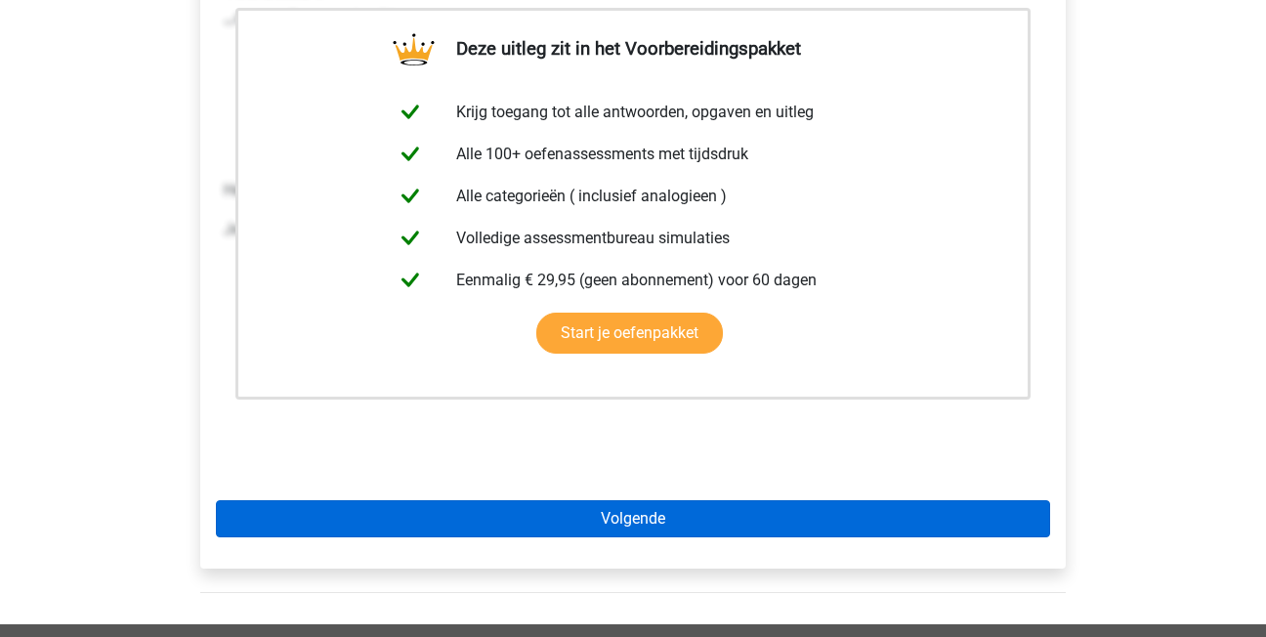
scroll to position [489, 0]
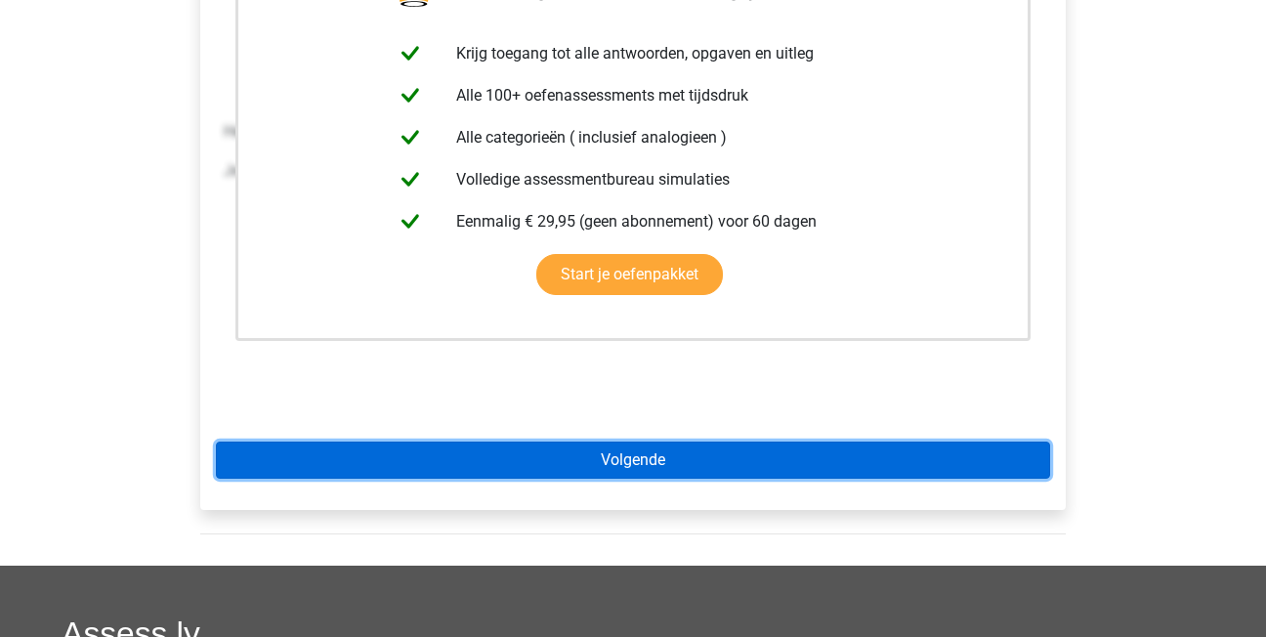
click at [595, 442] on link "Volgende" at bounding box center [633, 460] width 834 height 37
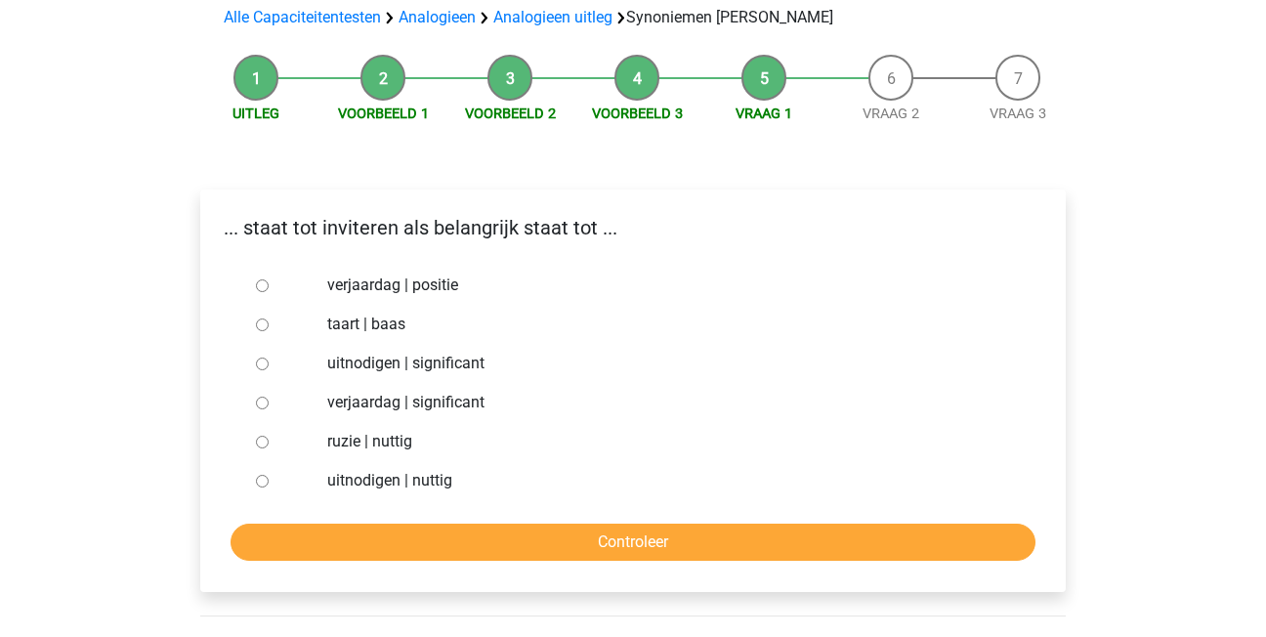
scroll to position [195, 0]
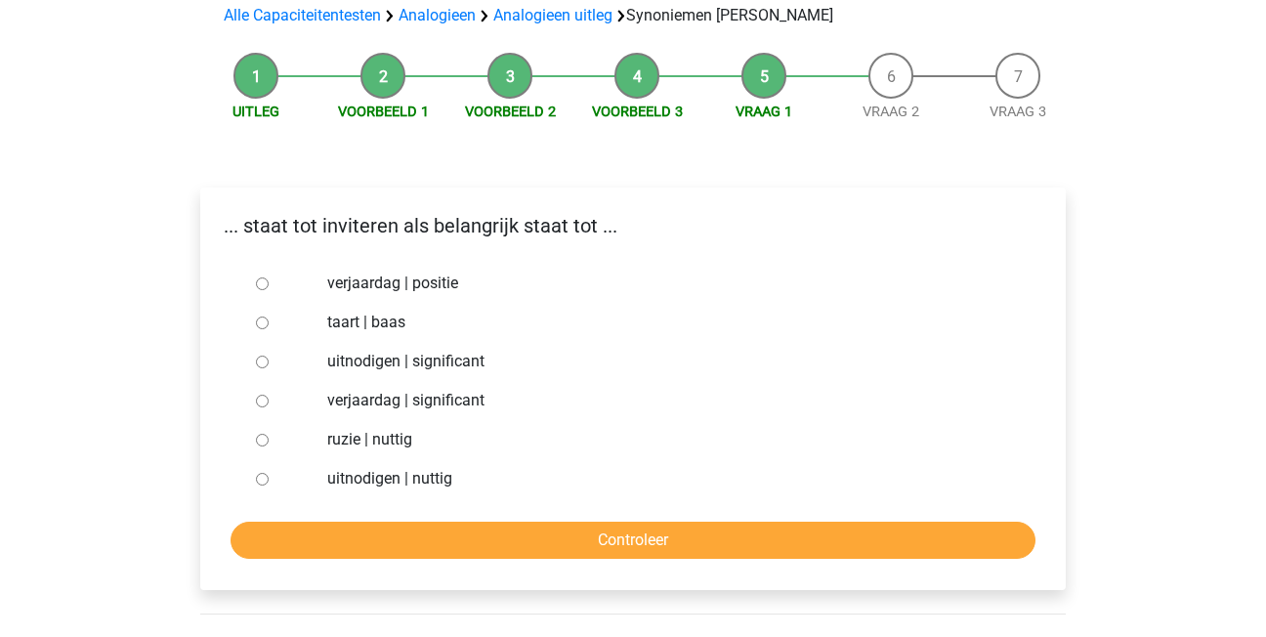
click at [263, 356] on input "uitnodigen | significant" at bounding box center [262, 362] width 13 height 13
radio input "true"
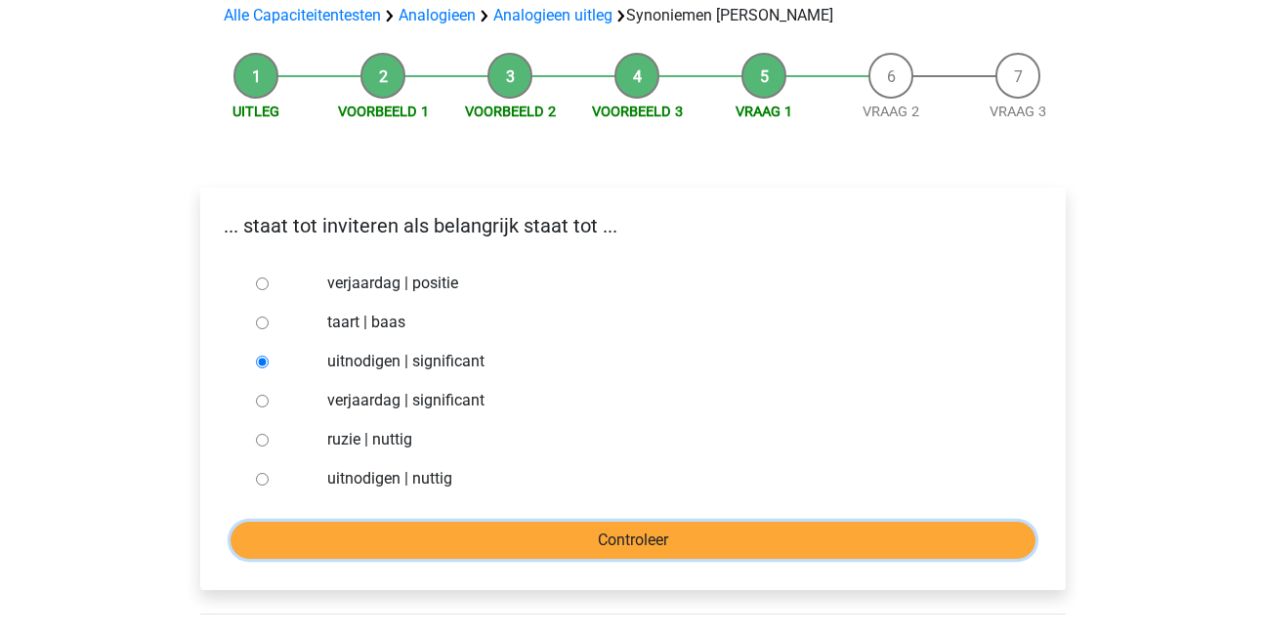
click at [613, 522] on input "Controleer" at bounding box center [633, 540] width 805 height 37
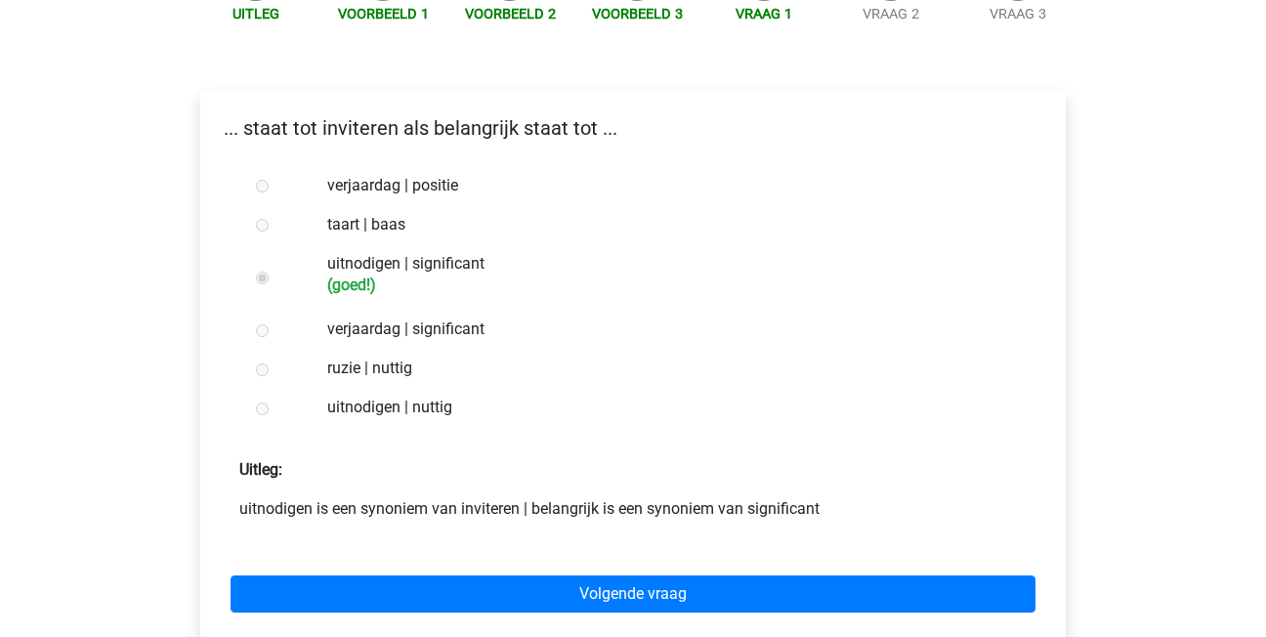
scroll to position [391, 0]
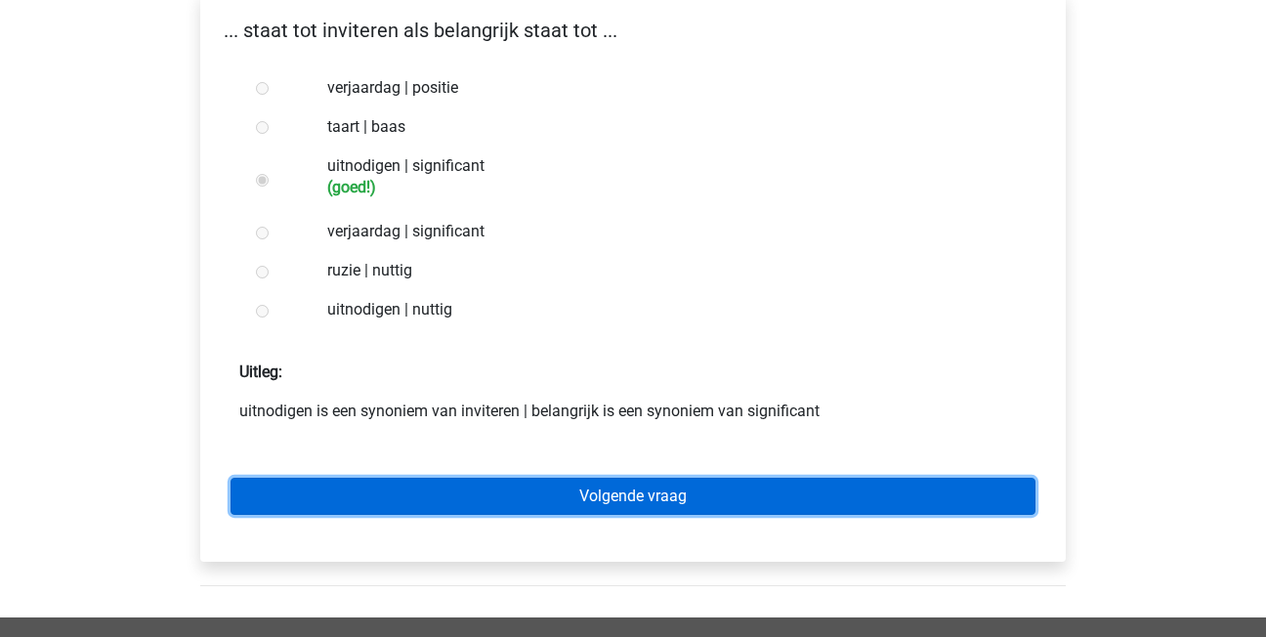
click at [627, 478] on link "Volgende vraag" at bounding box center [633, 496] width 805 height 37
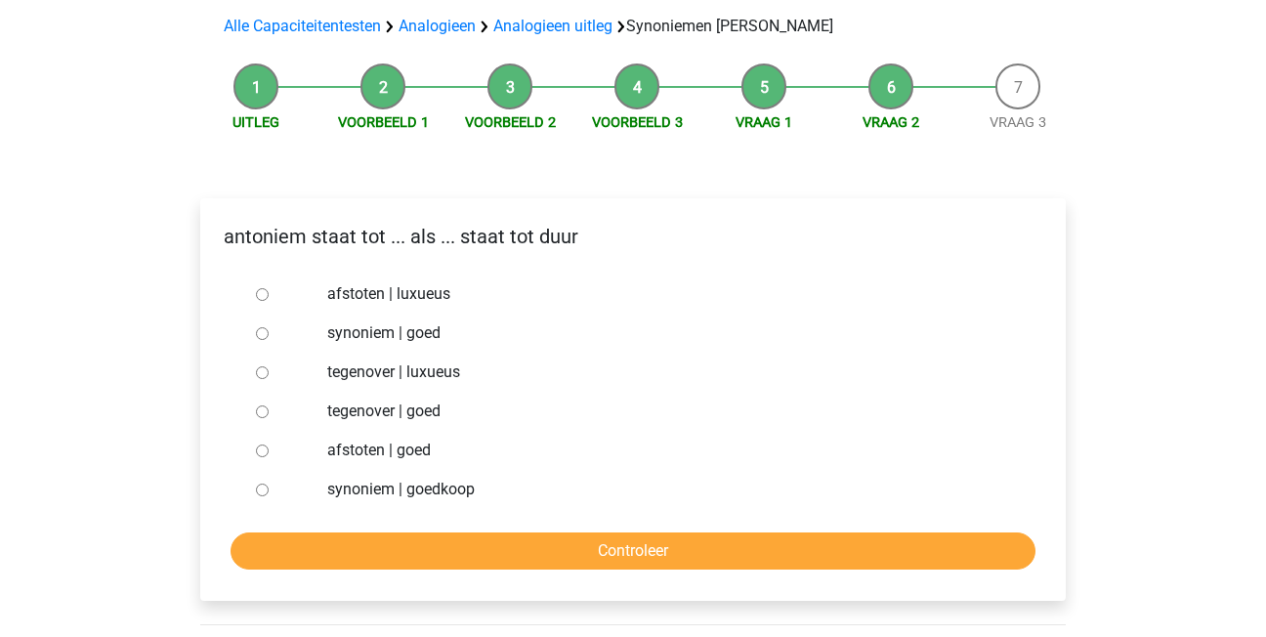
scroll to position [195, 0]
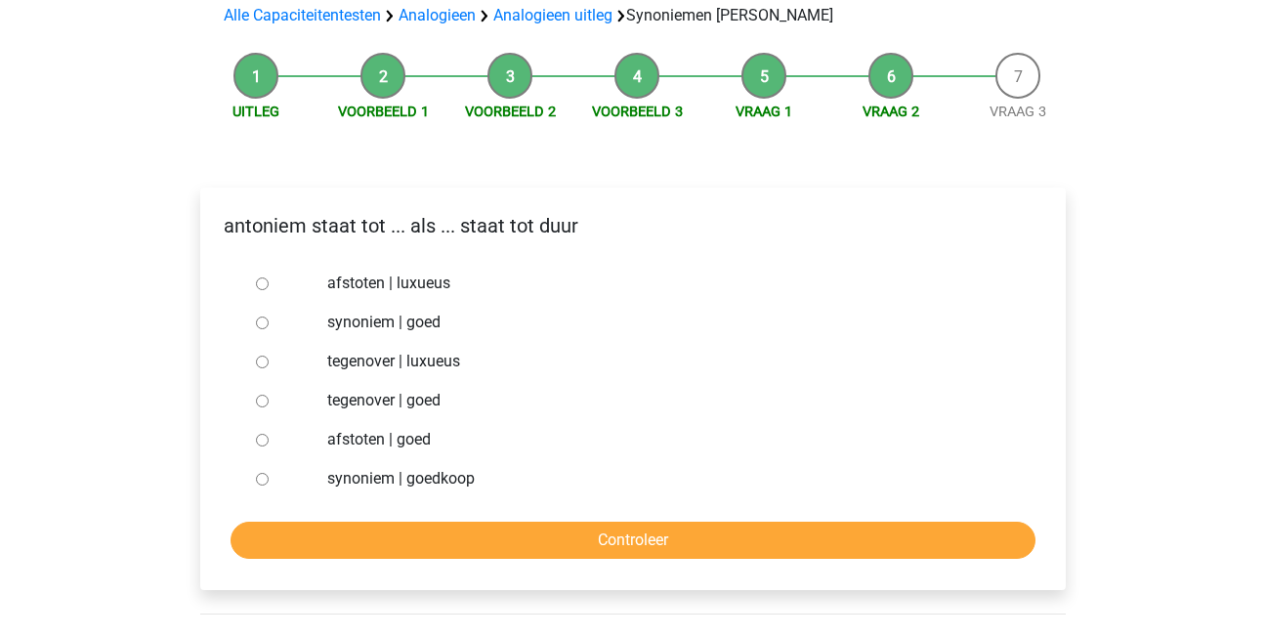
click at [260, 473] on input "synoniem | goedkoop" at bounding box center [262, 479] width 13 height 13
radio input "true"
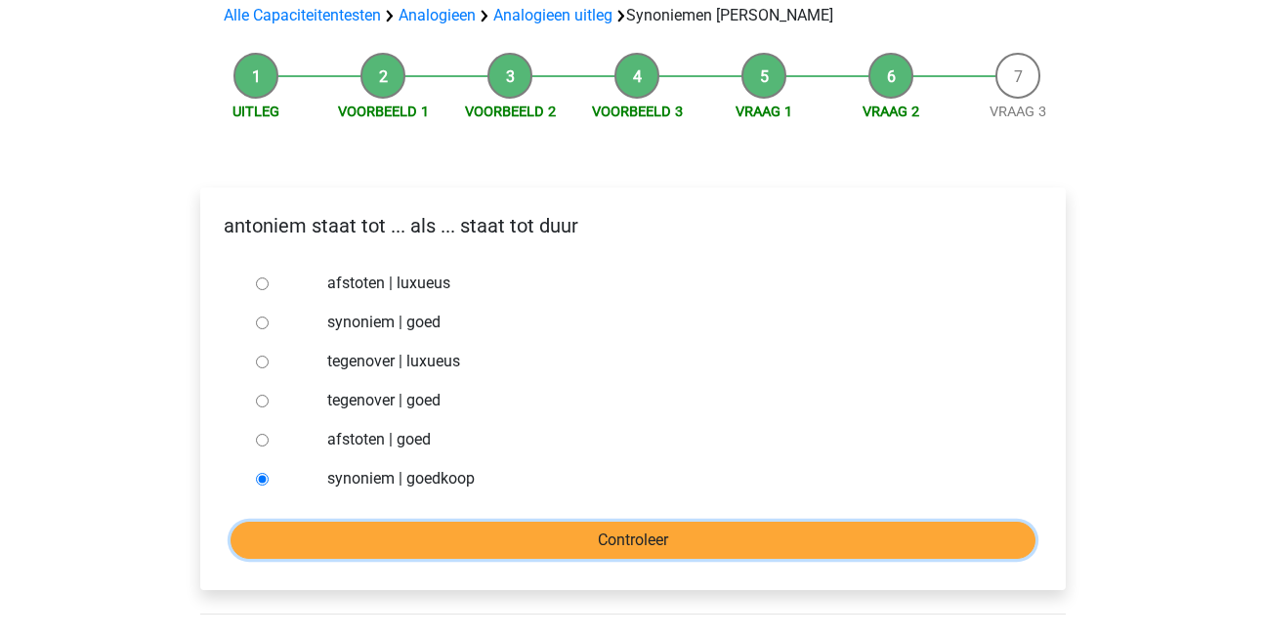
click at [365, 522] on input "Controleer" at bounding box center [633, 540] width 805 height 37
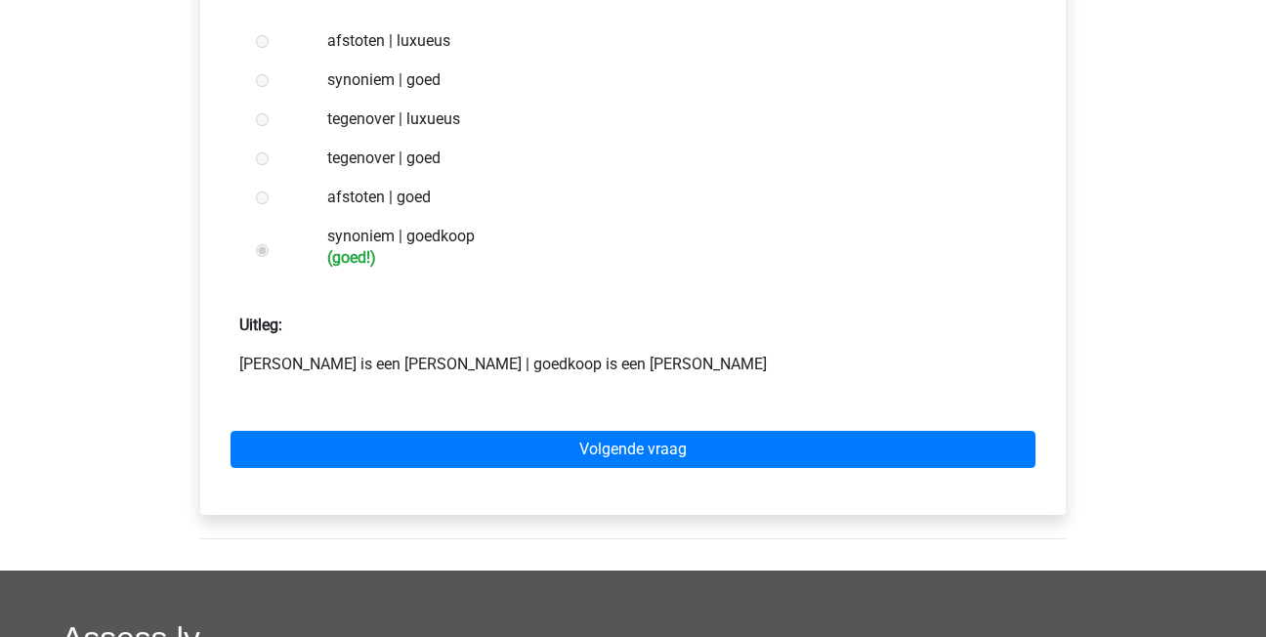
scroll to position [489, 0]
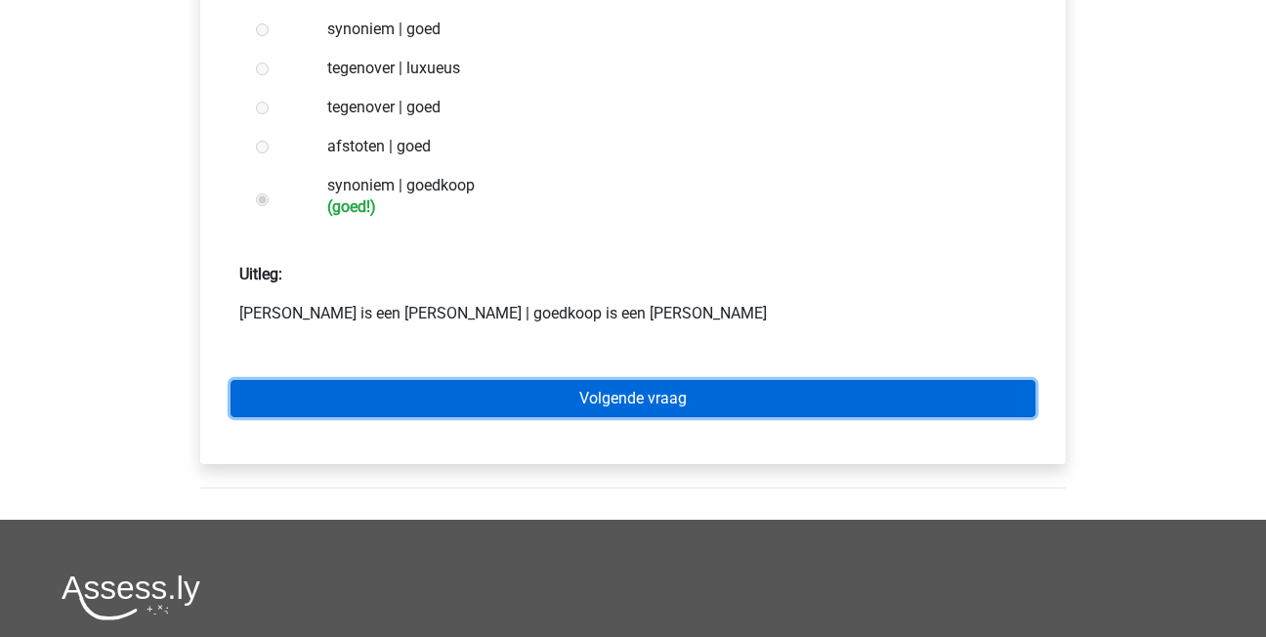
click at [721, 380] on link "Volgende vraag" at bounding box center [633, 398] width 805 height 37
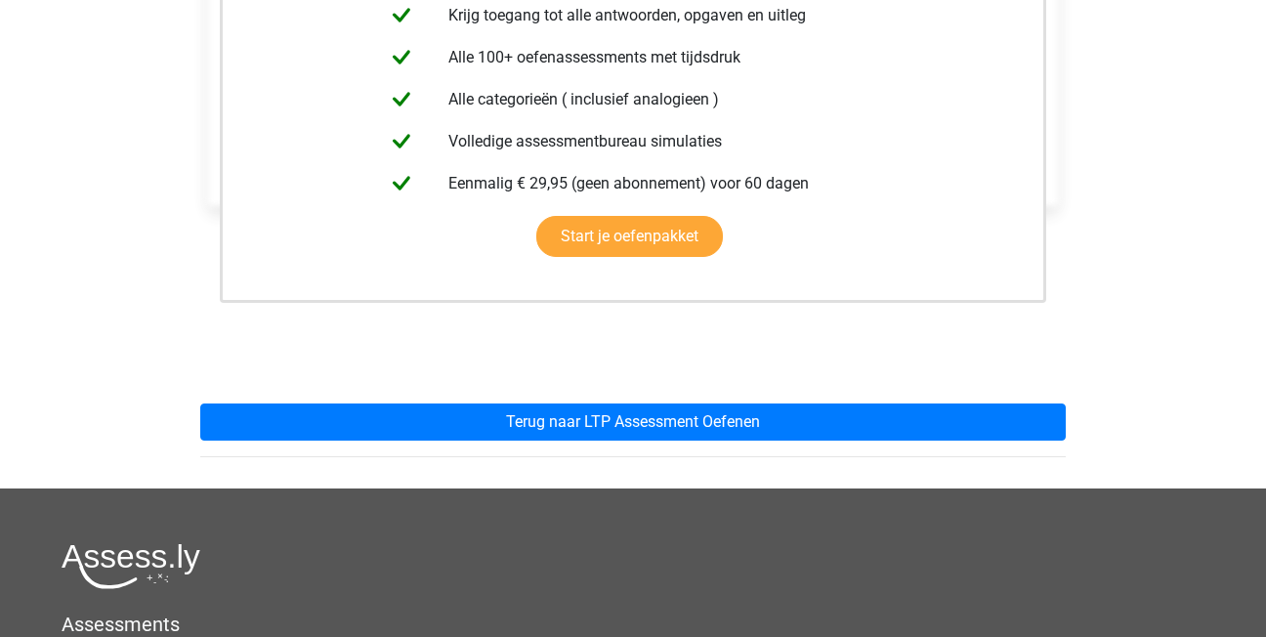
scroll to position [489, 0]
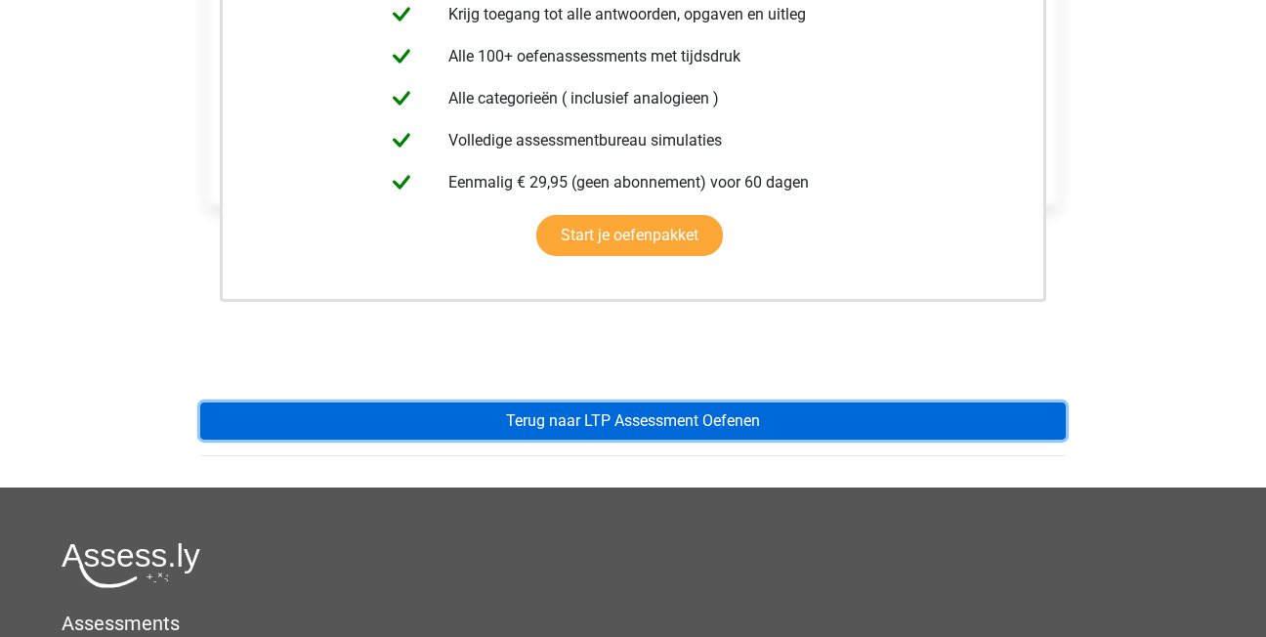
click at [610, 403] on link "Terug naar LTP Assessment Oefenen" at bounding box center [633, 421] width 866 height 37
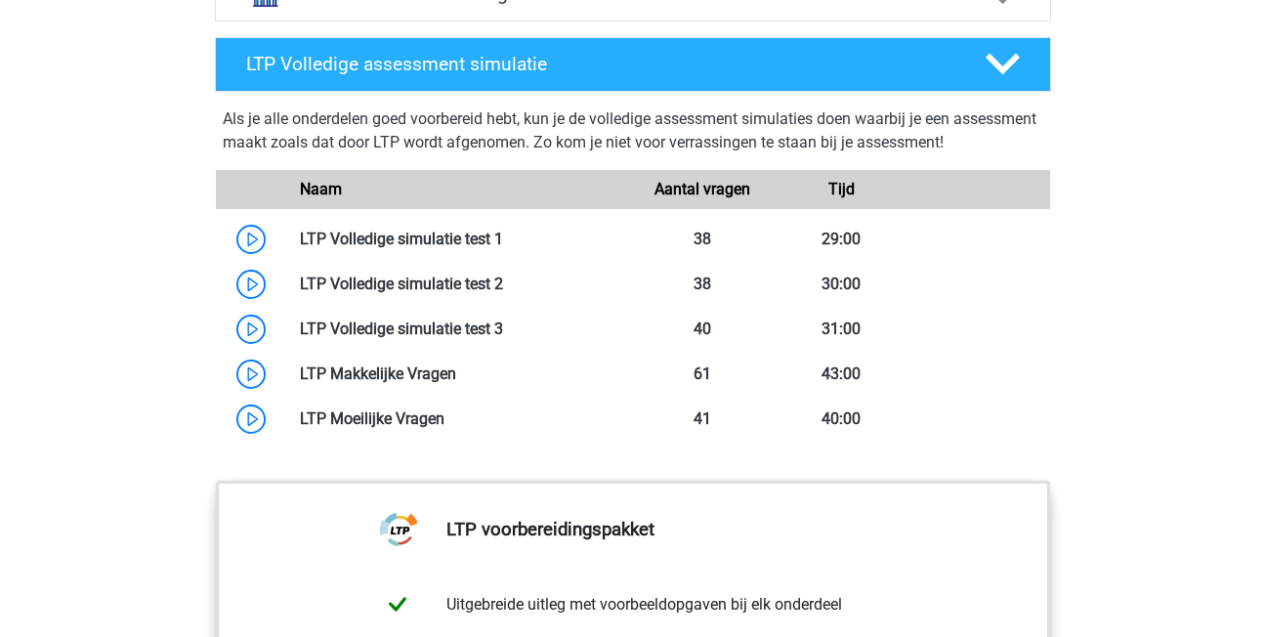
scroll to position [1563, 0]
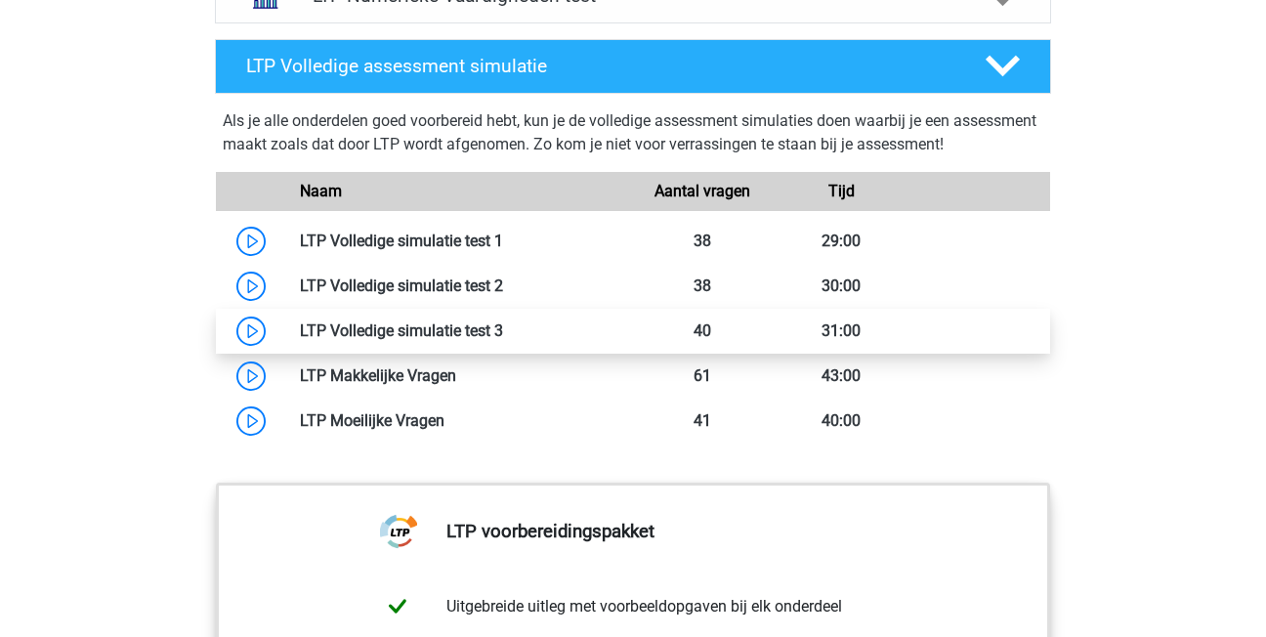
click at [503, 321] on link at bounding box center [503, 330] width 0 height 19
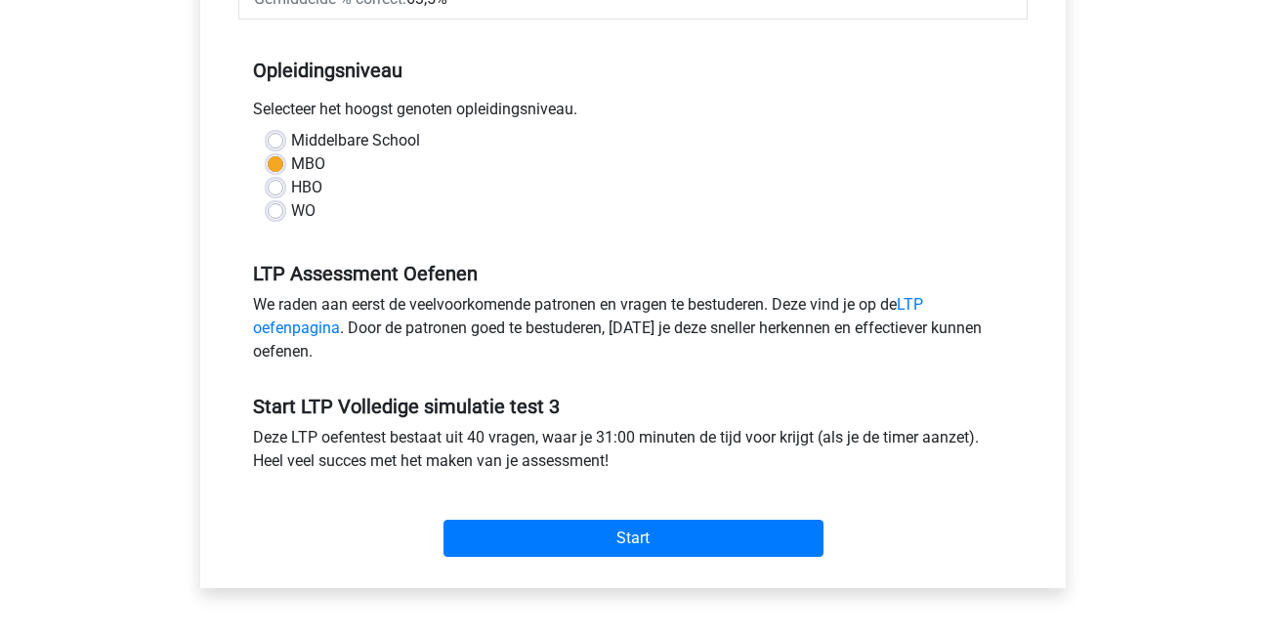
scroll to position [391, 0]
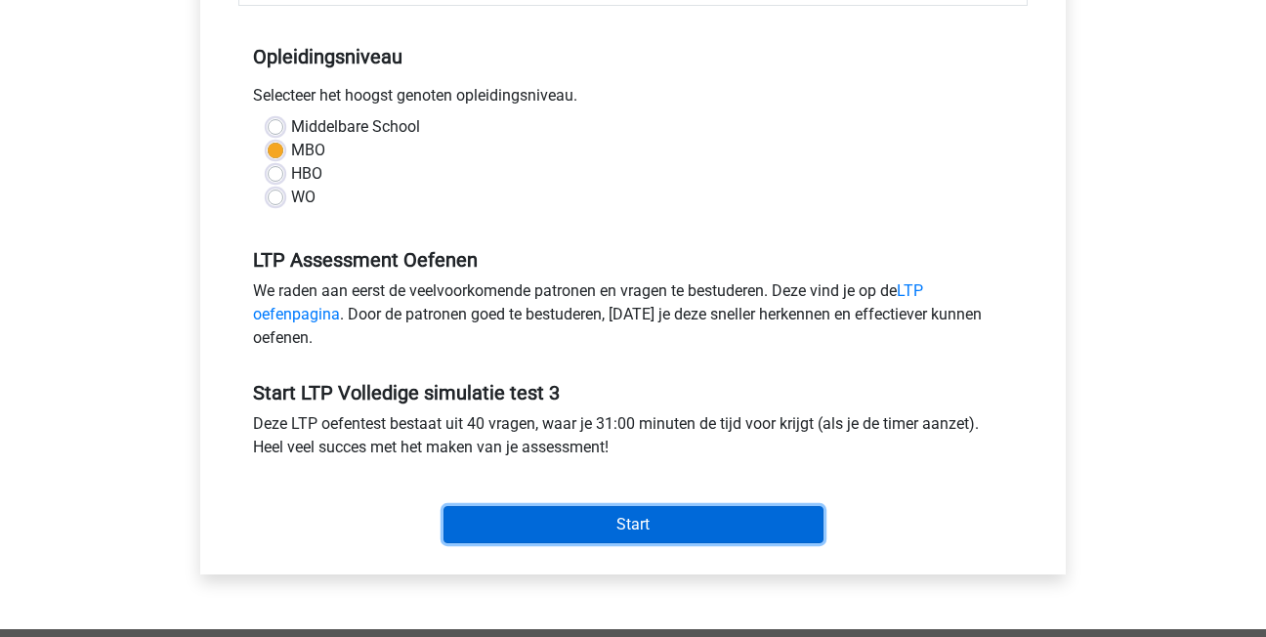
click at [678, 513] on input "Start" at bounding box center [634, 524] width 380 height 37
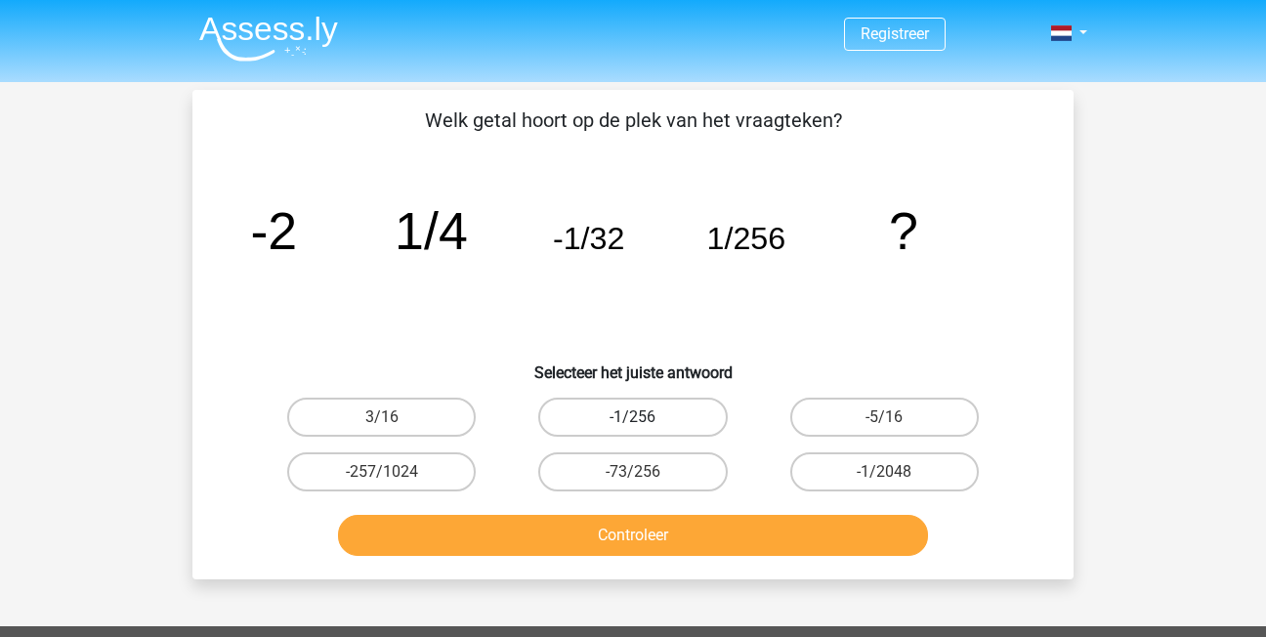
click at [586, 412] on label "-1/256" at bounding box center [632, 417] width 189 height 39
click at [633, 417] on input "-1/256" at bounding box center [639, 423] width 13 height 13
radio input "true"
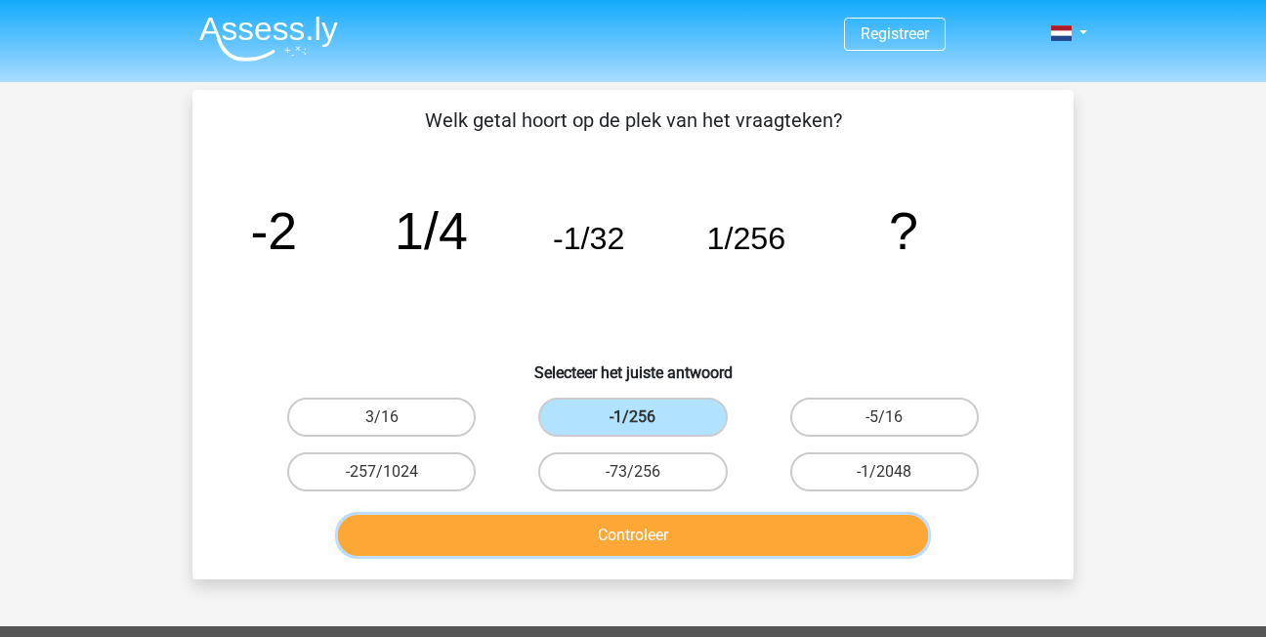
click at [603, 522] on button "Controleer" at bounding box center [633, 535] width 591 height 41
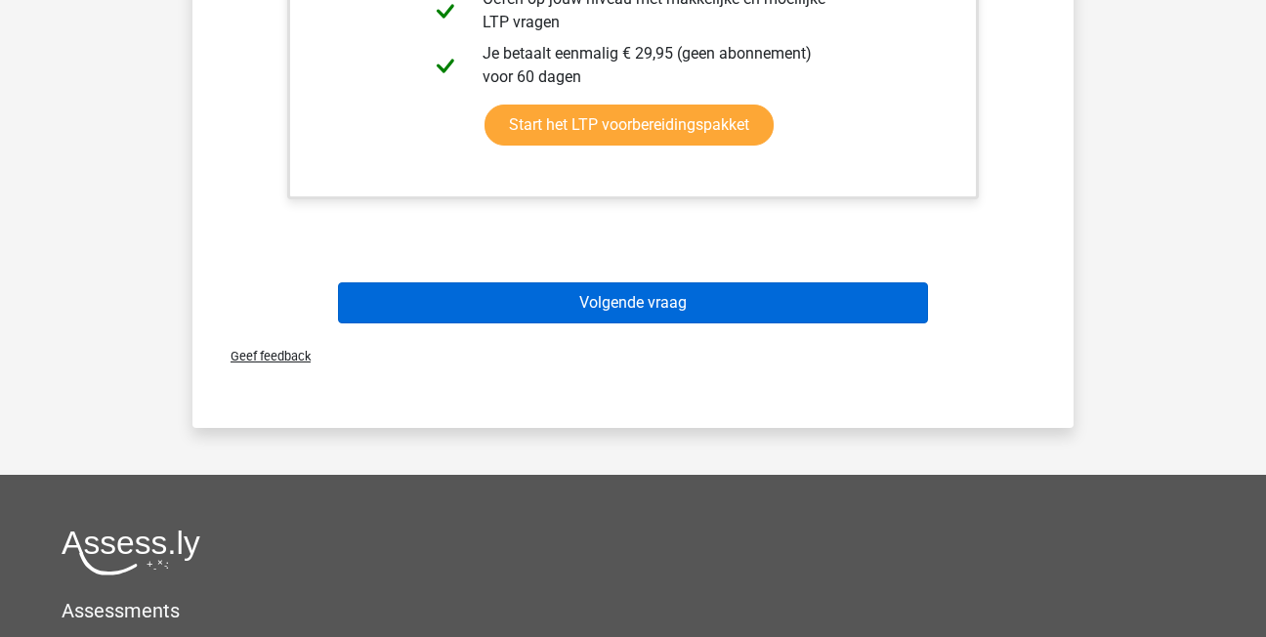
scroll to position [977, 0]
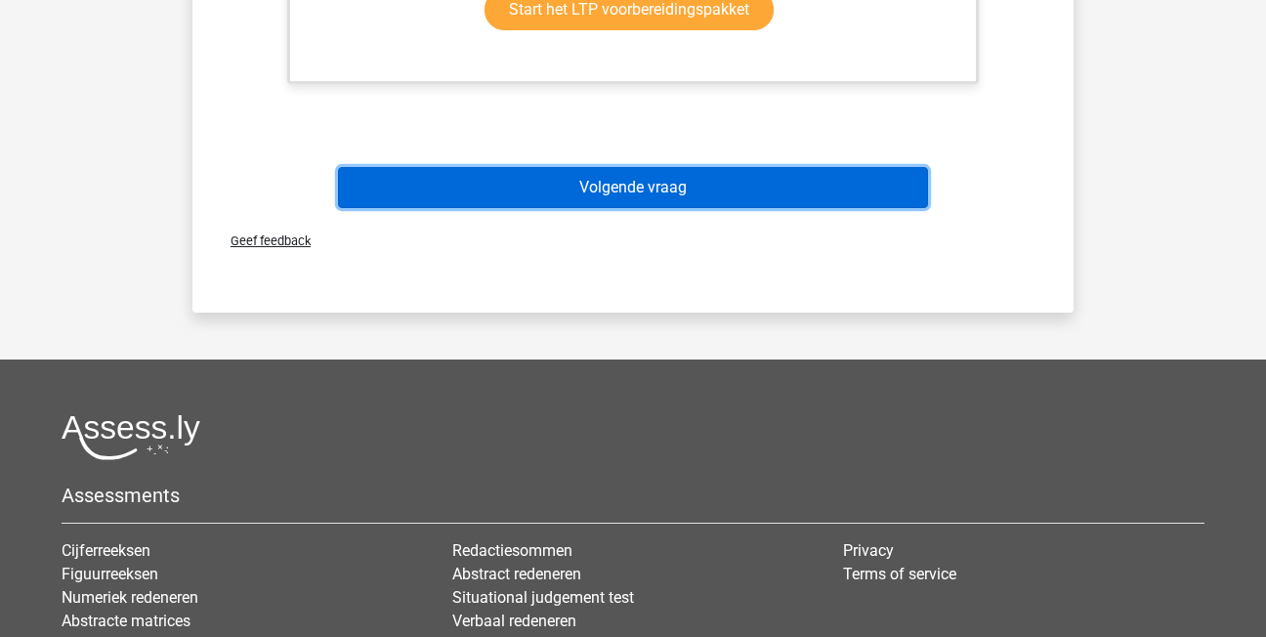
click at [663, 198] on button "Volgende vraag" at bounding box center [633, 187] width 591 height 41
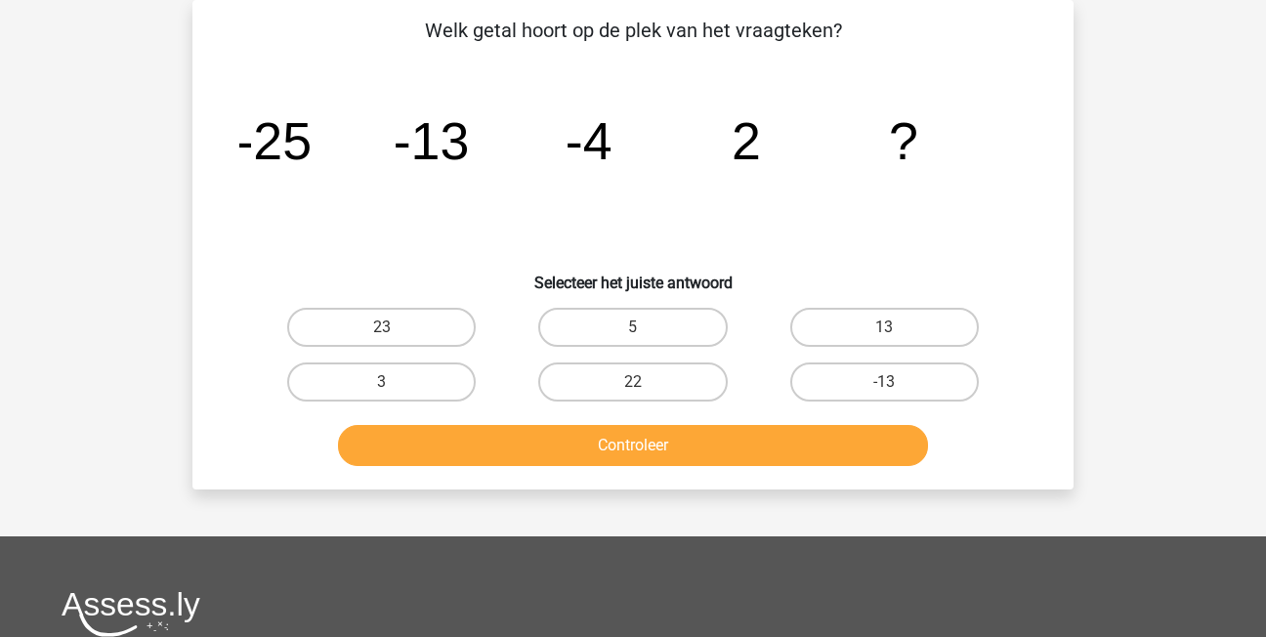
scroll to position [0, 0]
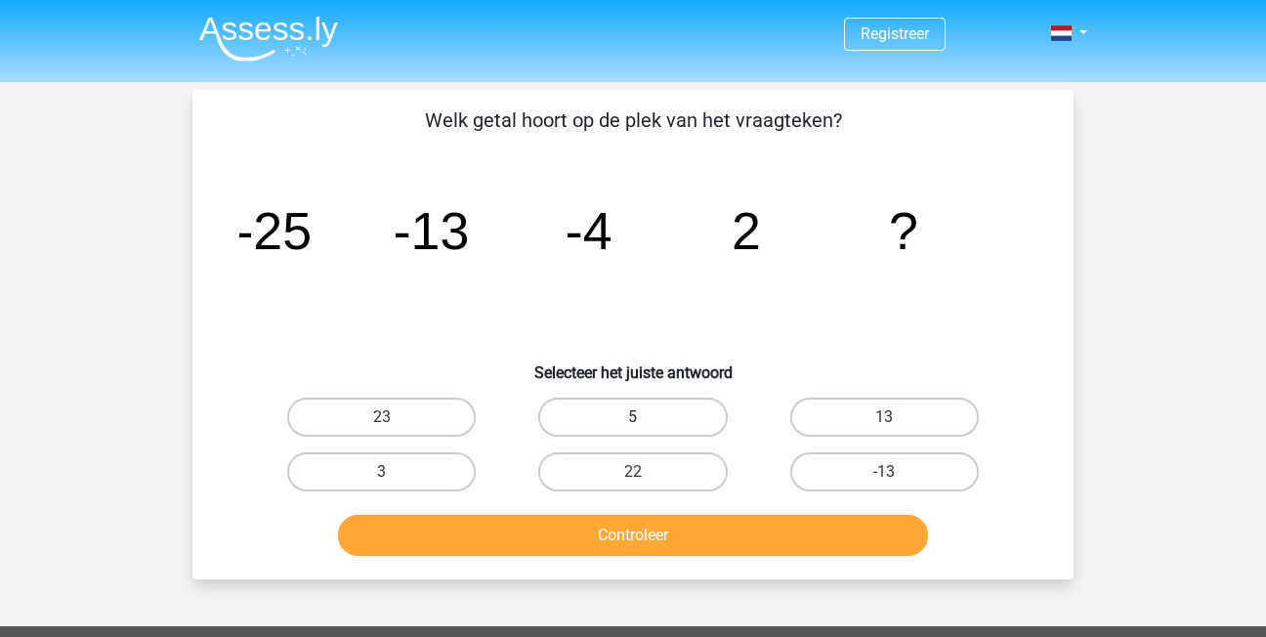
click at [689, 415] on label "5" at bounding box center [632, 417] width 189 height 39
click at [646, 417] on input "5" at bounding box center [639, 423] width 13 height 13
radio input "true"
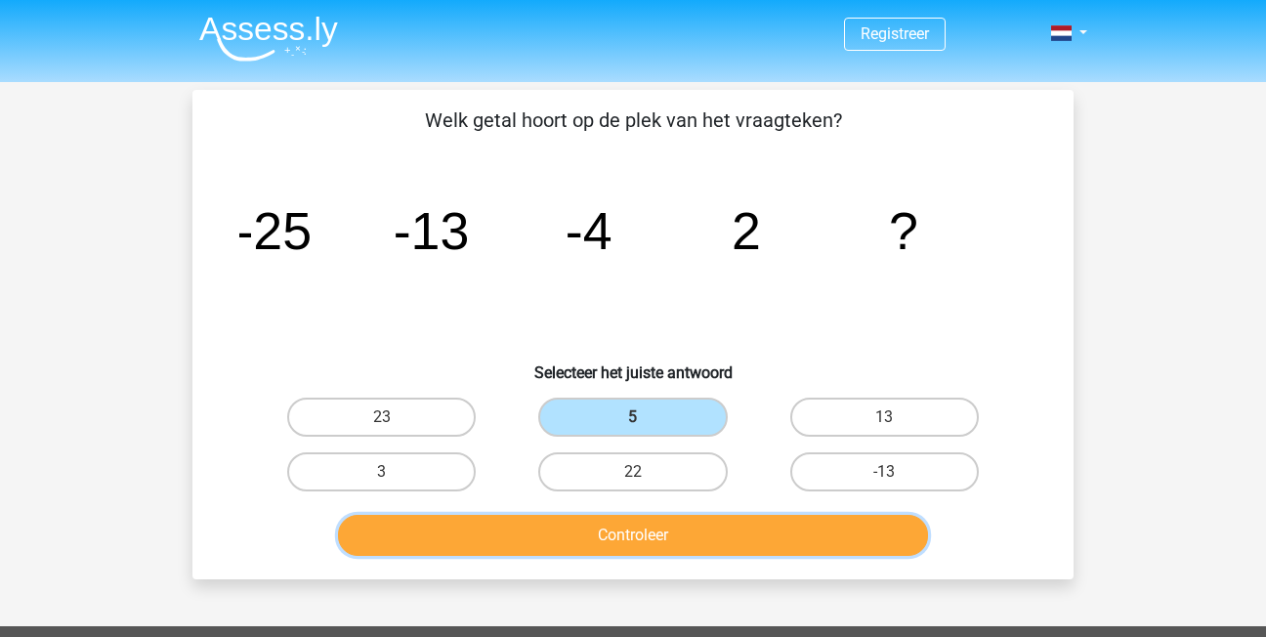
click at [772, 542] on button "Controleer" at bounding box center [633, 535] width 591 height 41
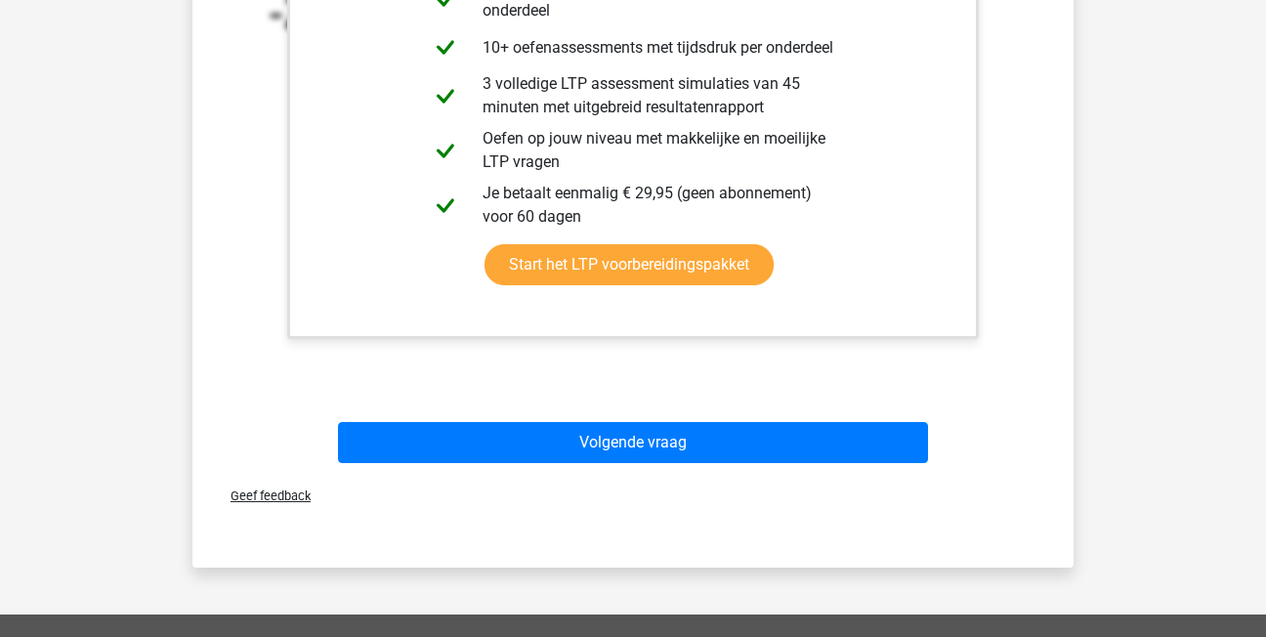
scroll to position [782, 0]
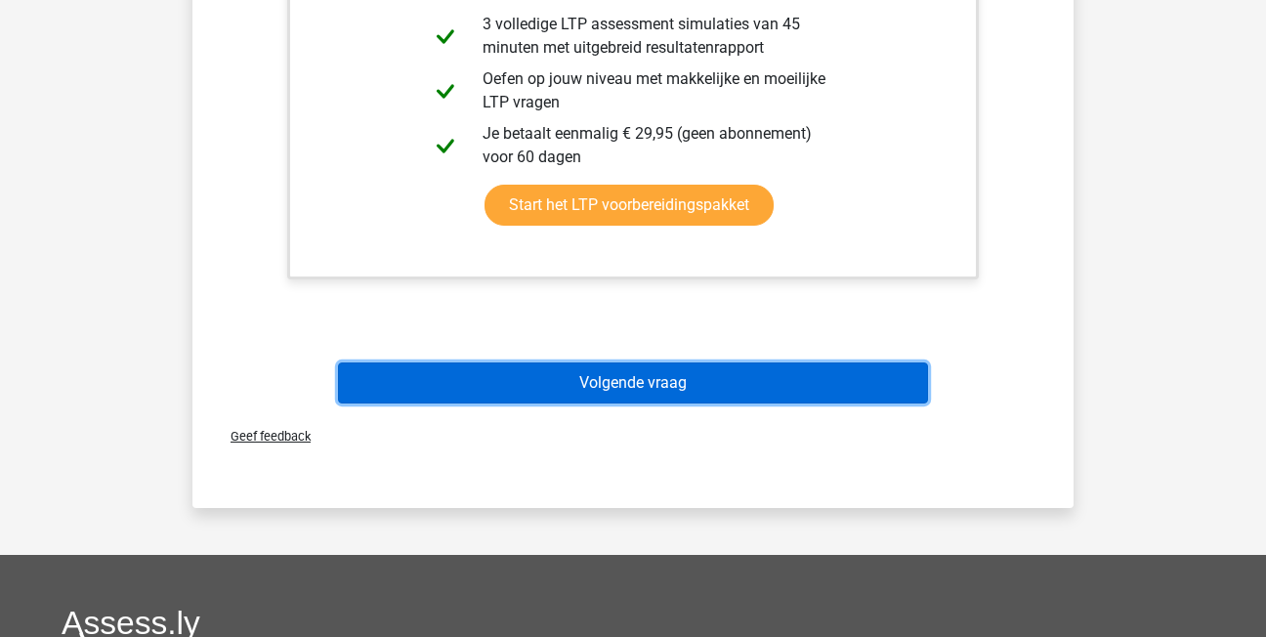
click at [574, 391] on button "Volgende vraag" at bounding box center [633, 383] width 591 height 41
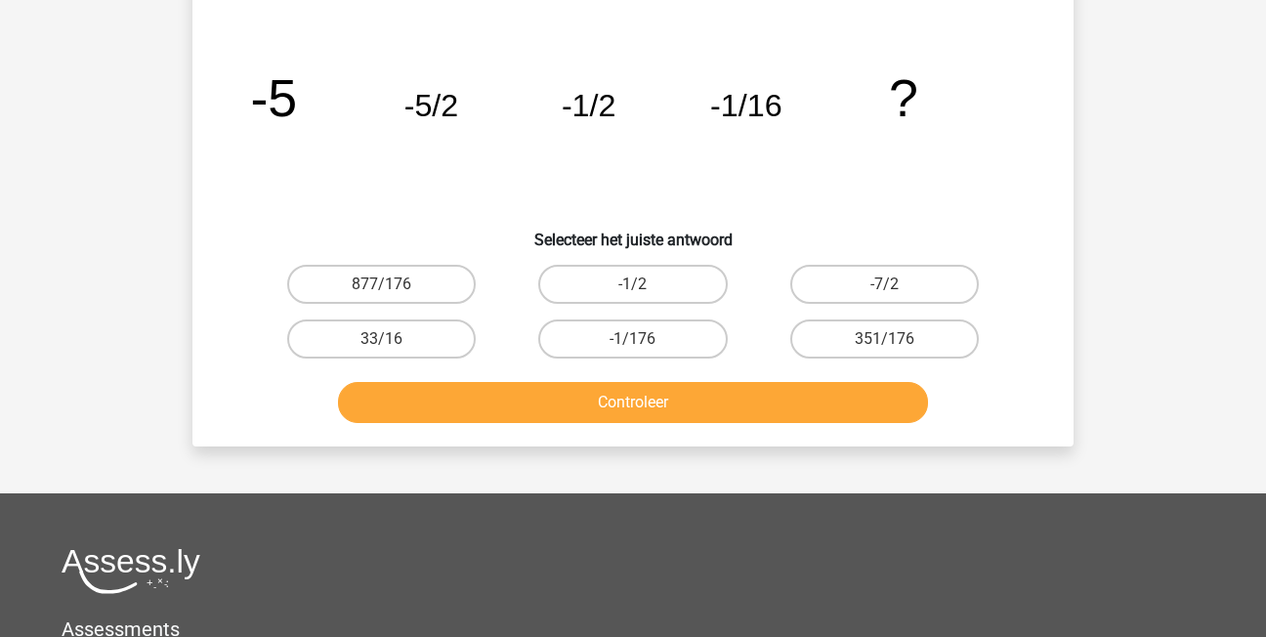
scroll to position [90, 0]
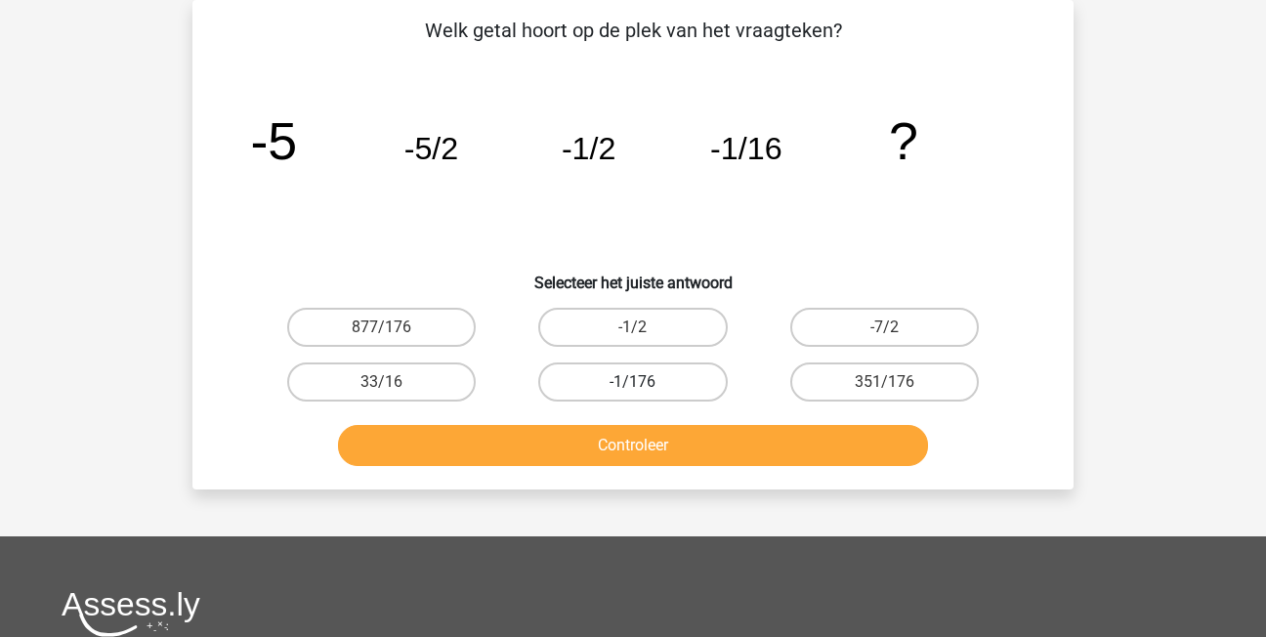
click at [595, 380] on label "-1/176" at bounding box center [632, 382] width 189 height 39
click at [633, 382] on input "-1/176" at bounding box center [639, 388] width 13 height 13
radio input "true"
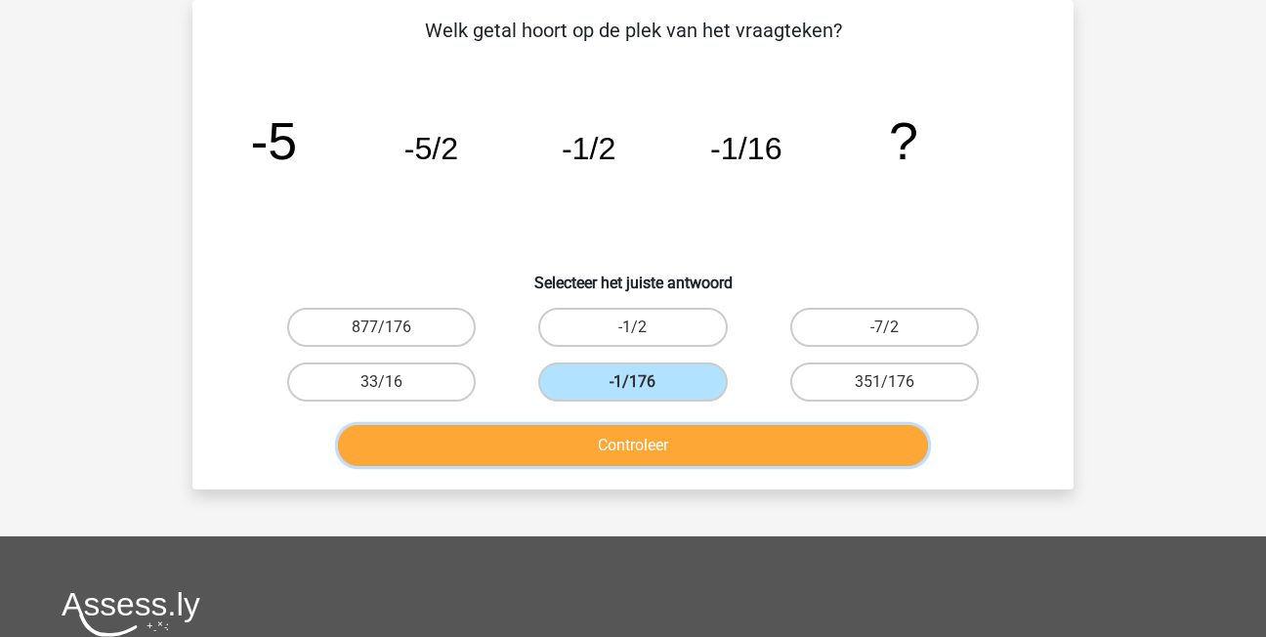
click at [642, 456] on button "Controleer" at bounding box center [633, 445] width 591 height 41
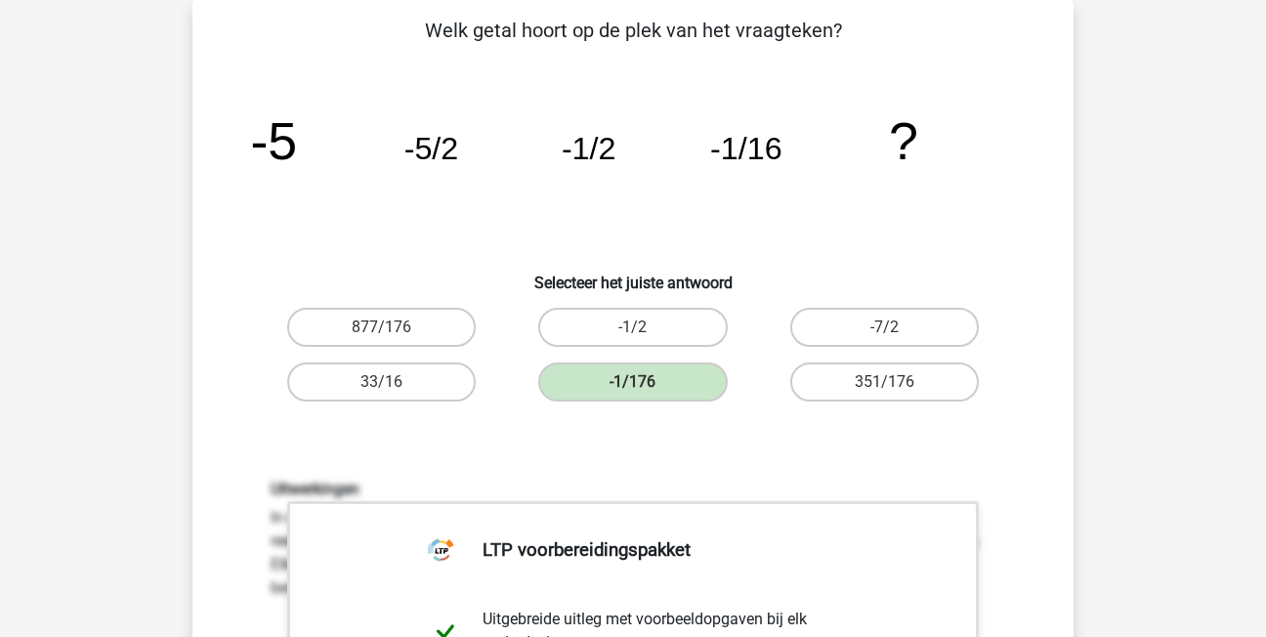
drag, startPoint x: 680, startPoint y: 405, endPoint x: 720, endPoint y: 431, distance: 48.0
click at [720, 431] on div "Welk getal hoort op de plek van het vraagteken? image/svg+xml -5 -5/2 -1/2 -1/1…" at bounding box center [633, 560] width 866 height 1088
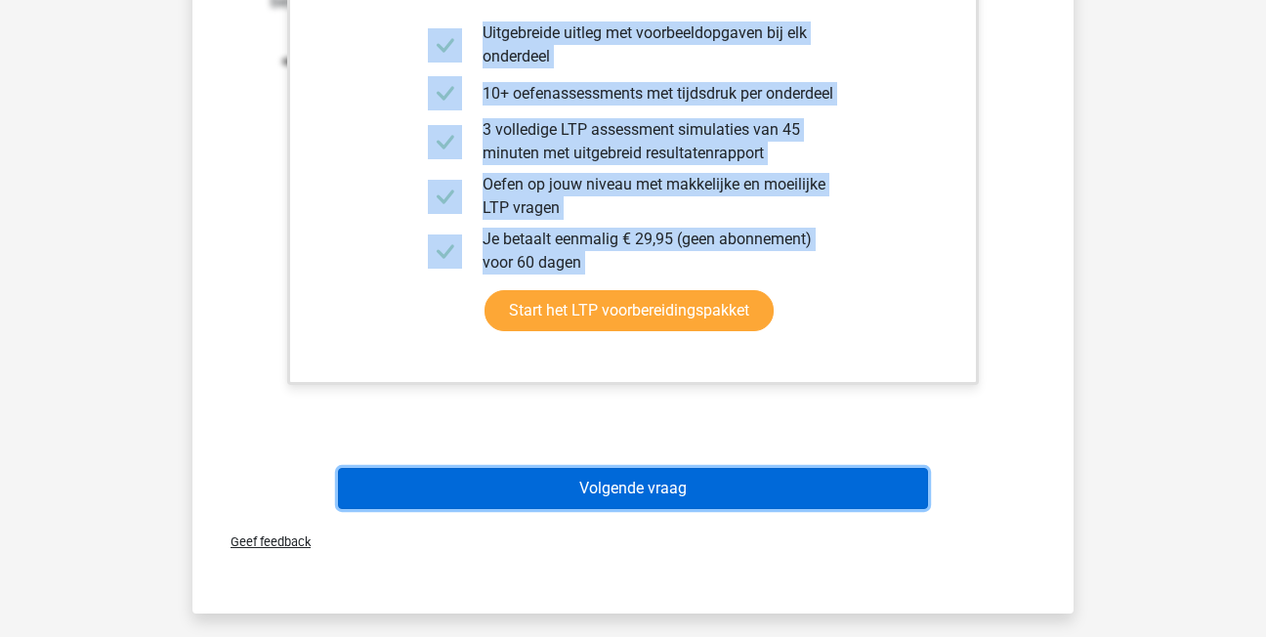
click at [690, 502] on button "Volgende vraag" at bounding box center [633, 488] width 591 height 41
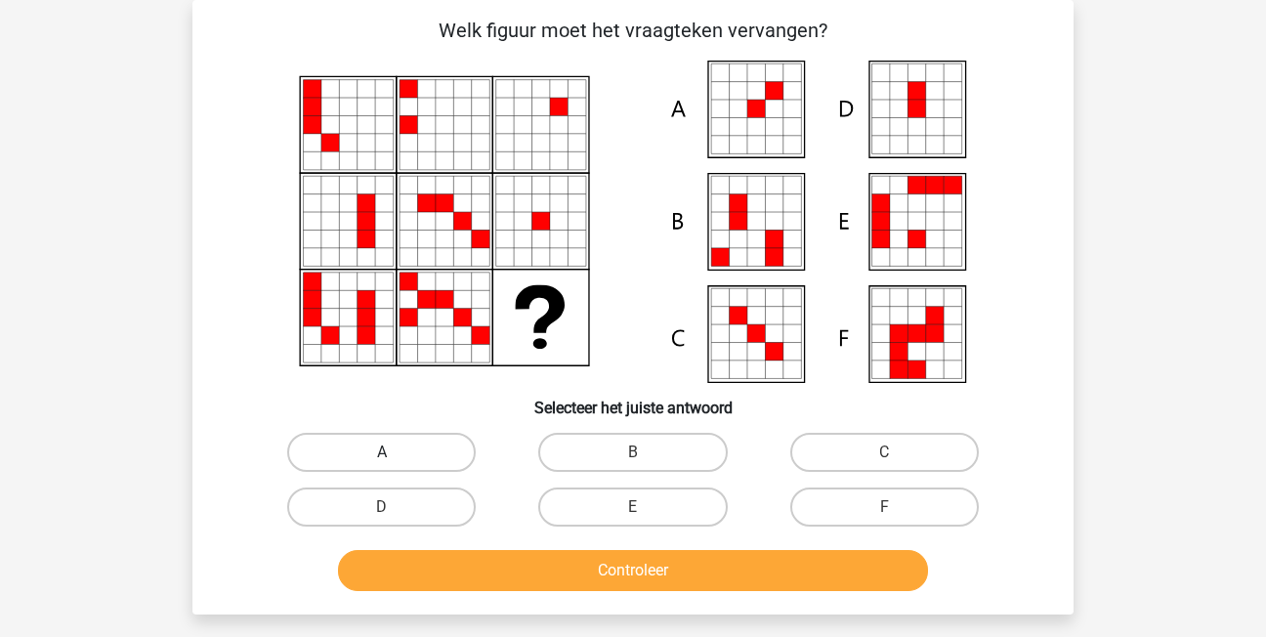
click at [427, 449] on label "A" at bounding box center [381, 452] width 189 height 39
click at [395, 452] on input "A" at bounding box center [388, 458] width 13 height 13
radio input "true"
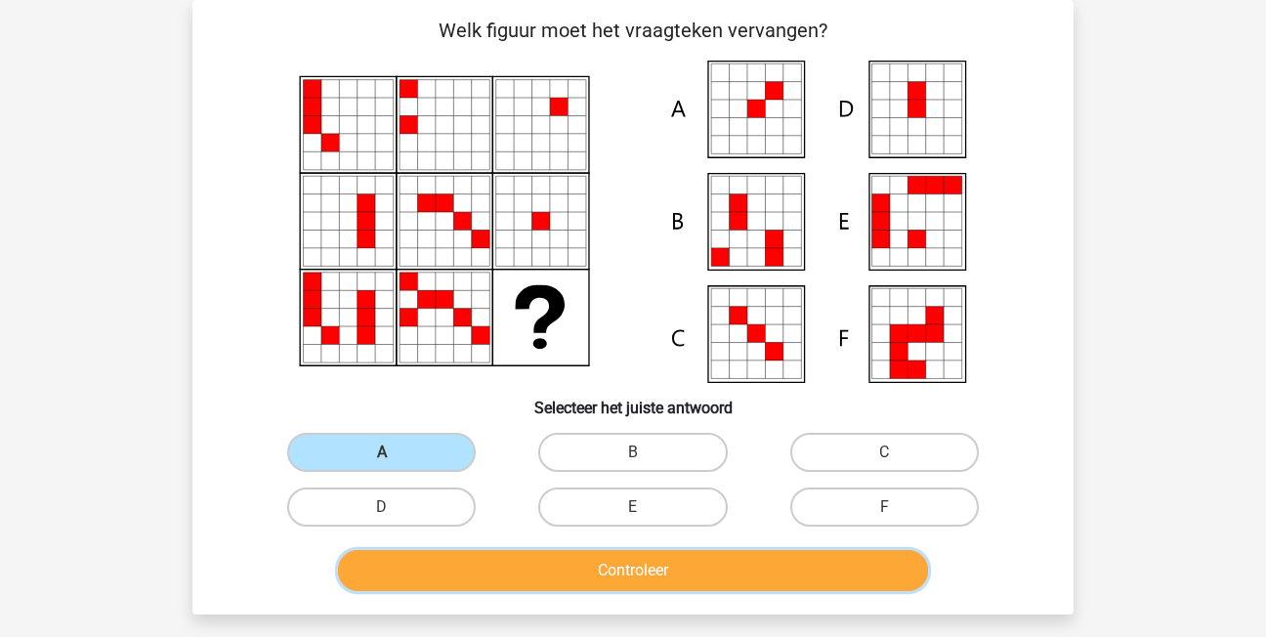
click at [585, 560] on button "Controleer" at bounding box center [633, 570] width 591 height 41
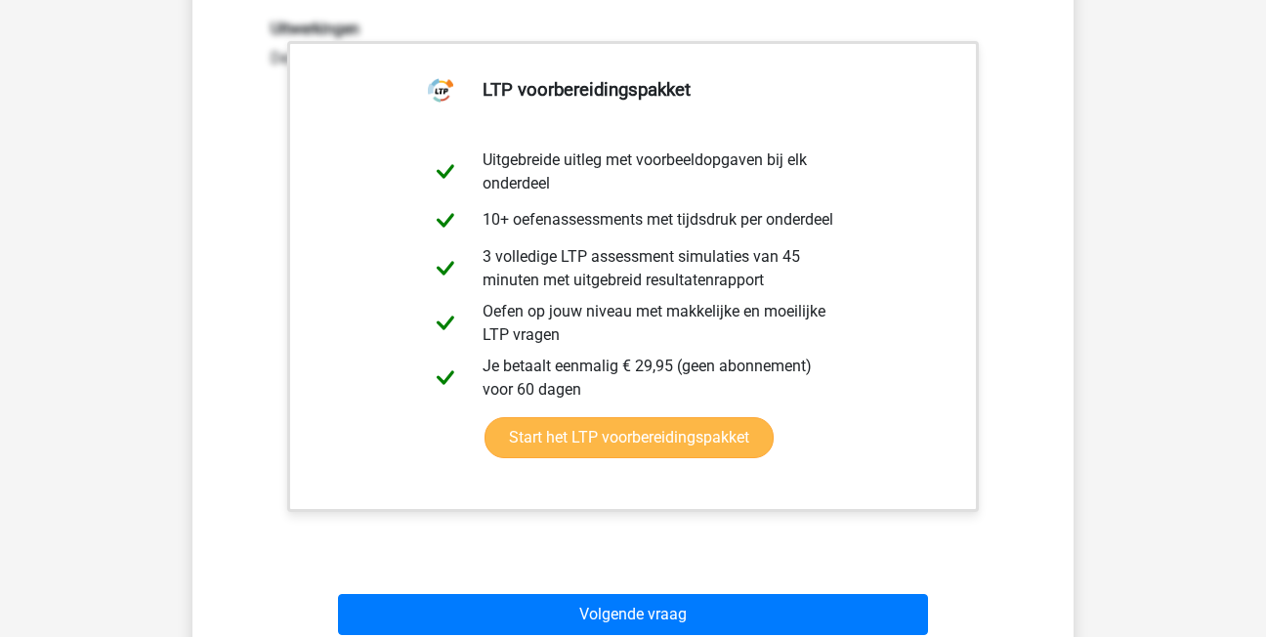
scroll to position [676, 0]
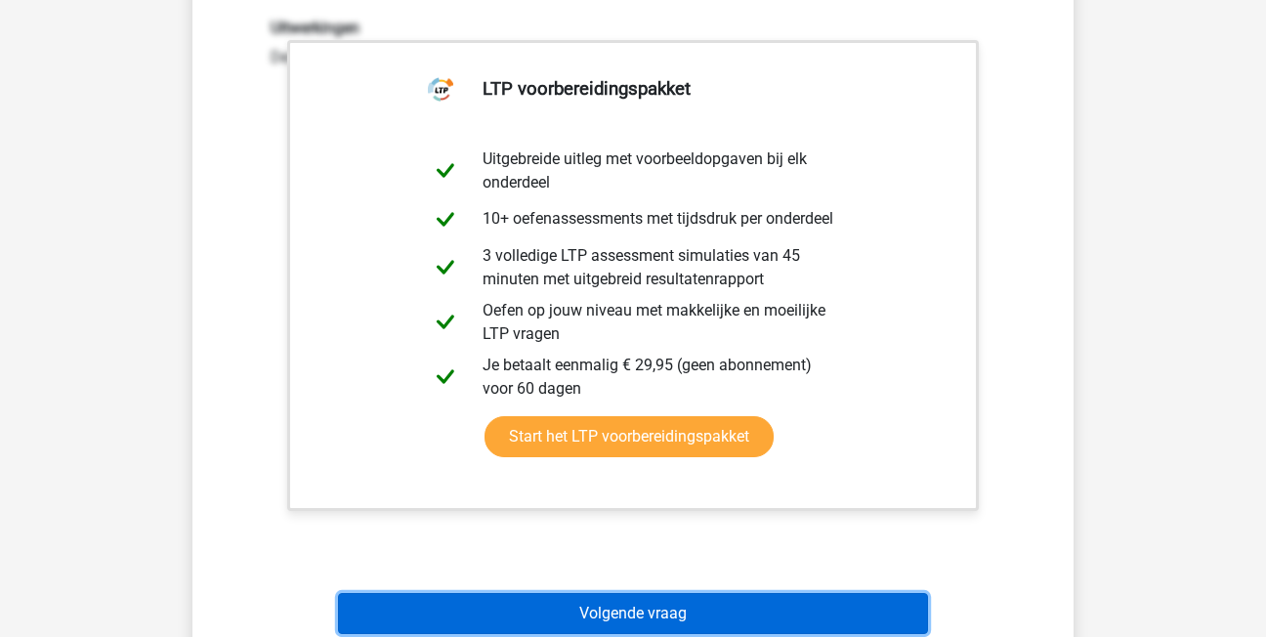
click at [676, 613] on button "Volgende vraag" at bounding box center [633, 613] width 591 height 41
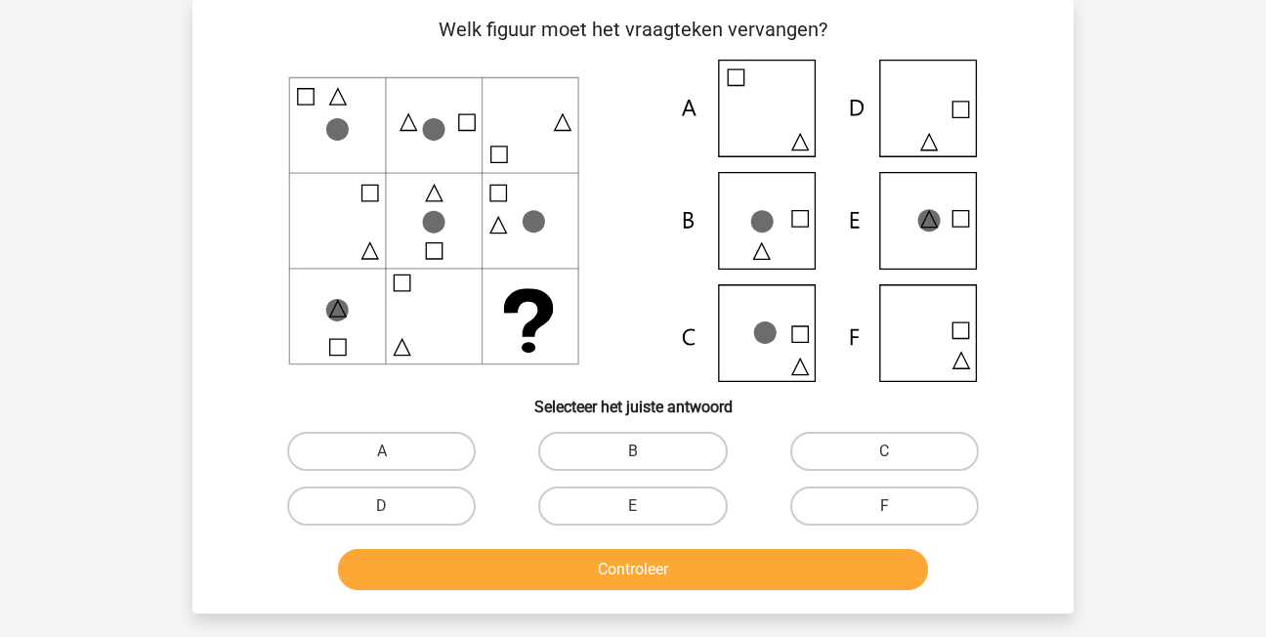
scroll to position [90, 0]
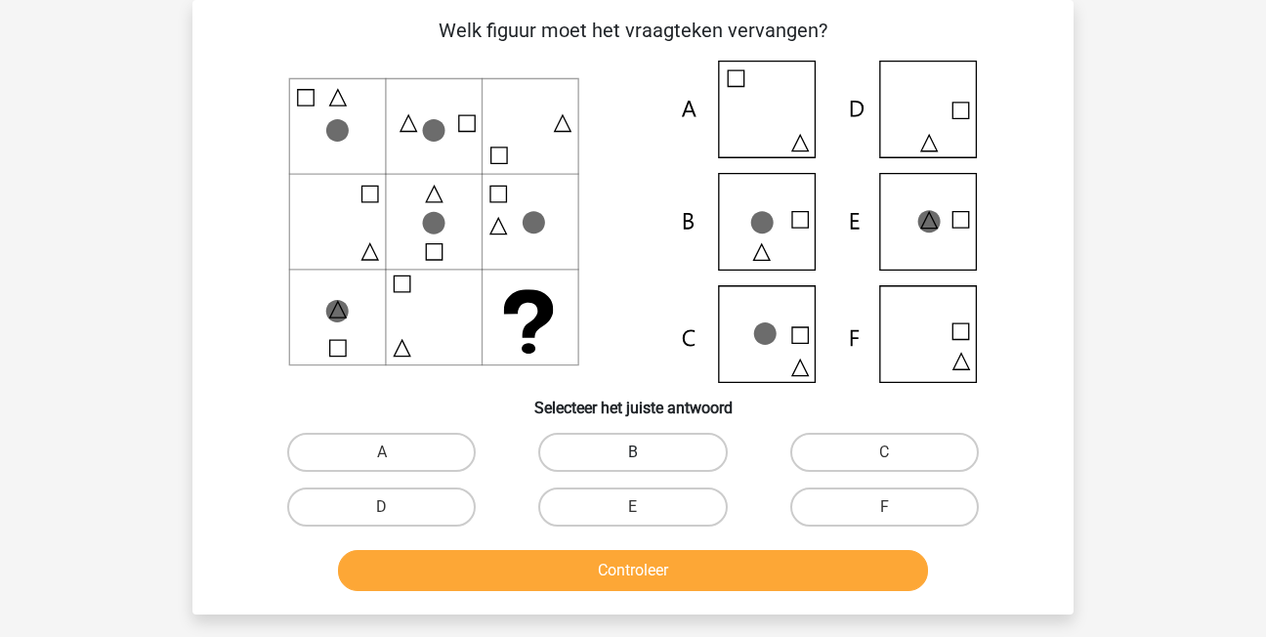
click at [597, 434] on label "B" at bounding box center [632, 452] width 189 height 39
click at [633, 452] on input "B" at bounding box center [639, 458] width 13 height 13
radio input "true"
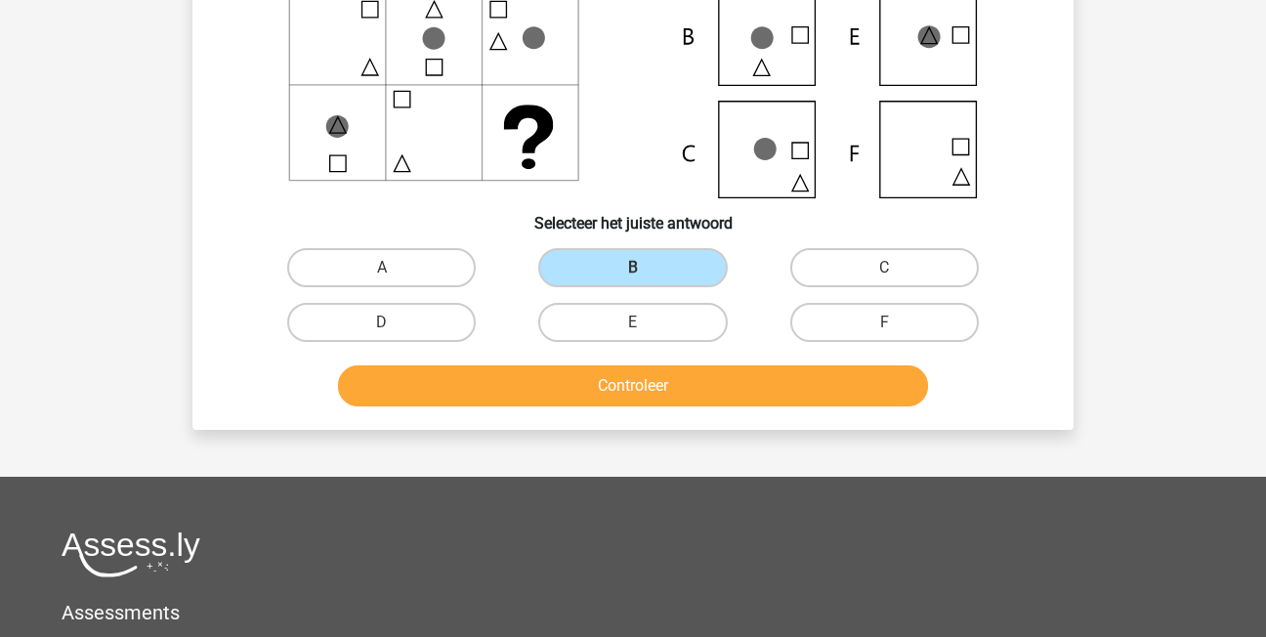
scroll to position [285, 0]
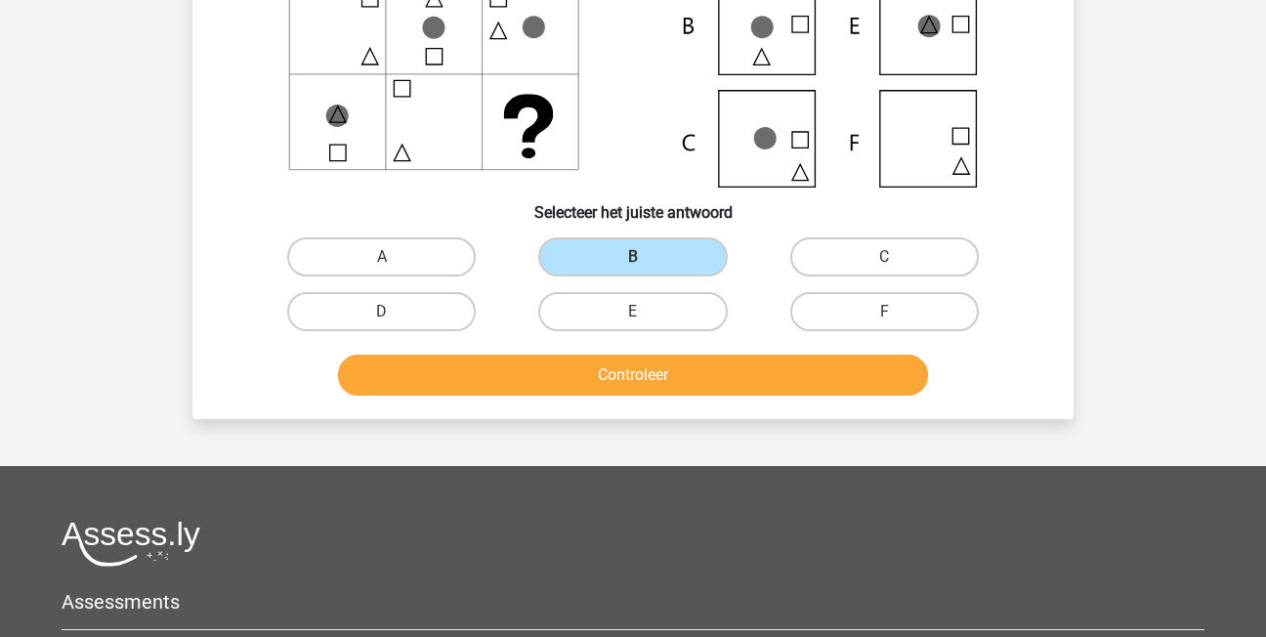
click at [626, 352] on div "Controleer" at bounding box center [633, 371] width 819 height 64
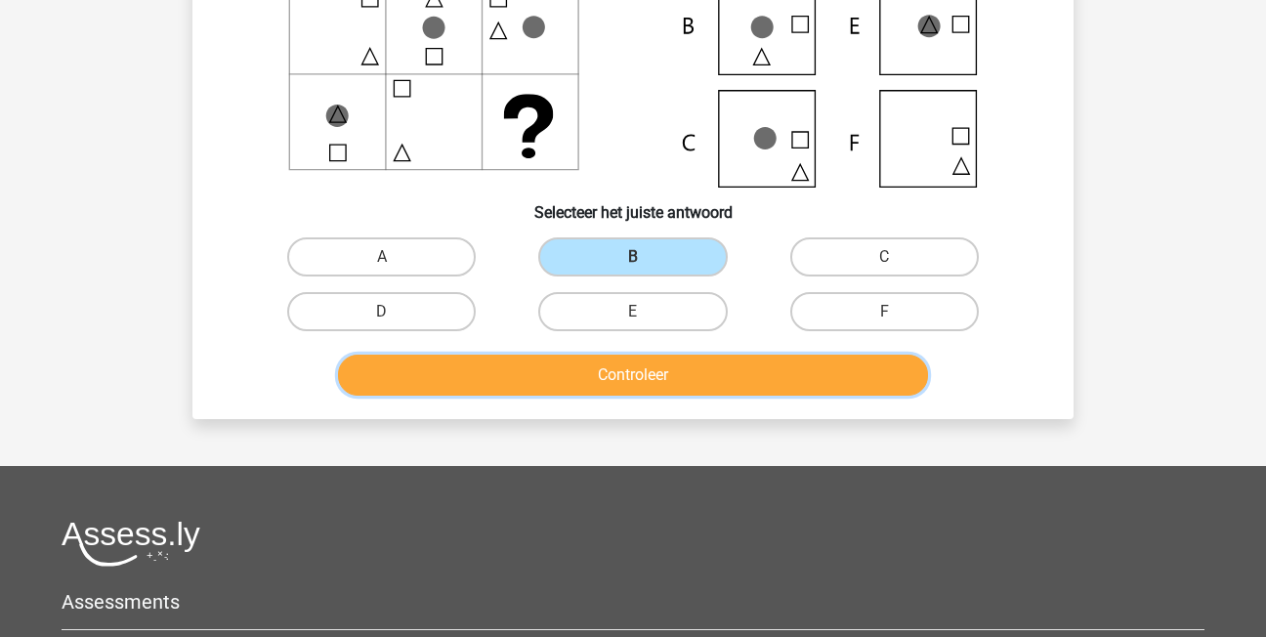
click at [621, 370] on button "Controleer" at bounding box center [633, 375] width 591 height 41
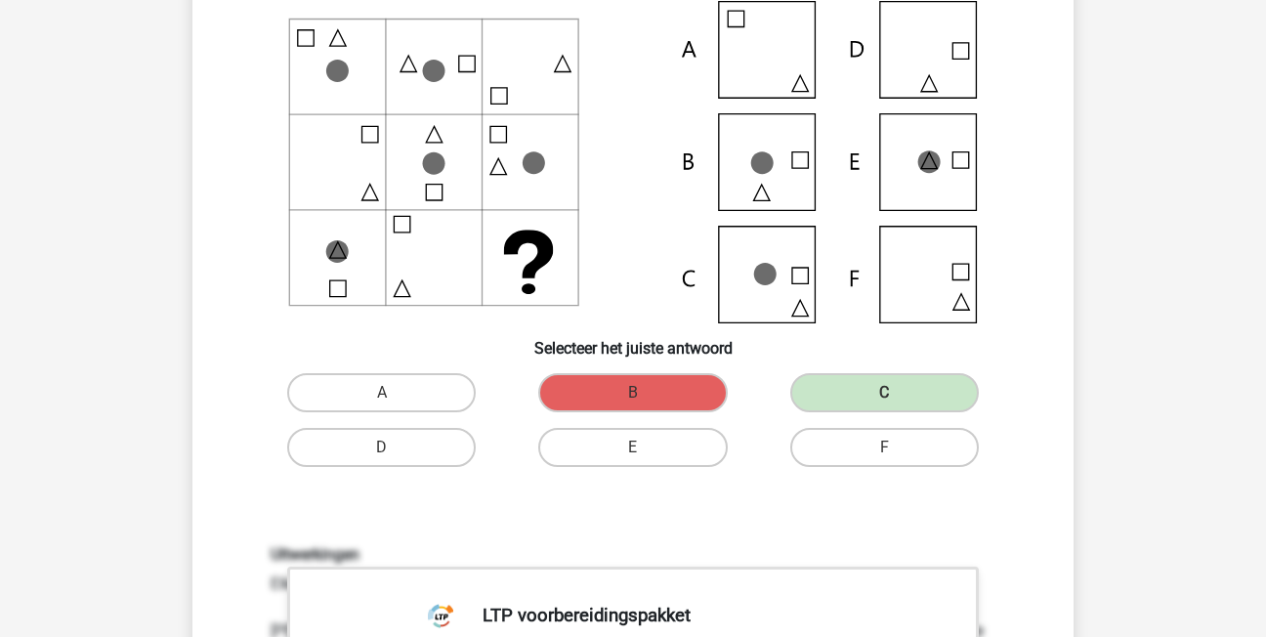
scroll to position [90, 0]
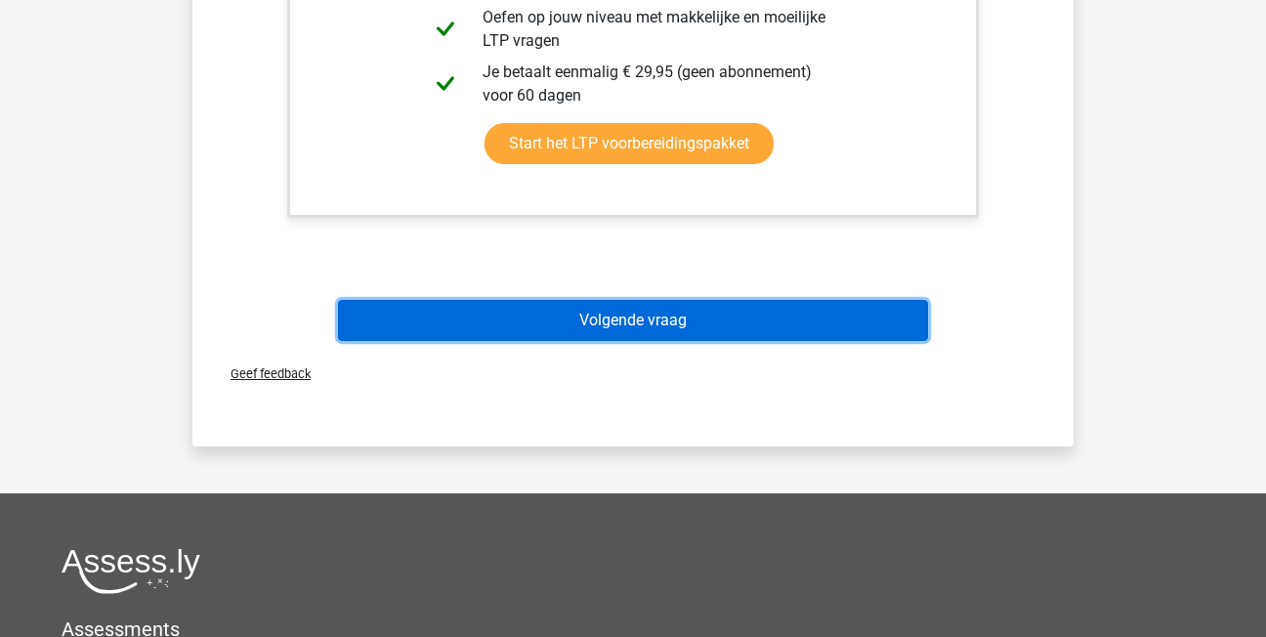
click at [677, 325] on button "Volgende vraag" at bounding box center [633, 320] width 591 height 41
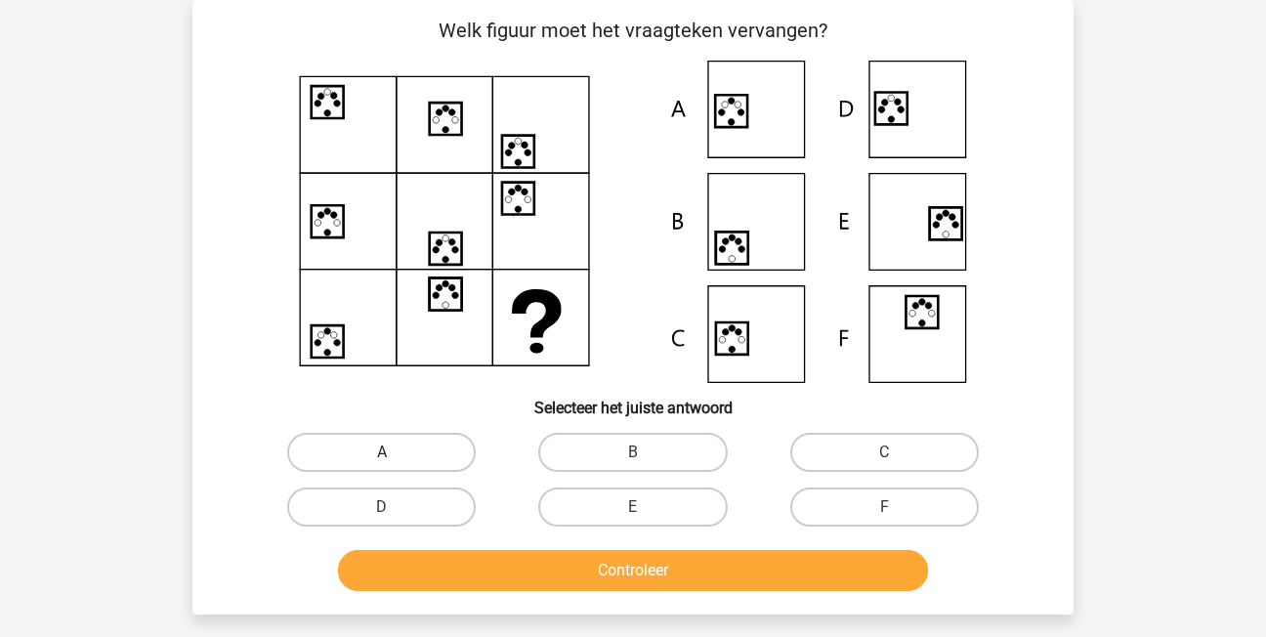
click at [459, 460] on label "A" at bounding box center [381, 452] width 189 height 39
click at [395, 460] on input "A" at bounding box center [388, 458] width 13 height 13
radio input "true"
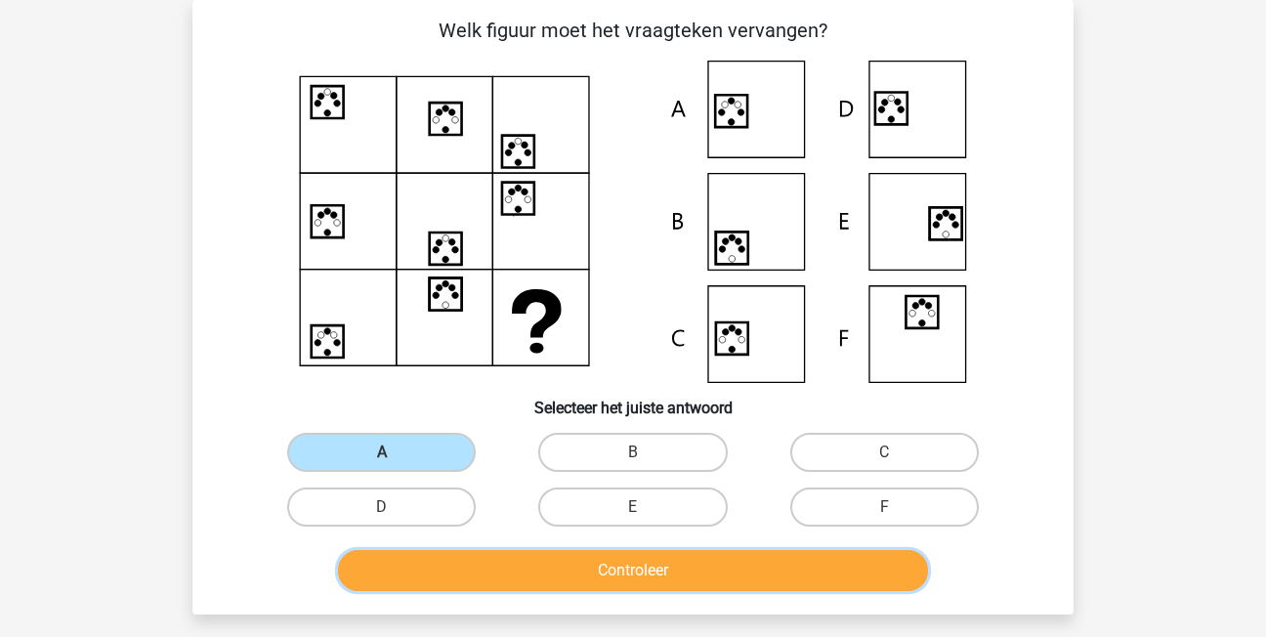
click at [593, 574] on button "Controleer" at bounding box center [633, 570] width 591 height 41
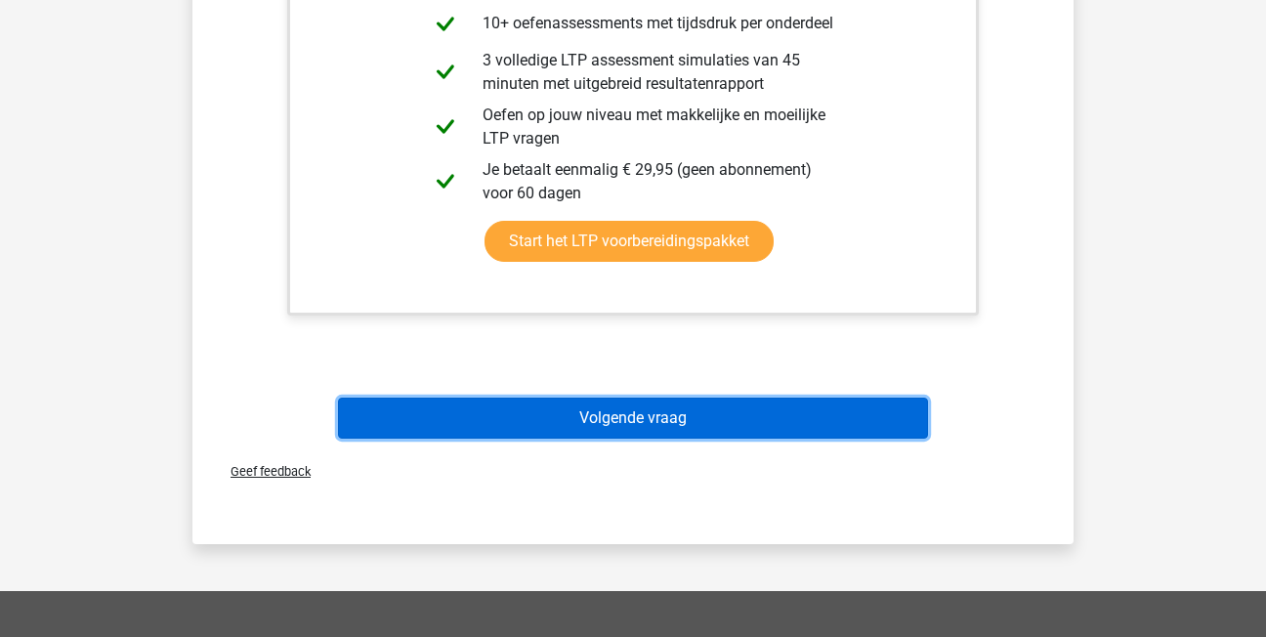
click at [568, 415] on button "Volgende vraag" at bounding box center [633, 418] width 591 height 41
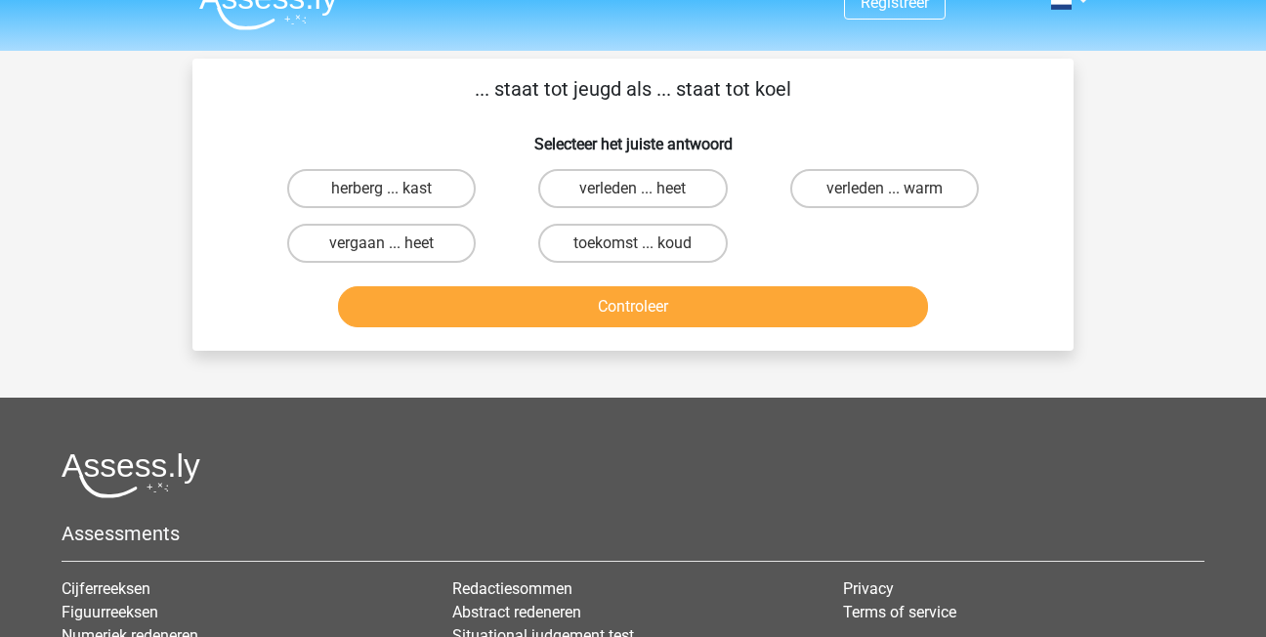
scroll to position [0, 0]
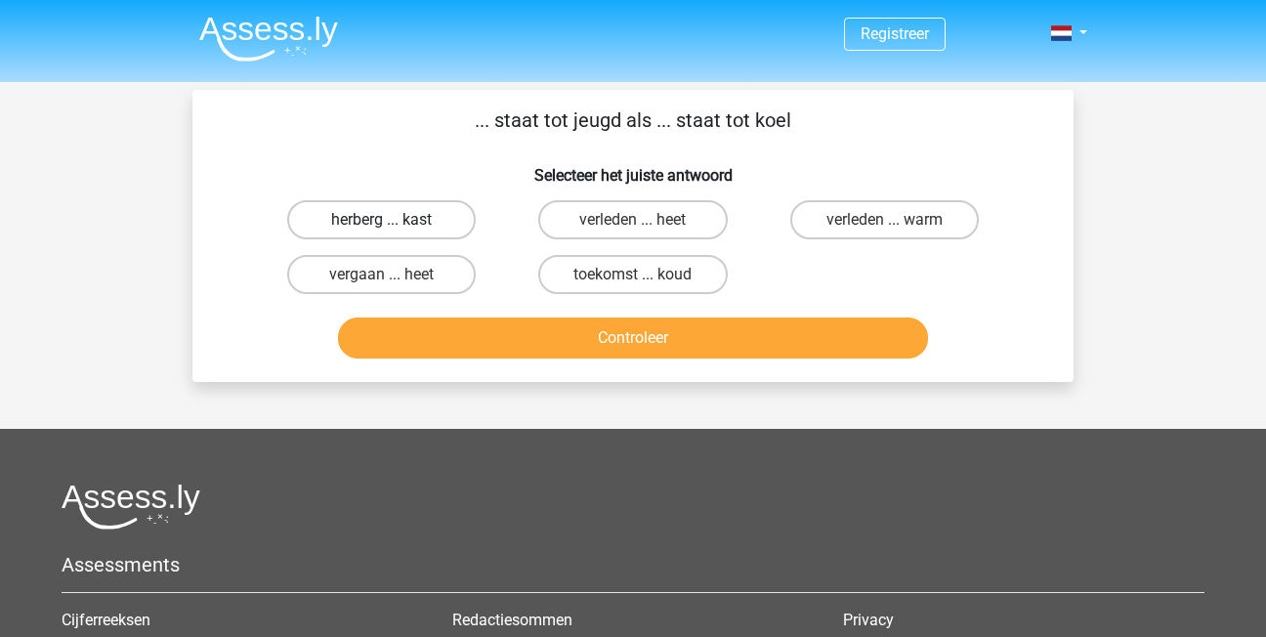
click at [365, 224] on label "herberg ... kast" at bounding box center [381, 219] width 189 height 39
click at [382, 224] on input "herberg ... kast" at bounding box center [388, 226] width 13 height 13
radio input "true"
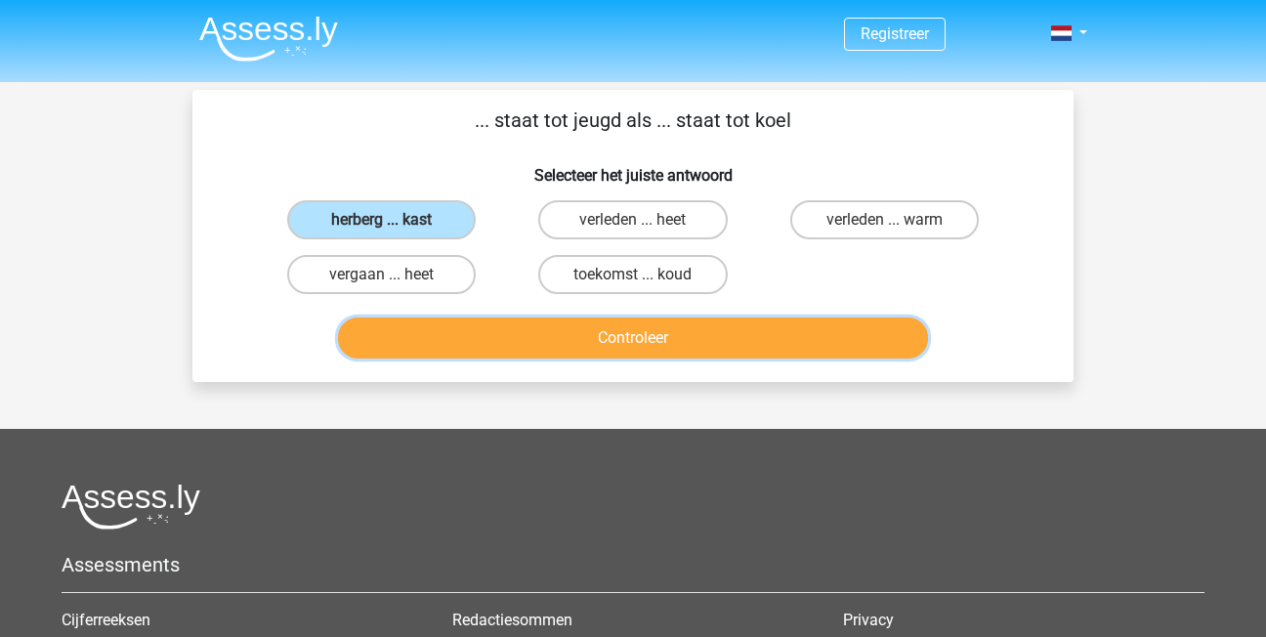
click at [560, 343] on button "Controleer" at bounding box center [633, 338] width 591 height 41
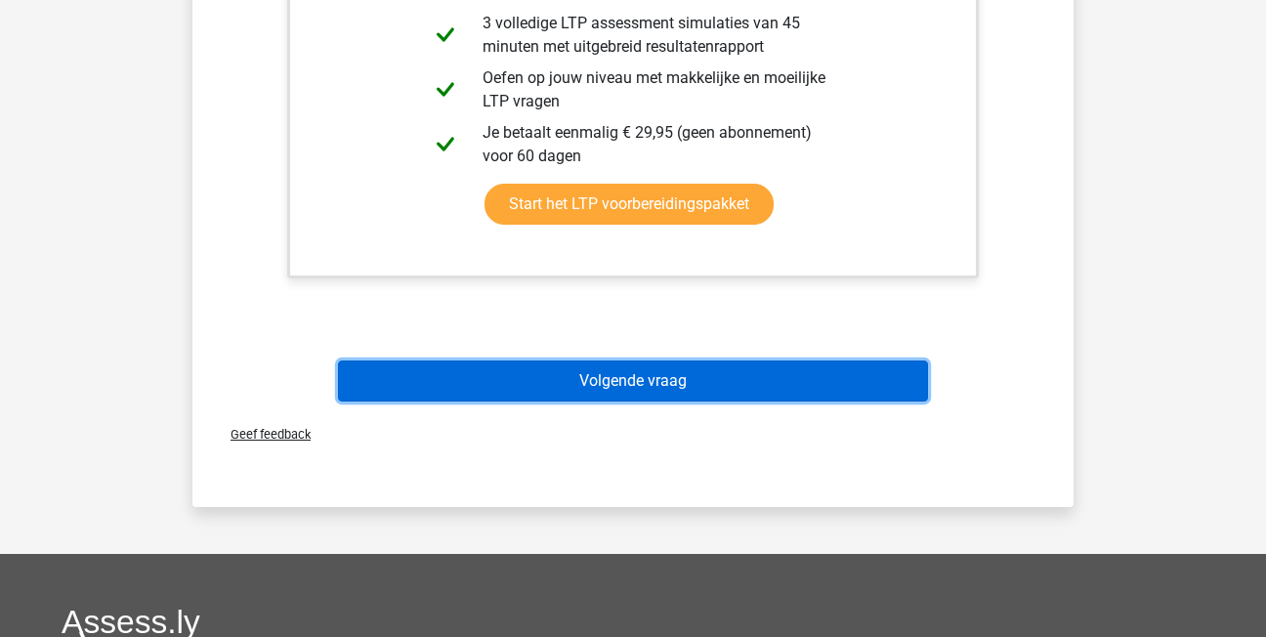
click at [538, 365] on button "Volgende vraag" at bounding box center [633, 381] width 591 height 41
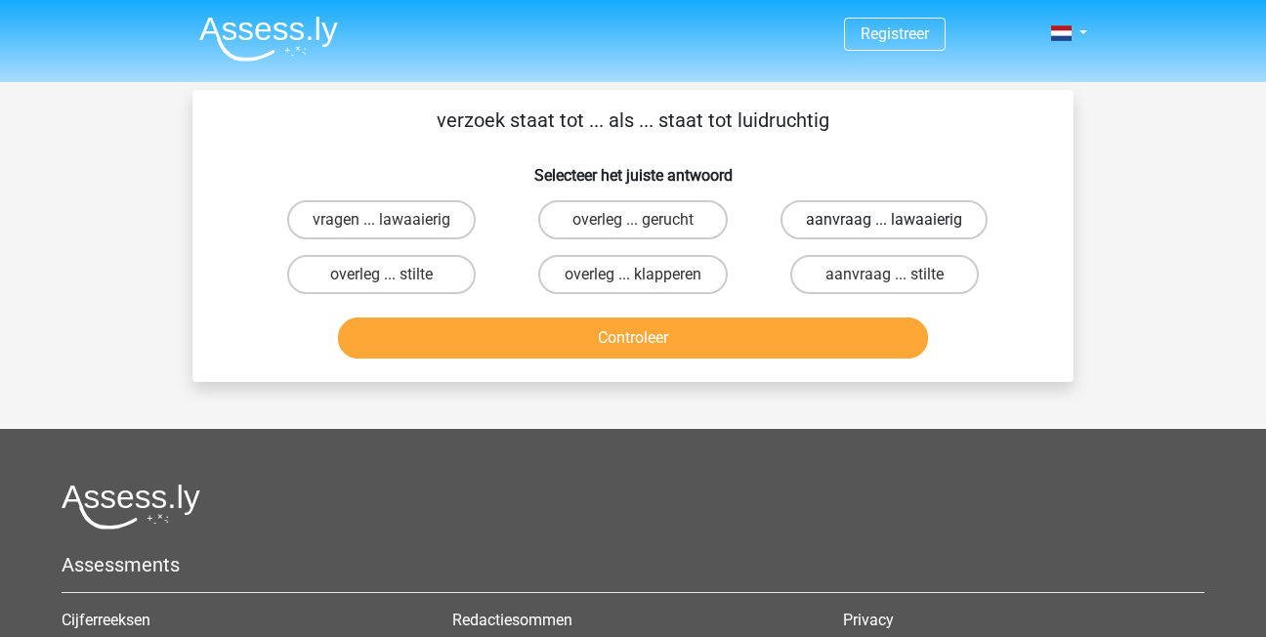
click at [928, 220] on label "aanvraag ... lawaaierig" at bounding box center [884, 219] width 207 height 39
click at [897, 220] on input "aanvraag ... lawaaierig" at bounding box center [890, 226] width 13 height 13
radio input "true"
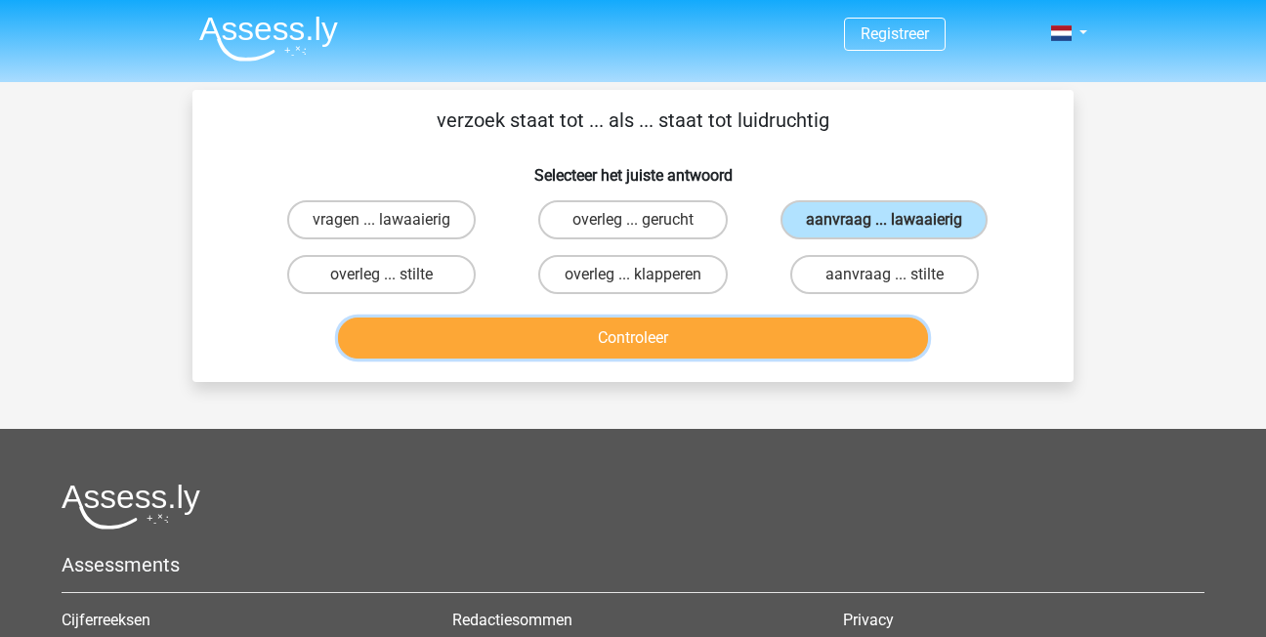
click at [815, 332] on button "Controleer" at bounding box center [633, 338] width 591 height 41
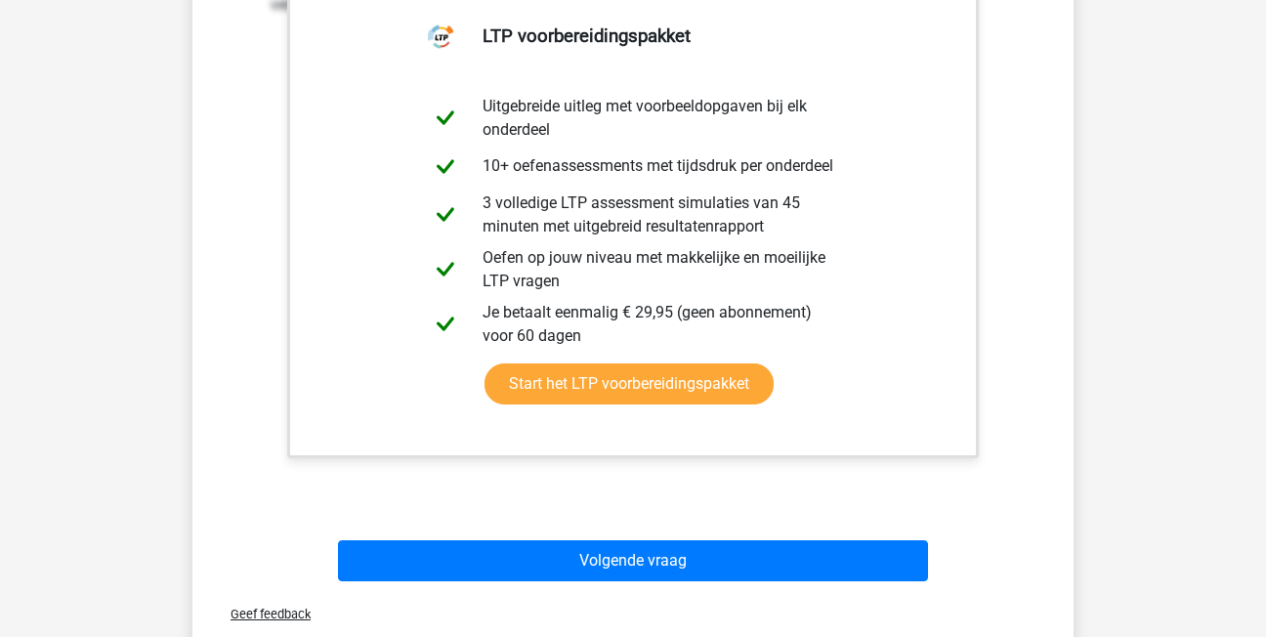
scroll to position [586, 0]
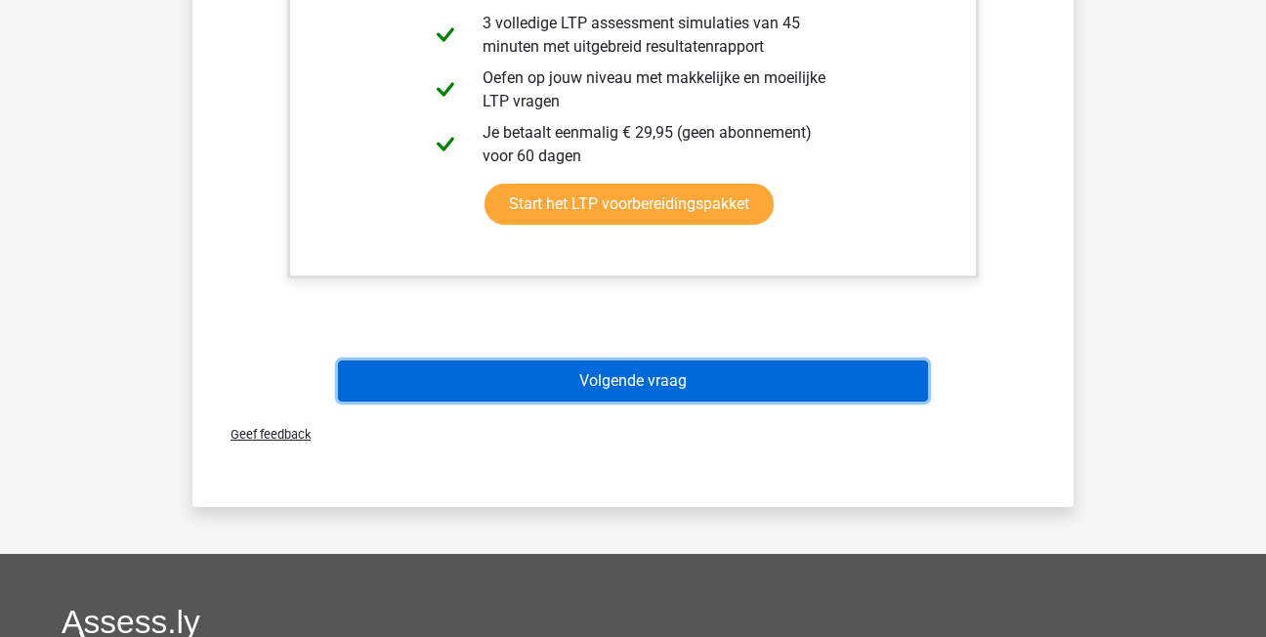
click at [822, 375] on button "Volgende vraag" at bounding box center [633, 381] width 591 height 41
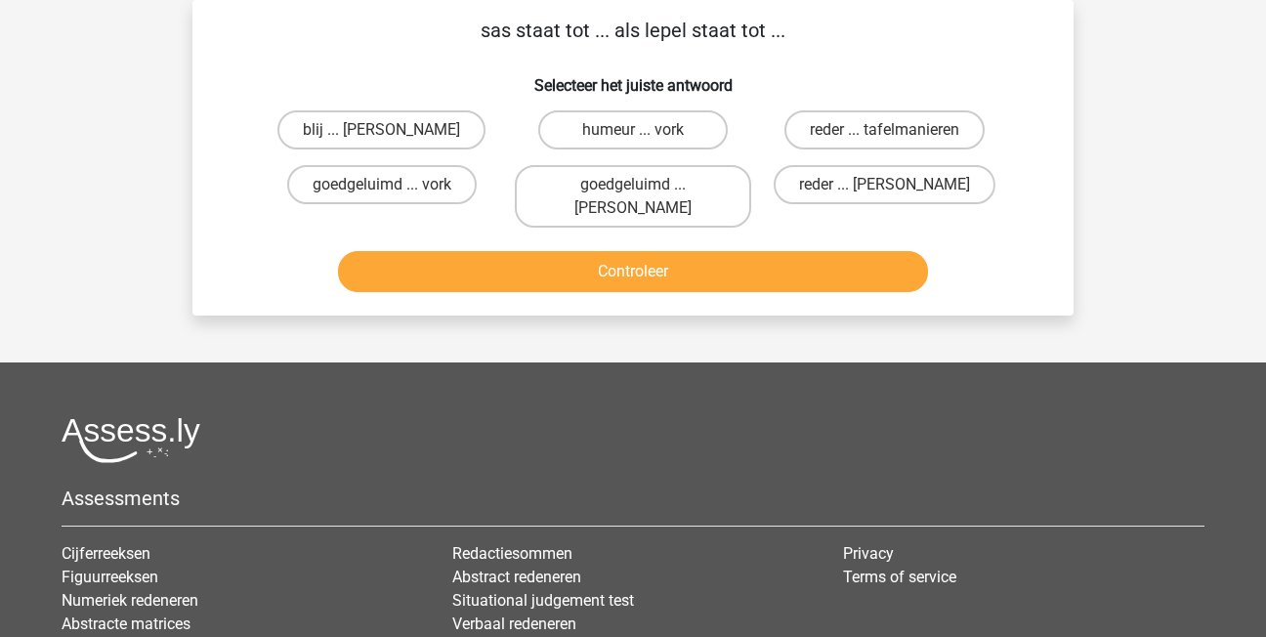
scroll to position [0, 0]
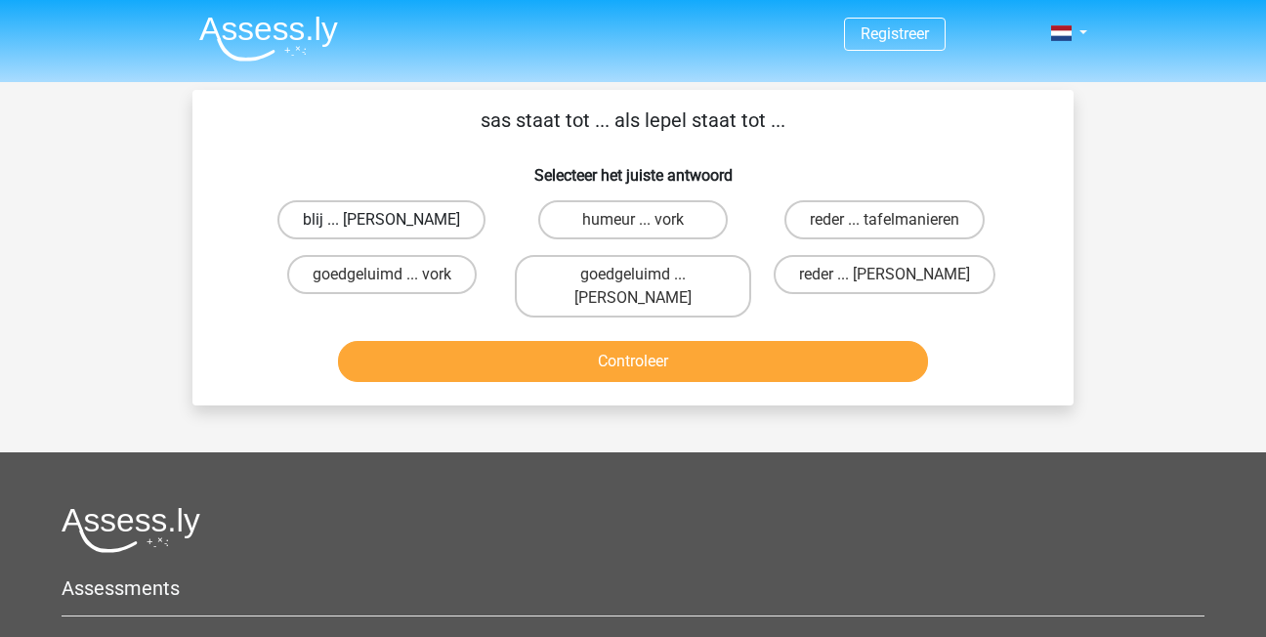
click at [442, 221] on label "blij ... anna" at bounding box center [382, 219] width 208 height 39
click at [395, 221] on input "blij ... anna" at bounding box center [388, 226] width 13 height 13
radio input "true"
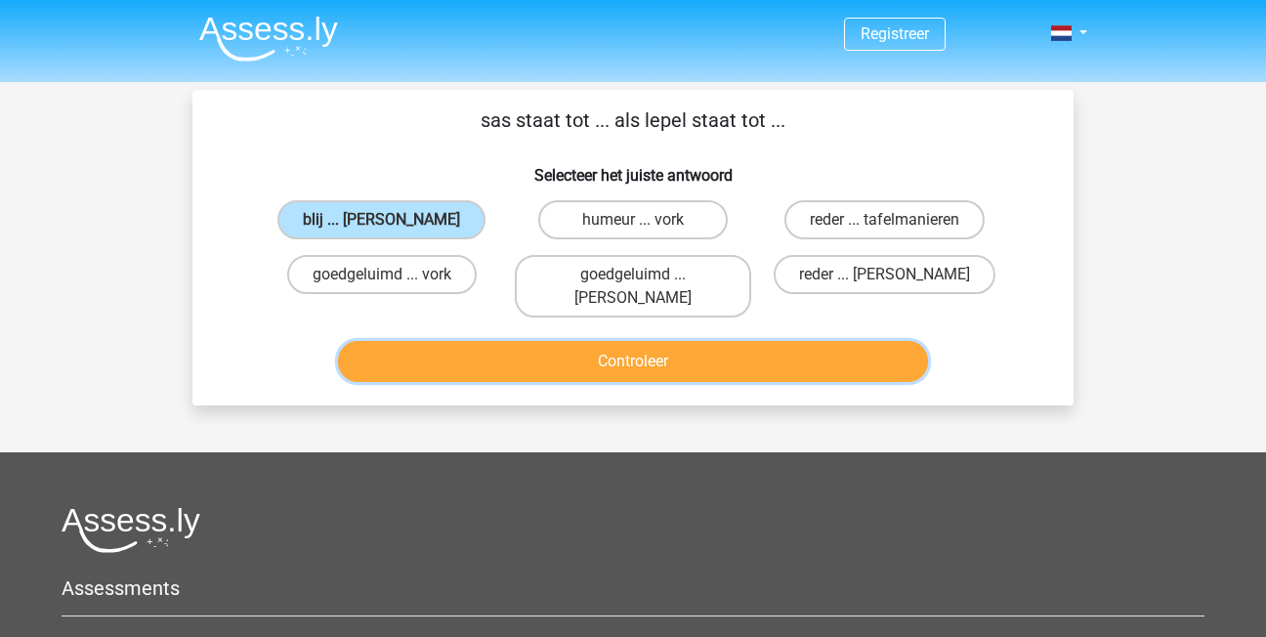
click at [709, 345] on button "Controleer" at bounding box center [633, 361] width 591 height 41
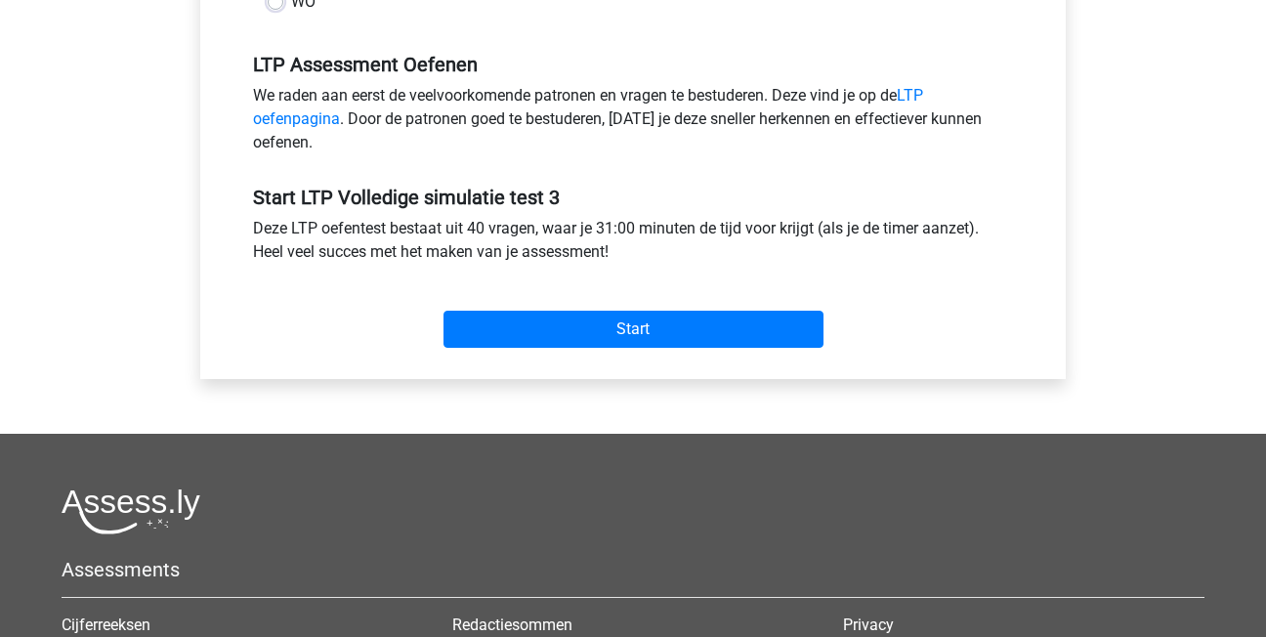
scroll to position [586, 0]
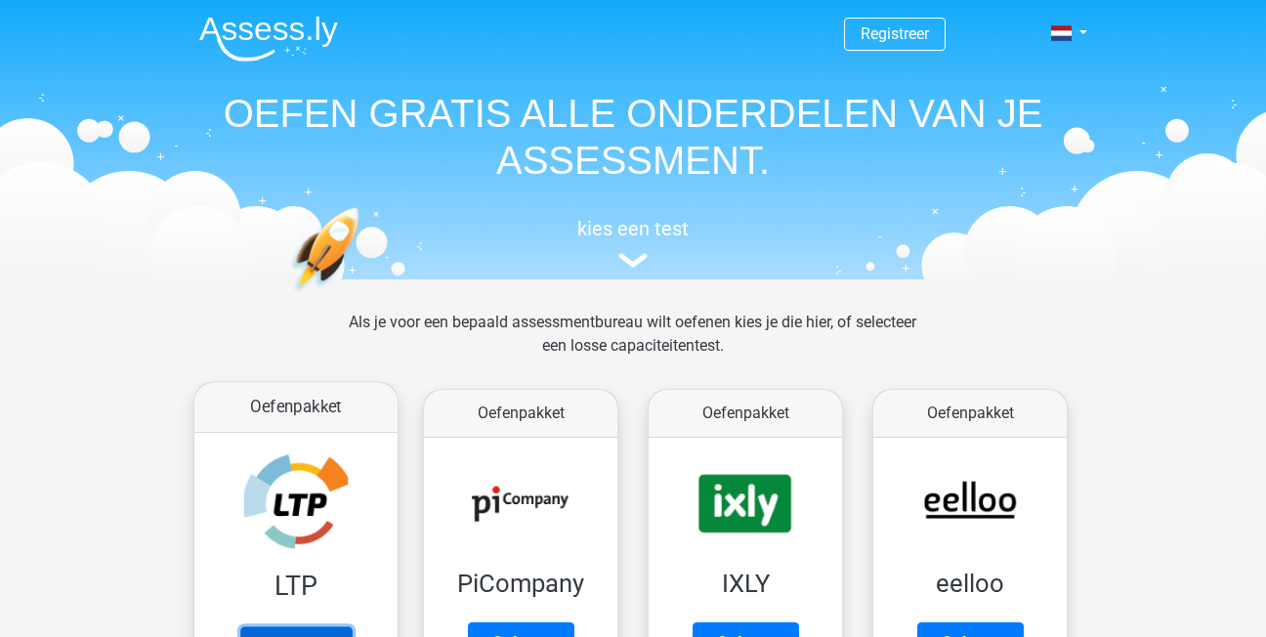
click at [278, 626] on link "Oefenen" at bounding box center [295, 647] width 111 height 43
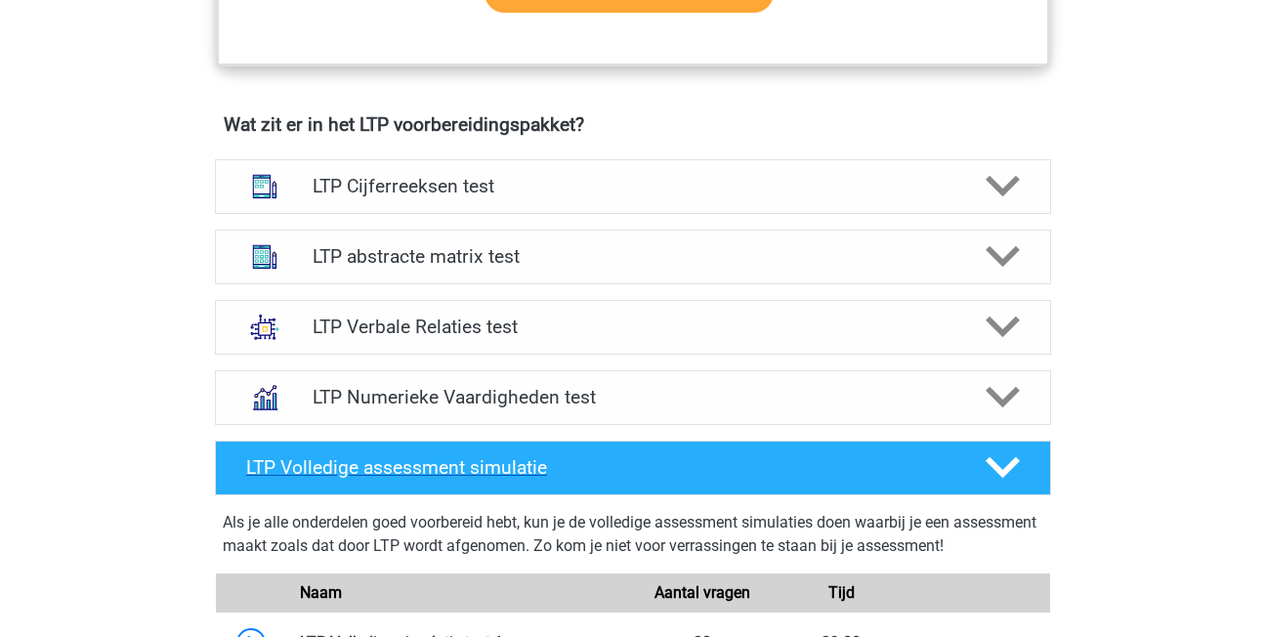
scroll to position [1173, 0]
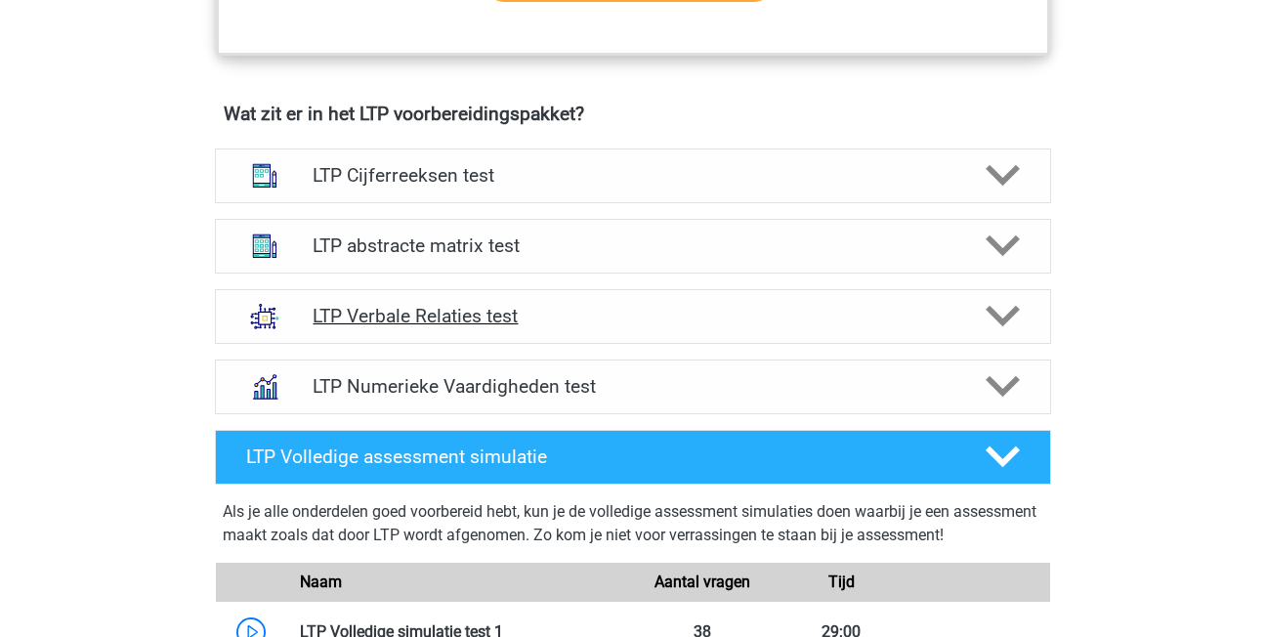
click at [481, 318] on h4 "LTP Verbale Relaties test" at bounding box center [633, 316] width 640 height 22
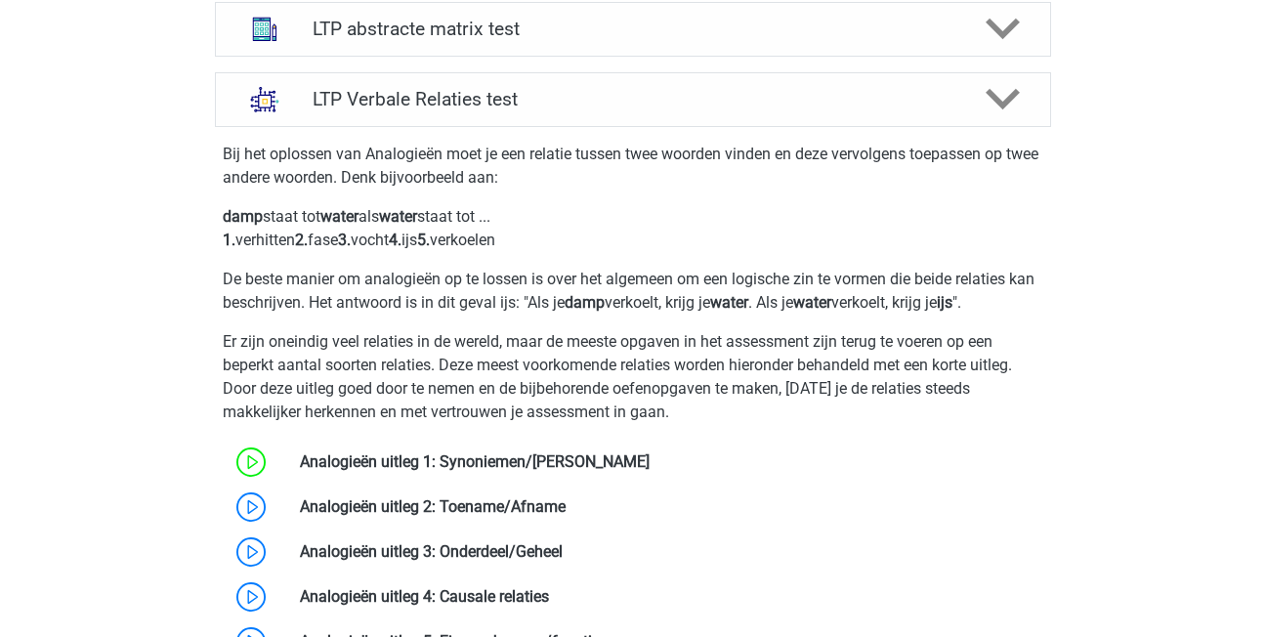
scroll to position [1466, 0]
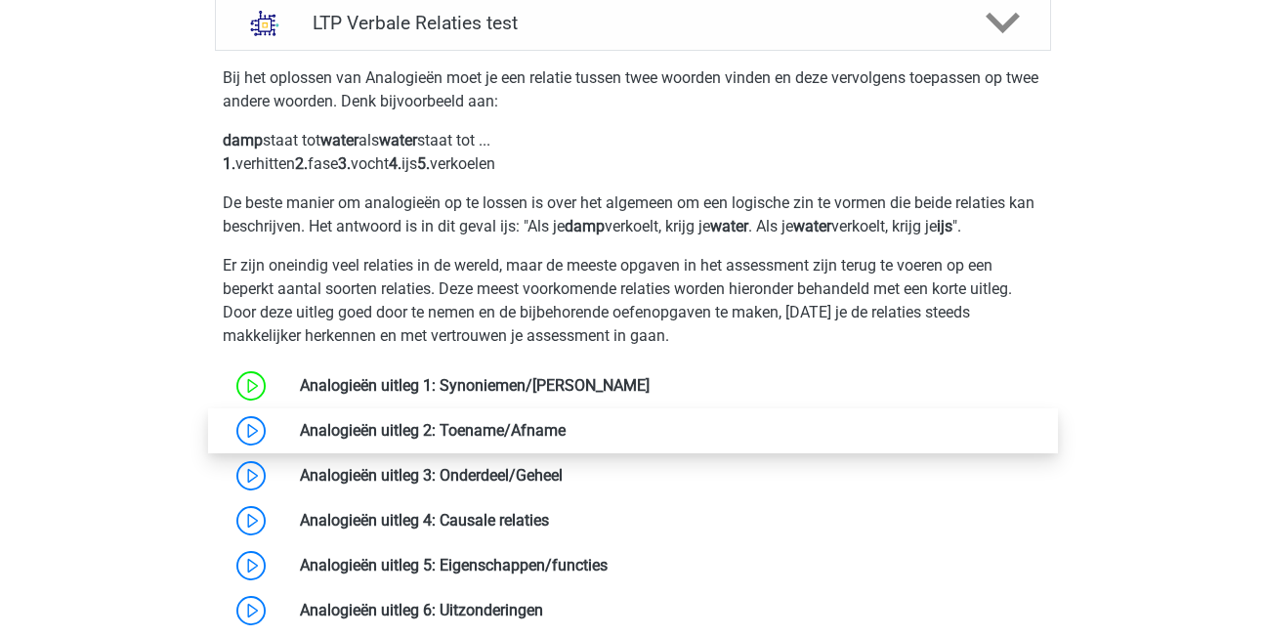
click at [566, 439] on link at bounding box center [566, 430] width 0 height 19
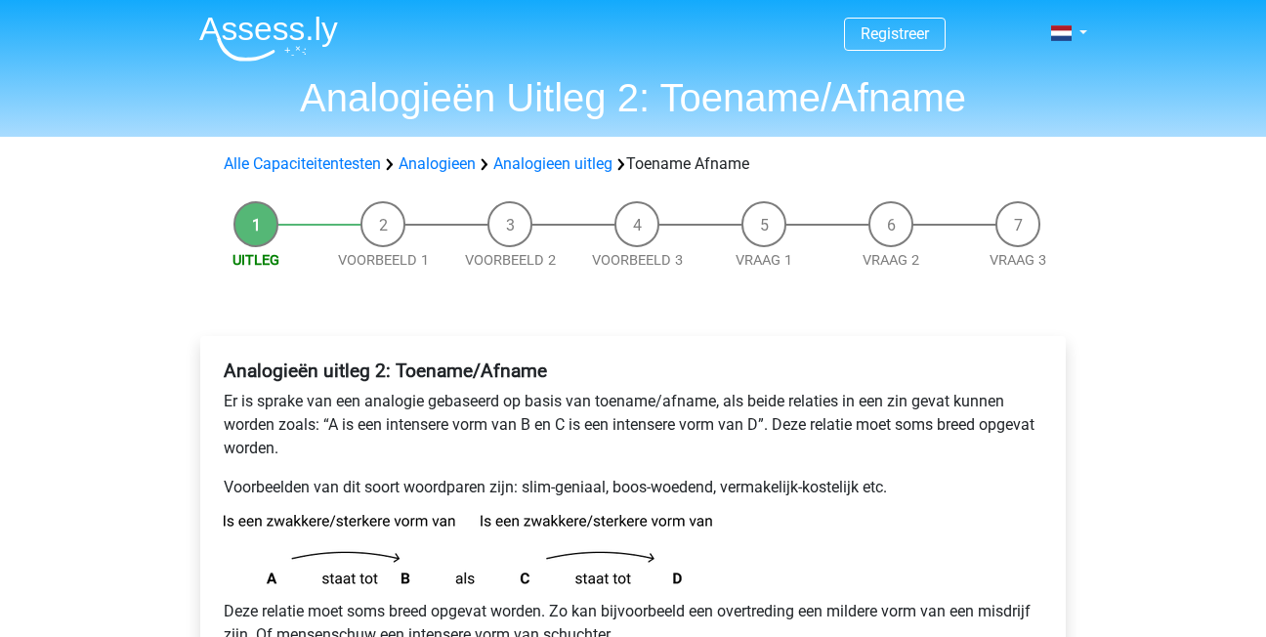
scroll to position [557, 0]
